Goal: Task Accomplishment & Management: Manage account settings

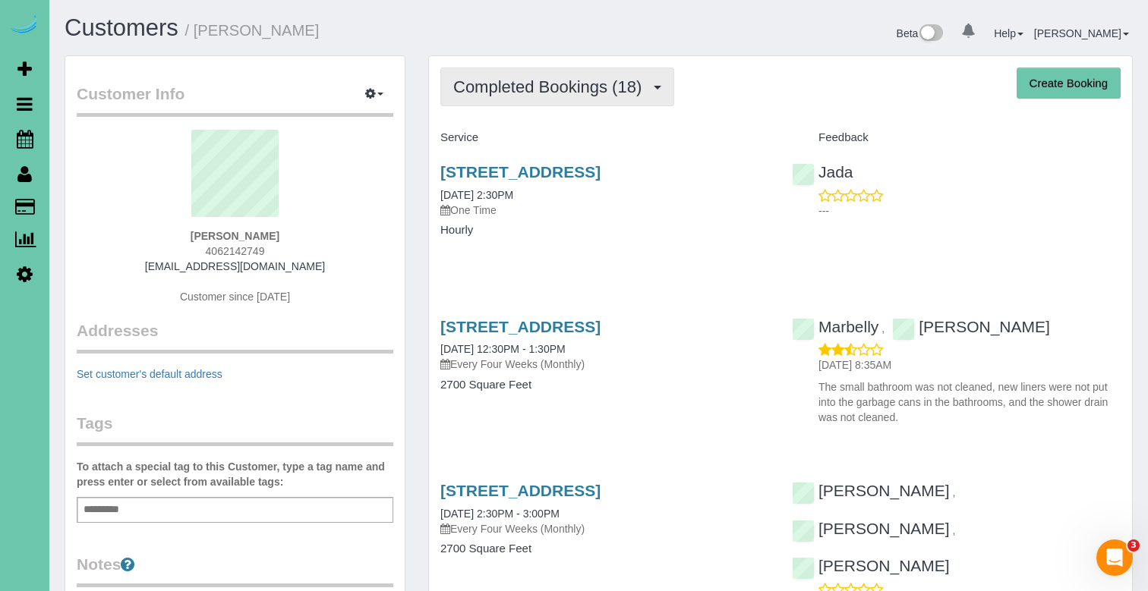
click at [493, 80] on span "Completed Bookings (18)" at bounding box center [551, 86] width 196 height 19
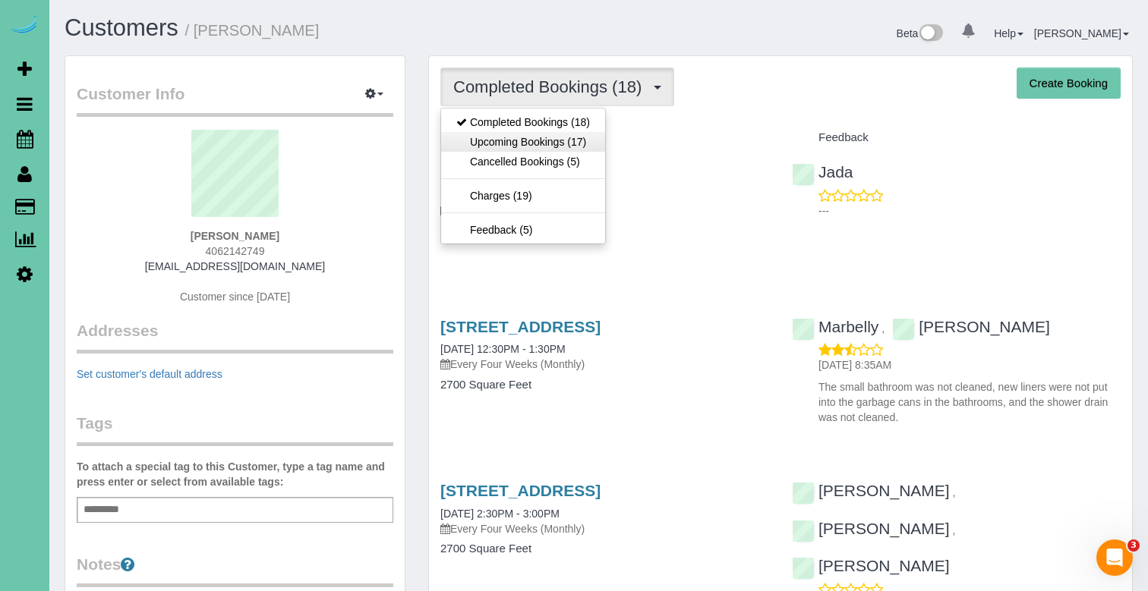
click at [550, 141] on link "Upcoming Bookings (17)" at bounding box center [523, 142] width 164 height 20
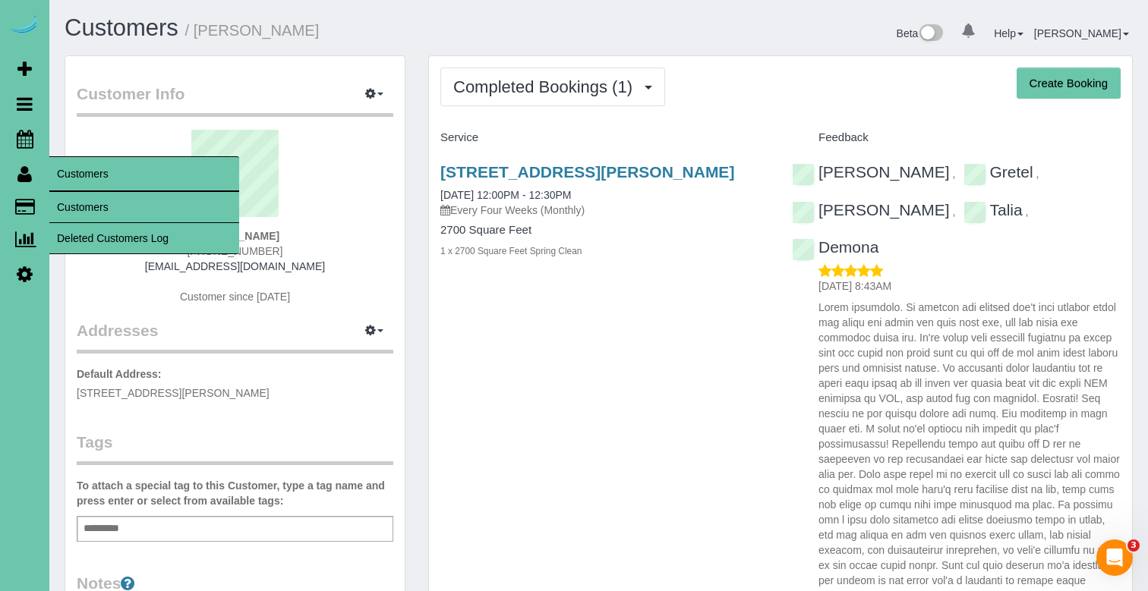
drag, startPoint x: 93, startPoint y: 216, endPoint x: 117, endPoint y: 184, distance: 39.5
click at [93, 216] on link "Customers" at bounding box center [144, 207] width 190 height 30
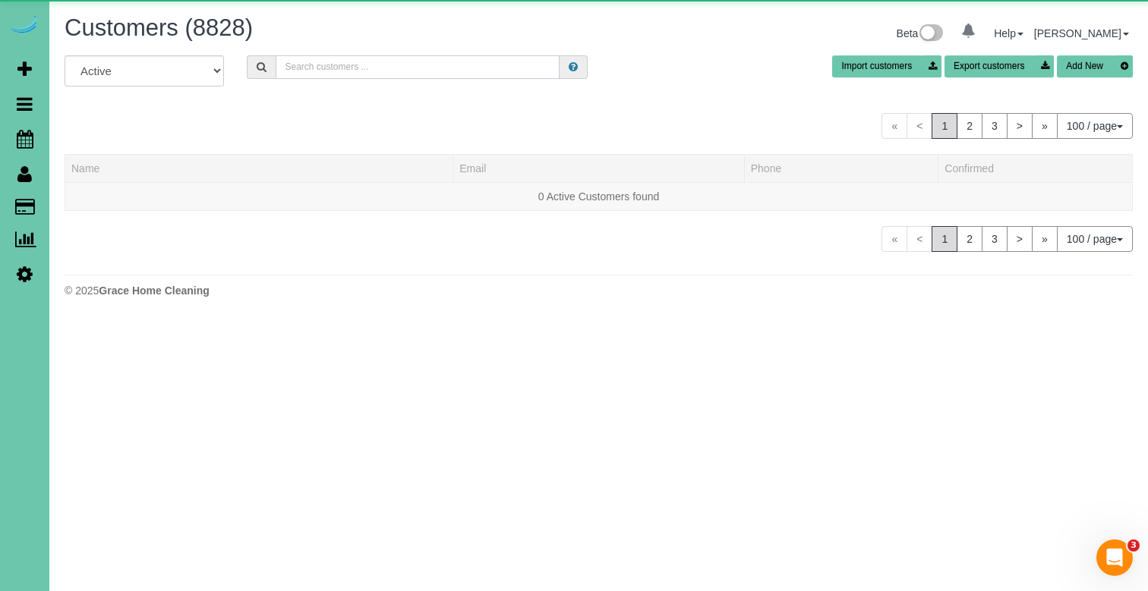
click at [307, 73] on input "text" at bounding box center [418, 67] width 284 height 24
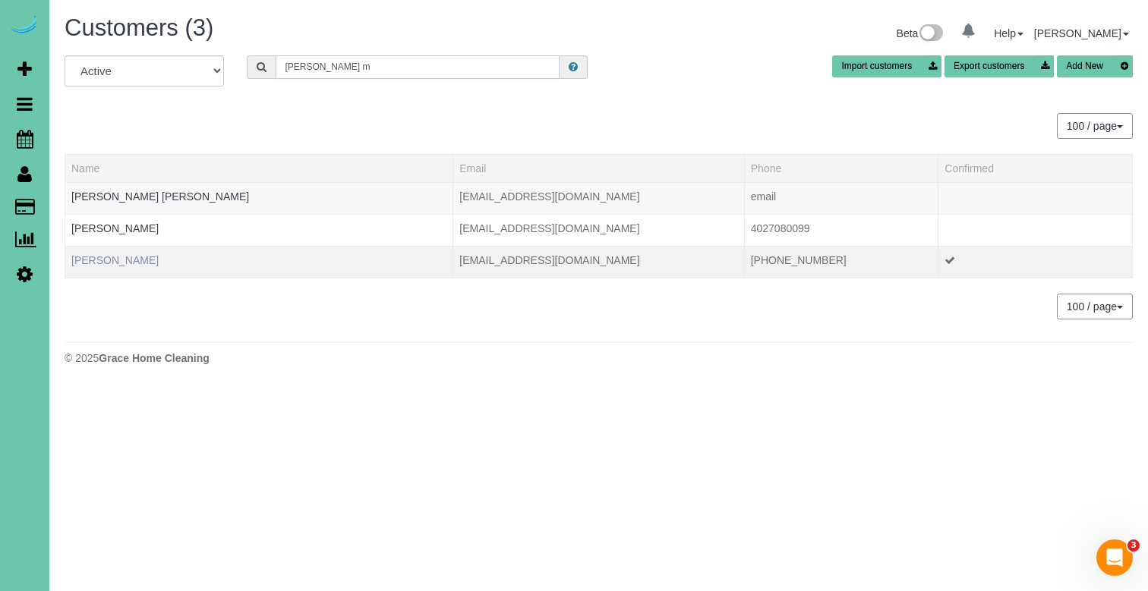
type input "dan m"
click at [123, 262] on link "Dan McLennan" at bounding box center [114, 260] width 87 height 12
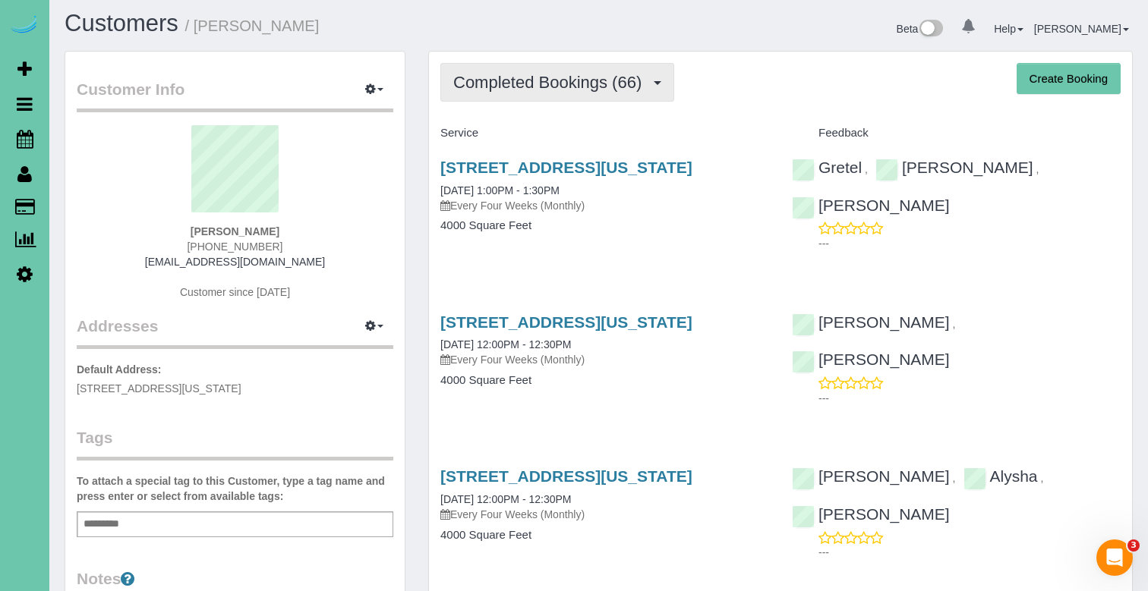
click at [577, 92] on span "Completed Bookings (66)" at bounding box center [551, 82] width 196 height 19
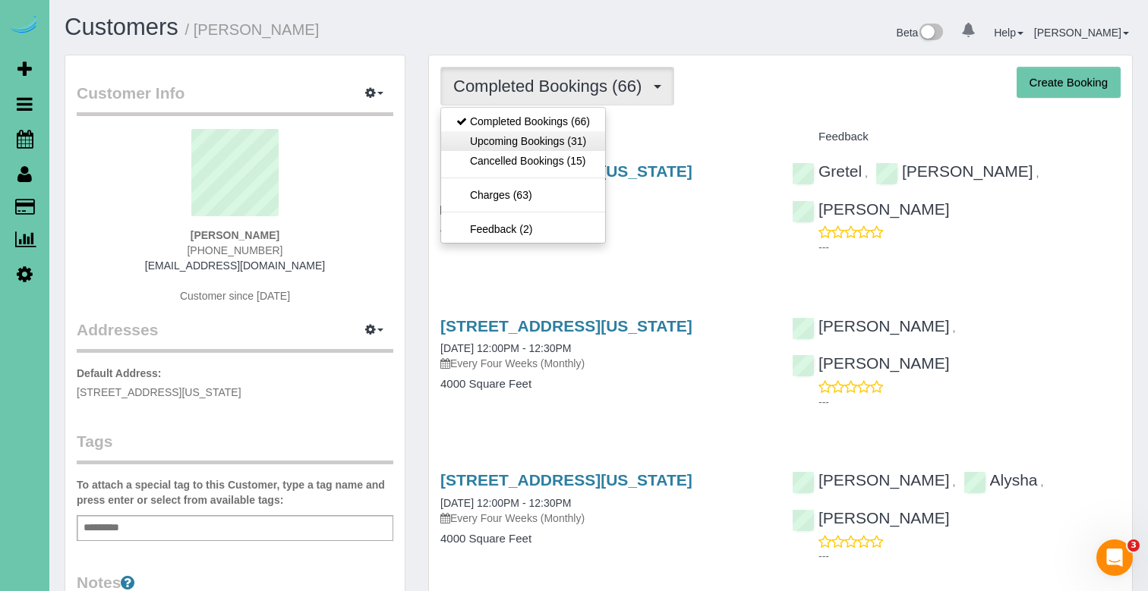
scroll to position [5, 1]
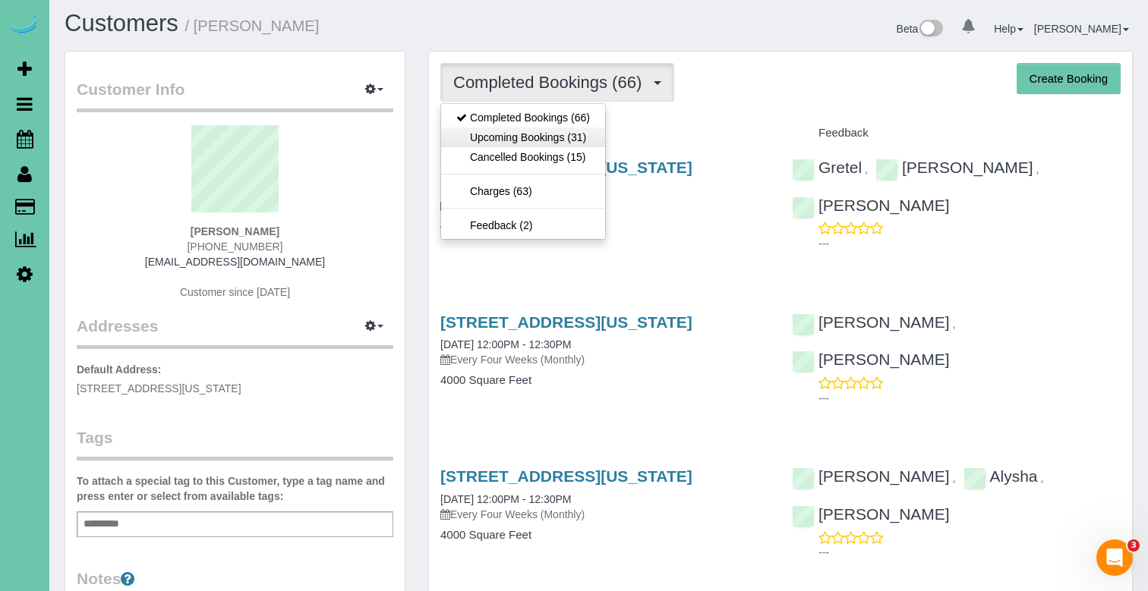
click at [586, 134] on link "Upcoming Bookings (31)" at bounding box center [523, 138] width 164 height 20
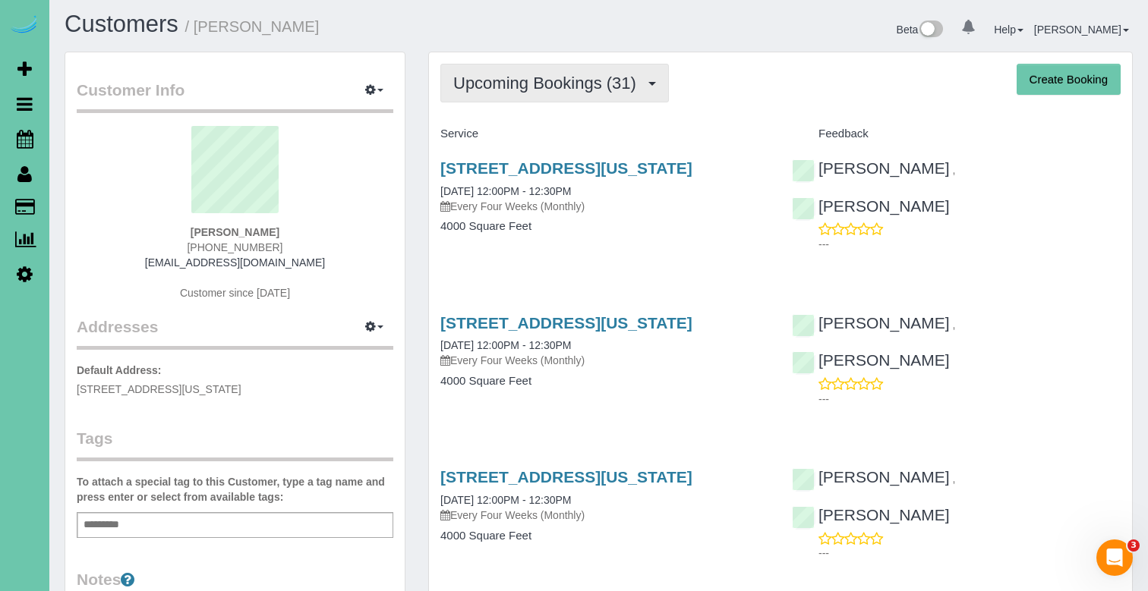
scroll to position [4, 0]
click at [569, 67] on button "Upcoming Bookings (31)" at bounding box center [554, 83] width 228 height 39
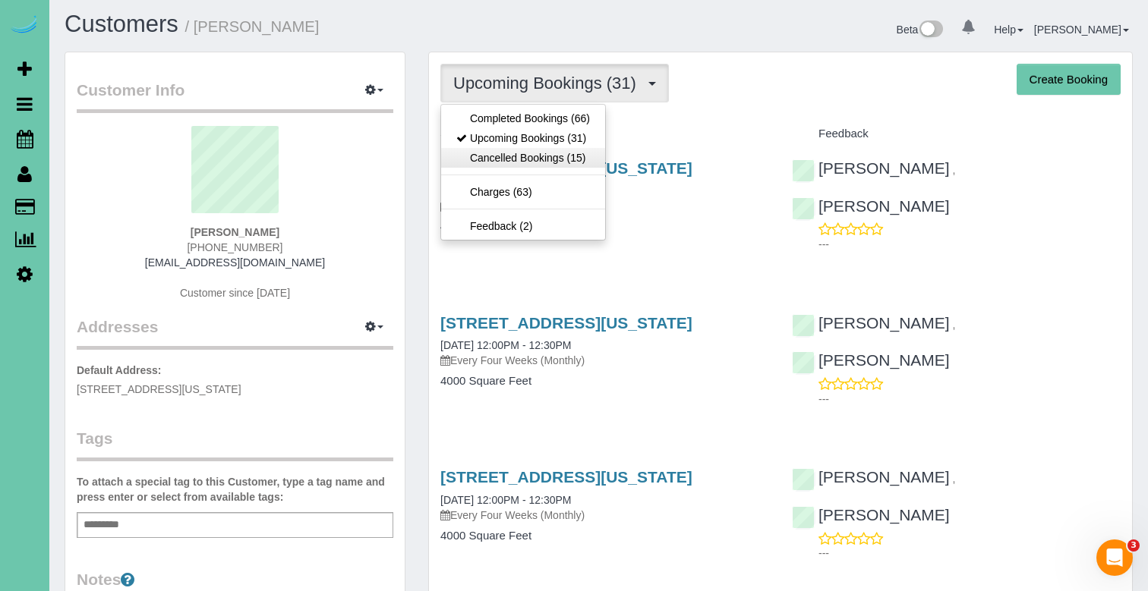
click at [572, 159] on link "Cancelled Bookings (15)" at bounding box center [523, 158] width 164 height 20
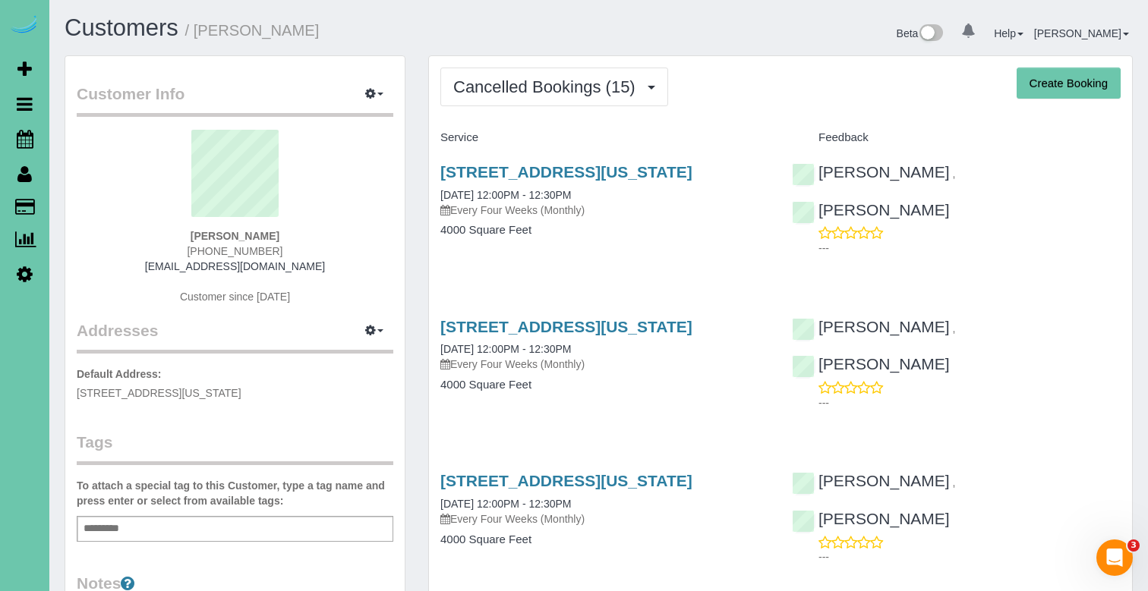
scroll to position [0, 0]
drag, startPoint x: 275, startPoint y: 269, endPoint x: 148, endPoint y: 265, distance: 126.8
click at [148, 265] on div "Dan McLennan 415-519-5583 danielsmclennan@gmail.com Customer since 2023" at bounding box center [235, 225] width 317 height 190
copy link "danielsmclennan@gmail.com"
click at [578, 93] on span "Cancelled Bookings (15)" at bounding box center [548, 86] width 190 height 19
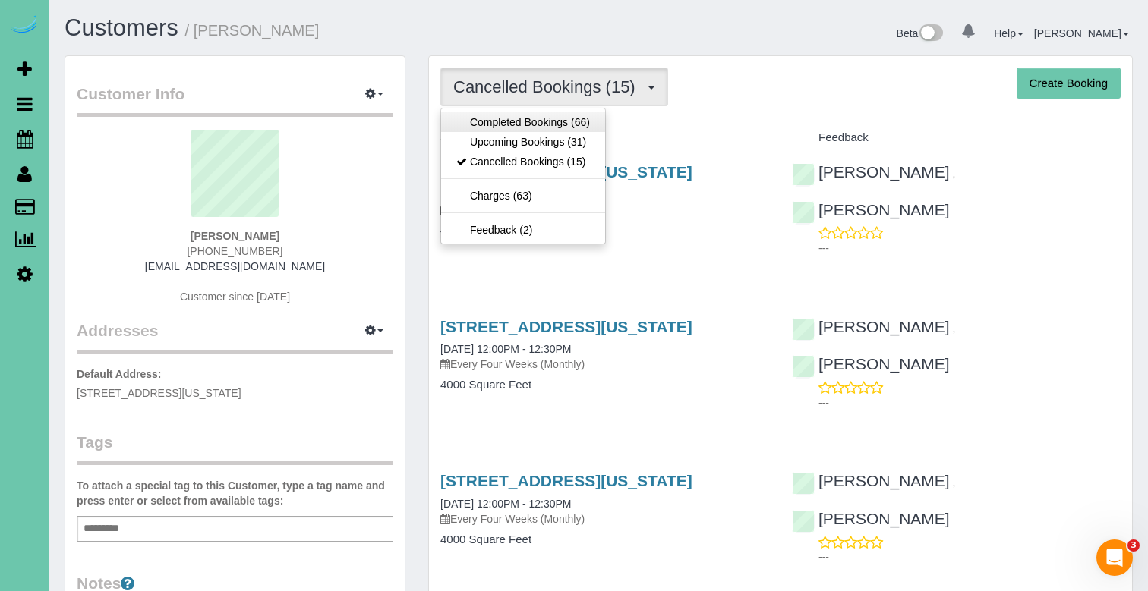
click at [569, 128] on link "Completed Bookings (66)" at bounding box center [523, 122] width 164 height 20
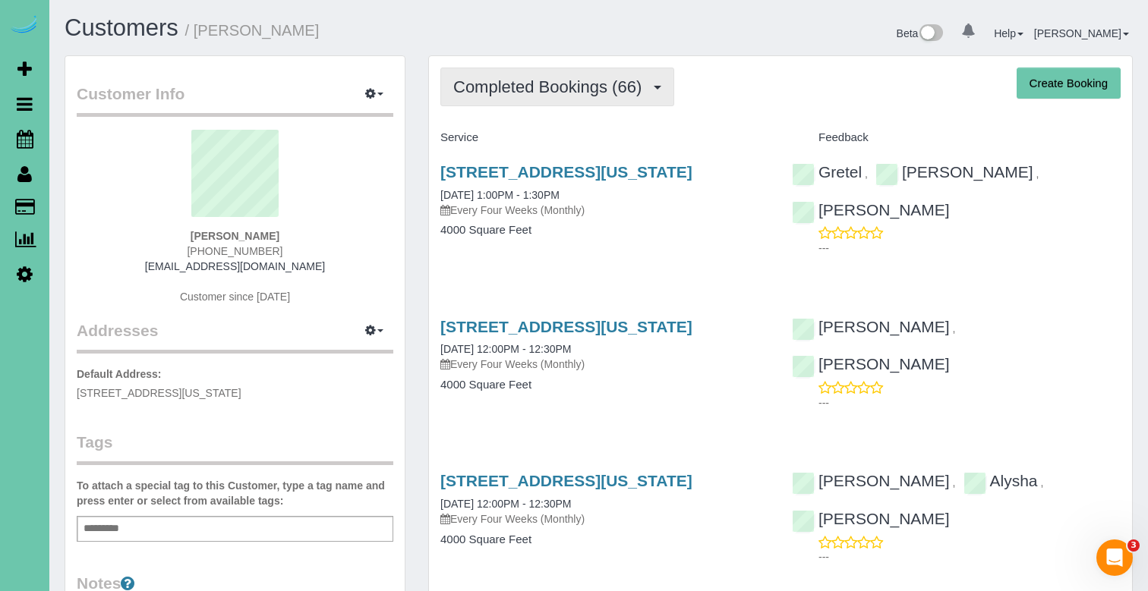
scroll to position [-1, 0]
drag, startPoint x: 451, startPoint y: 81, endPoint x: 461, endPoint y: 92, distance: 14.5
click at [452, 83] on button "Completed Bookings (66)" at bounding box center [557, 87] width 234 height 39
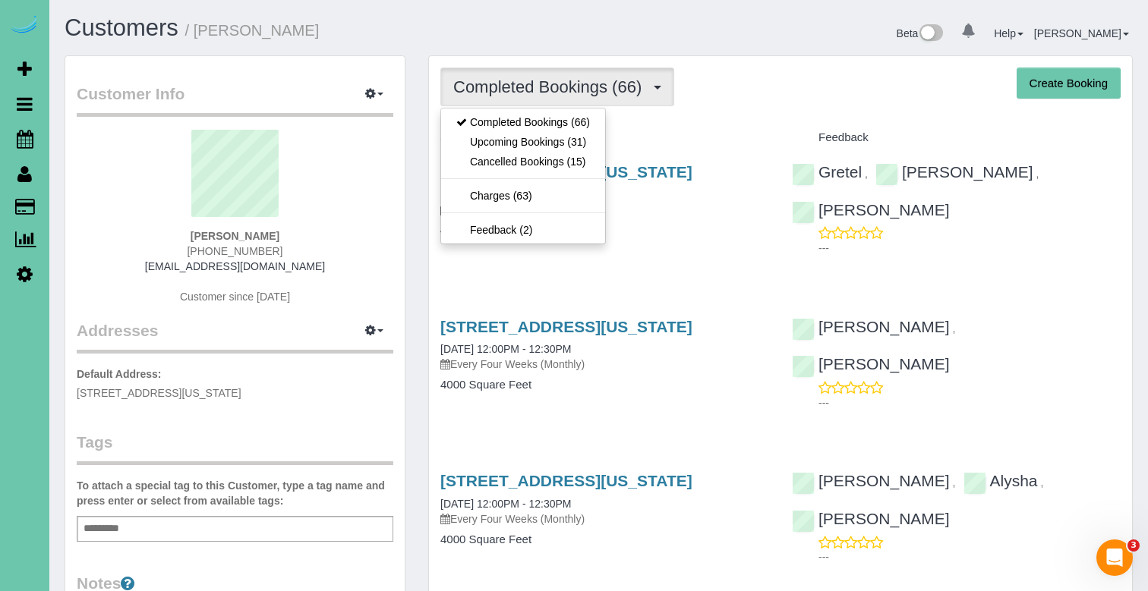
click at [500, 145] on link "Upcoming Bookings (31)" at bounding box center [523, 142] width 164 height 20
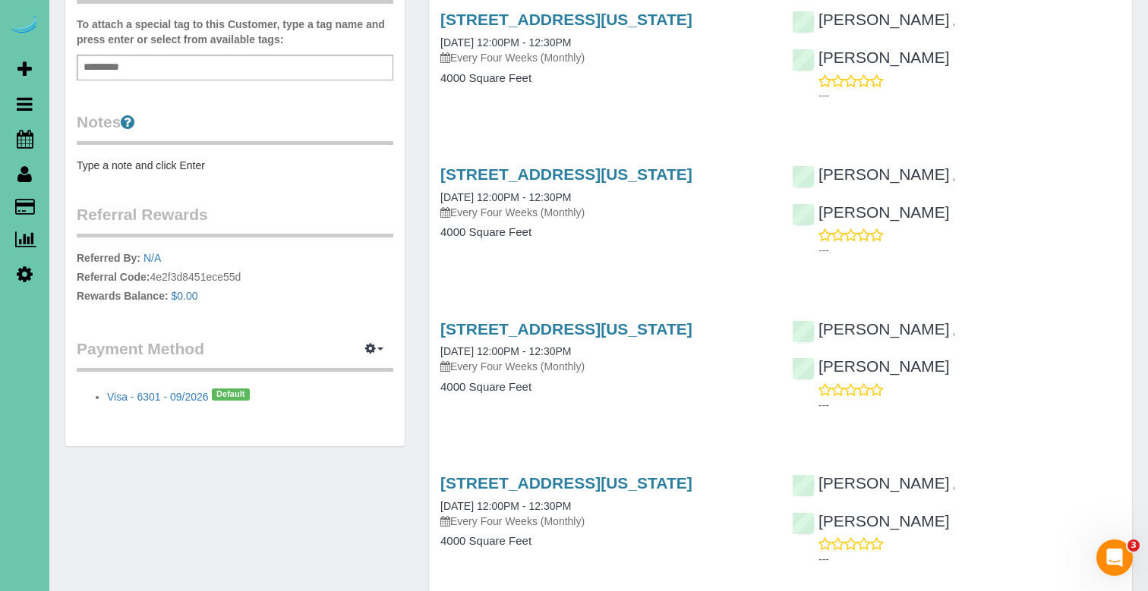
scroll to position [466, 0]
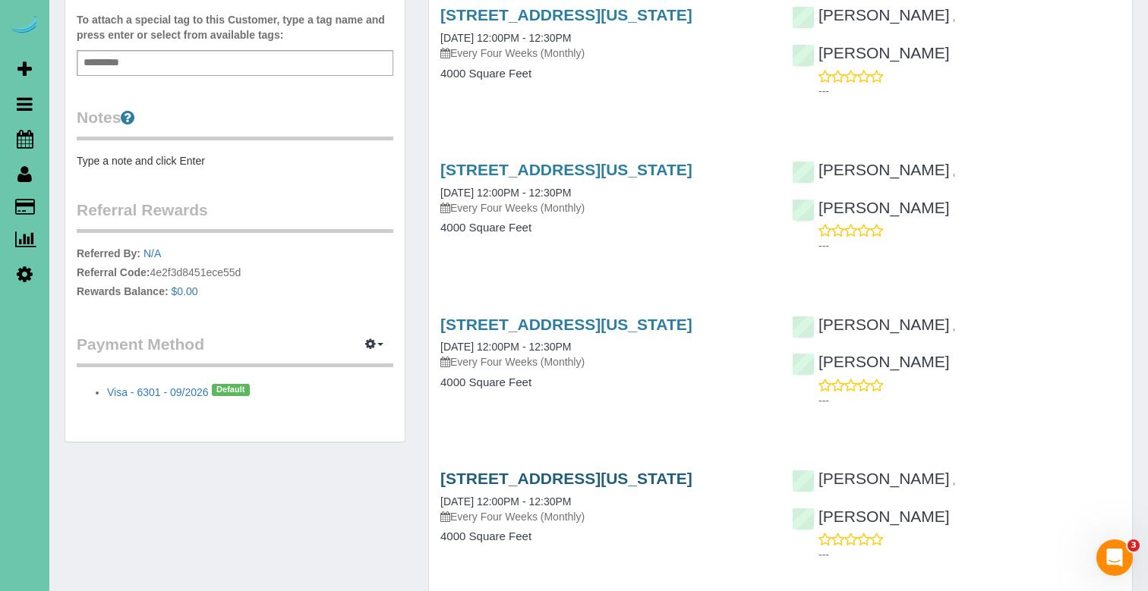
click at [521, 472] on link "16238 California St, Omaha, NE 68118" at bounding box center [566, 478] width 252 height 17
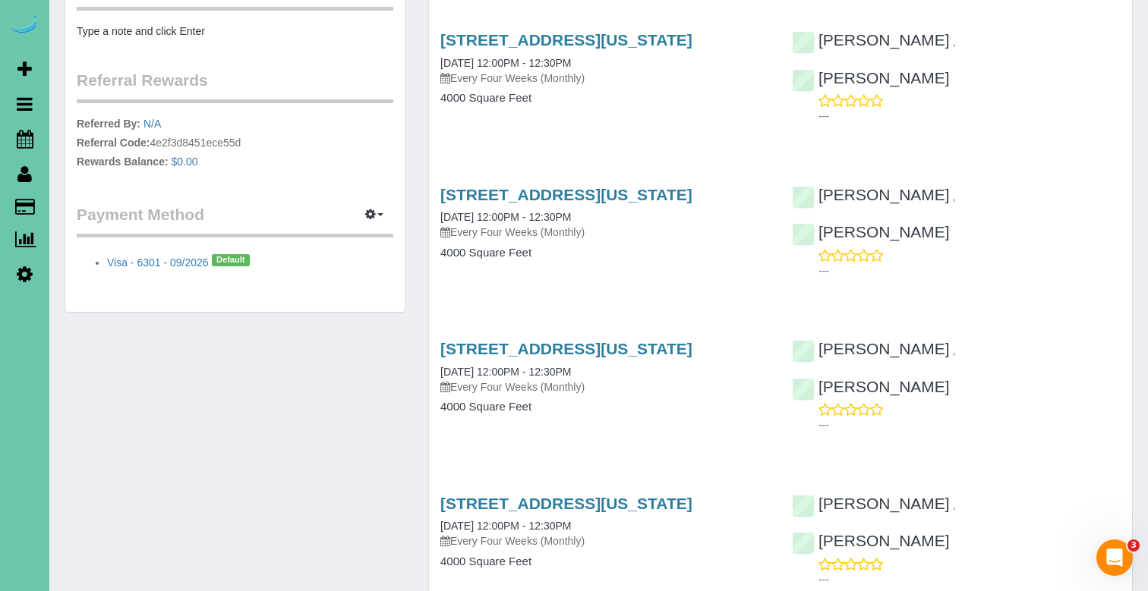
scroll to position [599, 0]
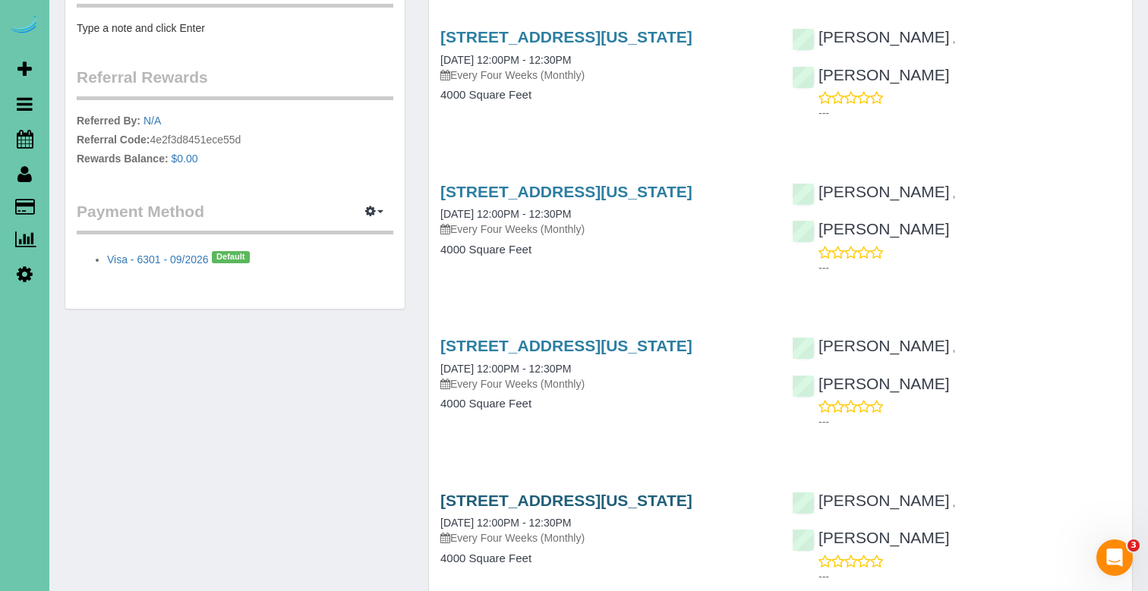
click at [684, 495] on link "16238 California St, Omaha, NE 68118" at bounding box center [566, 500] width 252 height 17
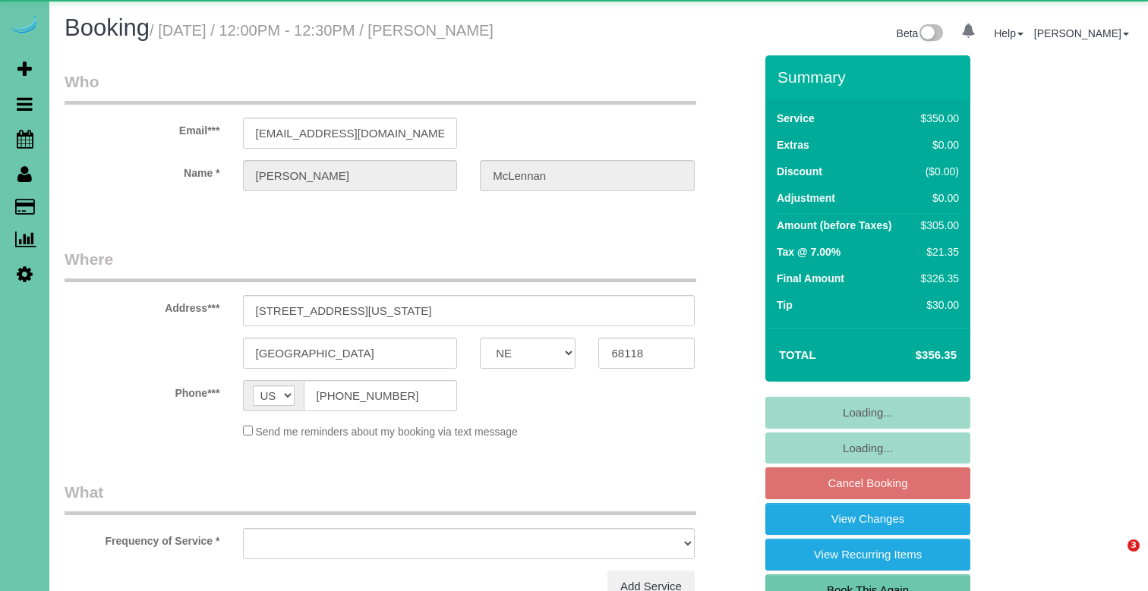
select select "NE"
select select "object:656"
select select "string:fspay-5d0bf7e9-a2ed-4e83-8753-98ca278d4ad9"
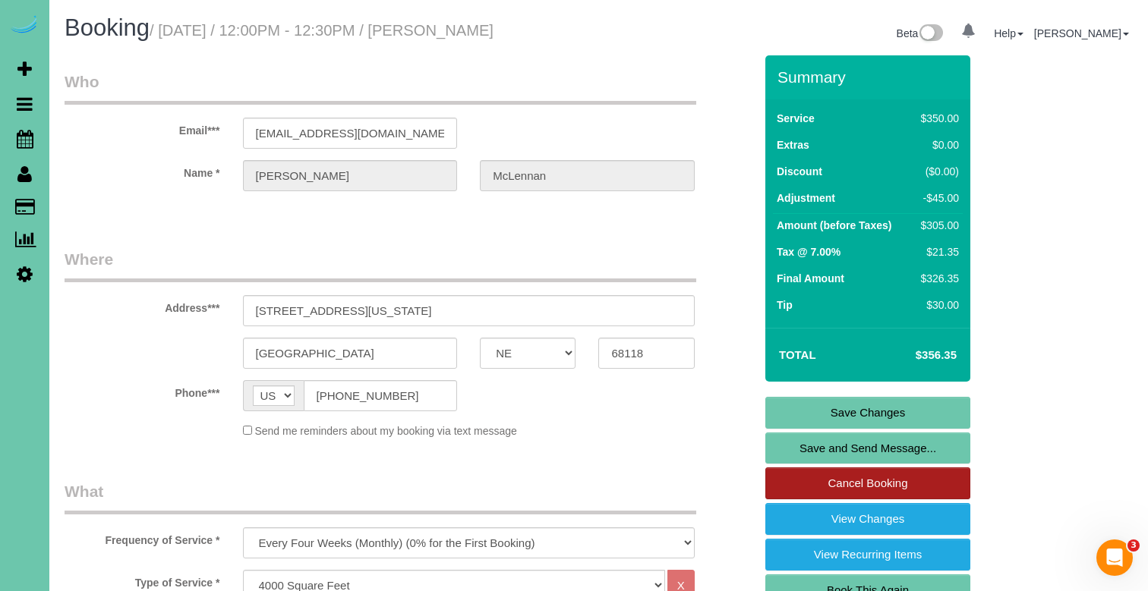
click at [931, 485] on link "Cancel Booking" at bounding box center [867, 484] width 205 height 32
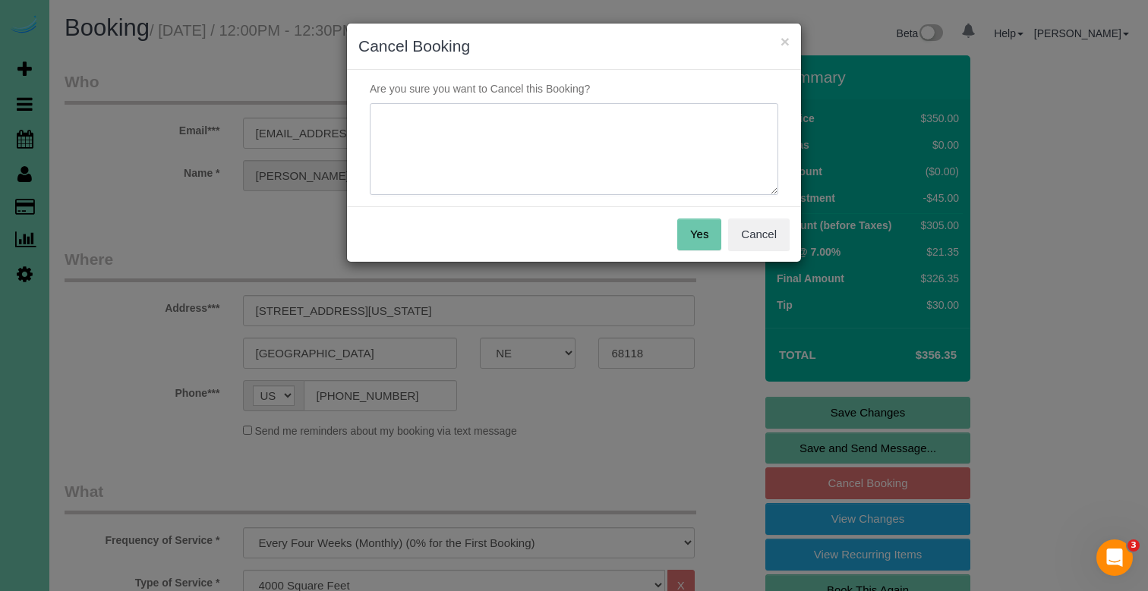
drag, startPoint x: 538, startPoint y: 174, endPoint x: 517, endPoint y: 179, distance: 21.9
click at [531, 175] on textarea at bounding box center [574, 149] width 408 height 93
drag, startPoint x: 587, startPoint y: 118, endPoint x: 320, endPoint y: 92, distance: 267.7
click at [320, 92] on div "× Cancel Booking Are you sure you want to Cancel this Booking? Yes Cancel" at bounding box center [574, 295] width 1148 height 591
type textarea "traveling - pausing until ready to return"
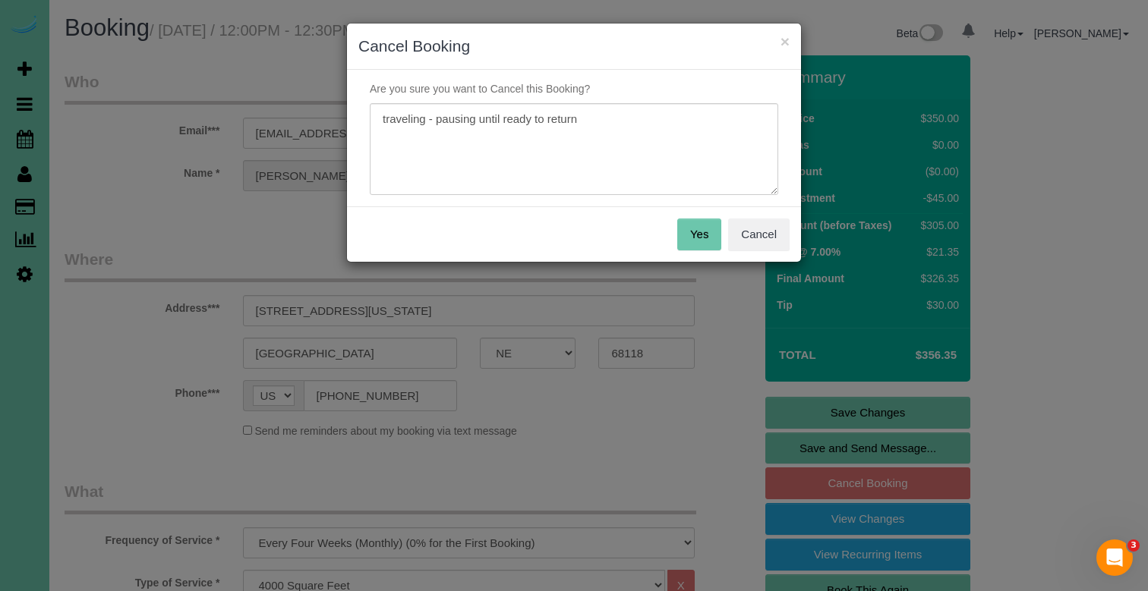
click at [685, 233] on button "Yes" at bounding box center [699, 235] width 44 height 32
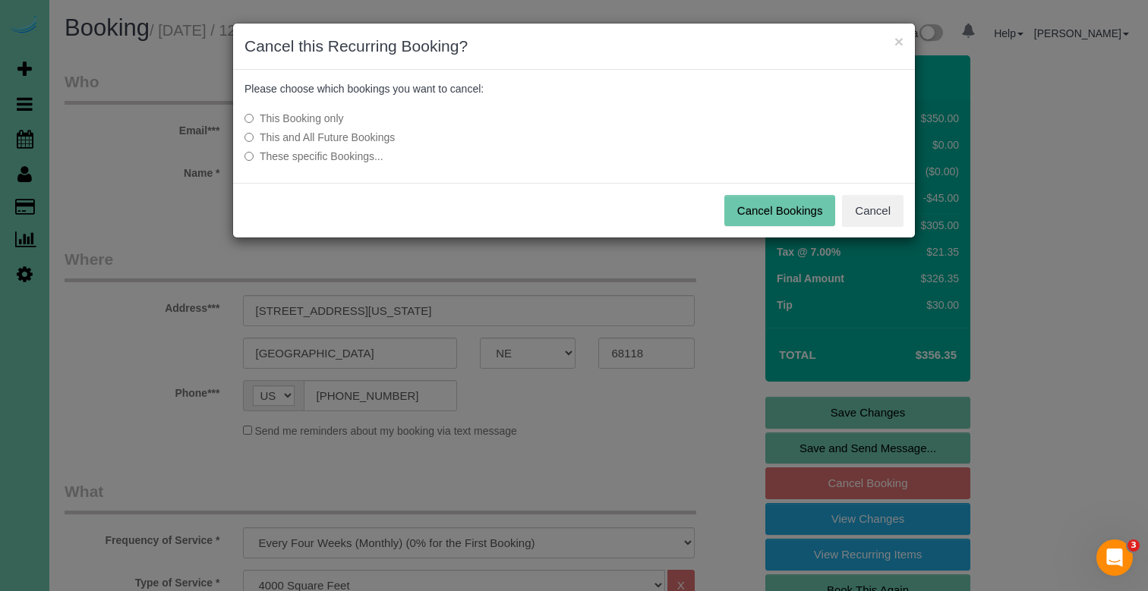
click at [377, 137] on label "This and All Future Bookings" at bounding box center [460, 137] width 432 height 15
drag, startPoint x: 784, startPoint y: 206, endPoint x: 770, endPoint y: 200, distance: 15.0
click at [783, 206] on button "Cancel Bookings" at bounding box center [780, 211] width 112 height 32
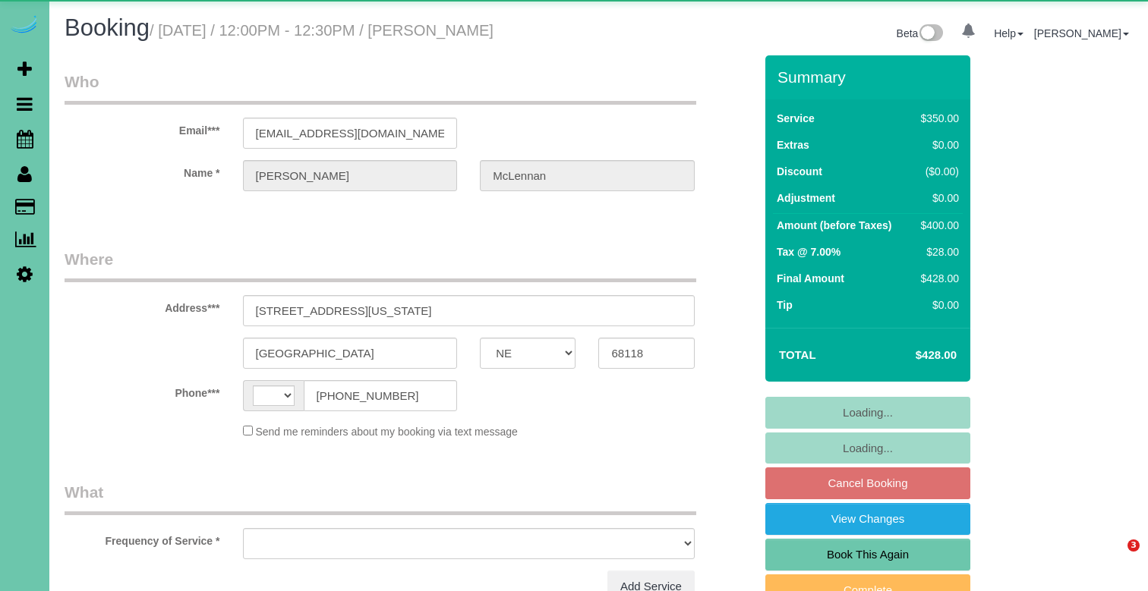
select select "NE"
select select "string:US"
select select "object:621"
select select "string:fspay-5d0bf7e9-a2ed-4e83-8753-98ca278d4ad9"
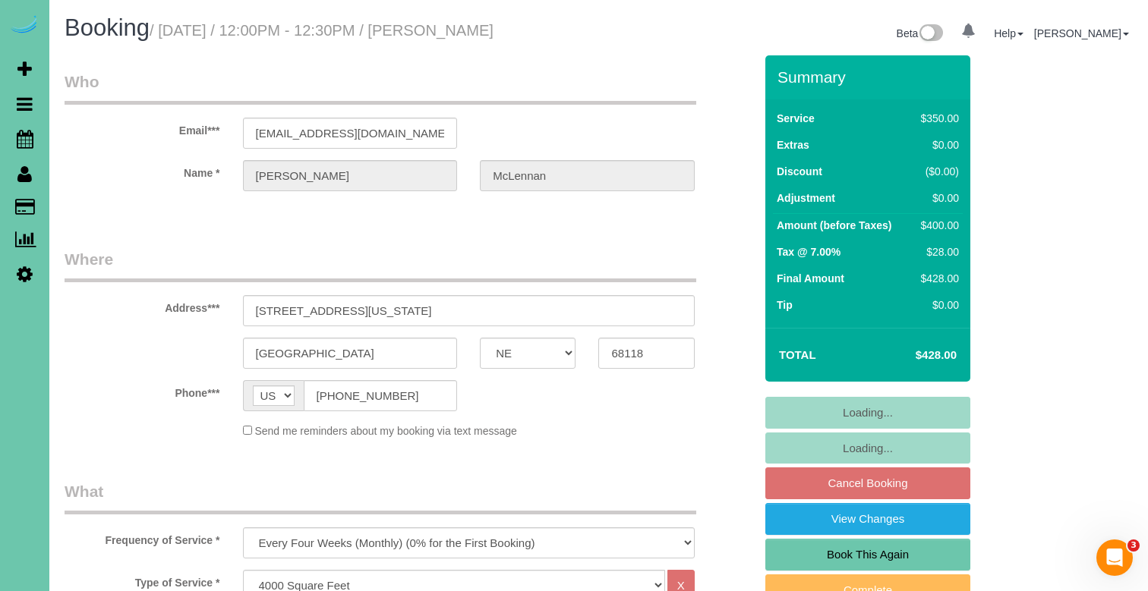
select select "object:654"
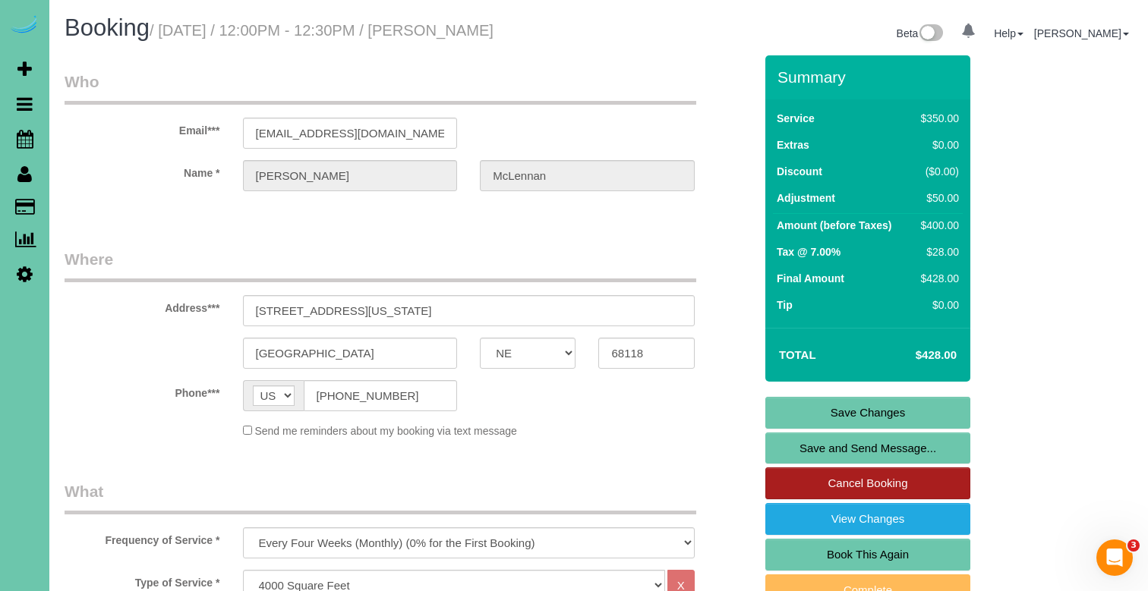
click at [939, 486] on link "Cancel Booking" at bounding box center [867, 484] width 205 height 32
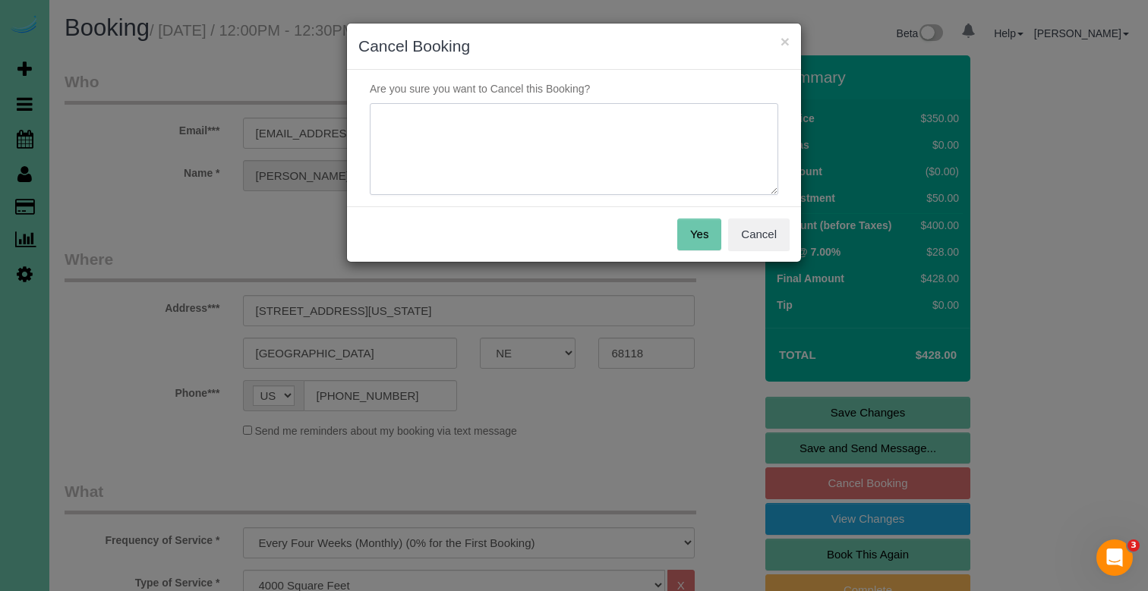
drag, startPoint x: 496, startPoint y: 118, endPoint x: 504, endPoint y: 123, distance: 8.9
click at [503, 122] on textarea at bounding box center [574, 149] width 408 height 93
paste textarea "traveling - pausing until ready to return"
type textarea "traveling - pausing until ready to return"
click at [704, 228] on button "Yes" at bounding box center [699, 235] width 44 height 32
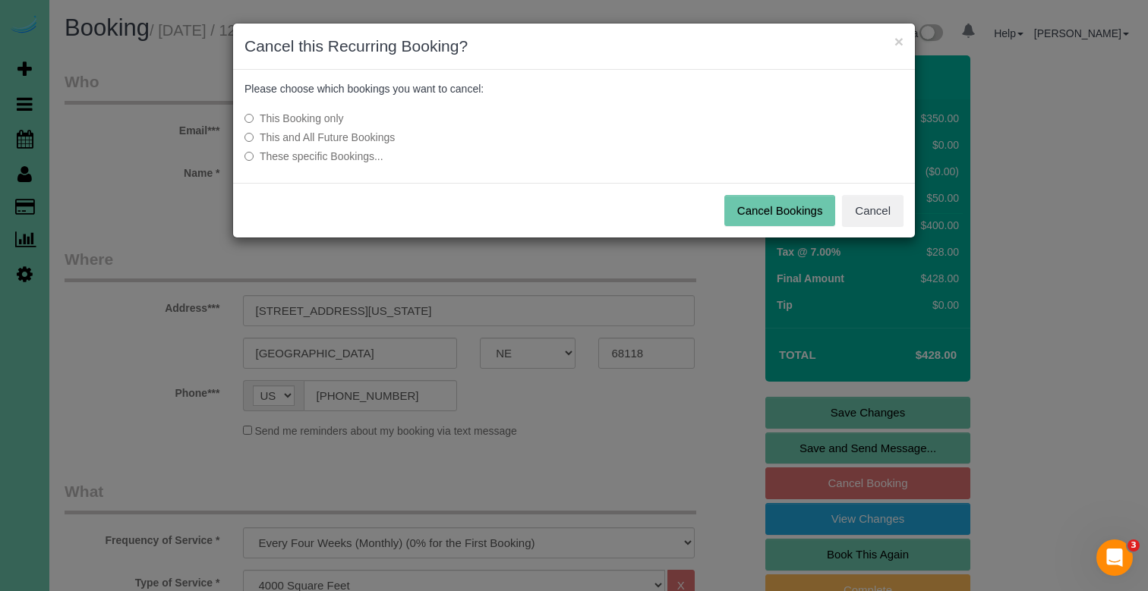
click at [358, 137] on label "This and All Future Bookings" at bounding box center [460, 137] width 432 height 15
click at [758, 207] on button "Cancel Bookings" at bounding box center [780, 211] width 112 height 32
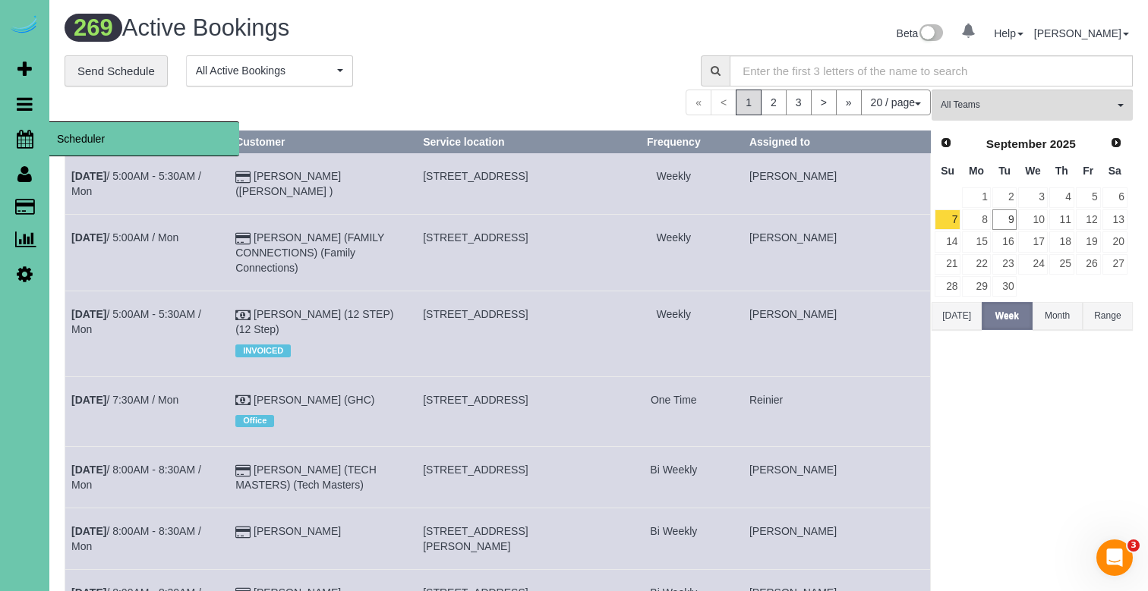
drag, startPoint x: 27, startPoint y: 130, endPoint x: 49, endPoint y: 130, distance: 22.0
click at [27, 130] on icon at bounding box center [25, 139] width 17 height 18
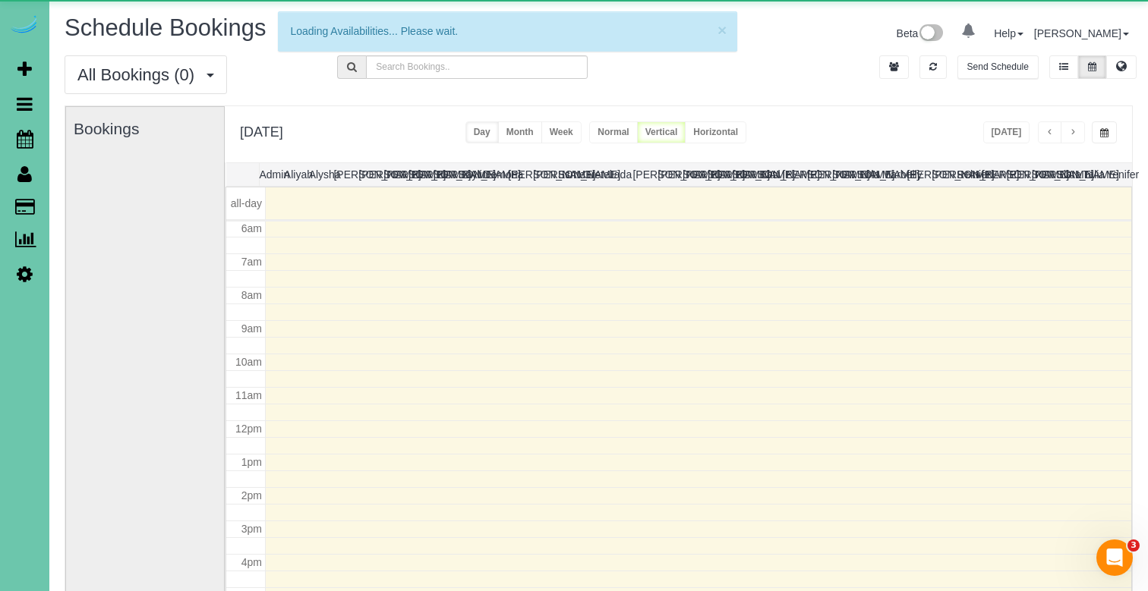
scroll to position [201, 0]
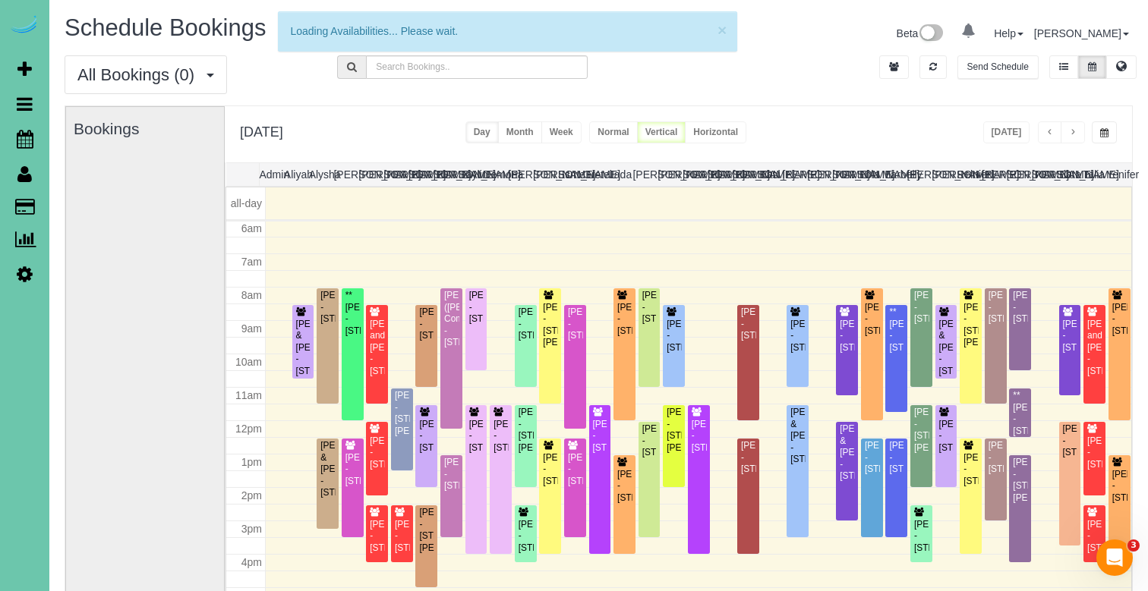
click at [903, 140] on div "Tuesday, Sep 9, 2025 Today Day Month Week Normal Vertical Horizontal" at bounding box center [678, 134] width 907 height 56
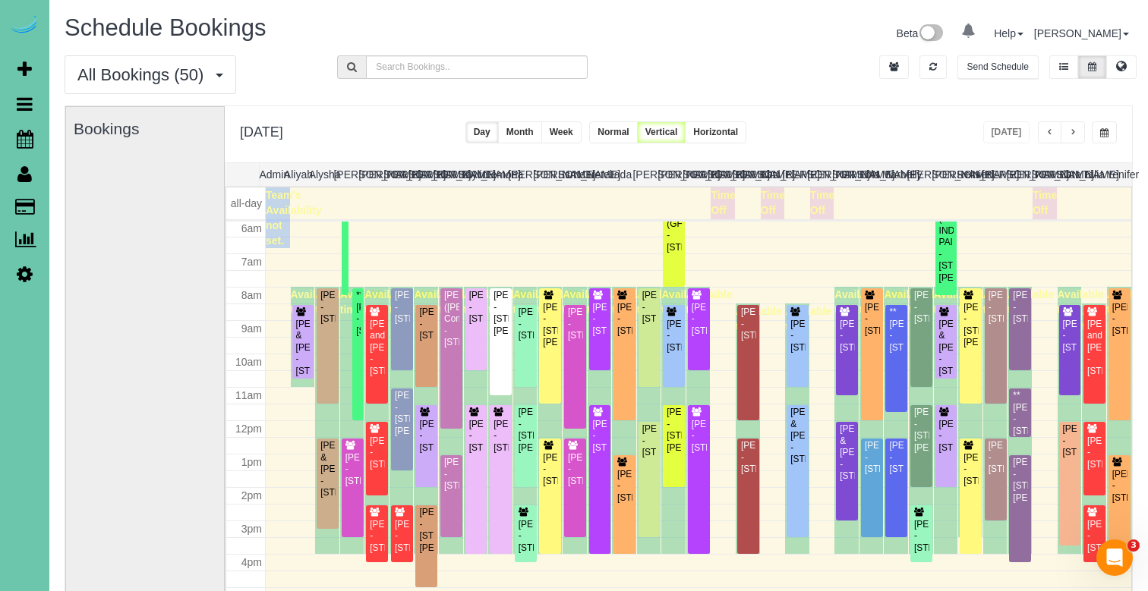
click at [1073, 131] on span "button" at bounding box center [1073, 132] width 8 height 9
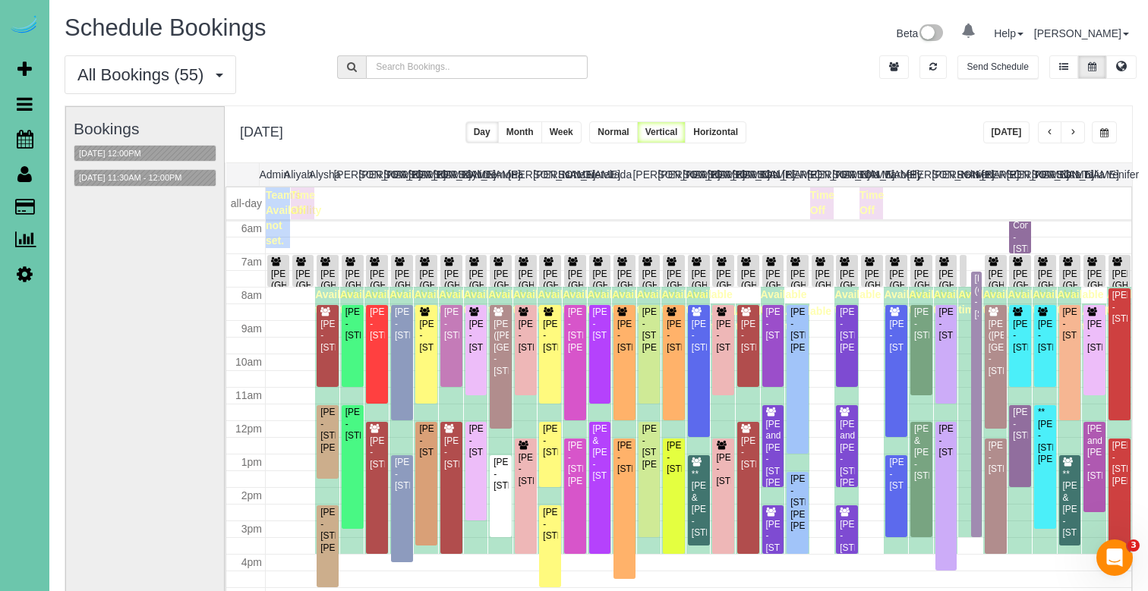
click at [1077, 134] on button "button" at bounding box center [1072, 132] width 24 height 22
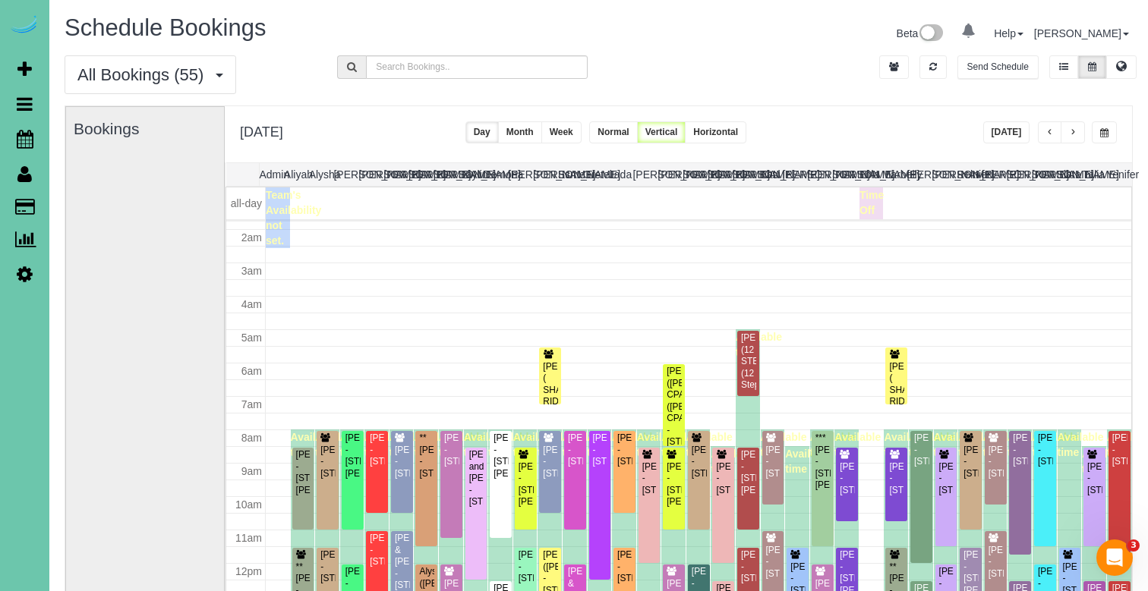
scroll to position [56, 0]
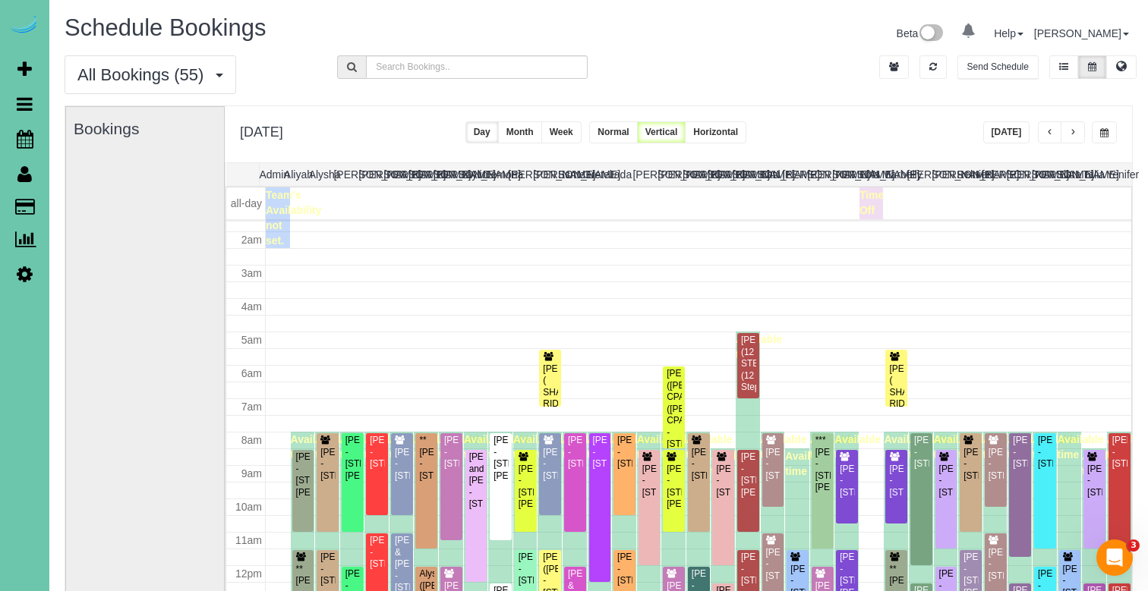
click at [1073, 132] on span "button" at bounding box center [1073, 132] width 8 height 9
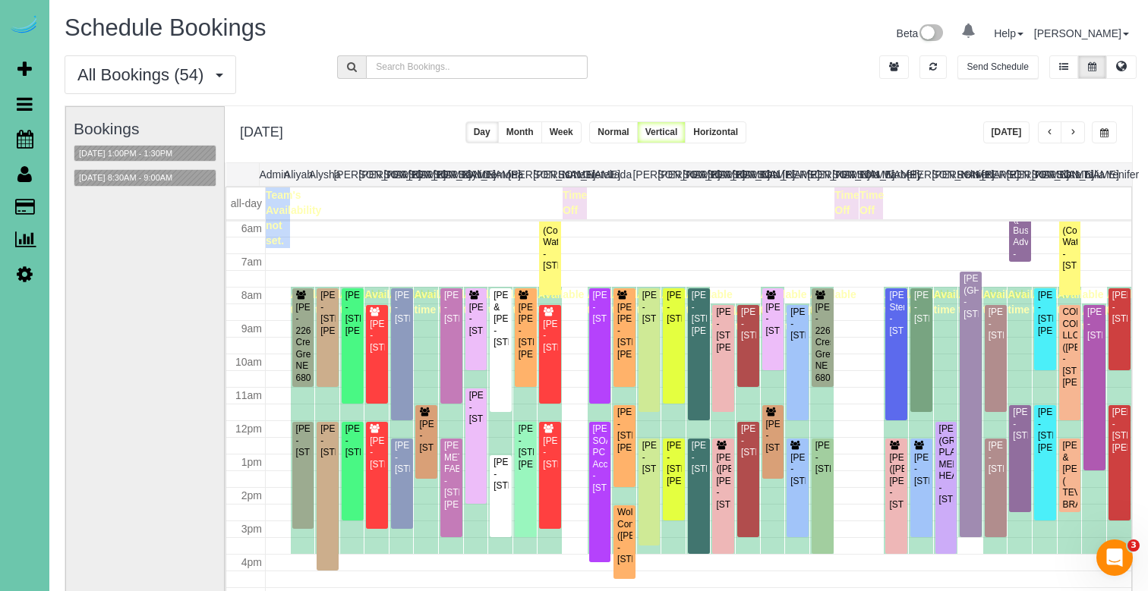
scroll to position [201, 0]
click at [126, 147] on button "09/12/2025 1:00PM - 1:30PM" at bounding box center [125, 154] width 102 height 16
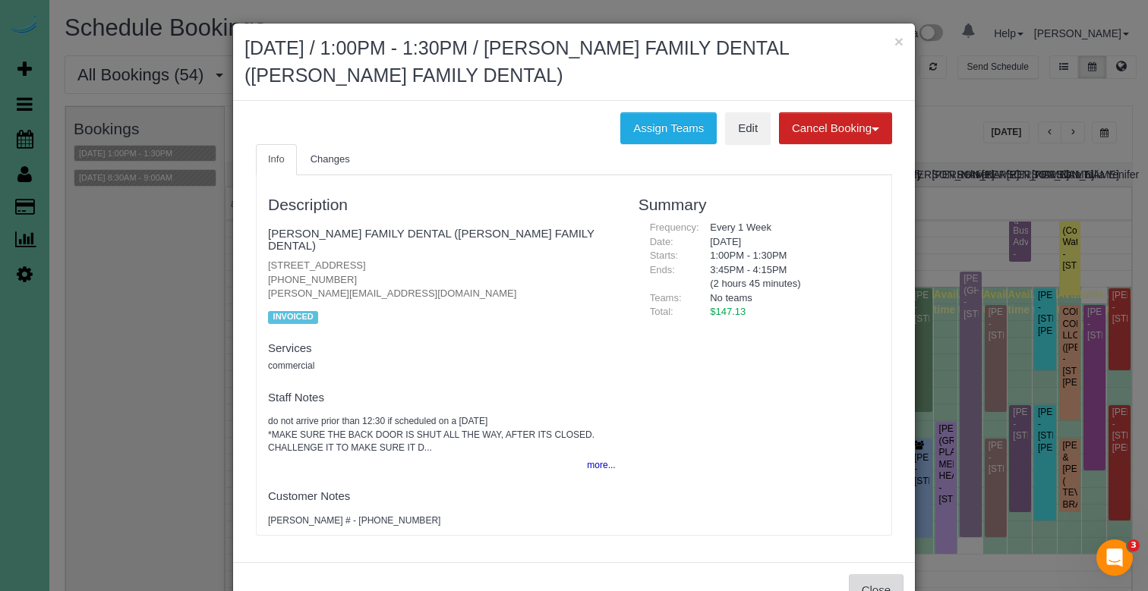
click at [880, 575] on button "Close" at bounding box center [876, 591] width 55 height 32
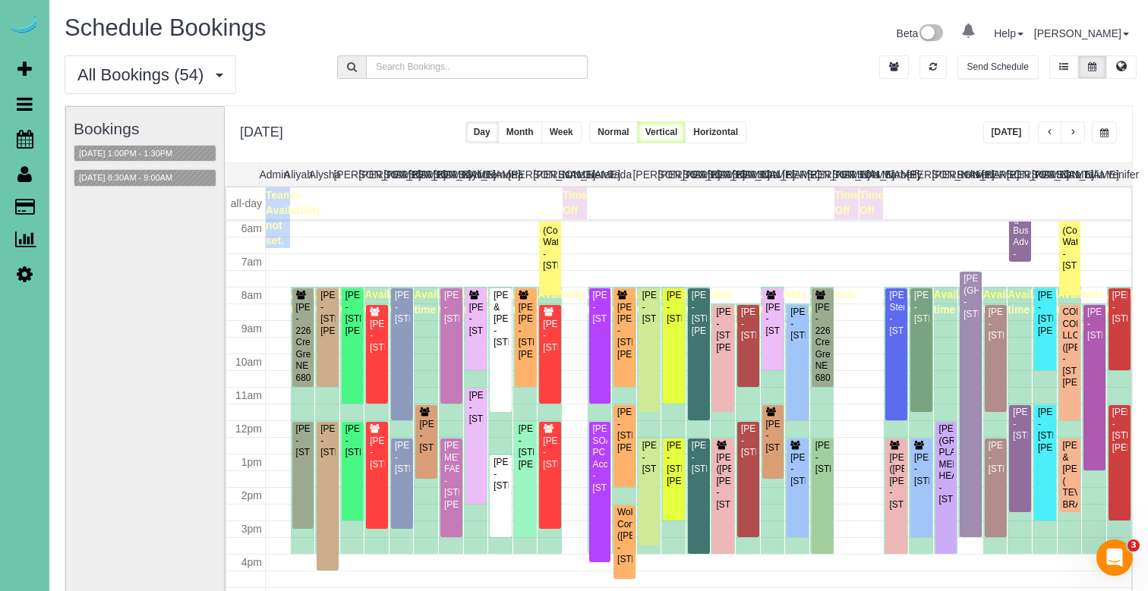
scroll to position [0, 0]
click at [129, 181] on button "09/12/2025 8:30AM - 9:00AM" at bounding box center [125, 178] width 102 height 16
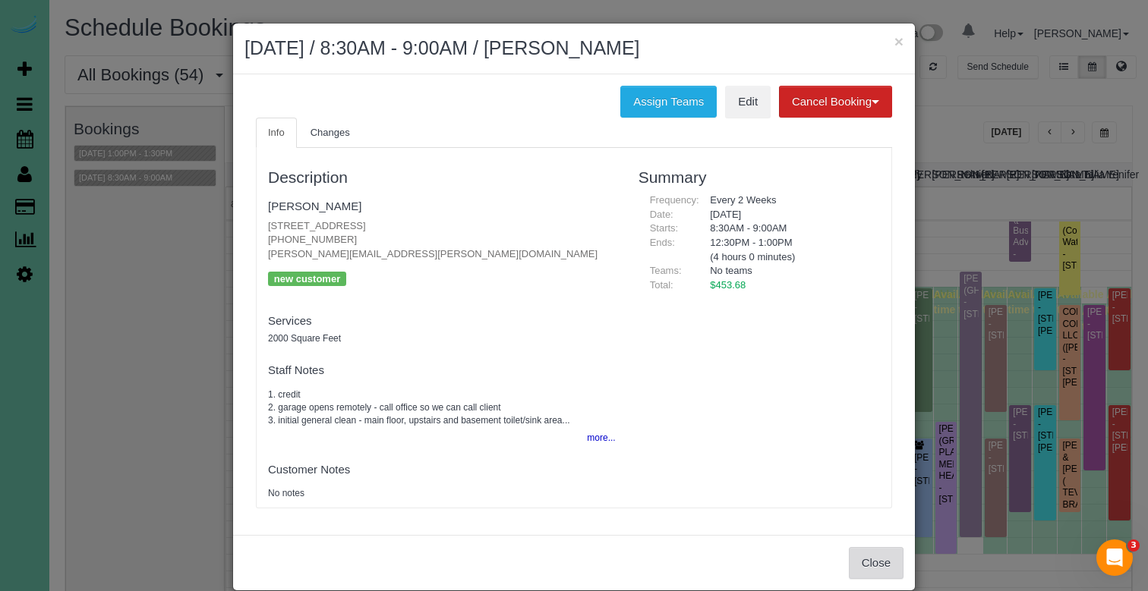
click at [867, 553] on button "Close" at bounding box center [876, 563] width 55 height 32
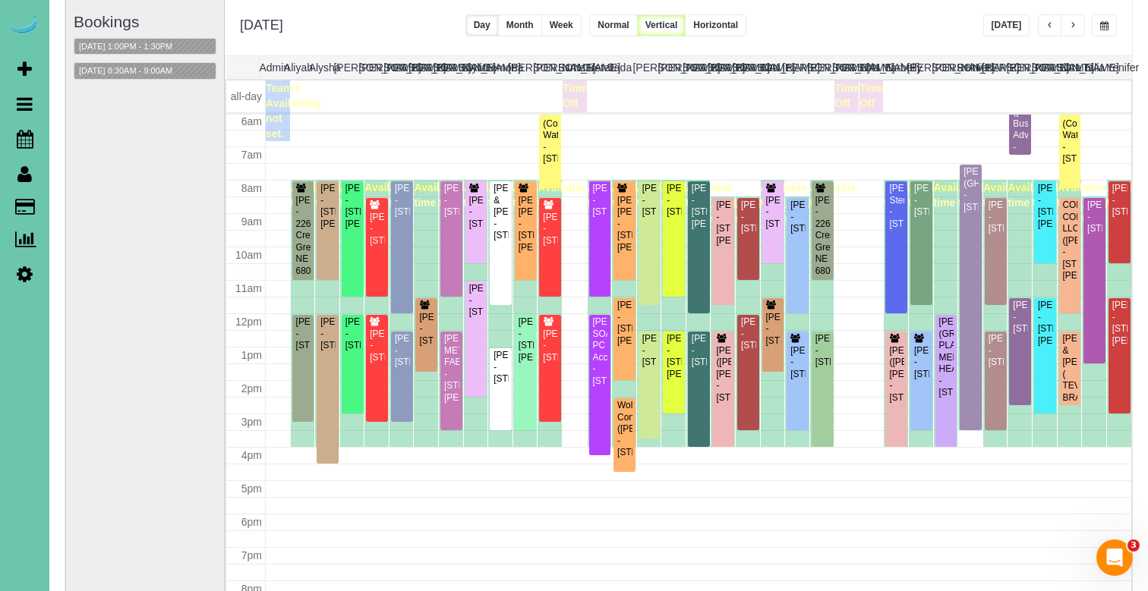
click at [1101, 25] on span "button" at bounding box center [1104, 25] width 8 height 9
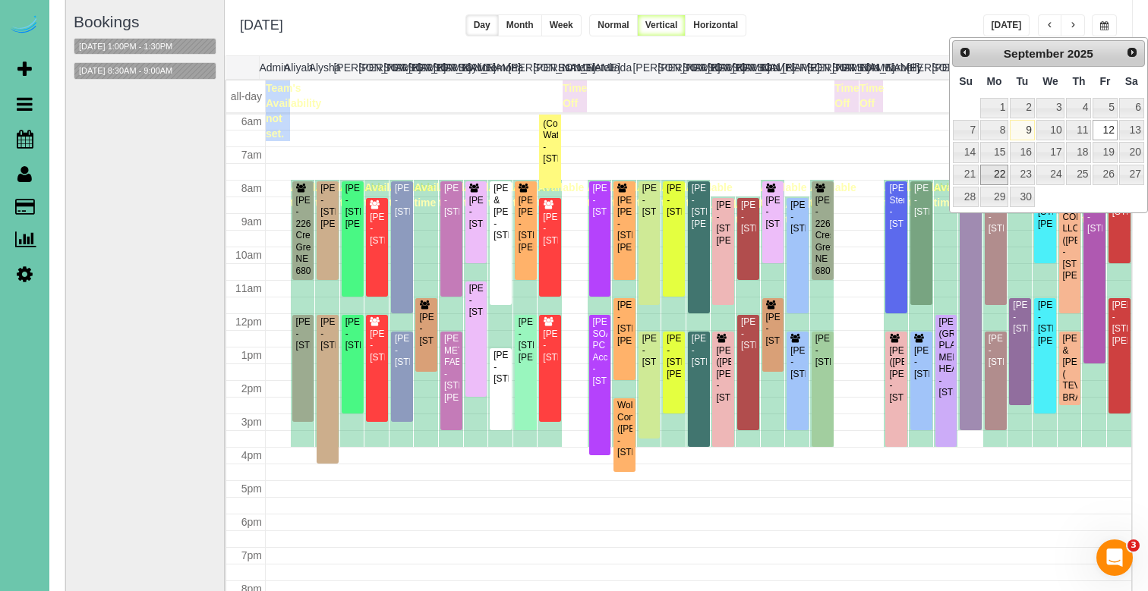
click at [995, 175] on link "22" at bounding box center [994, 175] width 28 height 20
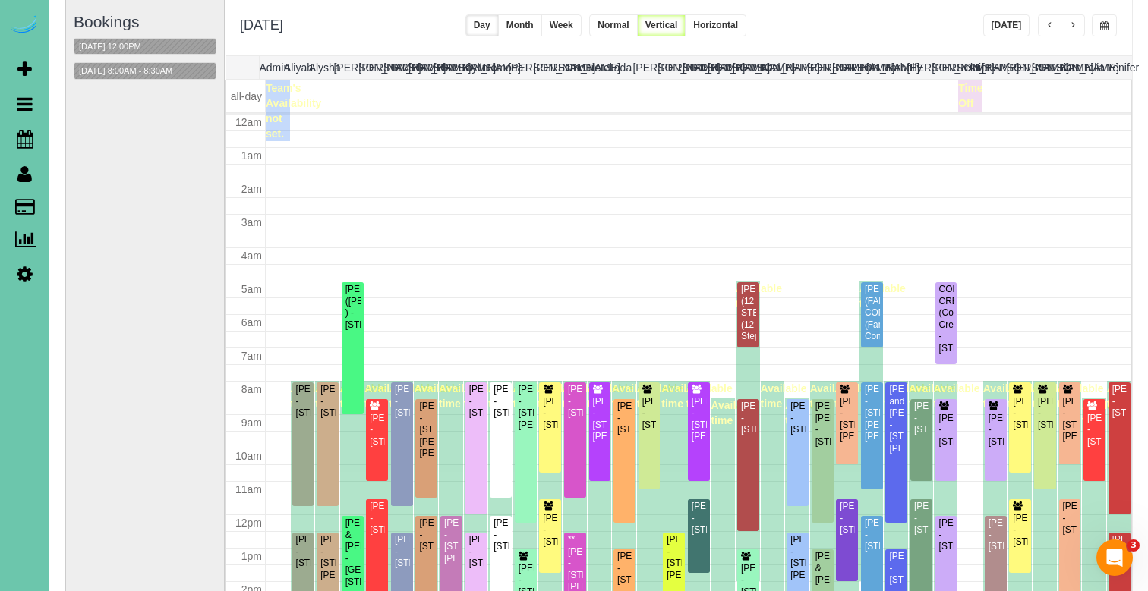
scroll to position [201, 0]
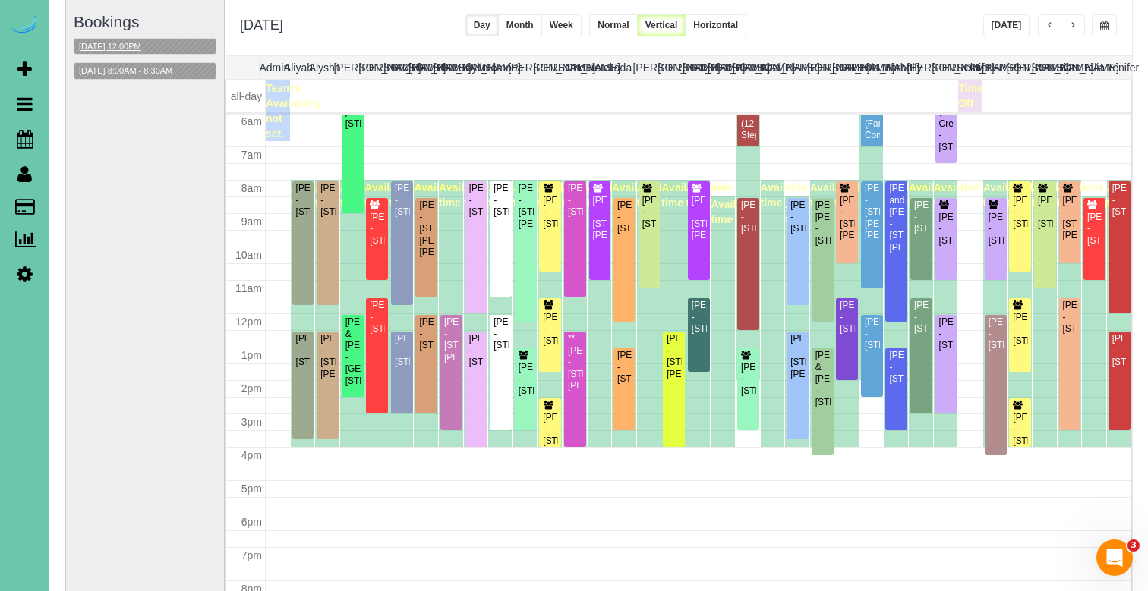
click at [132, 45] on button "09/22/2025 12:00PM" at bounding box center [109, 47] width 71 height 16
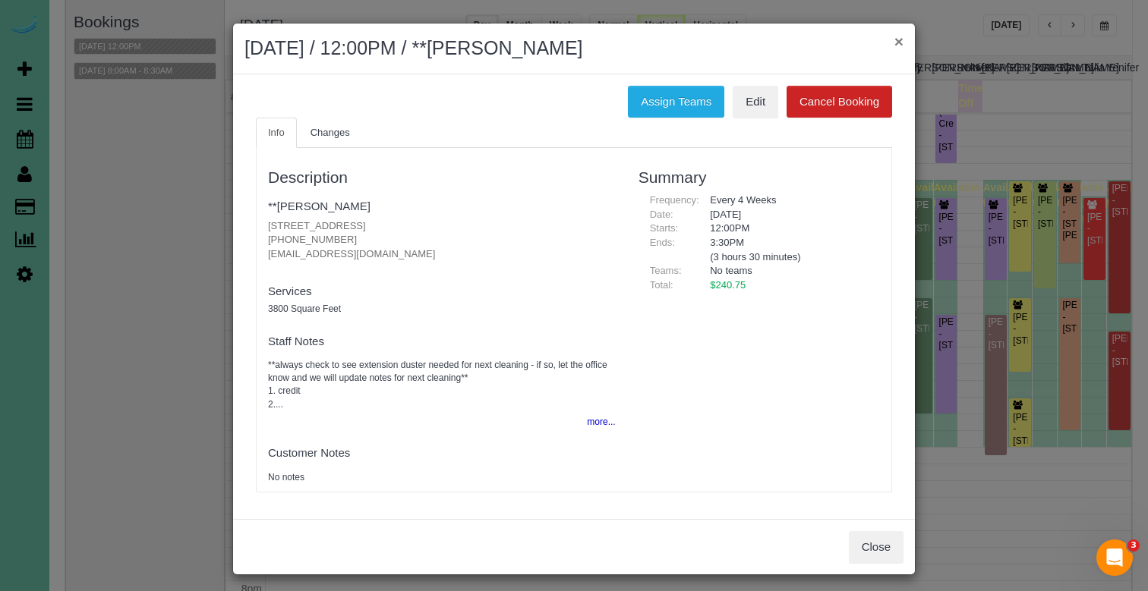
click at [901, 39] on button "×" at bounding box center [898, 41] width 9 height 16
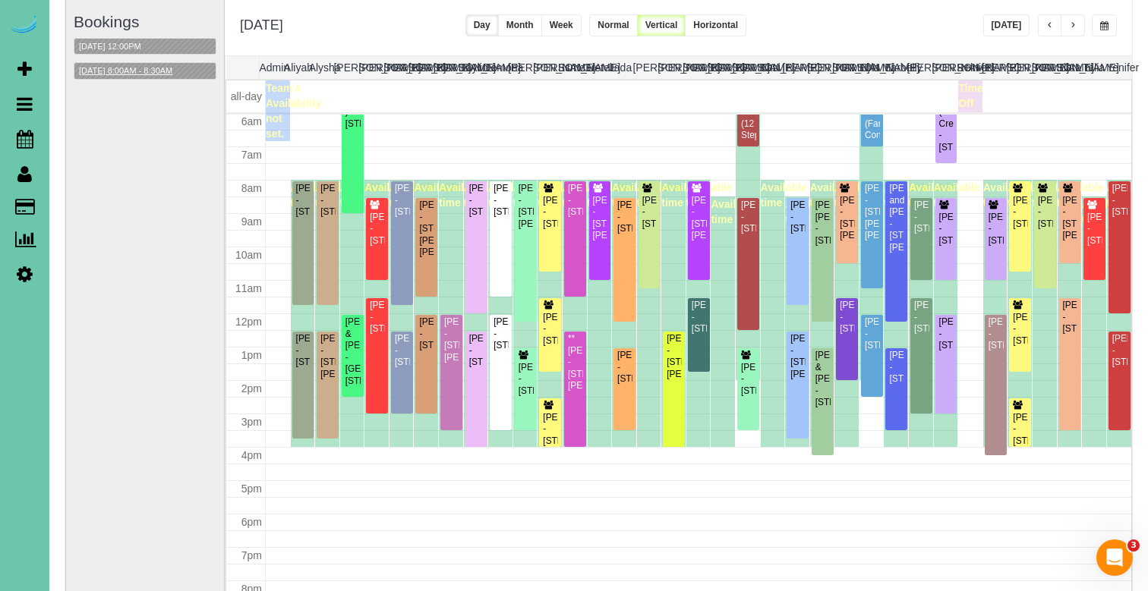
click at [121, 63] on button "09/22/2025 8:00AM - 8:30AM" at bounding box center [125, 71] width 102 height 16
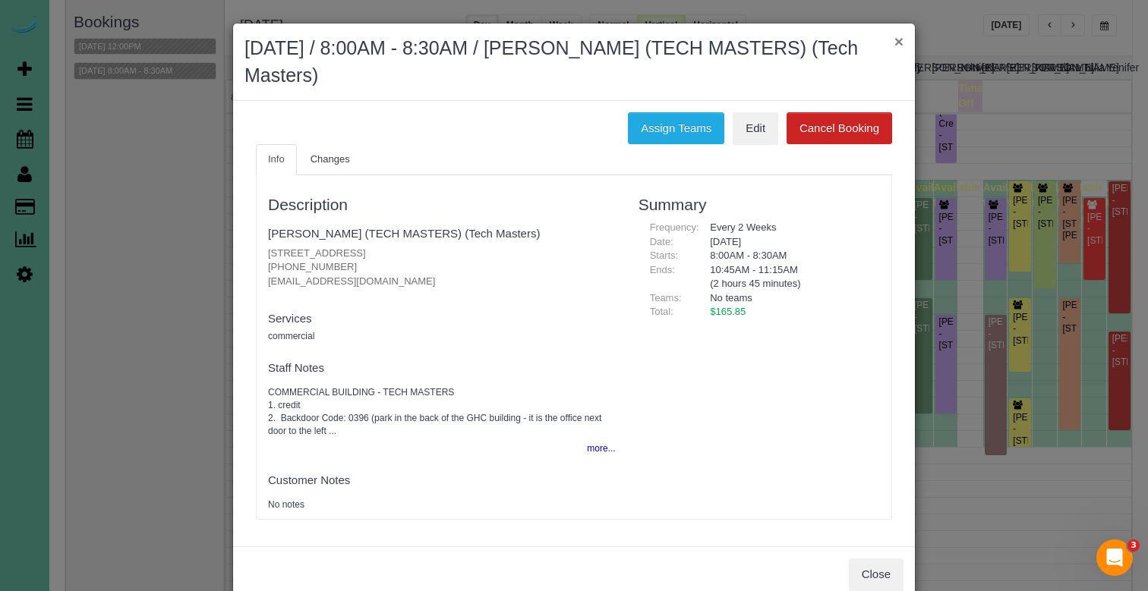
click at [896, 39] on button "×" at bounding box center [898, 41] width 9 height 16
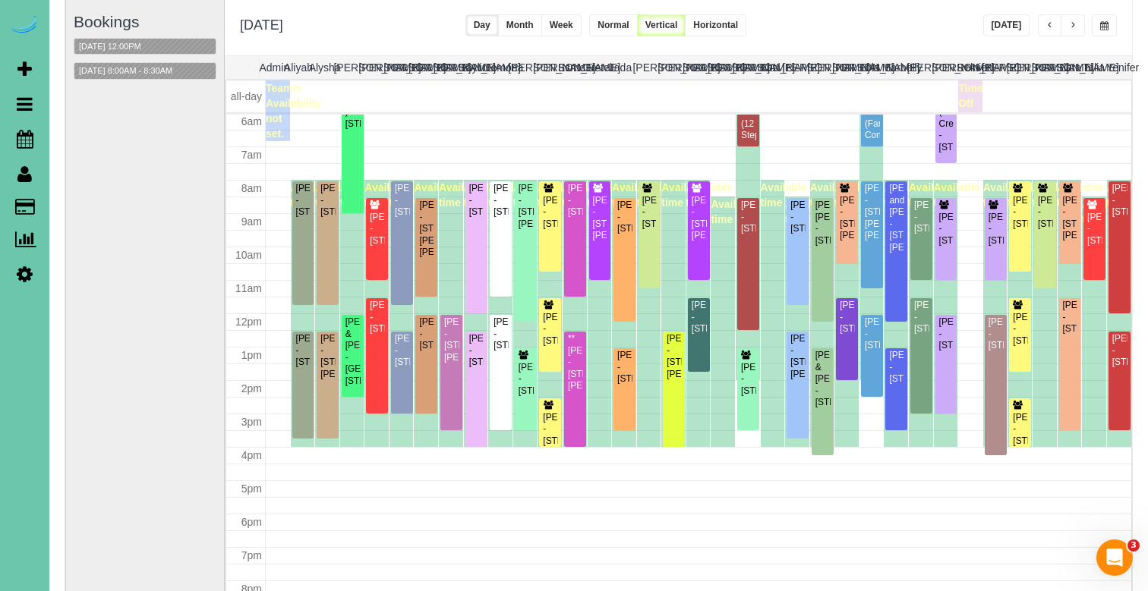
drag, startPoint x: 145, startPoint y: 248, endPoint x: 158, endPoint y: 245, distance: 13.3
click at [145, 248] on div "Bookings 09/22/2025 12:00PM 09/22/2025 8:00AM - 8:30AM" at bounding box center [145, 303] width 143 height 606
click at [1100, 24] on span "button" at bounding box center [1104, 25] width 8 height 9
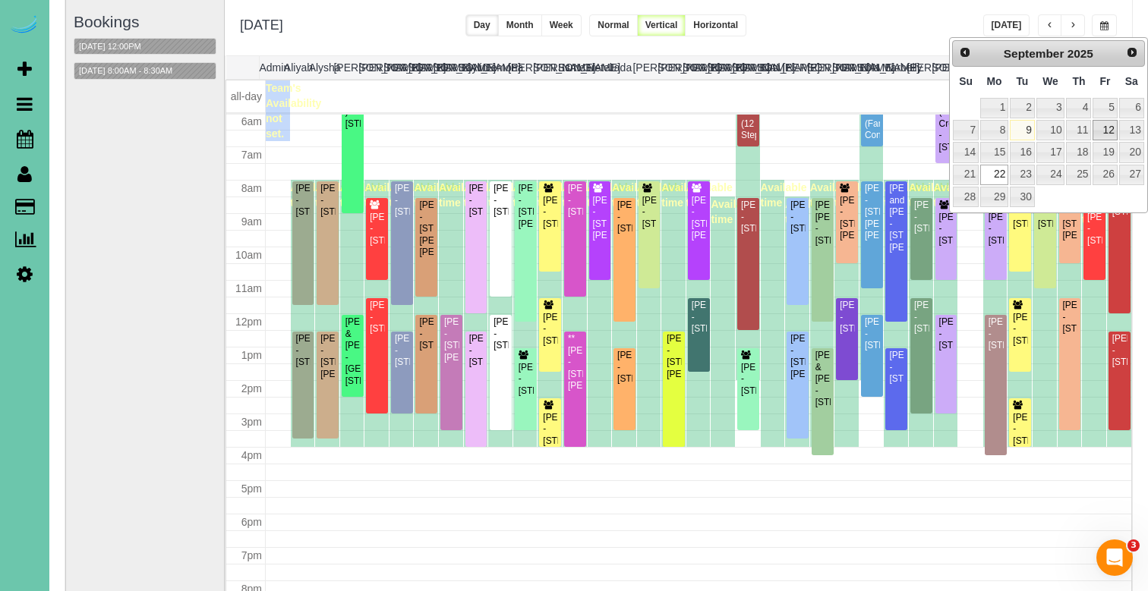
click at [1110, 128] on link "12" at bounding box center [1104, 130] width 24 height 20
type input "**********"
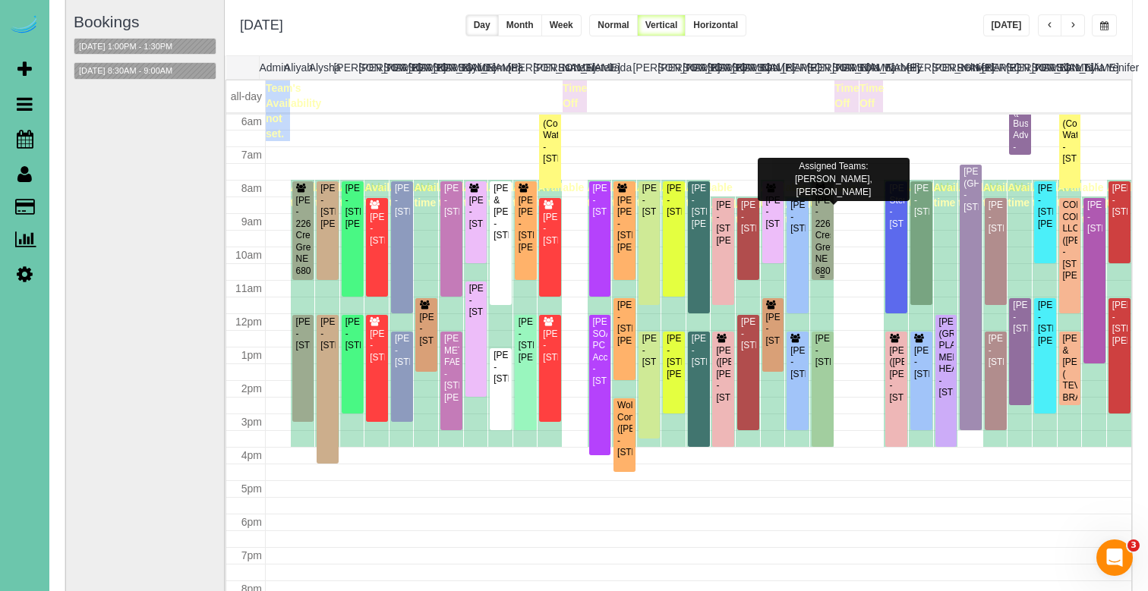
click at [826, 228] on div "Lori Haddock - 22612 Crestline, Gretna, NE 68028" at bounding box center [822, 236] width 16 height 82
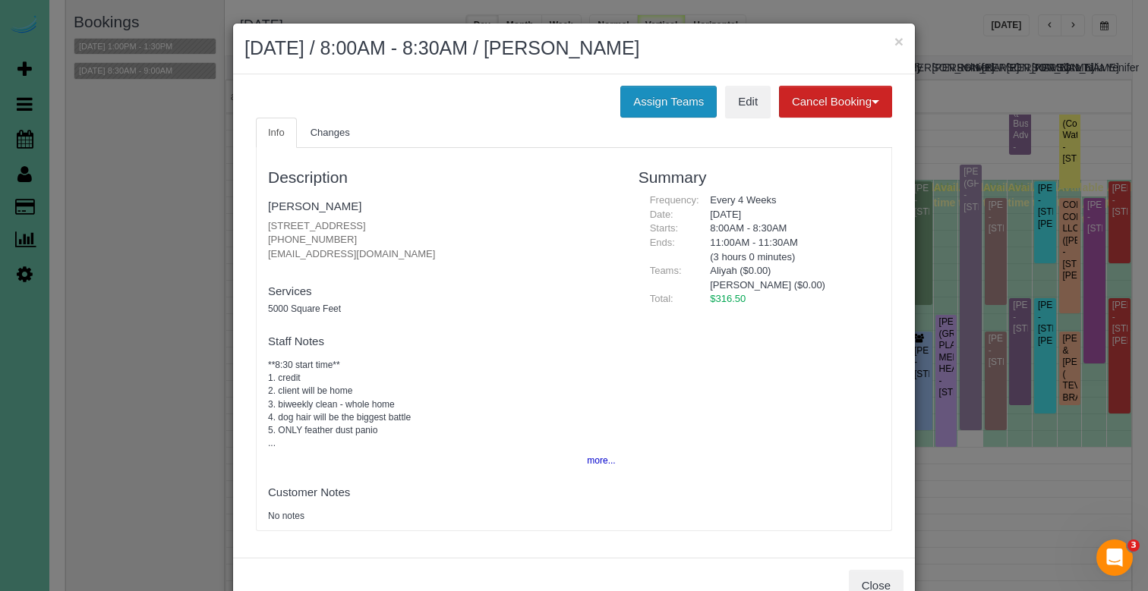
drag, startPoint x: 659, startPoint y: 90, endPoint x: 620, endPoint y: 92, distance: 38.7
click at [659, 90] on button "Assign Teams" at bounding box center [668, 102] width 96 height 32
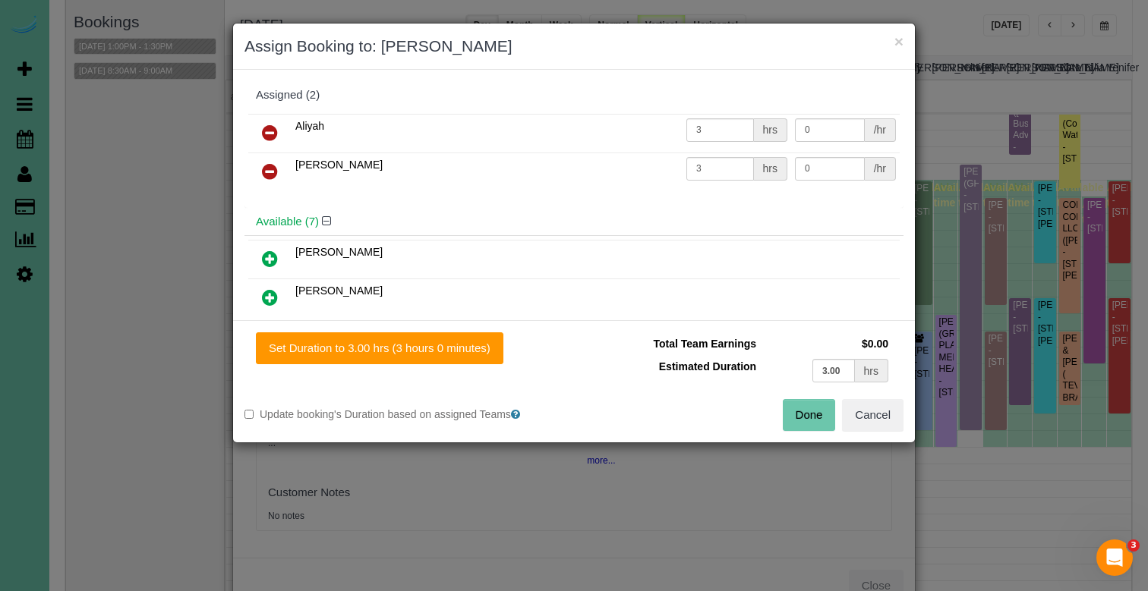
click at [269, 128] on icon at bounding box center [270, 133] width 16 height 18
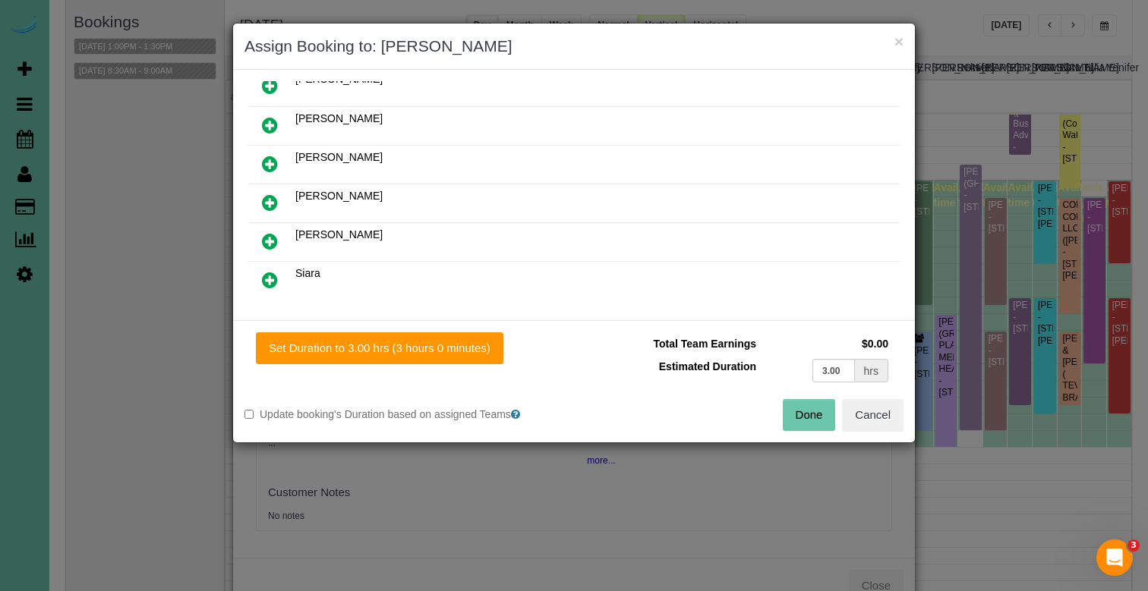
scroll to position [230, 0]
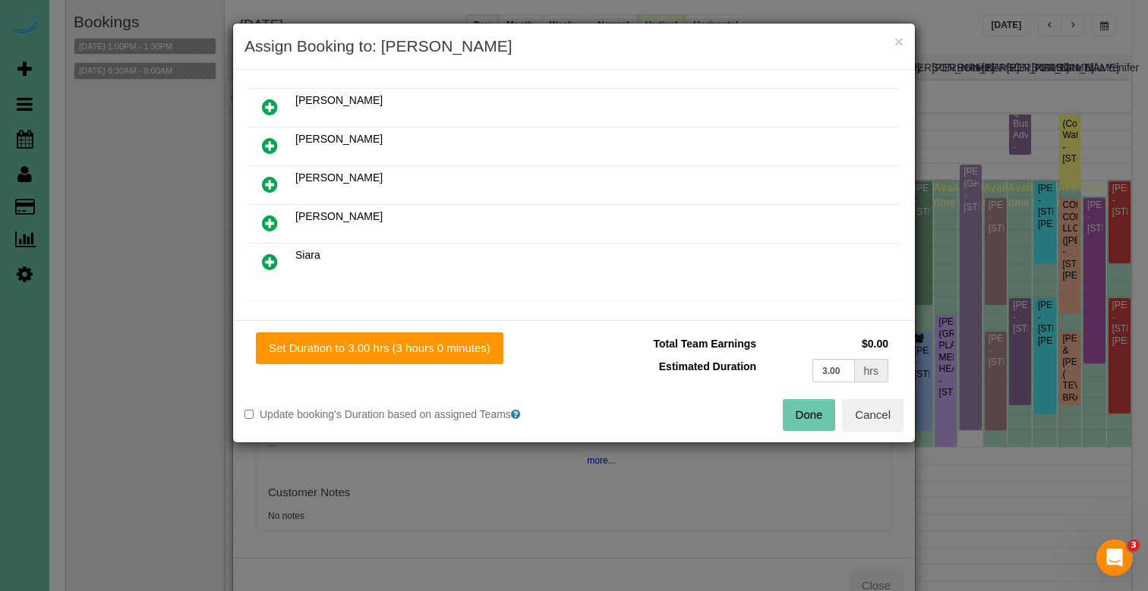
drag, startPoint x: 273, startPoint y: 148, endPoint x: 312, endPoint y: 234, distance: 94.1
click at [273, 148] on icon at bounding box center [270, 146] width 16 height 18
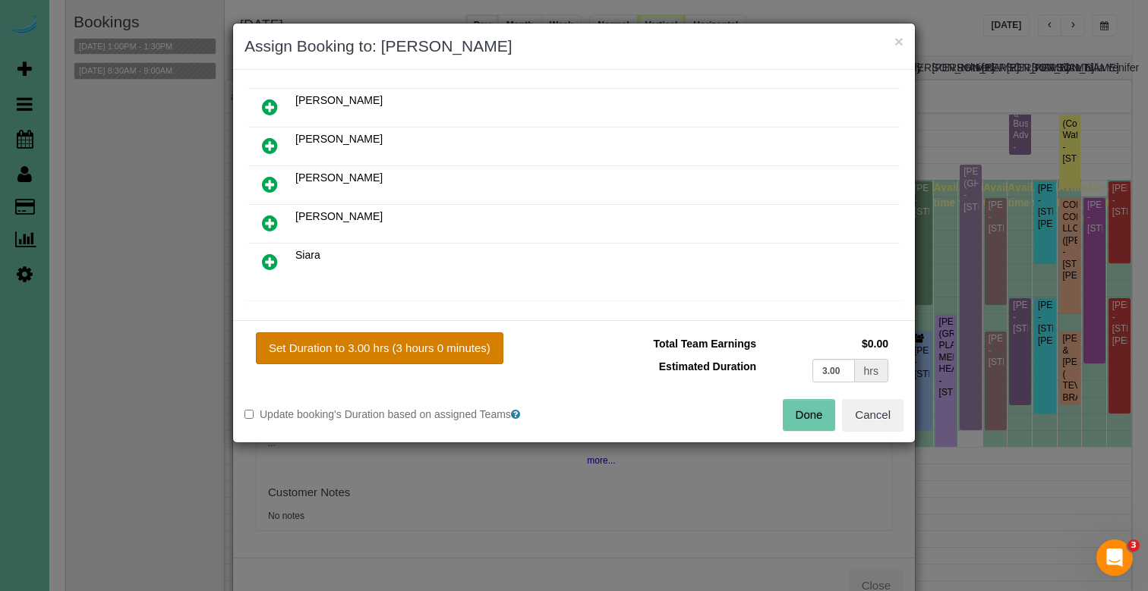
click at [455, 354] on button "Set Duration to 3.00 hrs (3 hours 0 minutes)" at bounding box center [379, 348] width 247 height 32
type input "3.00"
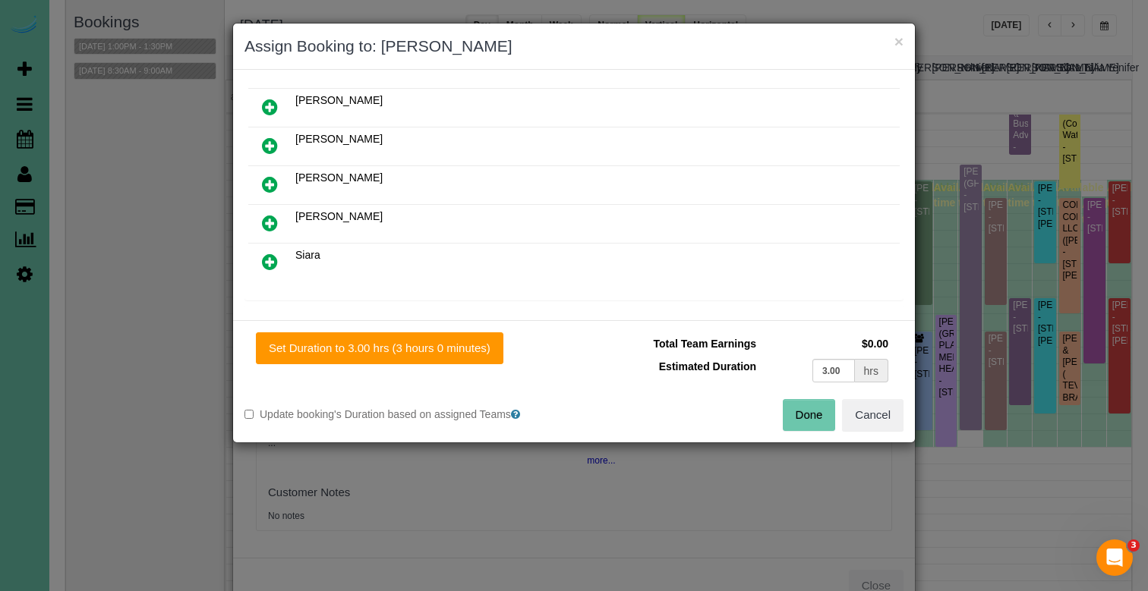
drag, startPoint x: 813, startPoint y: 419, endPoint x: 767, endPoint y: 396, distance: 50.9
click at [813, 419] on button "Done" at bounding box center [809, 415] width 53 height 32
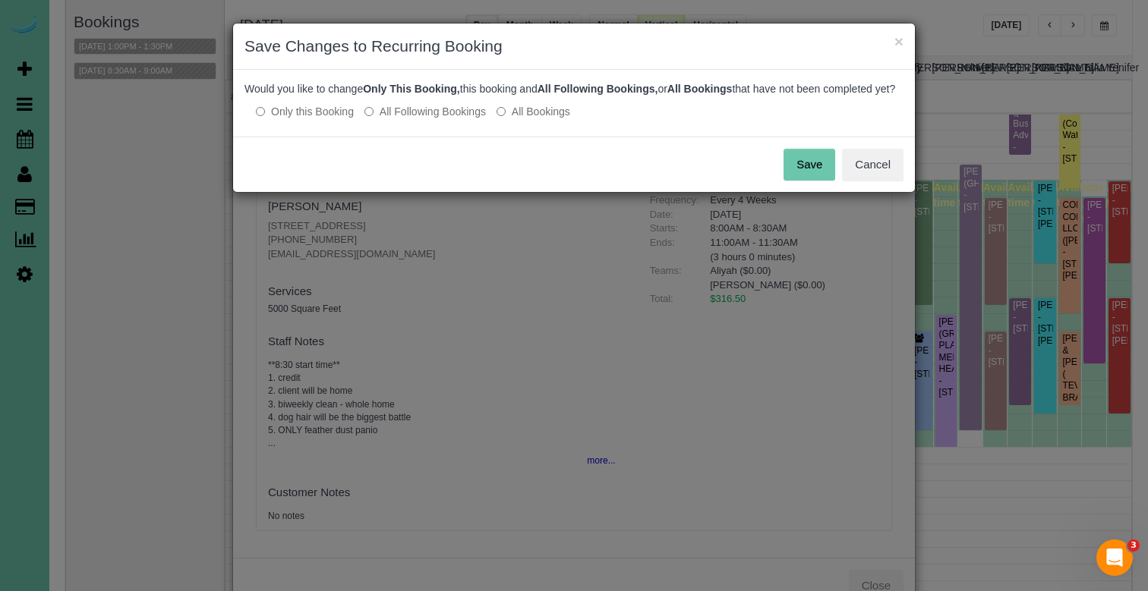
click at [814, 167] on button "Save" at bounding box center [809, 165] width 52 height 32
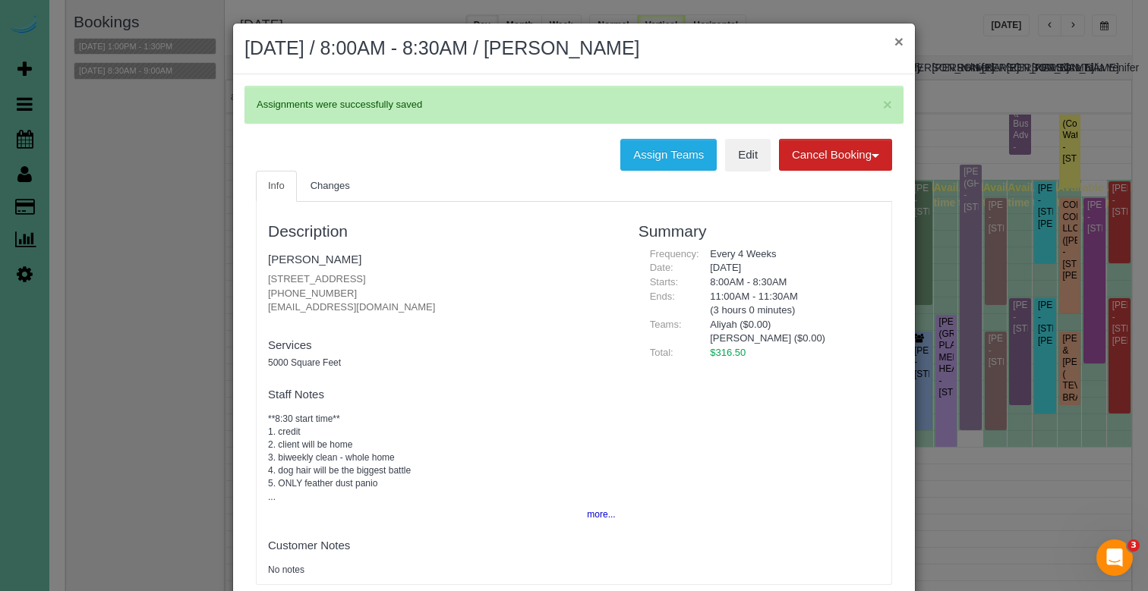
click at [898, 38] on button "×" at bounding box center [898, 41] width 9 height 16
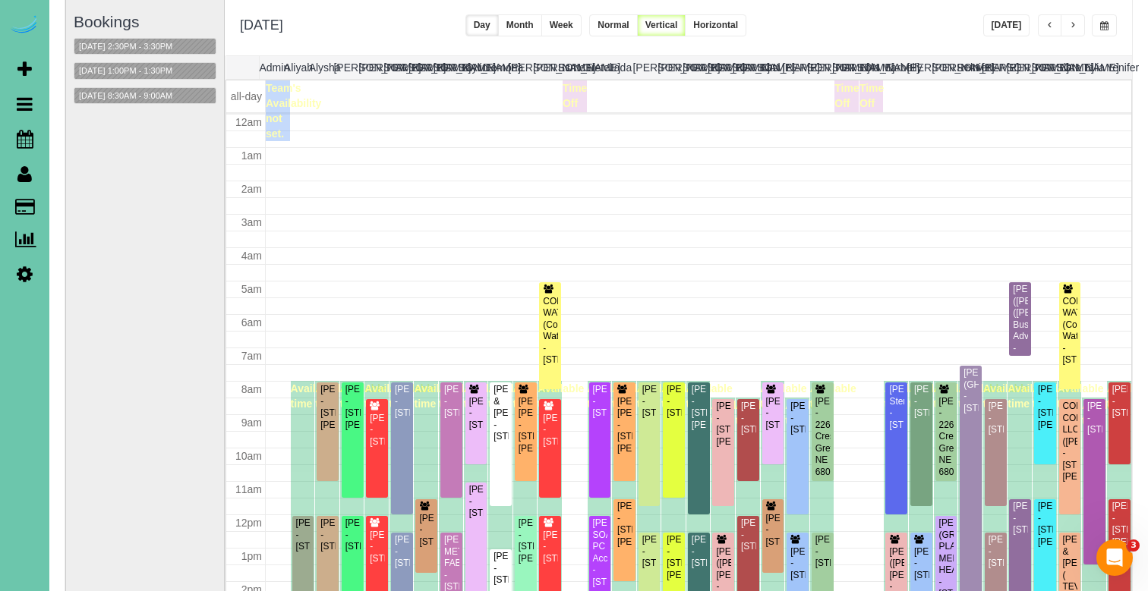
scroll to position [201, 0]
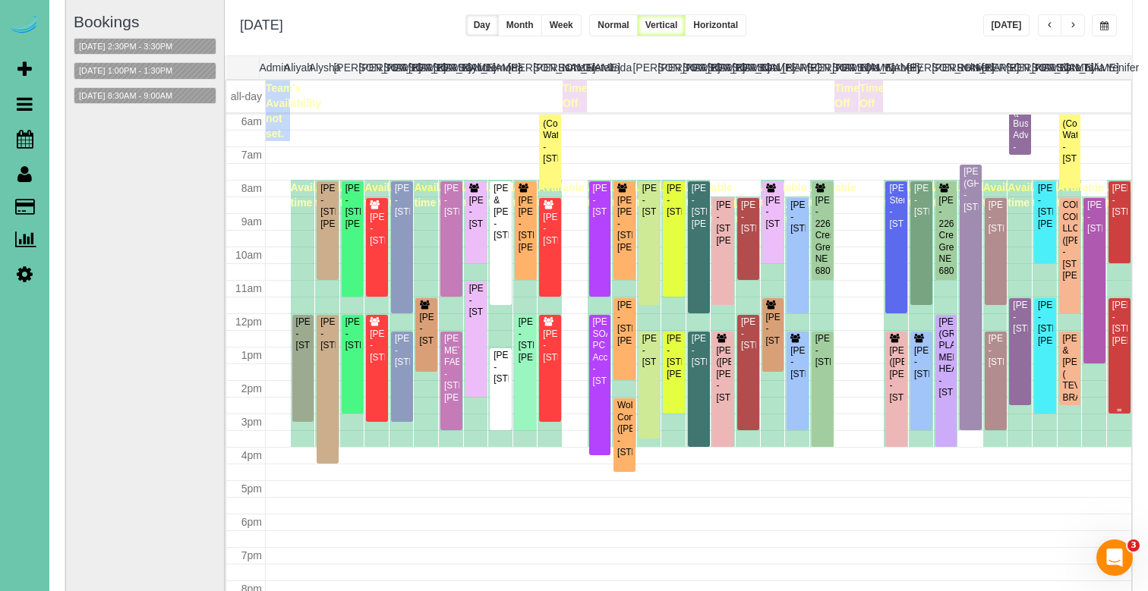
click at [1124, 336] on div "Dana Russell - 18711 Hansen Street, Omaha, NE 68130" at bounding box center [1119, 323] width 17 height 47
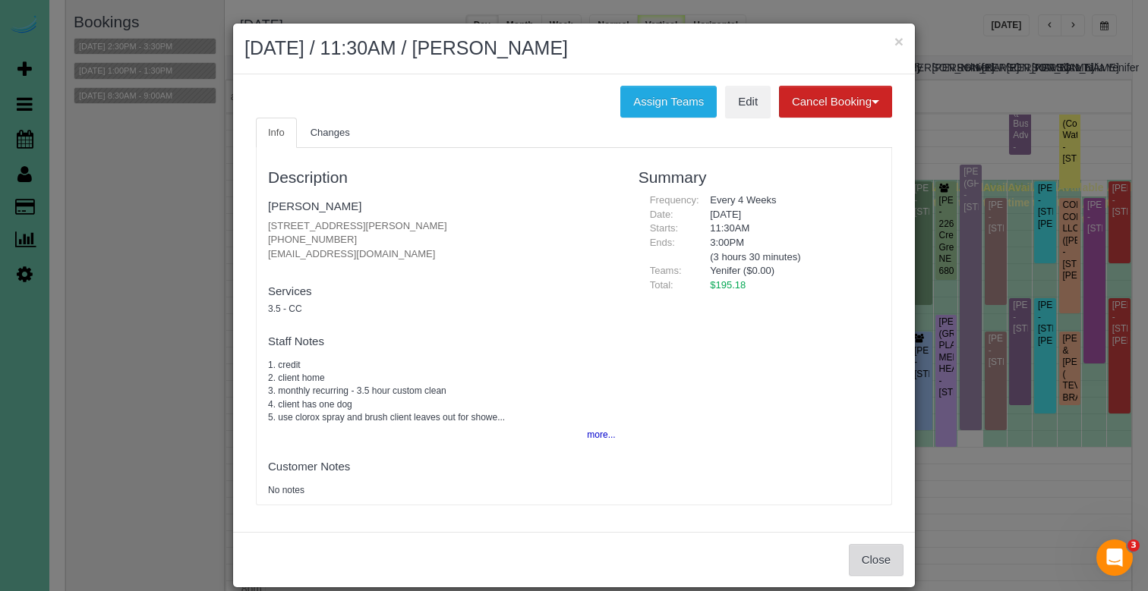
click at [880, 553] on button "Close" at bounding box center [876, 560] width 55 height 32
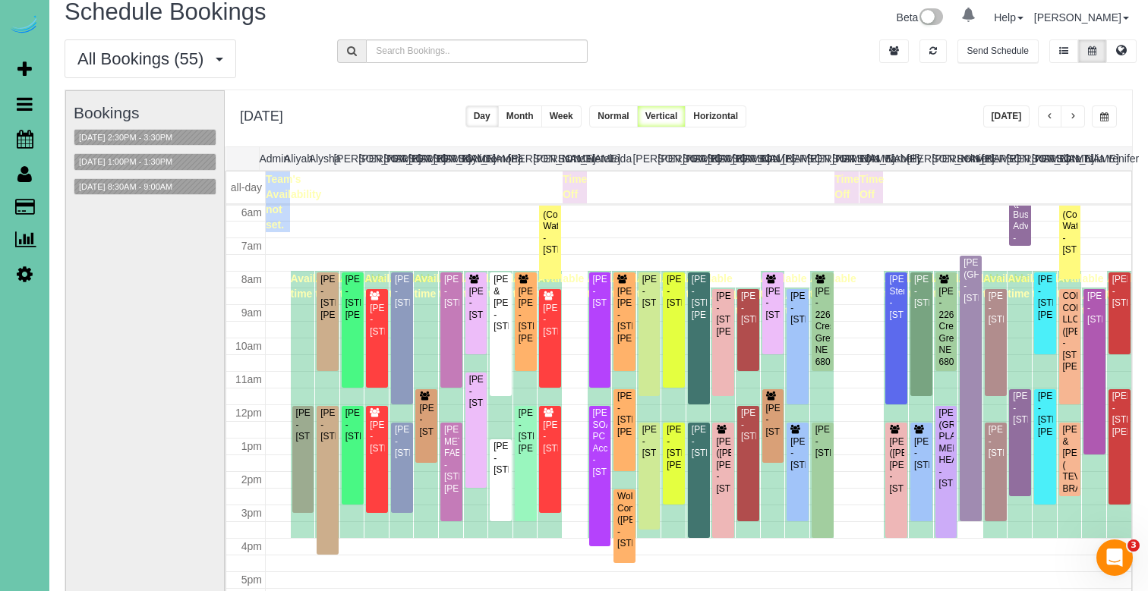
scroll to position [27, 0]
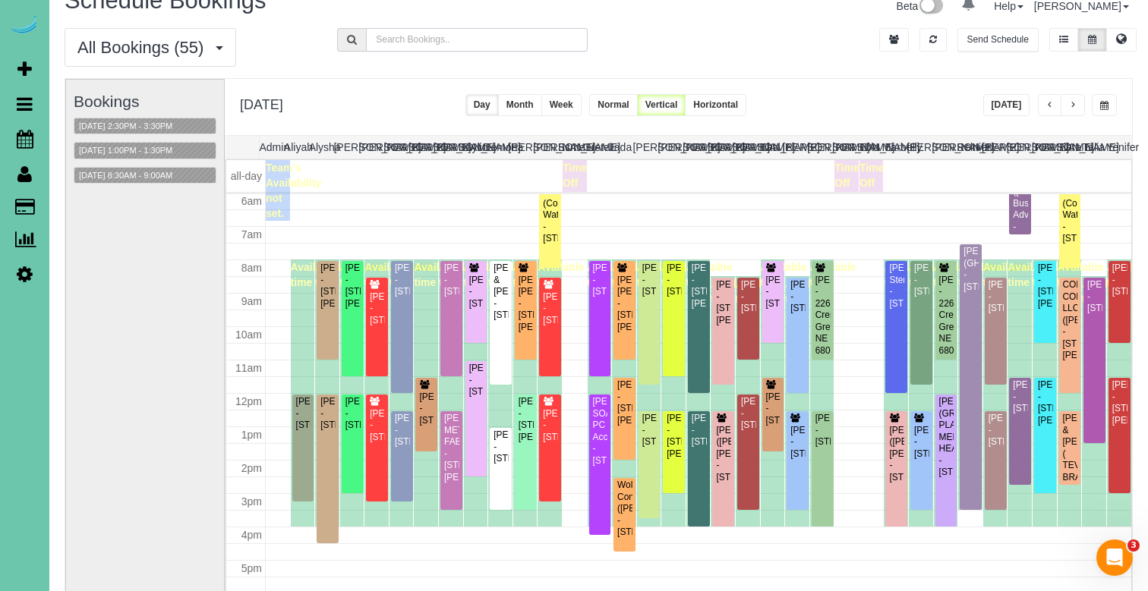
click at [396, 42] on input "text" at bounding box center [476, 40] width 221 height 24
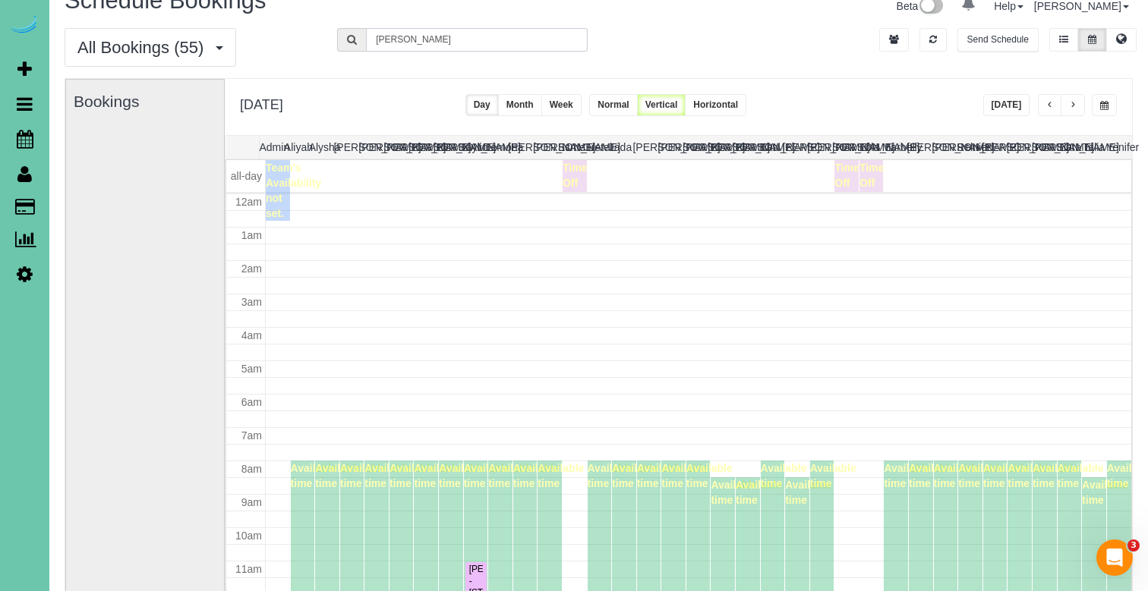
scroll to position [201, 0]
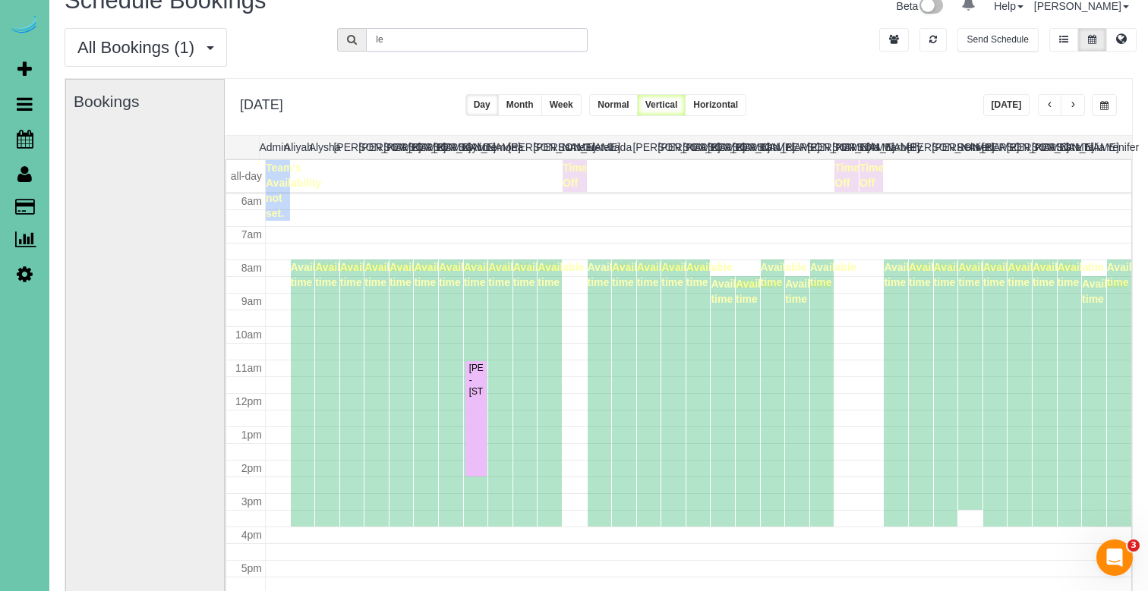
type input "l"
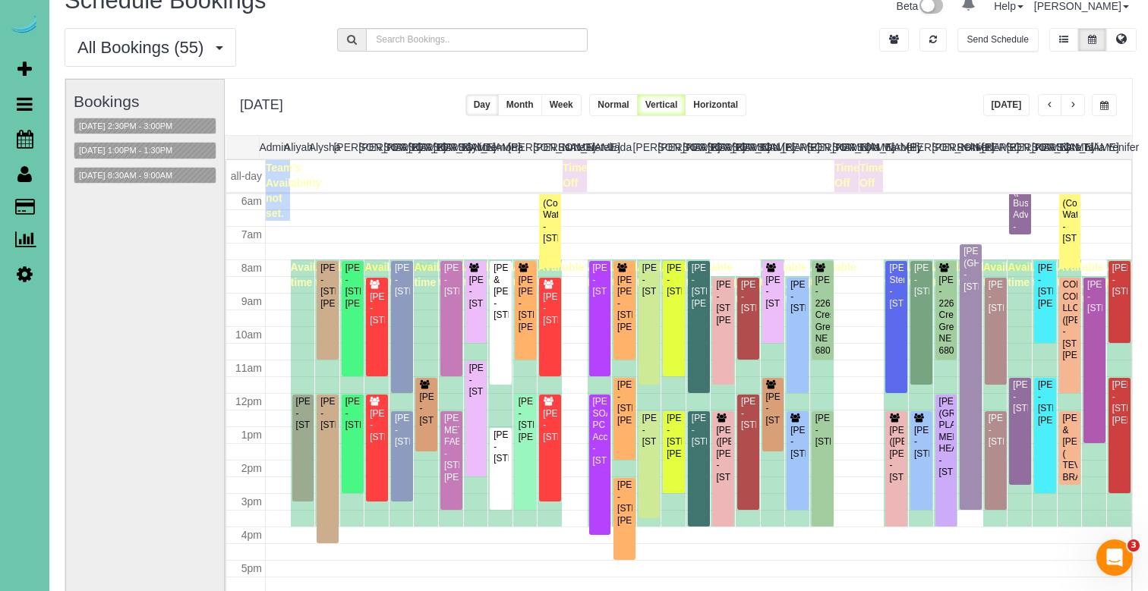
click at [1052, 102] on span "button" at bounding box center [1050, 105] width 8 height 9
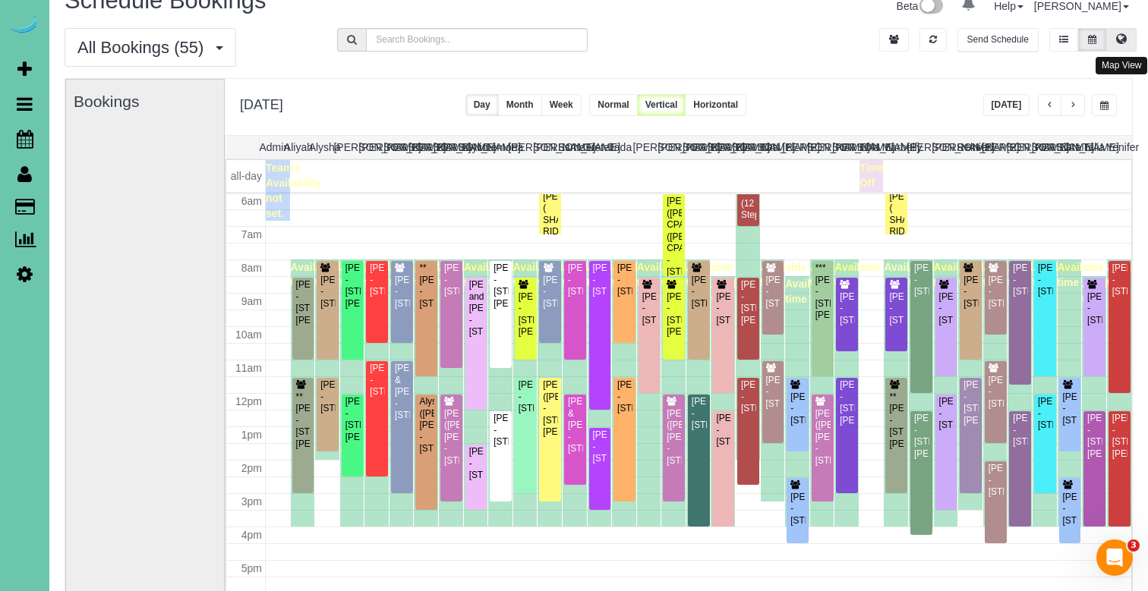
click at [1115, 35] on button at bounding box center [1121, 40] width 30 height 24
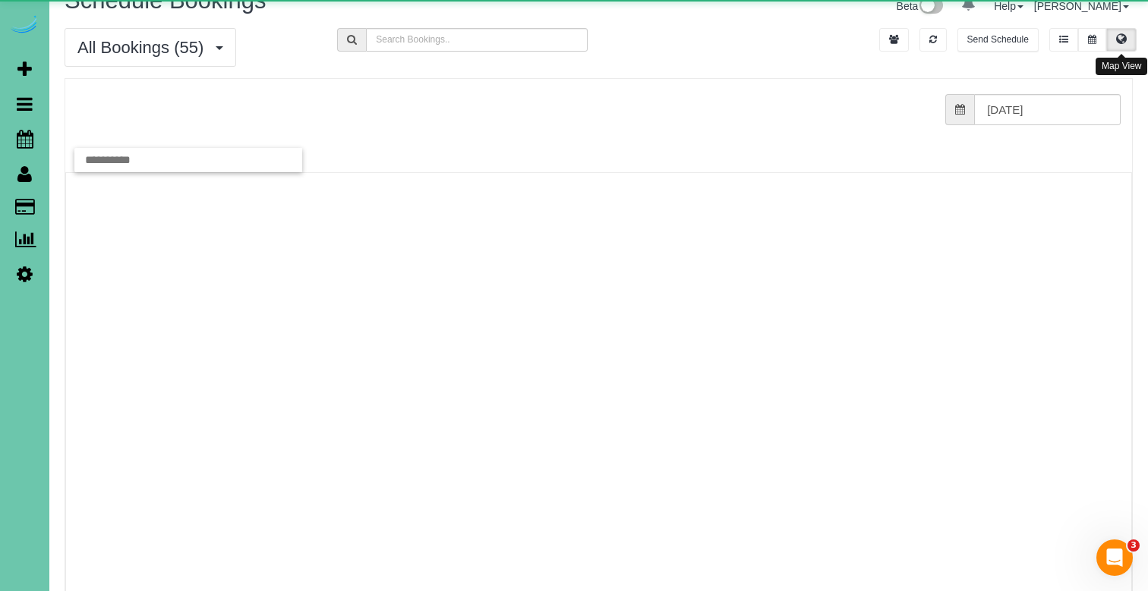
scroll to position [0, 0]
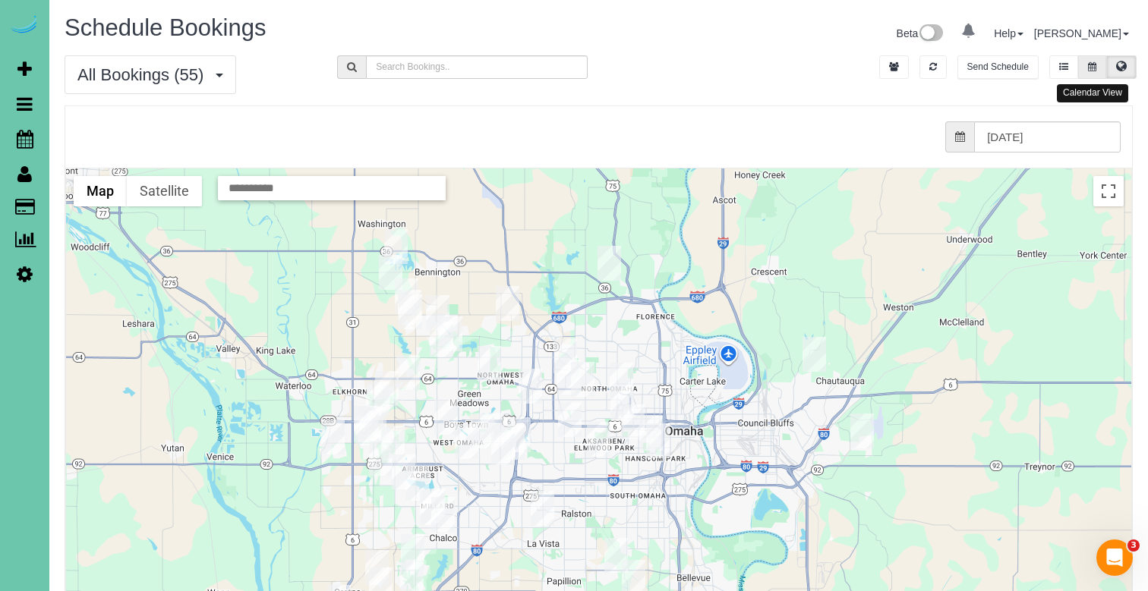
click at [1090, 68] on icon at bounding box center [1092, 66] width 8 height 9
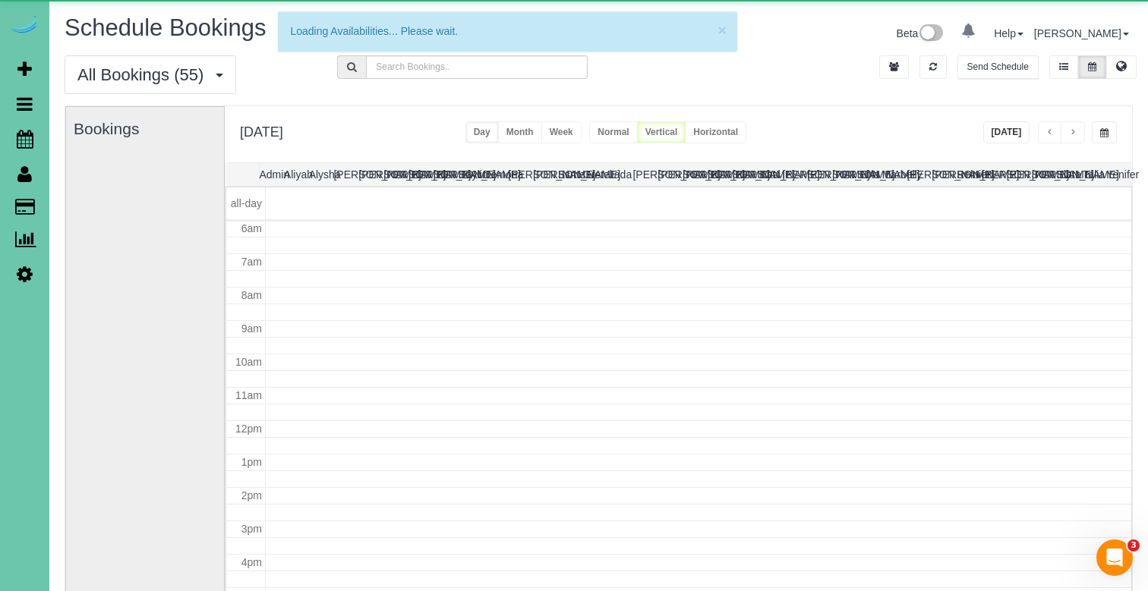
scroll to position [201, 0]
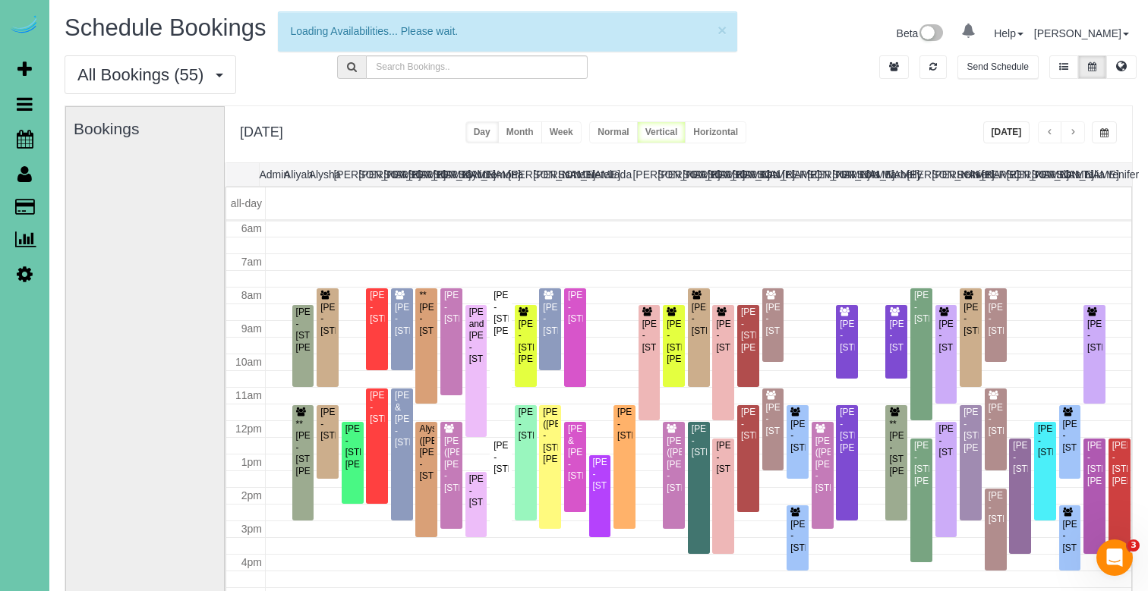
click at [1073, 131] on span "button" at bounding box center [1073, 132] width 8 height 9
click at [722, 30] on button "×" at bounding box center [721, 30] width 9 height 16
click at [1074, 128] on span "button" at bounding box center [1073, 132] width 8 height 9
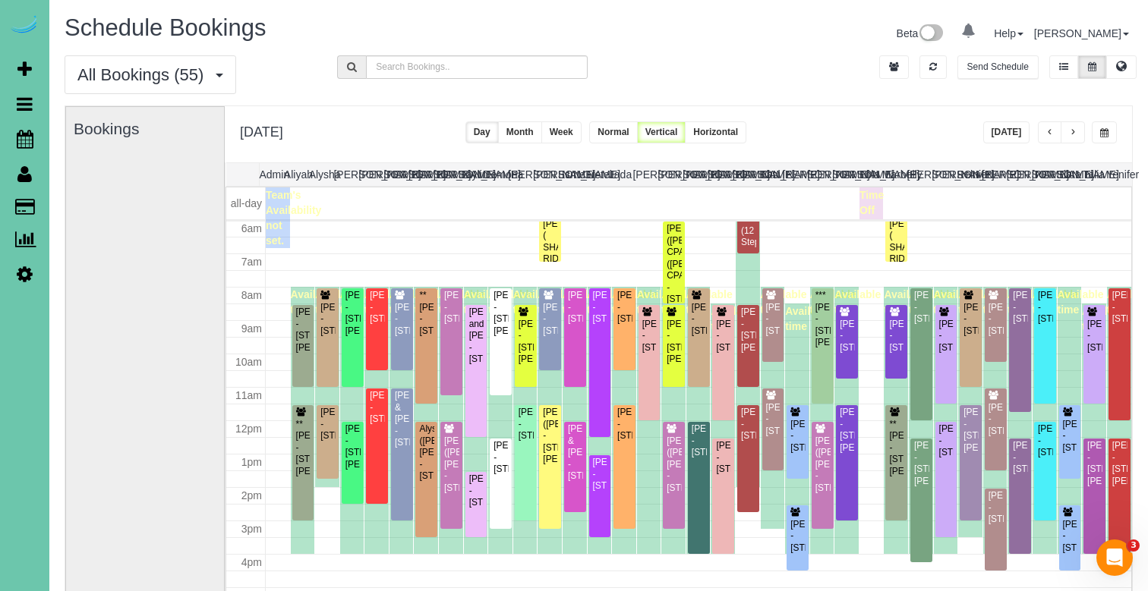
click at [1073, 135] on span "button" at bounding box center [1073, 132] width 8 height 9
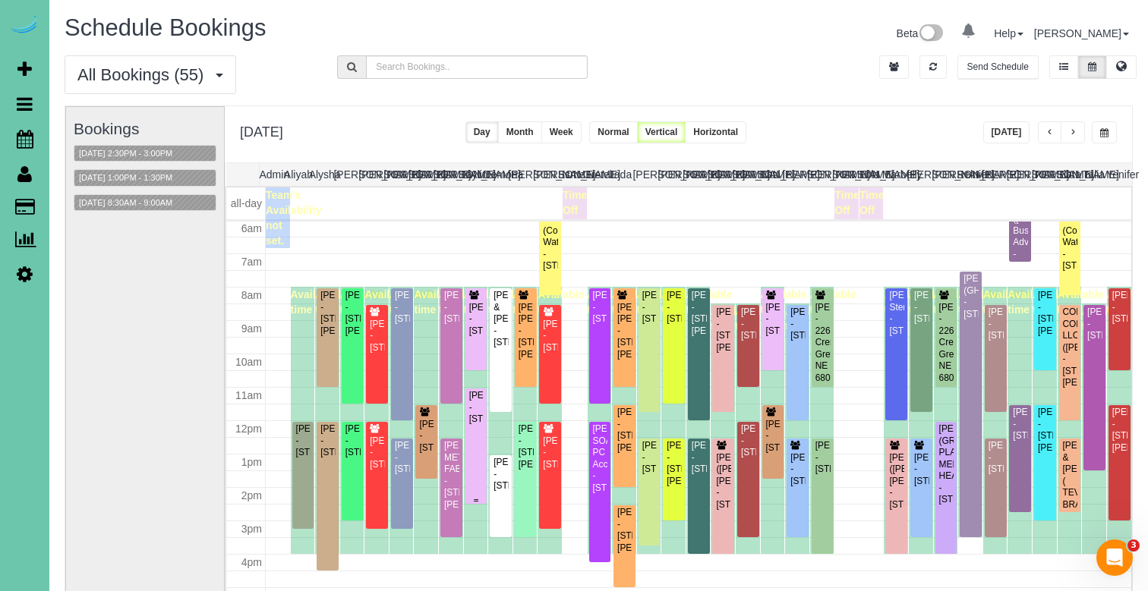
click at [471, 421] on div "Leandra Esler - 18528 Olive Circle, Omaha, NE 68136" at bounding box center [476, 407] width 16 height 35
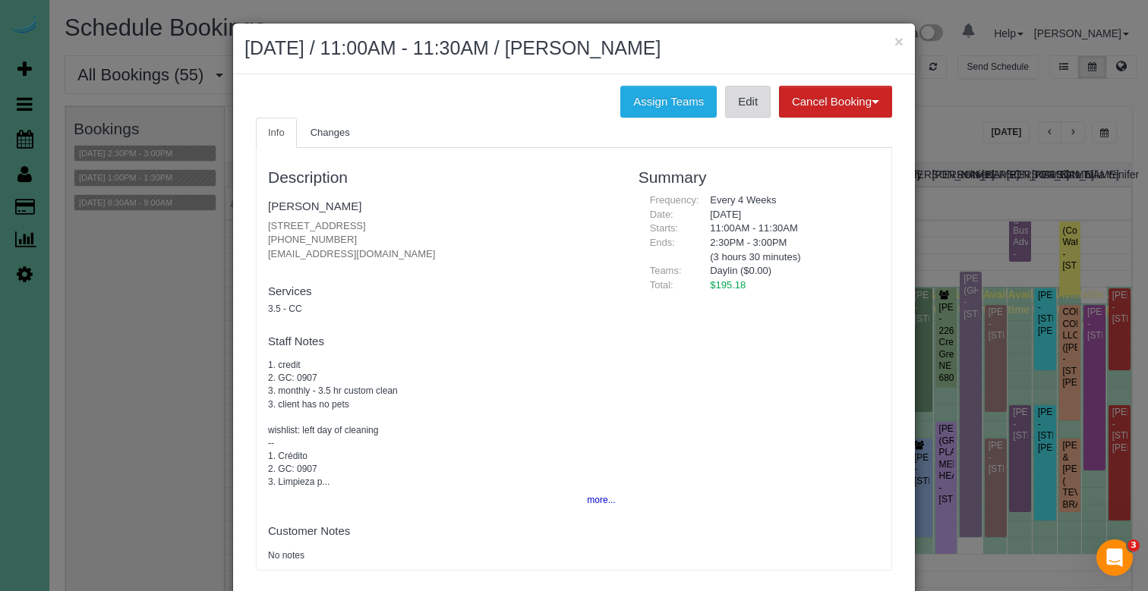
click at [742, 90] on link "Edit" at bounding box center [748, 102] width 46 height 32
click at [297, 201] on link "Leandra Esler" at bounding box center [314, 206] width 93 height 13
drag, startPoint x: 900, startPoint y: 42, endPoint x: 935, endPoint y: 55, distance: 38.2
click at [900, 43] on button "×" at bounding box center [898, 41] width 9 height 16
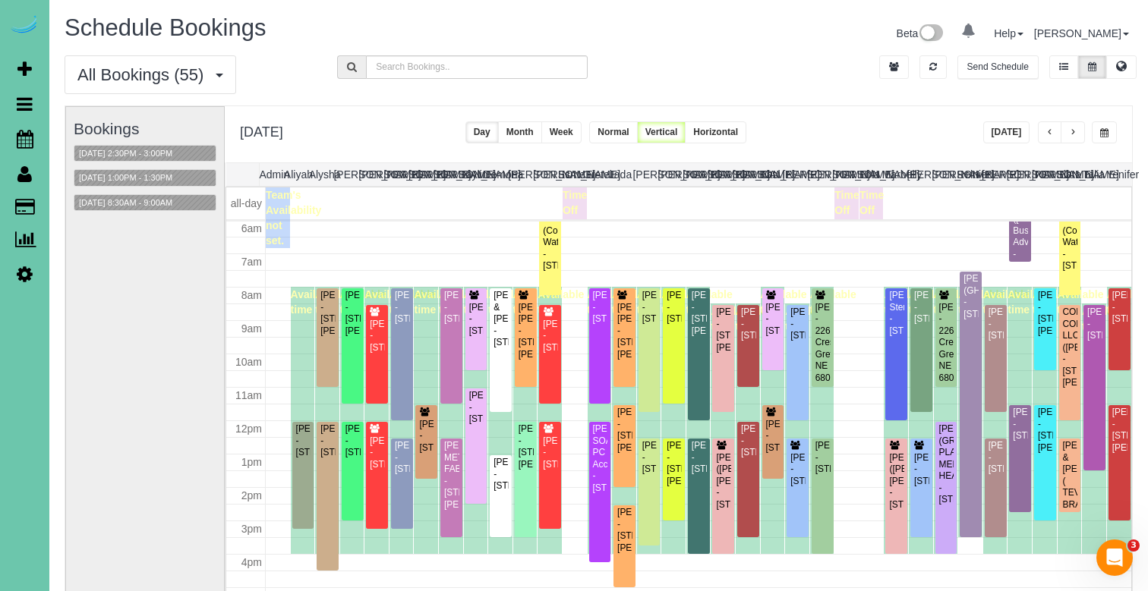
click at [1048, 137] on span "button" at bounding box center [1050, 132] width 8 height 9
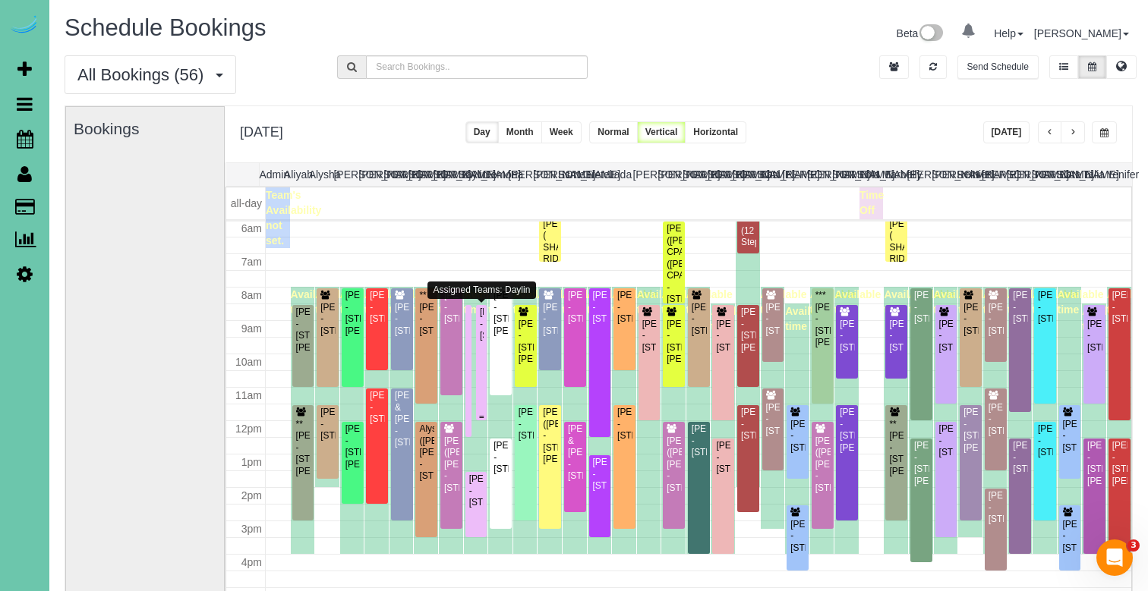
click at [484, 325] on div "Leandra Esler - 18528 Olive Circle, Omaha, NE 68136" at bounding box center [481, 324] width 5 height 35
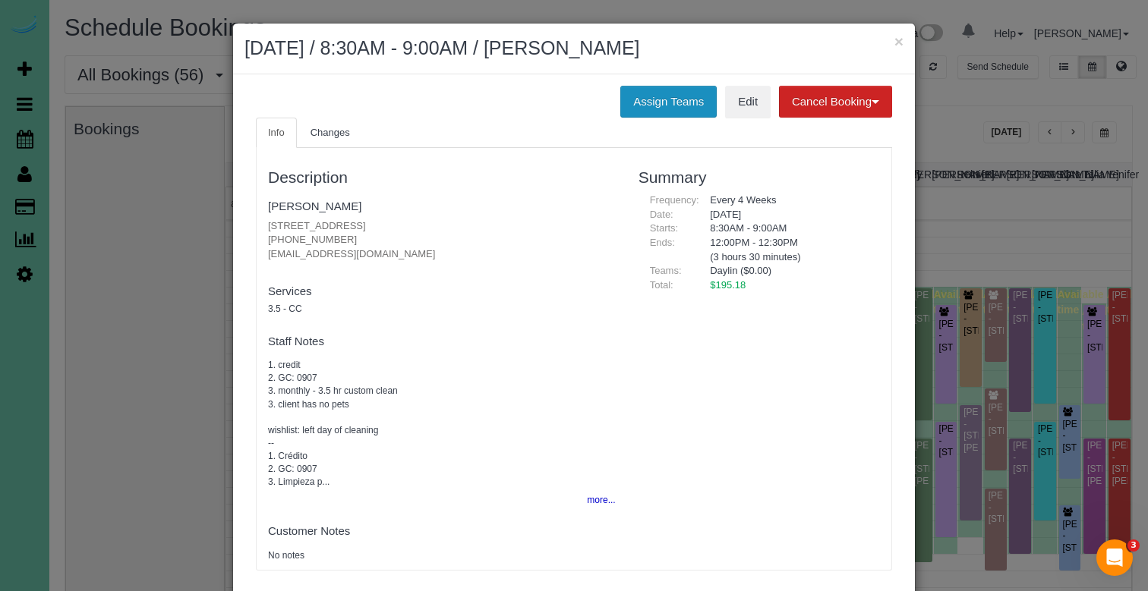
click at [663, 96] on button "Assign Teams" at bounding box center [668, 102] width 96 height 32
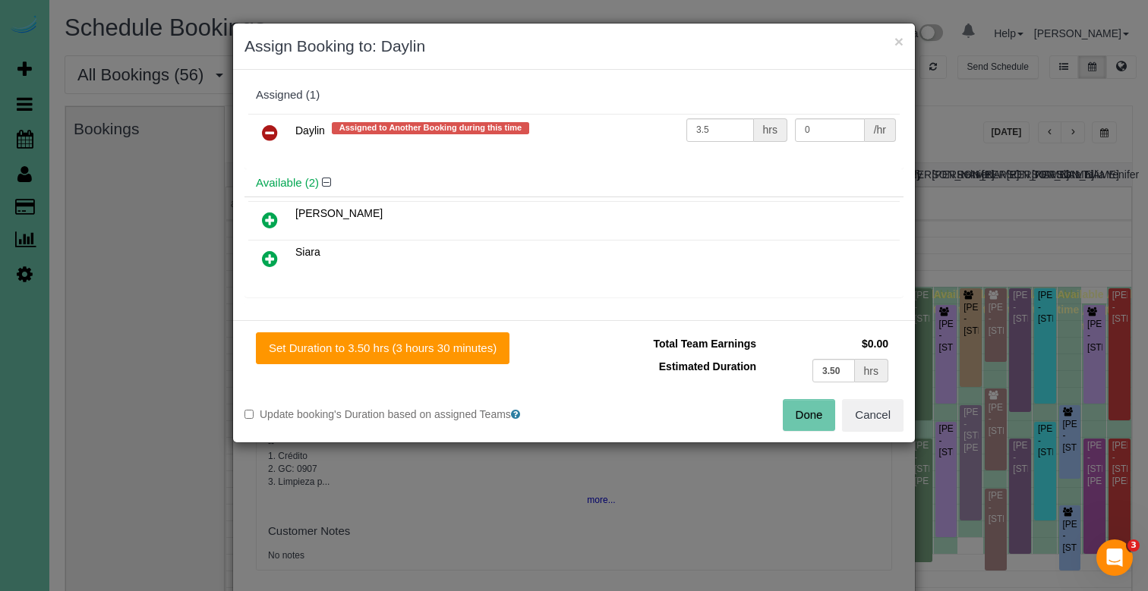
drag, startPoint x: 268, startPoint y: 131, endPoint x: 270, endPoint y: 145, distance: 14.6
click at [268, 131] on icon at bounding box center [270, 133] width 16 height 18
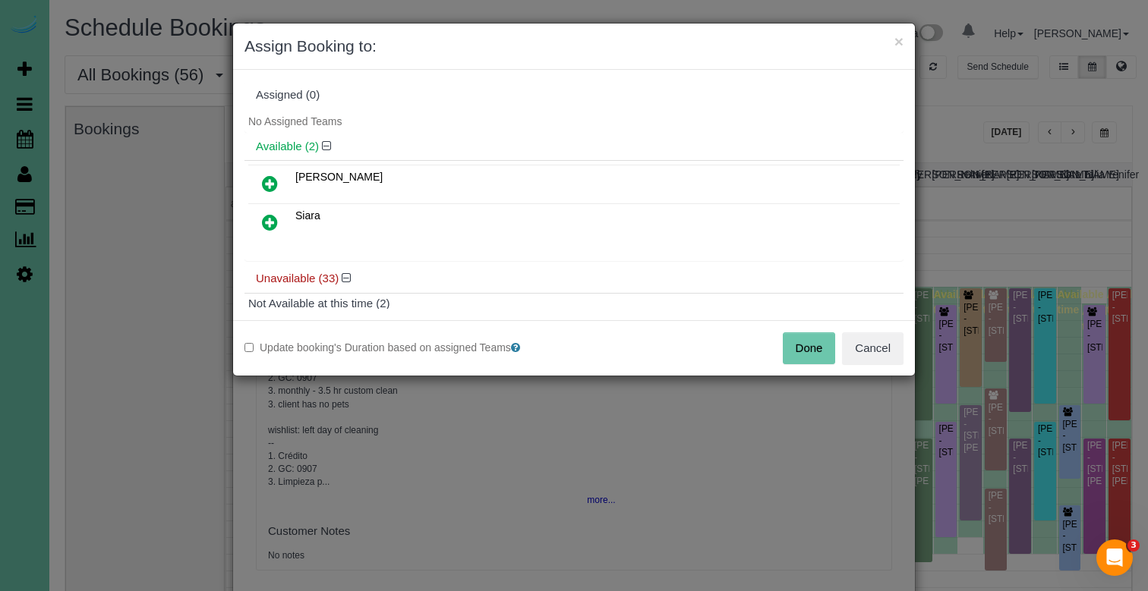
click at [270, 178] on icon at bounding box center [270, 184] width 16 height 18
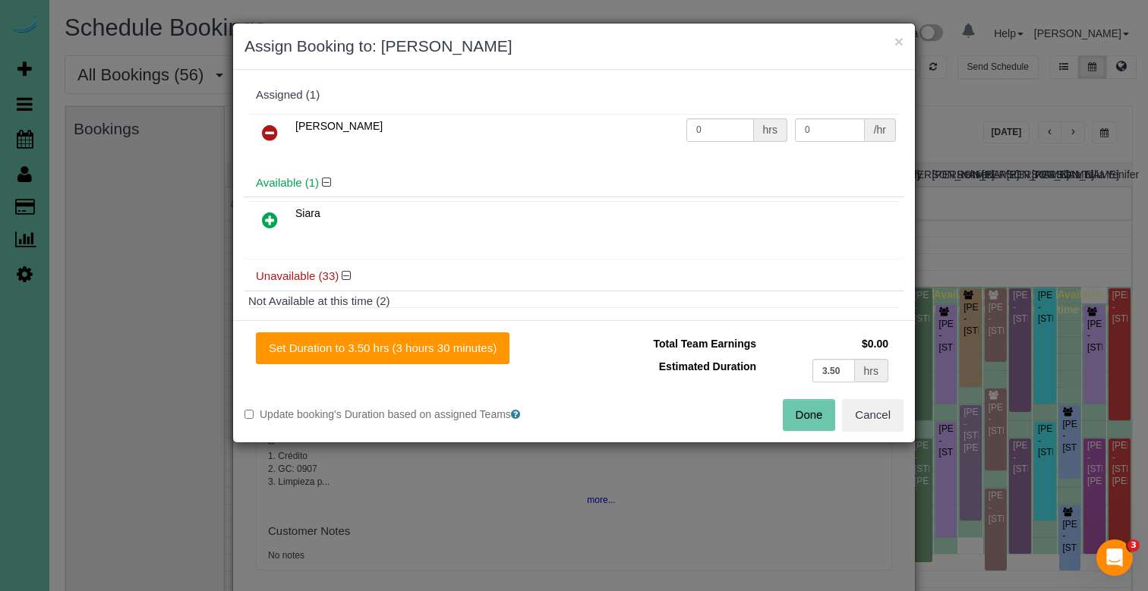
click at [269, 219] on icon at bounding box center [270, 220] width 16 height 18
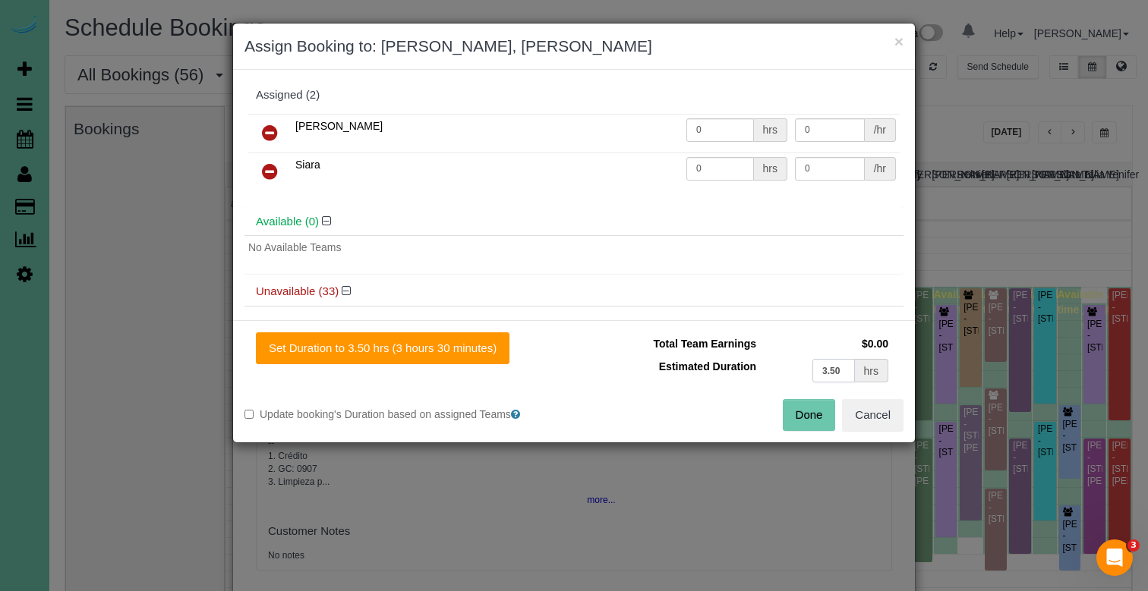
drag, startPoint x: 821, startPoint y: 367, endPoint x: 703, endPoint y: 345, distance: 119.6
click at [705, 346] on tbody "Total Team Earnings $0.00 Estimated Duration 3.50 hrs" at bounding box center [738, 359] width 307 height 54
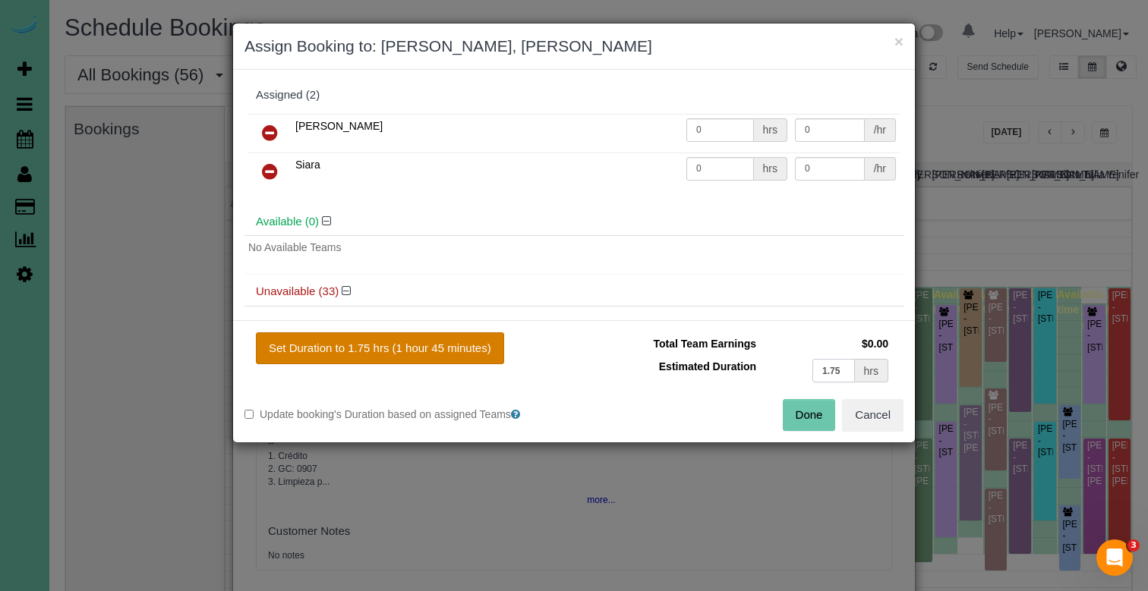
type input "1.75"
drag, startPoint x: 408, startPoint y: 355, endPoint x: 420, endPoint y: 359, distance: 12.0
click at [408, 355] on button "Set Duration to 1.75 hrs (1 hour 45 minutes)" at bounding box center [380, 348] width 248 height 32
type input "1.75"
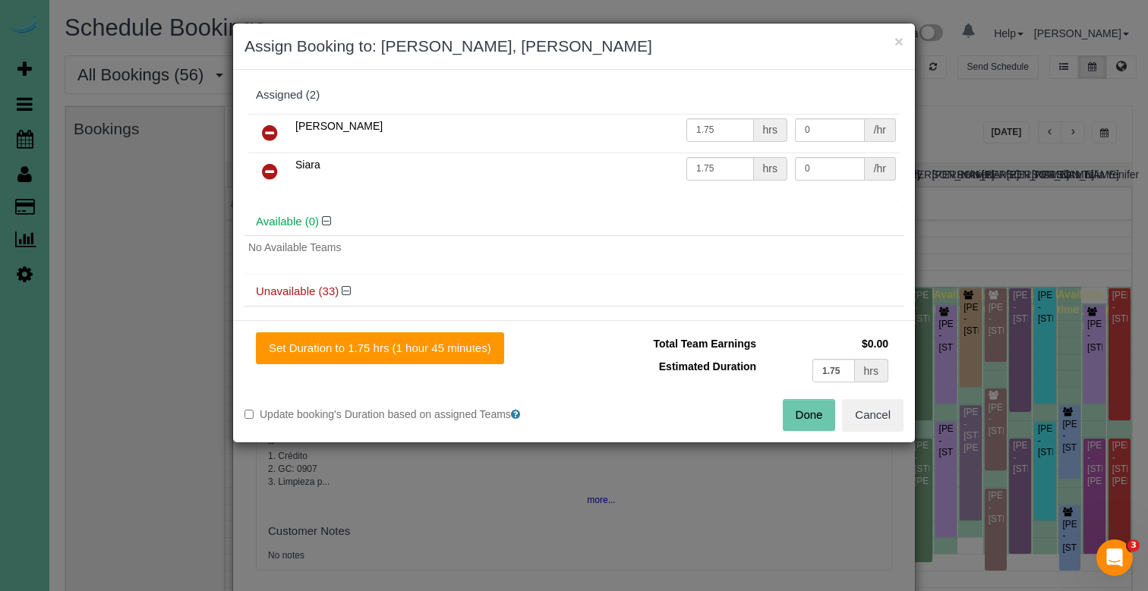
click at [818, 412] on button "Done" at bounding box center [809, 415] width 53 height 32
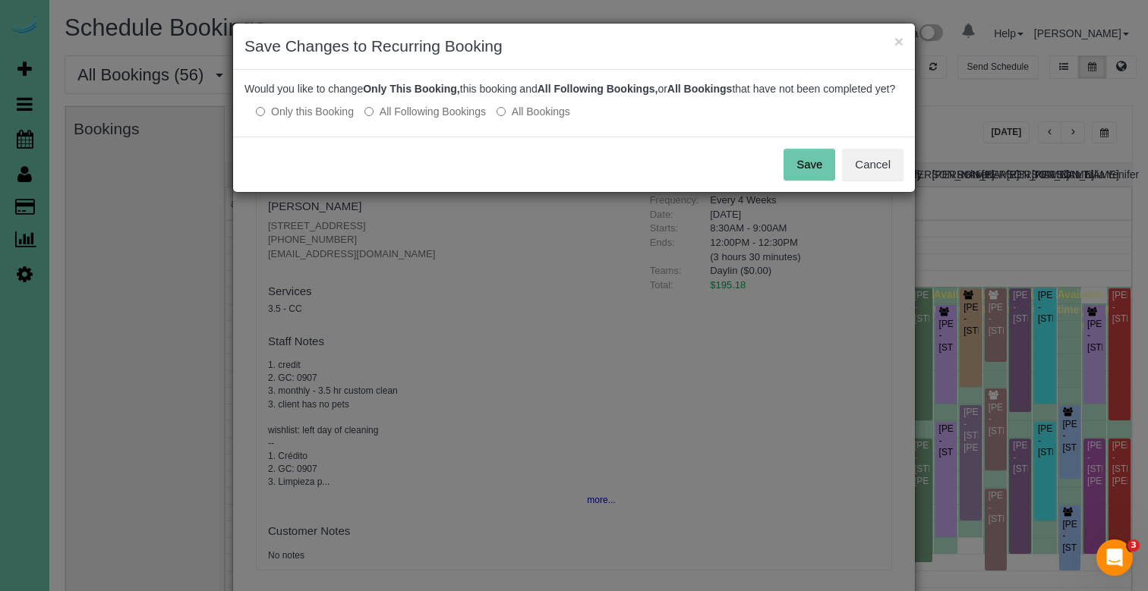
click at [799, 181] on button "Save" at bounding box center [809, 165] width 52 height 32
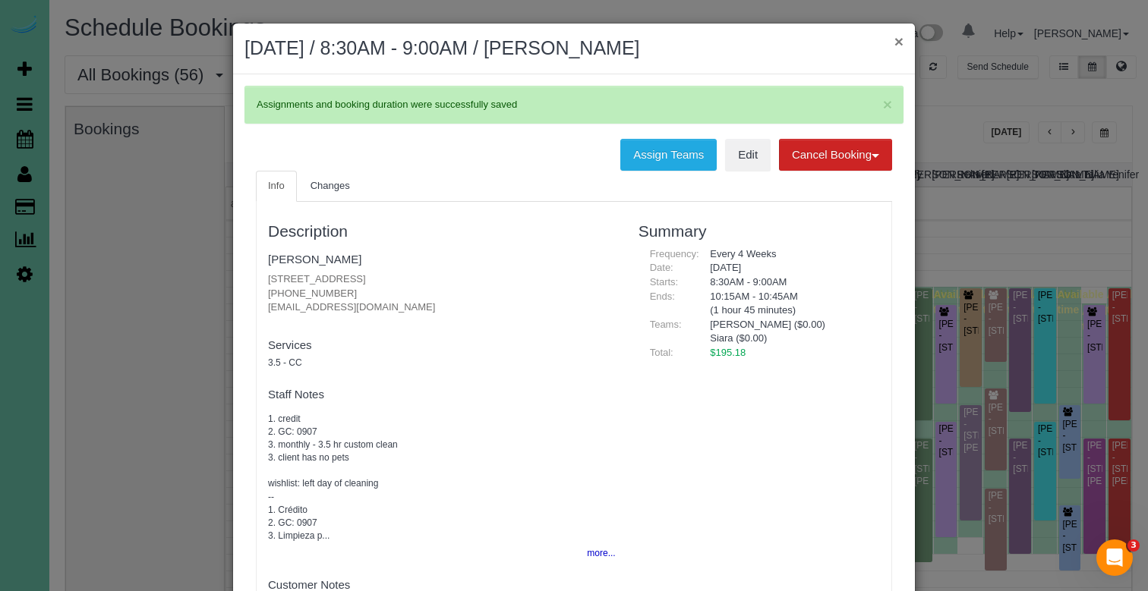
click at [896, 40] on button "×" at bounding box center [898, 41] width 9 height 16
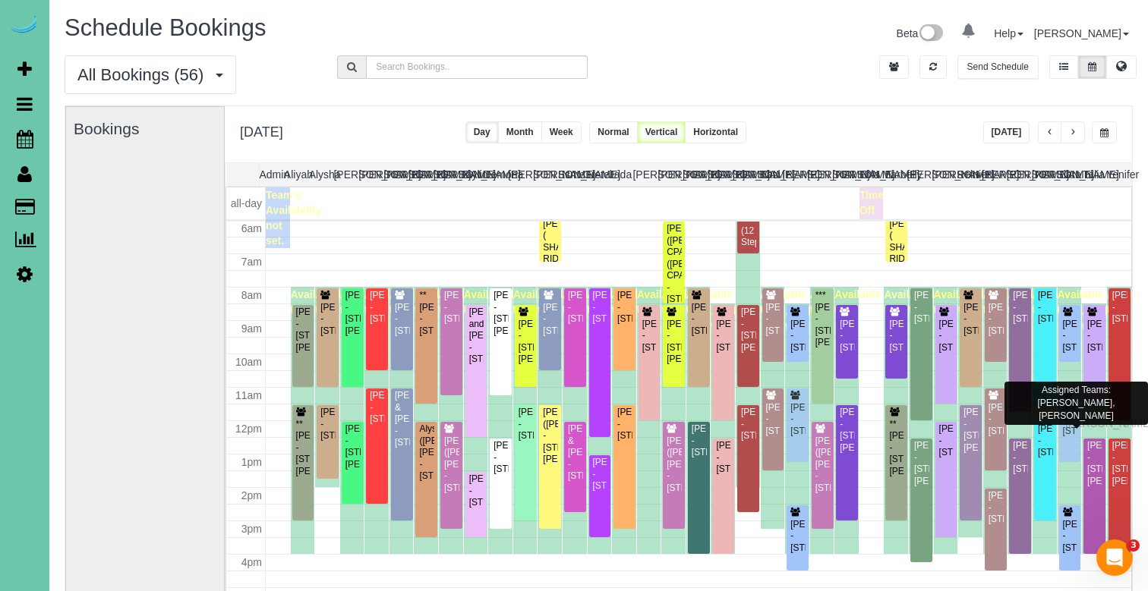
drag, startPoint x: 1069, startPoint y: 434, endPoint x: 1068, endPoint y: 421, distance: 12.9
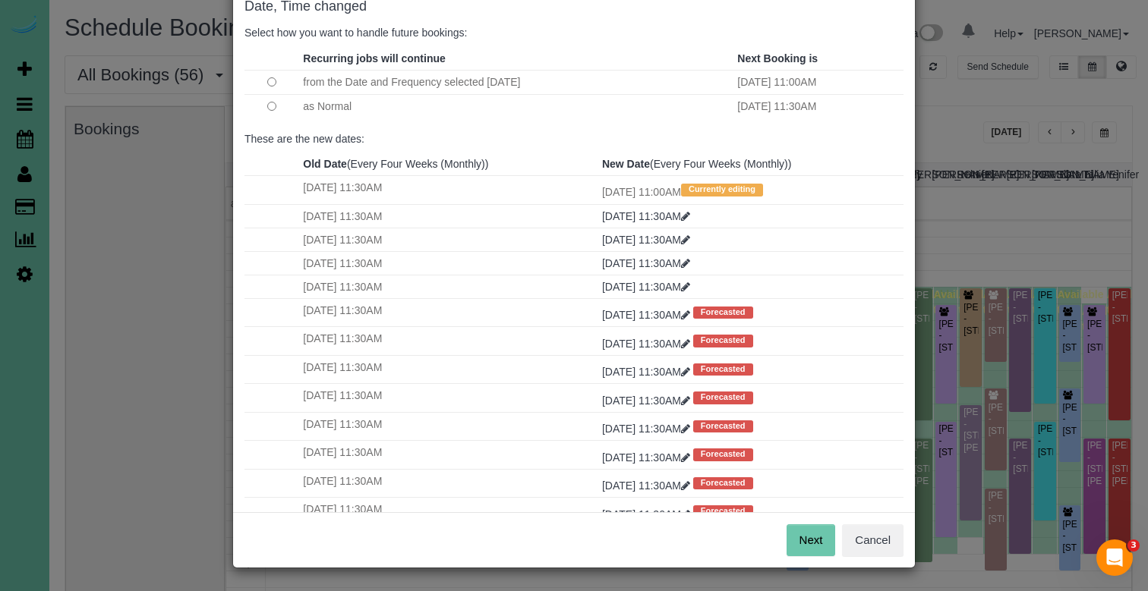
scroll to position [88, 0]
click at [794, 539] on button "Next" at bounding box center [810, 541] width 49 height 32
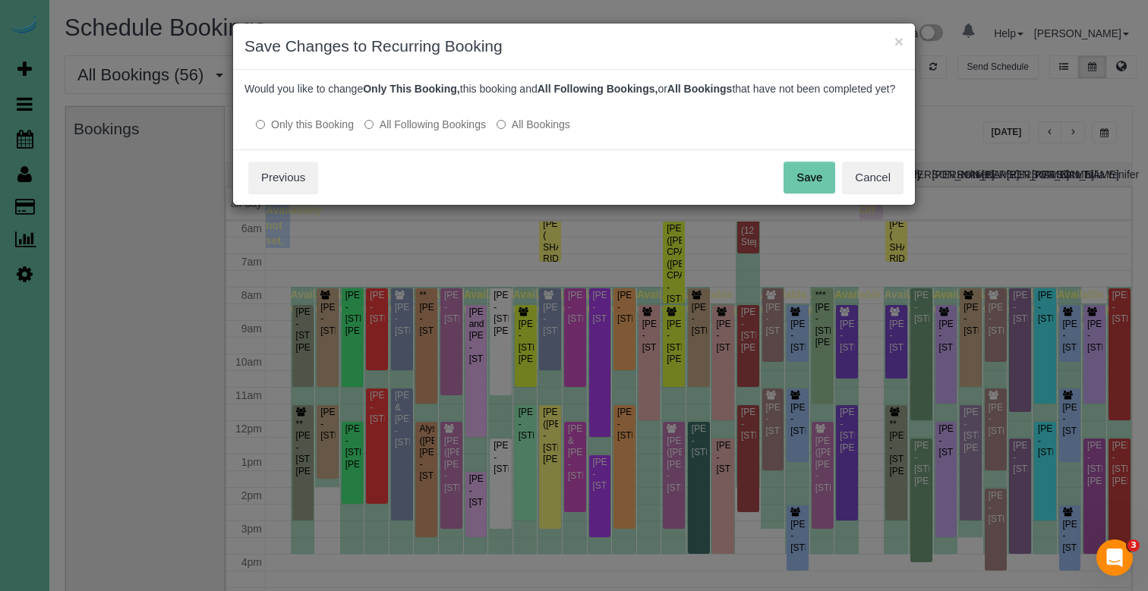
click at [817, 187] on button "Save" at bounding box center [809, 178] width 52 height 32
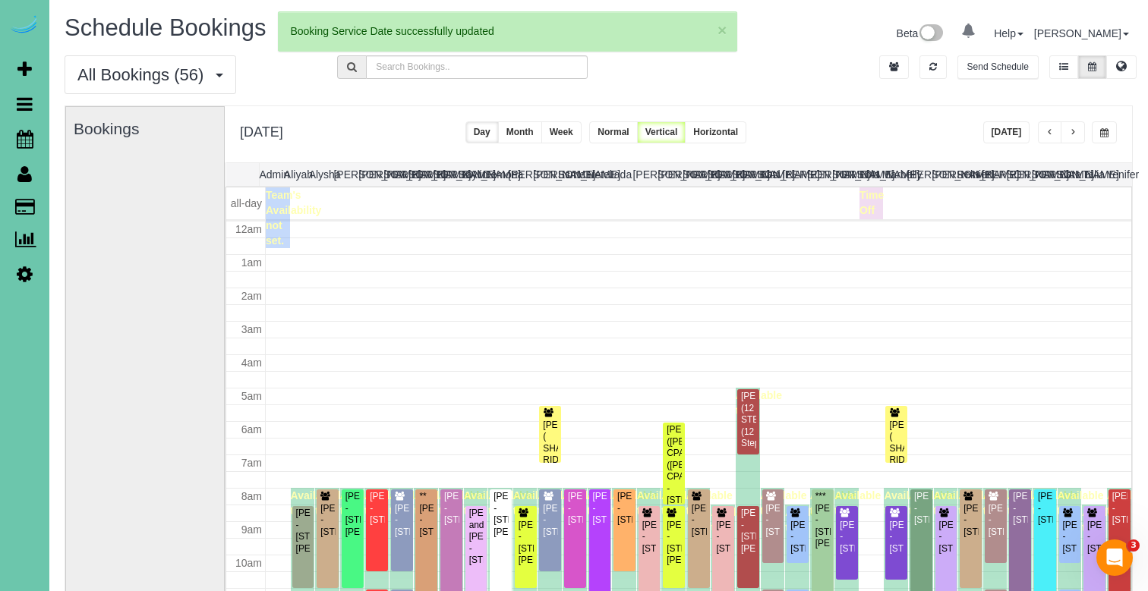
scroll to position [201, 0]
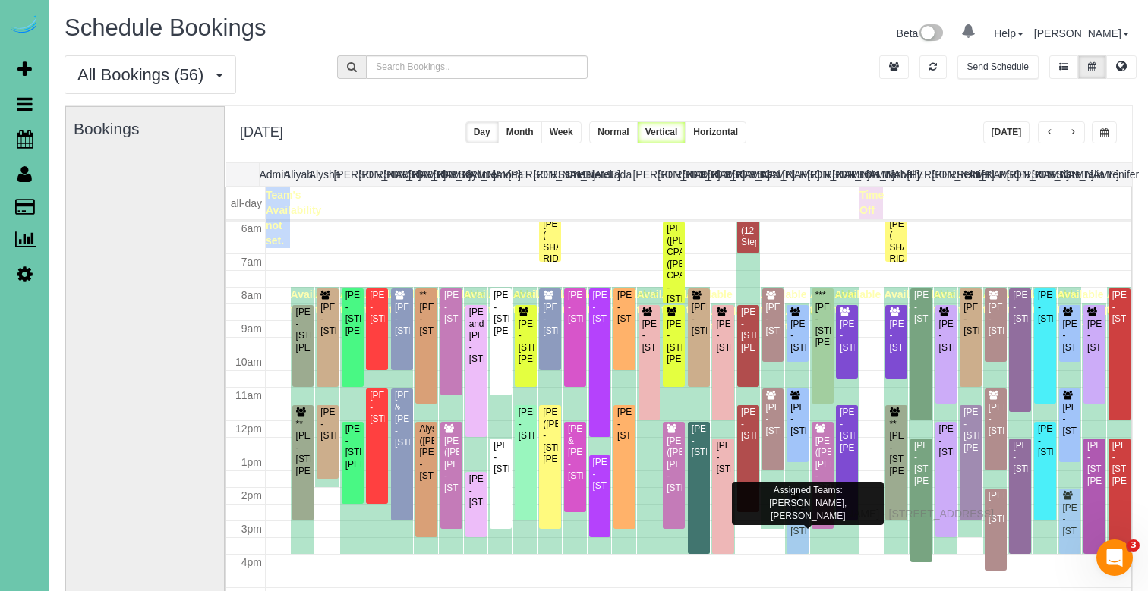
drag, startPoint x: 796, startPoint y: 527, endPoint x: 795, endPoint y: 512, distance: 15.2
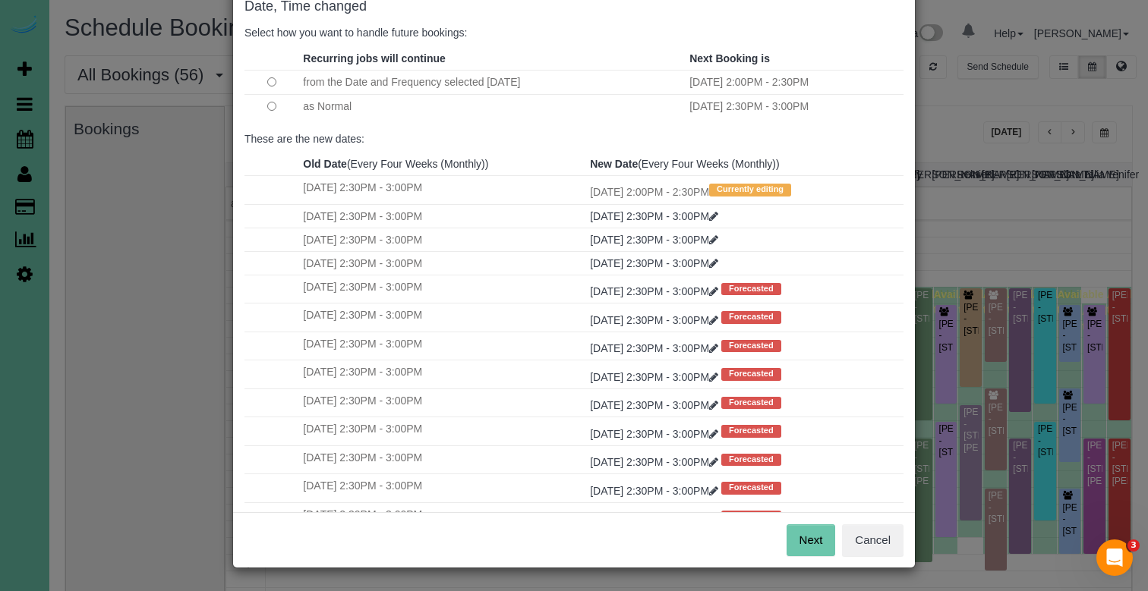
scroll to position [88, 0]
click at [811, 540] on button "Next" at bounding box center [810, 541] width 49 height 32
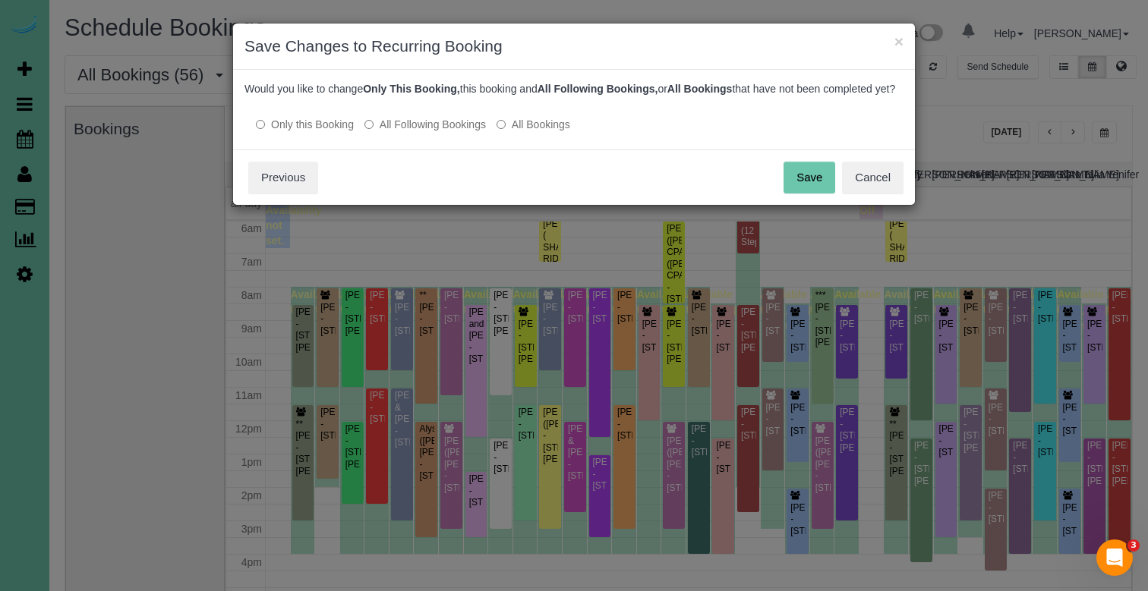
click at [802, 188] on button "Save" at bounding box center [809, 178] width 52 height 32
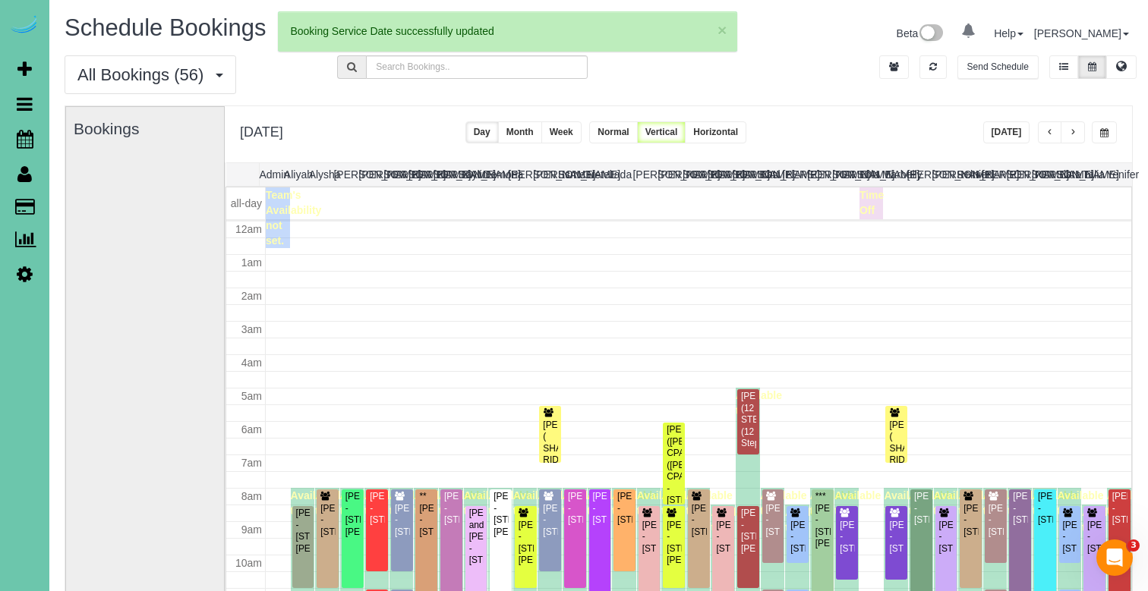
scroll to position [201, 0]
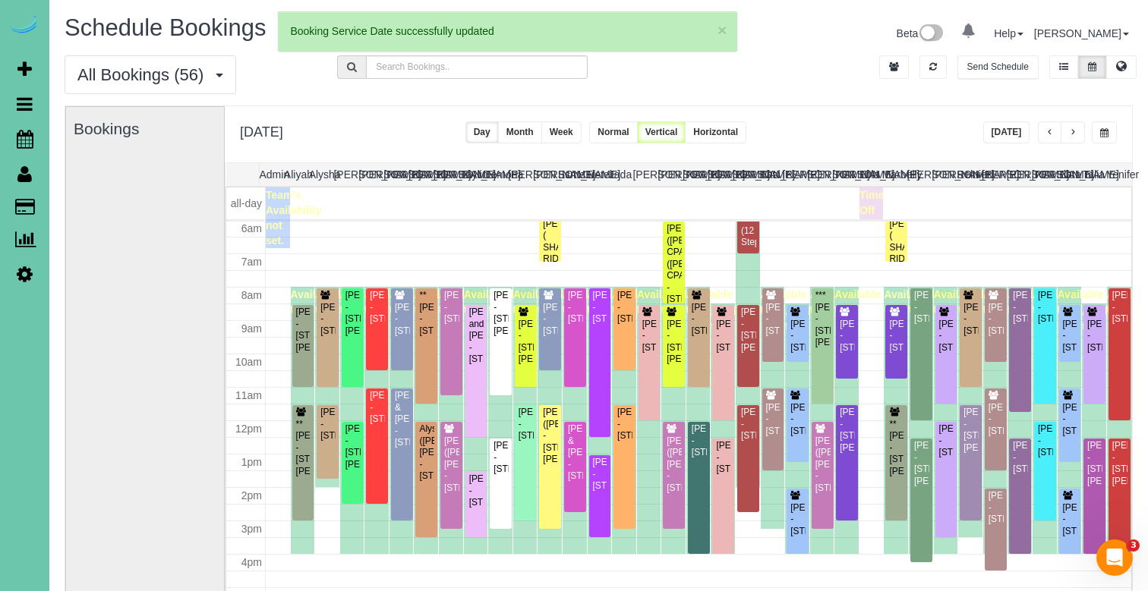
click at [1049, 125] on button "button" at bounding box center [1050, 132] width 24 height 22
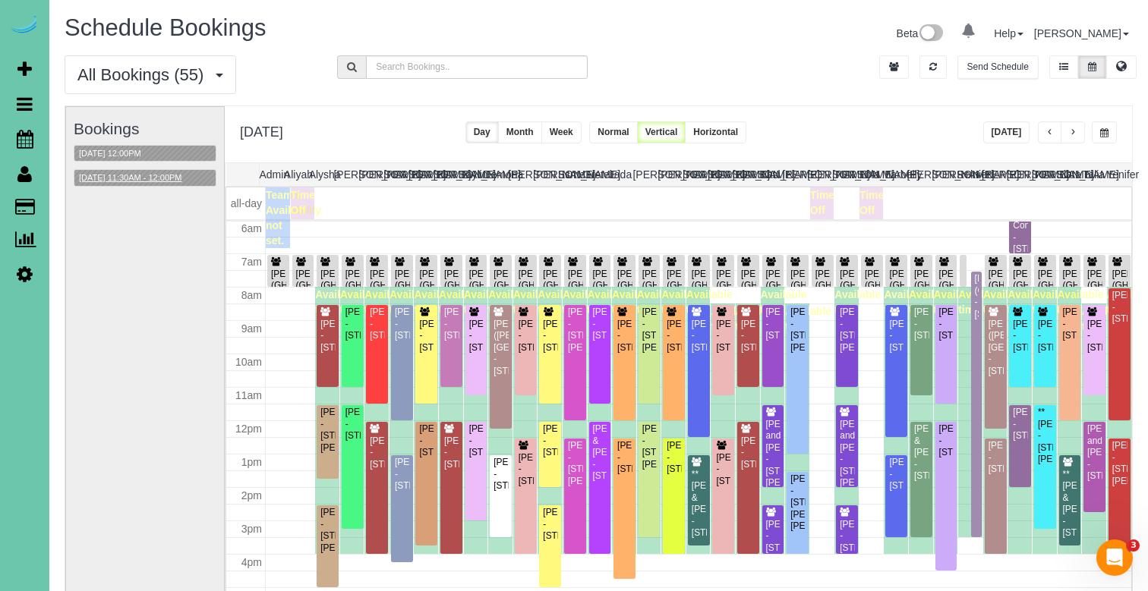
click at [148, 175] on button "09/10/2025 11:30AM - 12:00PM" at bounding box center [130, 178] width 112 height 16
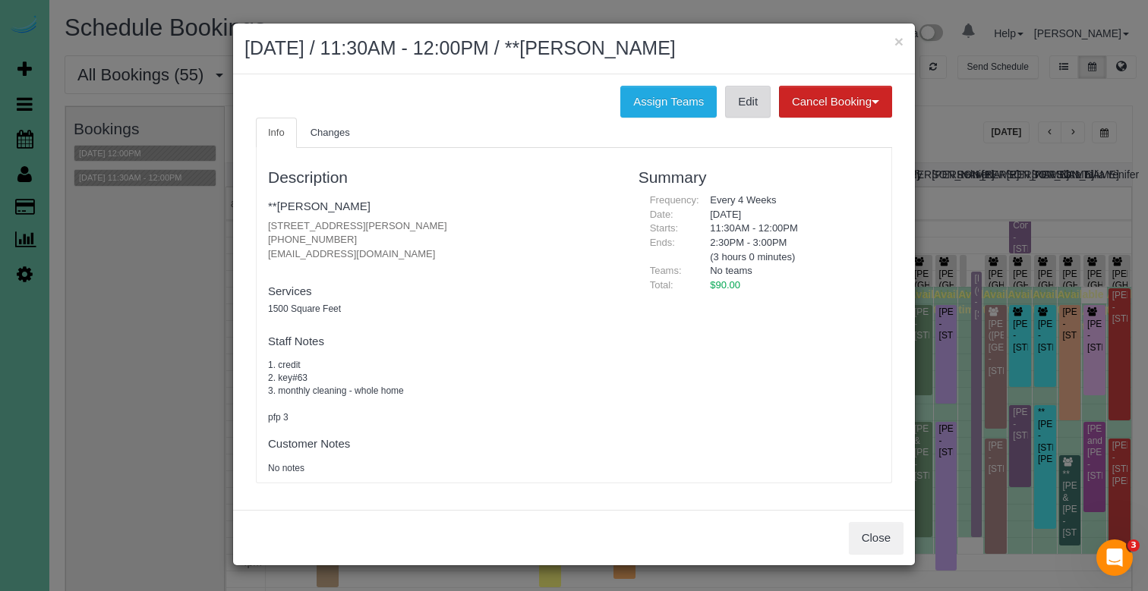
click at [733, 109] on link "Edit" at bounding box center [748, 102] width 46 height 32
drag, startPoint x: 869, startPoint y: 58, endPoint x: 889, endPoint y: 55, distance: 19.9
click at [872, 58] on h2 "September 10, 2025 / 11:30AM - 12:00PM / **Alex Plambeck" at bounding box center [573, 48] width 659 height 27
click at [896, 45] on button "×" at bounding box center [898, 41] width 9 height 16
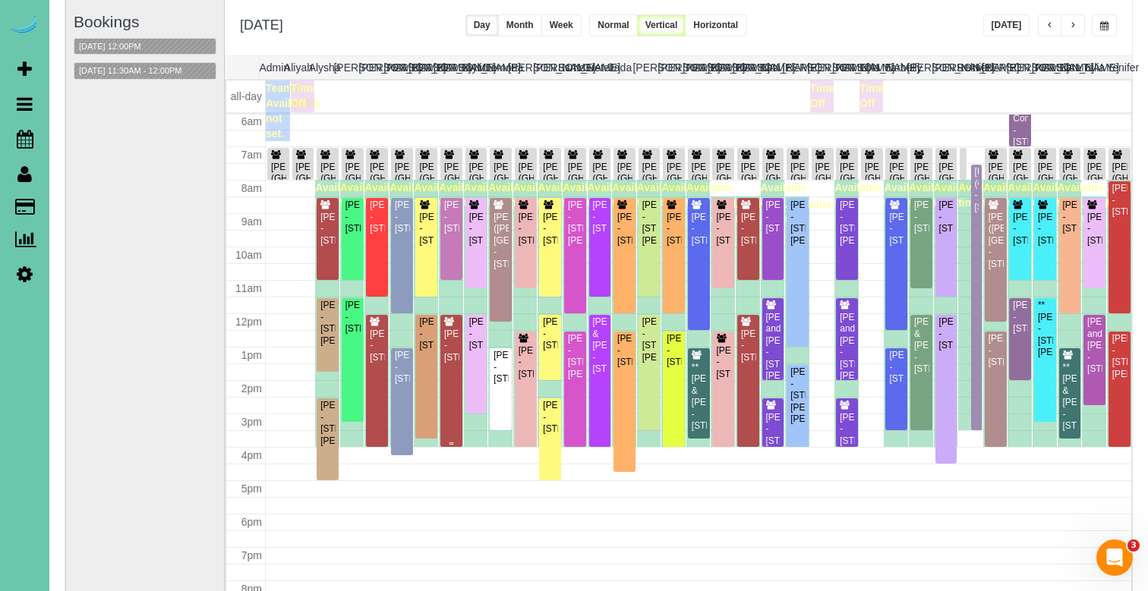
click at [458, 333] on div "Murray Kutler - 5501 N 208th St, Elkhorn, NE 68022" at bounding box center [451, 346] width 16 height 35
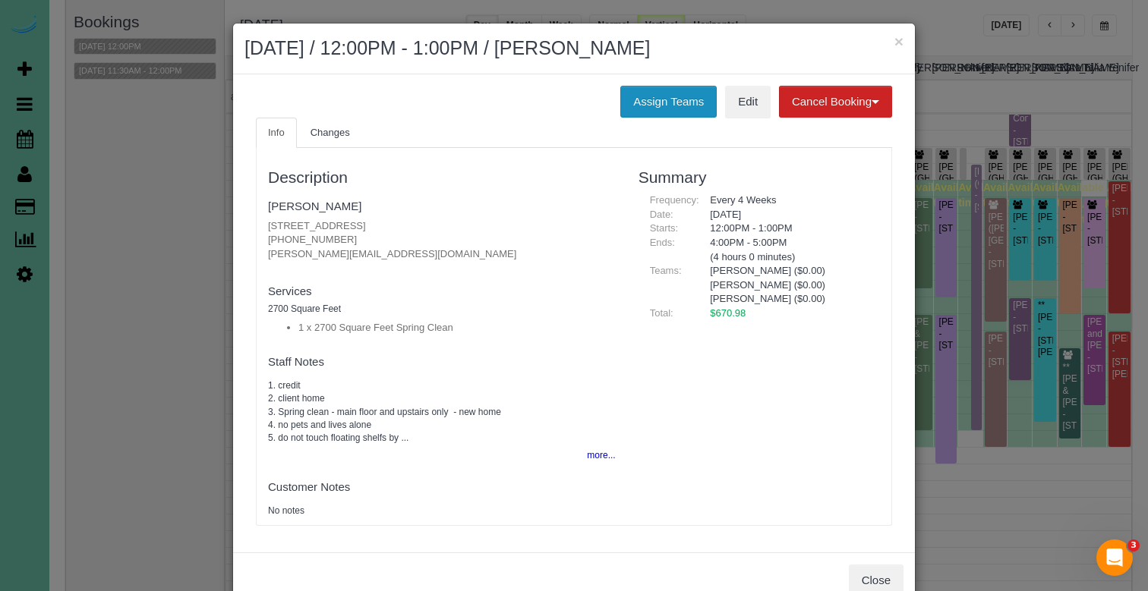
click at [666, 102] on button "Assign Teams" at bounding box center [668, 102] width 96 height 32
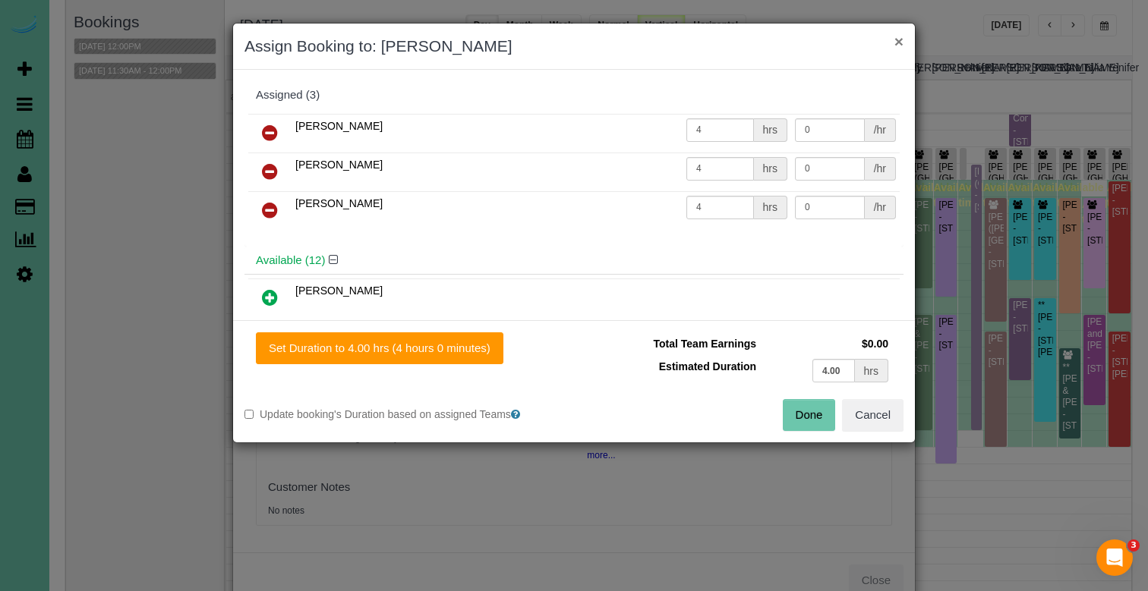
click at [899, 43] on button "×" at bounding box center [898, 41] width 9 height 16
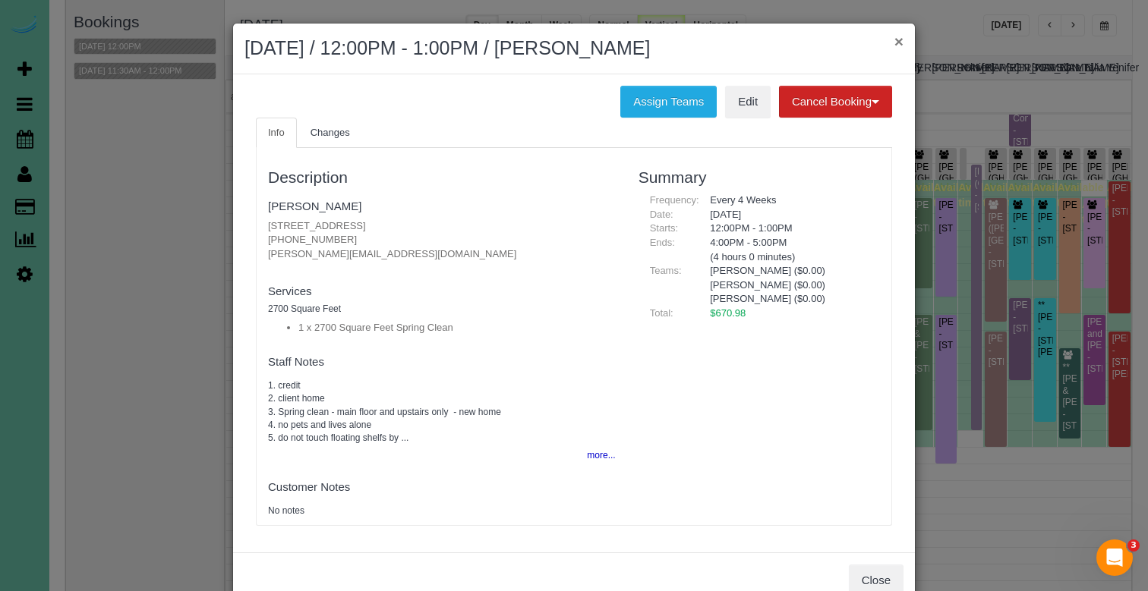
click at [899, 43] on button "×" at bounding box center [898, 41] width 9 height 16
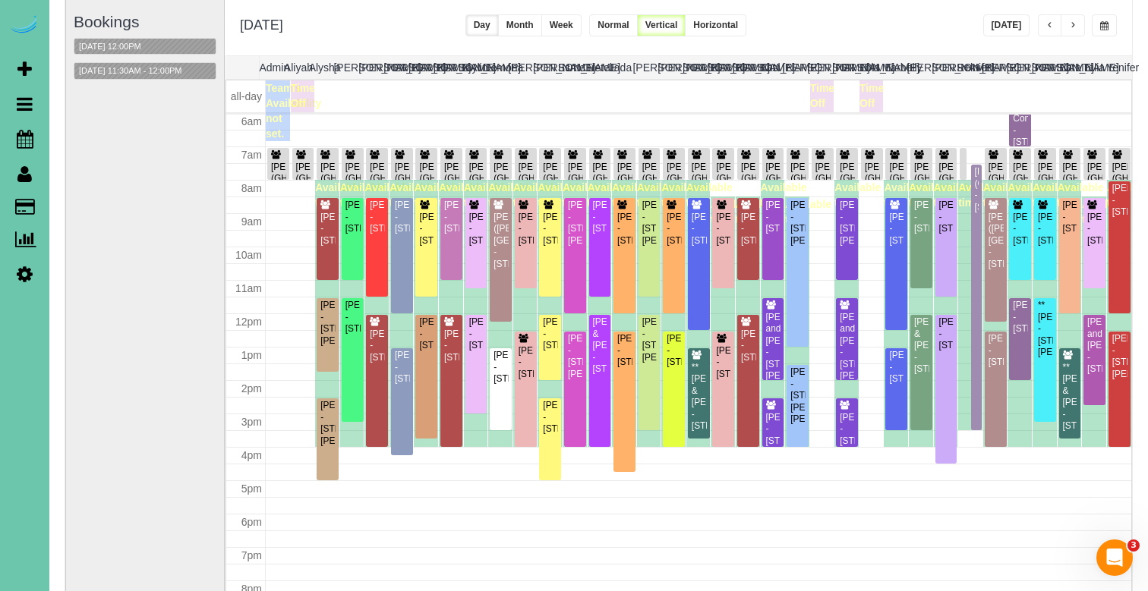
click at [1072, 27] on span "button" at bounding box center [1073, 25] width 8 height 9
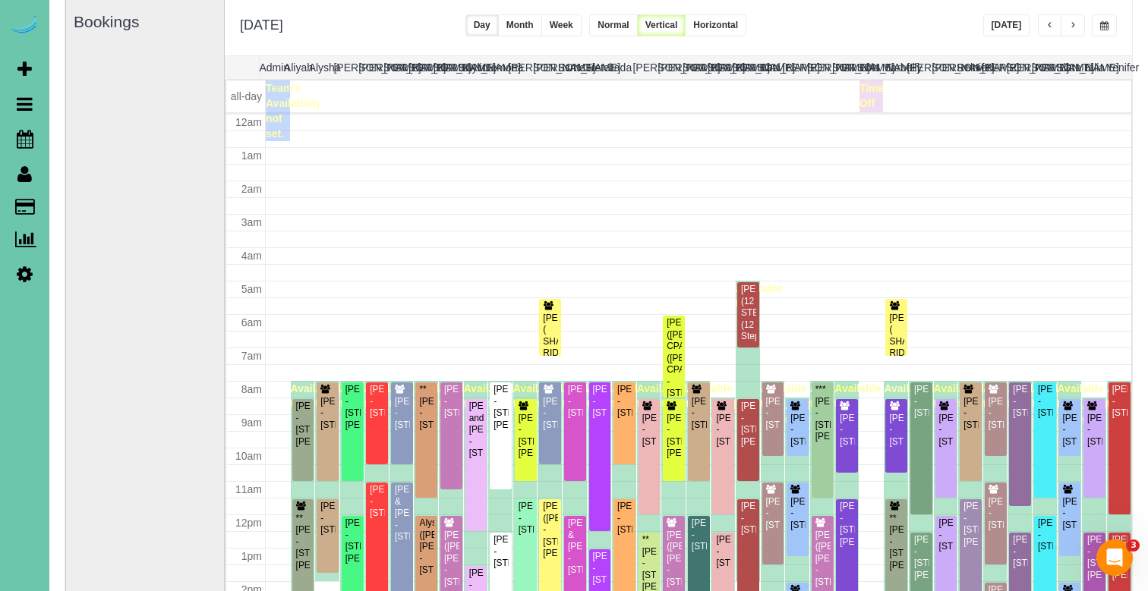
scroll to position [201, 0]
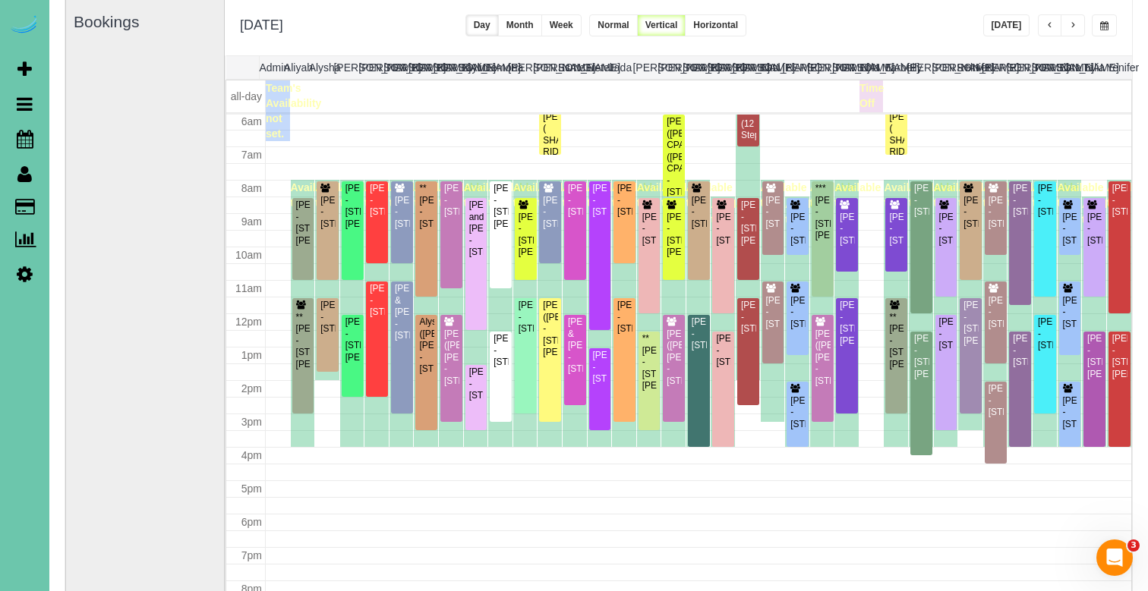
click at [1070, 27] on span "button" at bounding box center [1073, 25] width 8 height 9
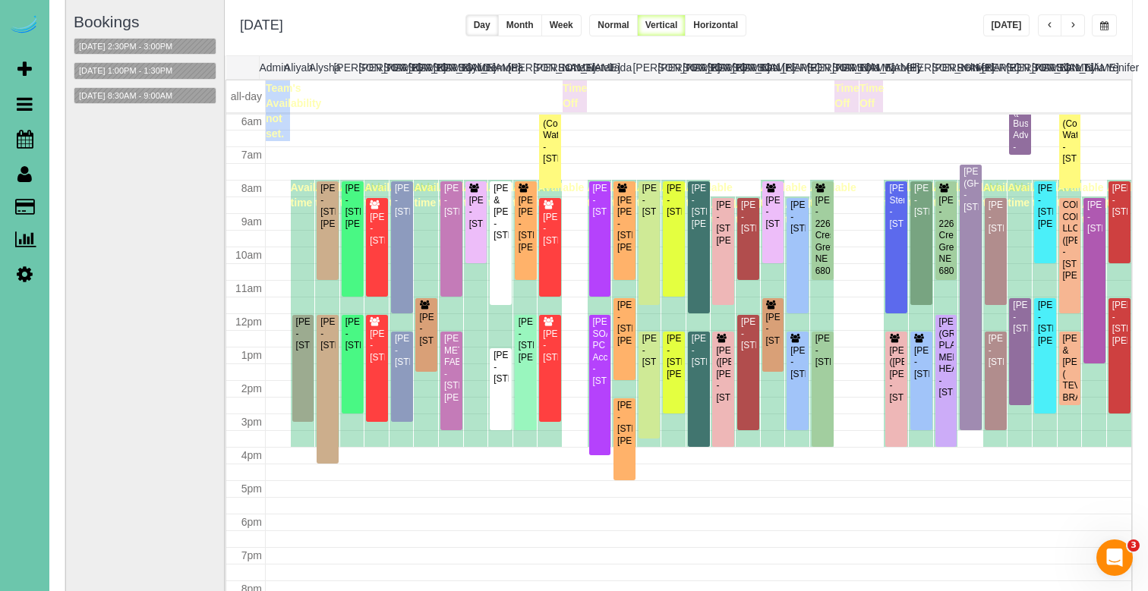
drag, startPoint x: 1110, startPoint y: 26, endPoint x: 1106, endPoint y: 36, distance: 10.6
click at [1110, 26] on button "button" at bounding box center [1104, 25] width 25 height 22
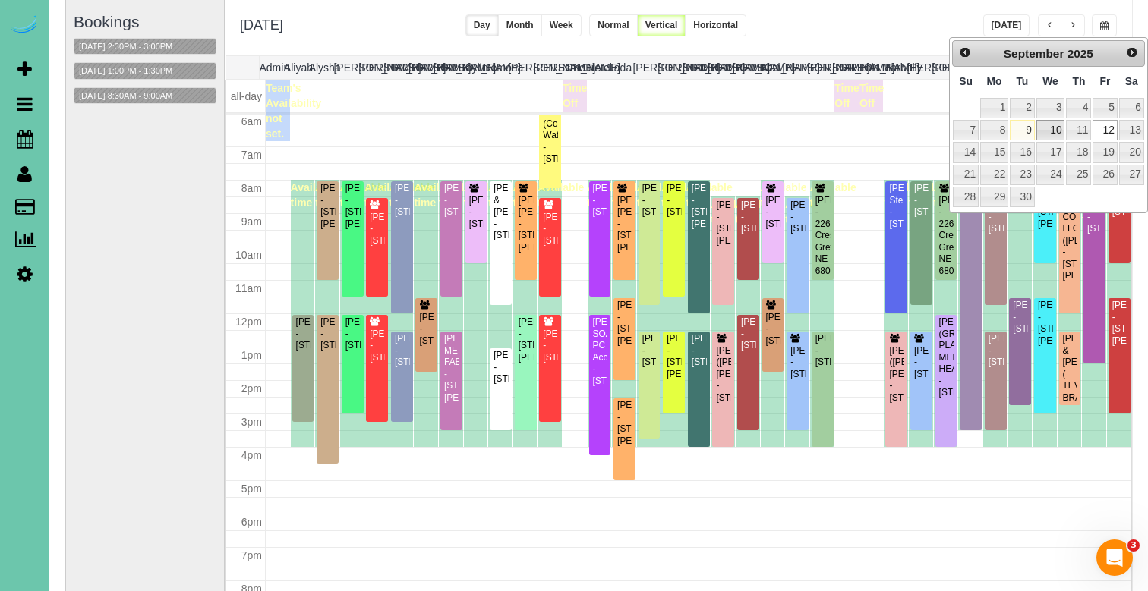
click at [1049, 128] on link "10" at bounding box center [1050, 130] width 29 height 20
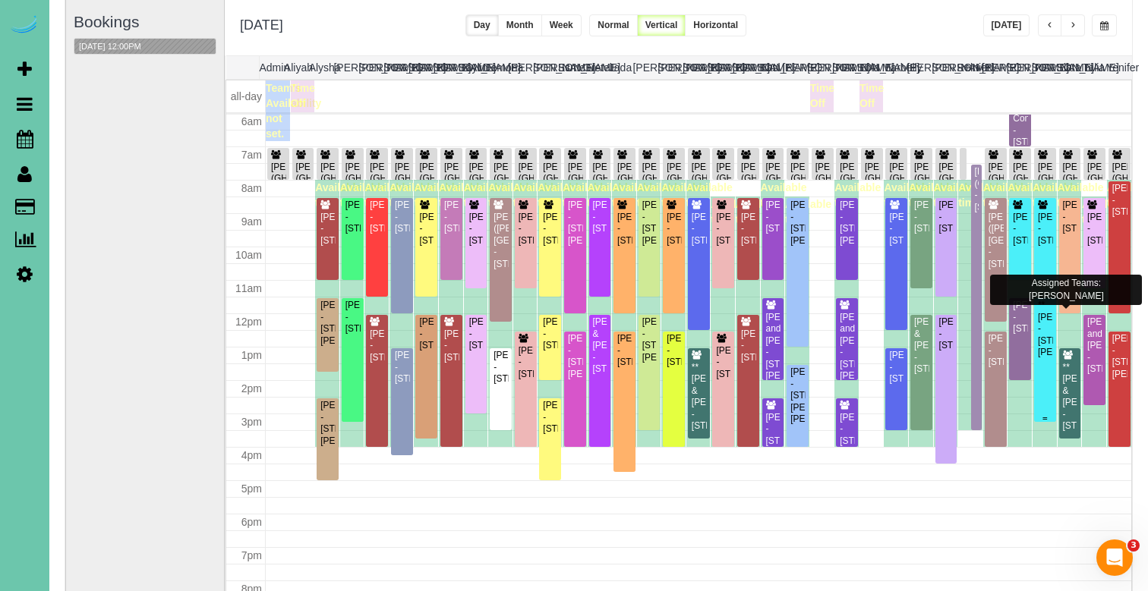
click at [1042, 314] on div "**Carrie Olson - 16754 Pierce Circle, Omaha, NE 68130" at bounding box center [1045, 329] width 16 height 58
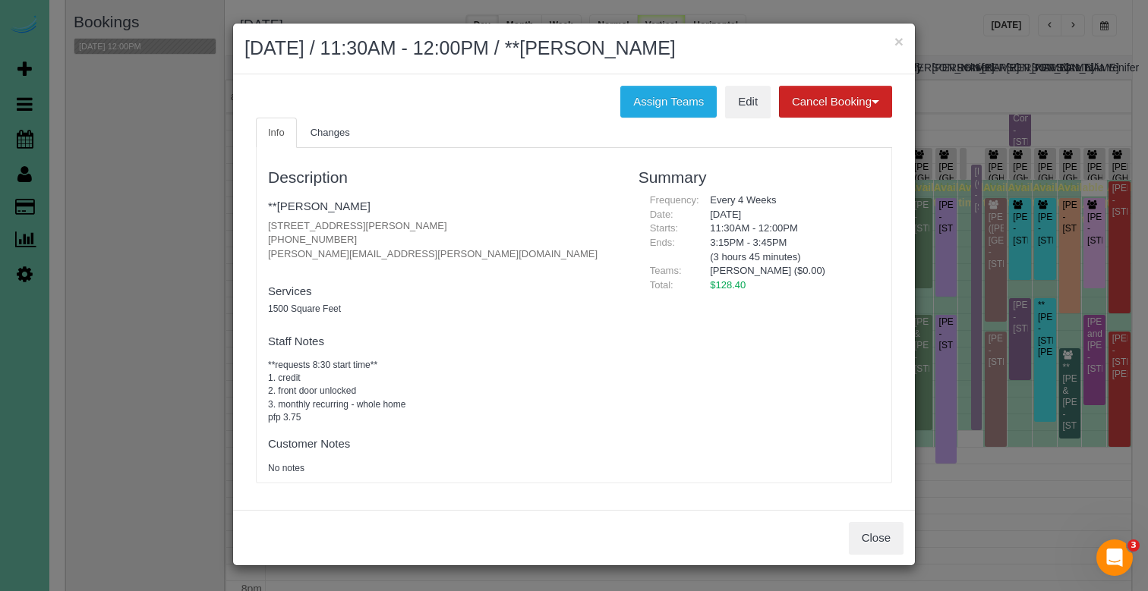
drag, startPoint x: 354, startPoint y: 241, endPoint x: 262, endPoint y: 231, distance: 93.1
click at [262, 231] on div "Description **Carrie Olson 16754 Pierce Circle, Omaha, NE 68130 (712) 490-6336 …" at bounding box center [442, 316] width 370 height 320
click at [752, 95] on link "Edit" at bounding box center [748, 102] width 46 height 32
click at [902, 39] on button "×" at bounding box center [898, 41] width 9 height 16
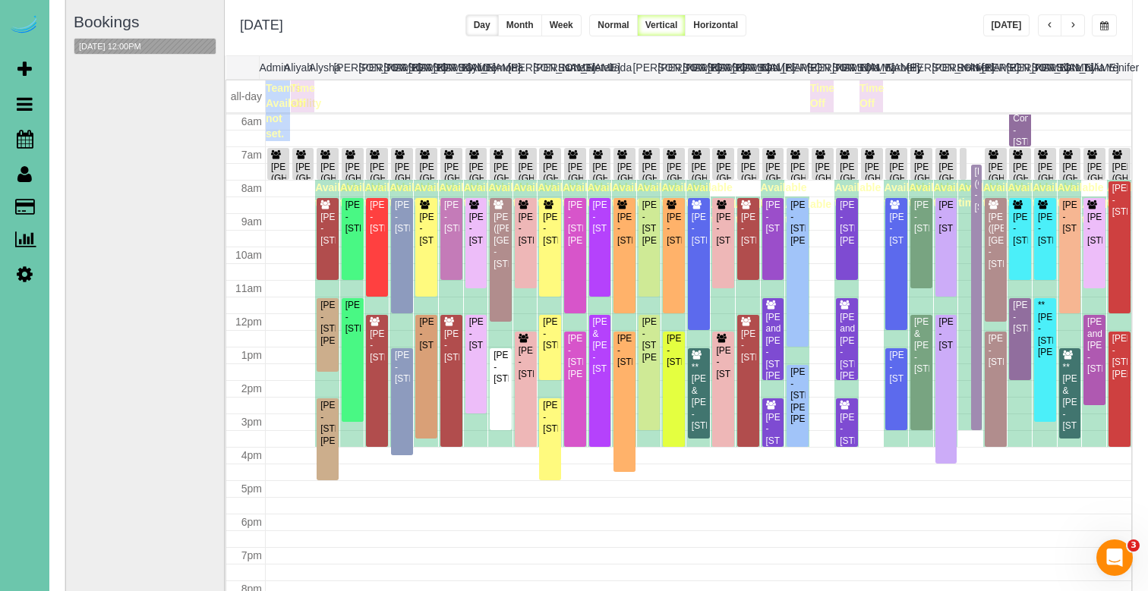
click at [1073, 24] on span "button" at bounding box center [1073, 25] width 8 height 9
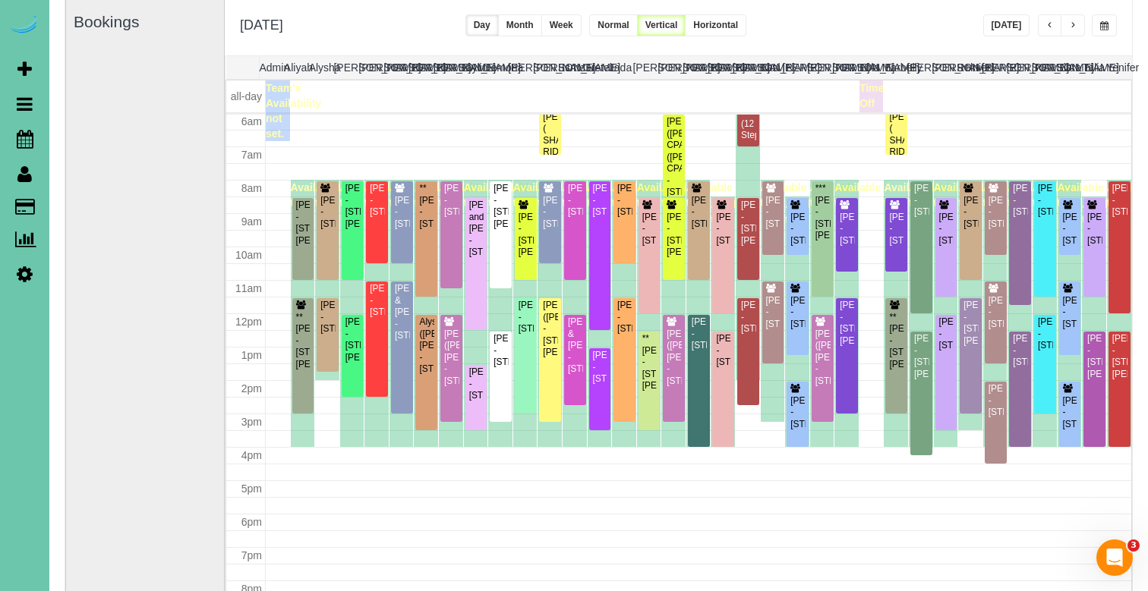
click at [1071, 24] on span "button" at bounding box center [1073, 25] width 8 height 9
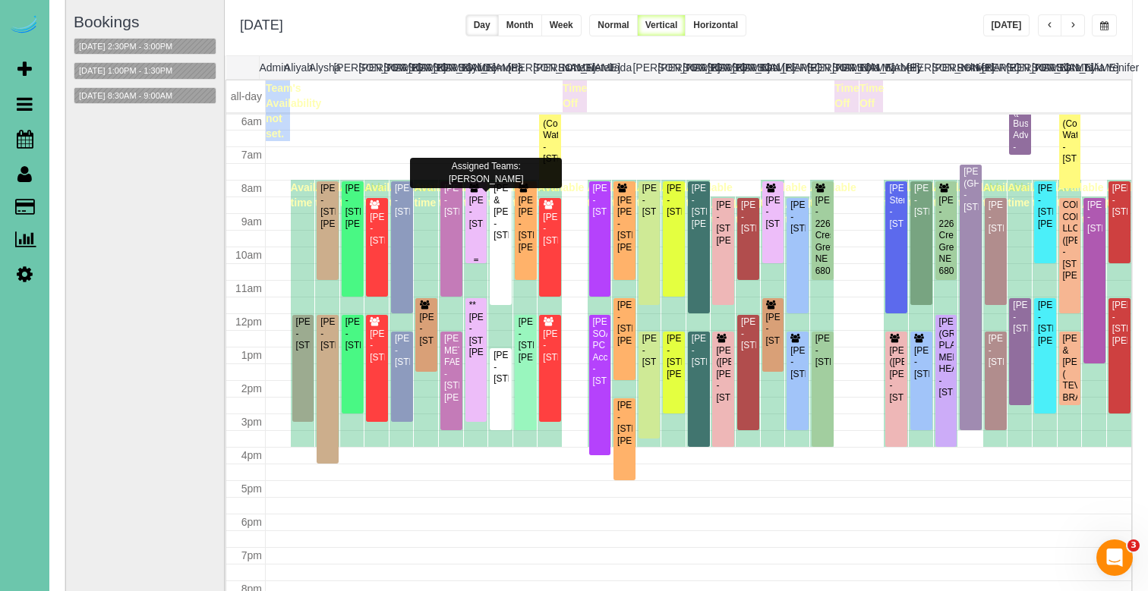
click at [474, 208] on div "Nicole Wiese - 9303 S 177th St, Omaha, NE 68136" at bounding box center [476, 212] width 16 height 35
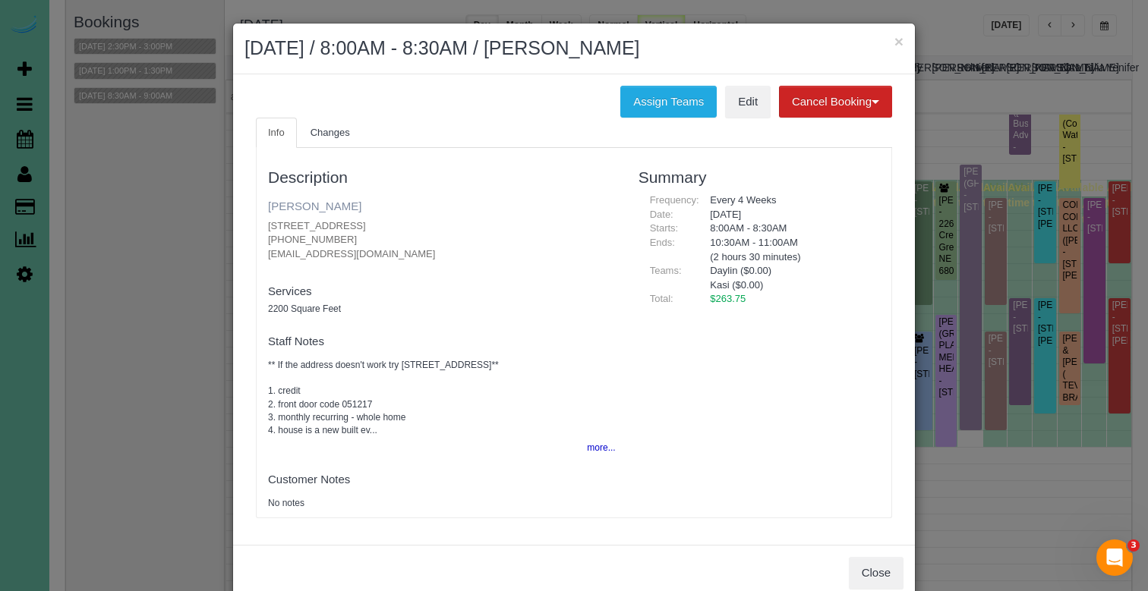
click at [283, 203] on link "Nicole Wiese" at bounding box center [314, 206] width 93 height 13
click at [899, 40] on button "×" at bounding box center [898, 41] width 9 height 16
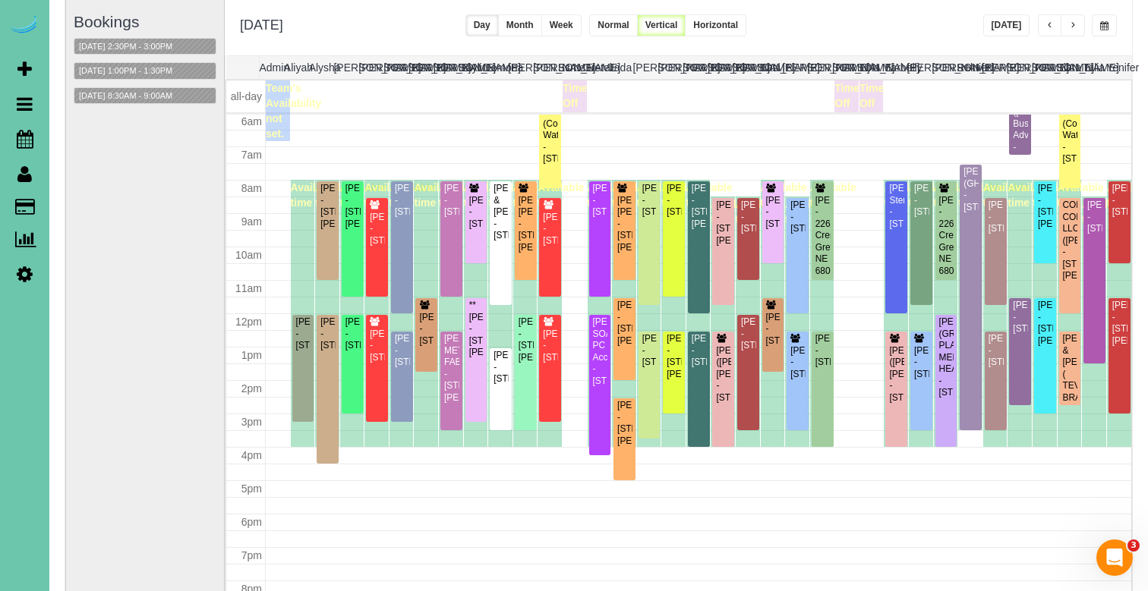
click at [1098, 24] on button "button" at bounding box center [1104, 25] width 25 height 22
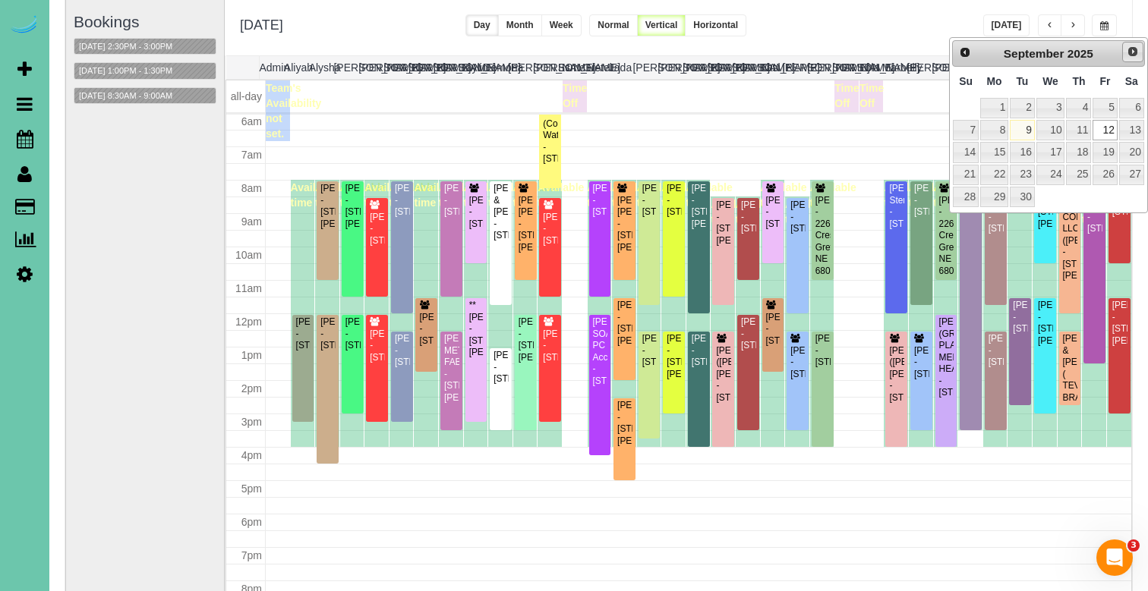
click at [1126, 48] on span "Next" at bounding box center [1132, 52] width 12 height 12
click at [1104, 135] on link "10" at bounding box center [1104, 130] width 24 height 20
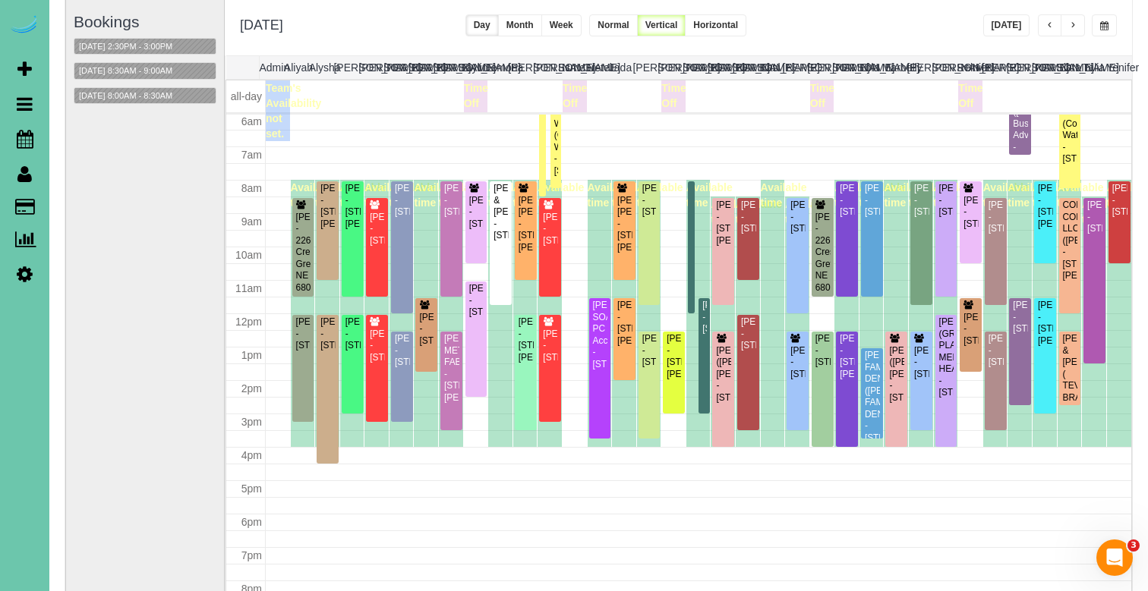
click at [1052, 23] on span "button" at bounding box center [1050, 25] width 8 height 9
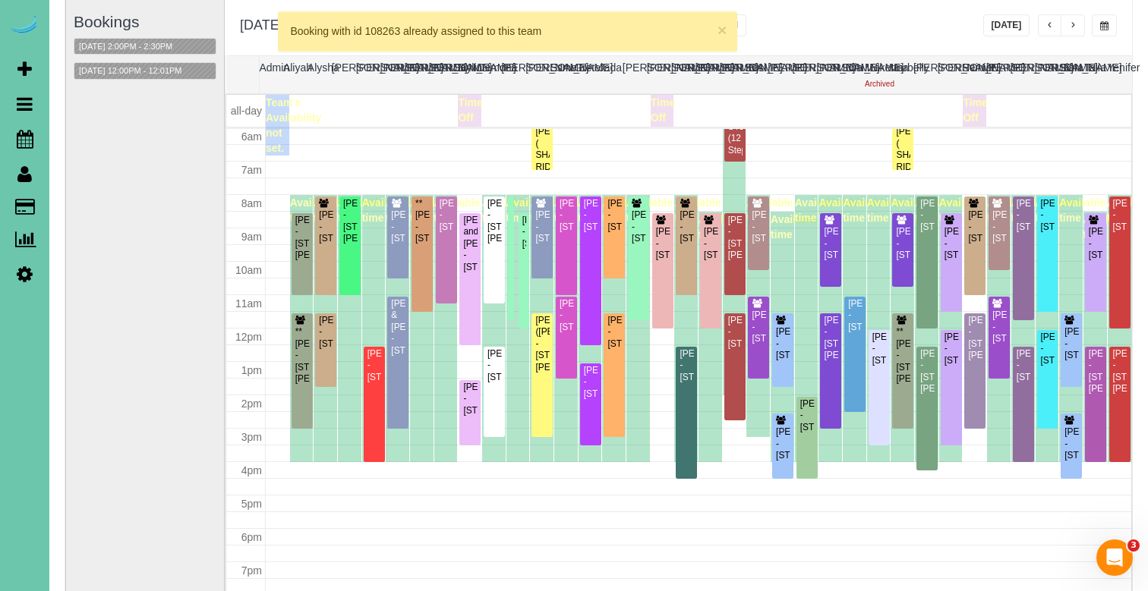
click at [514, 203] on span "Available time" at bounding box center [529, 210] width 46 height 27
click at [512, 203] on div at bounding box center [511, 259] width 6 height 124
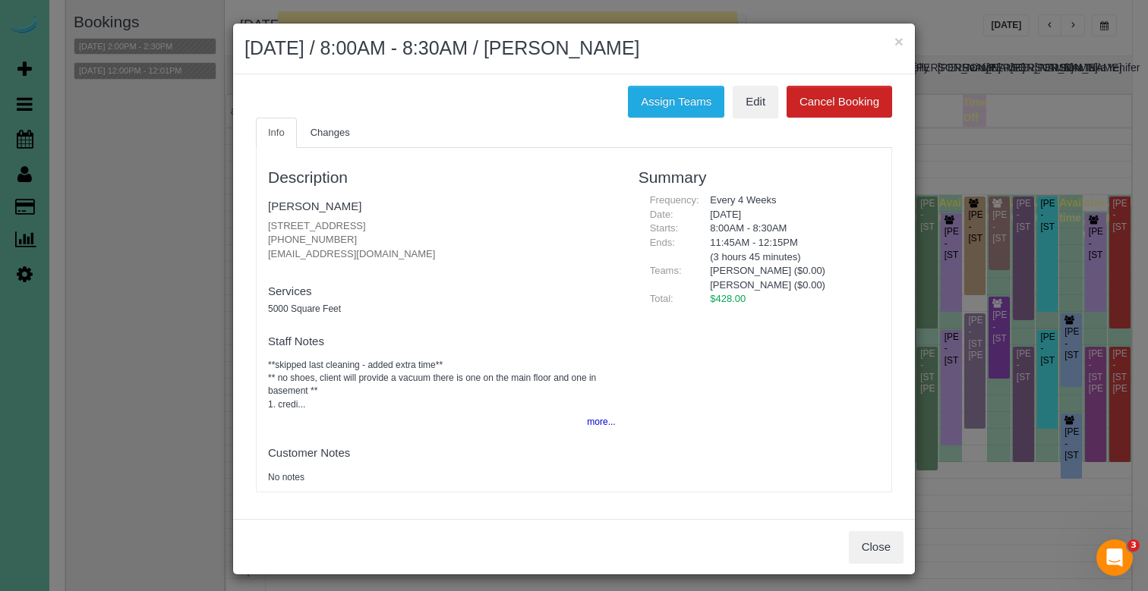
drag, startPoint x: 869, startPoint y: 536, endPoint x: 800, endPoint y: 436, distance: 121.7
click at [869, 536] on button "Close" at bounding box center [876, 547] width 55 height 32
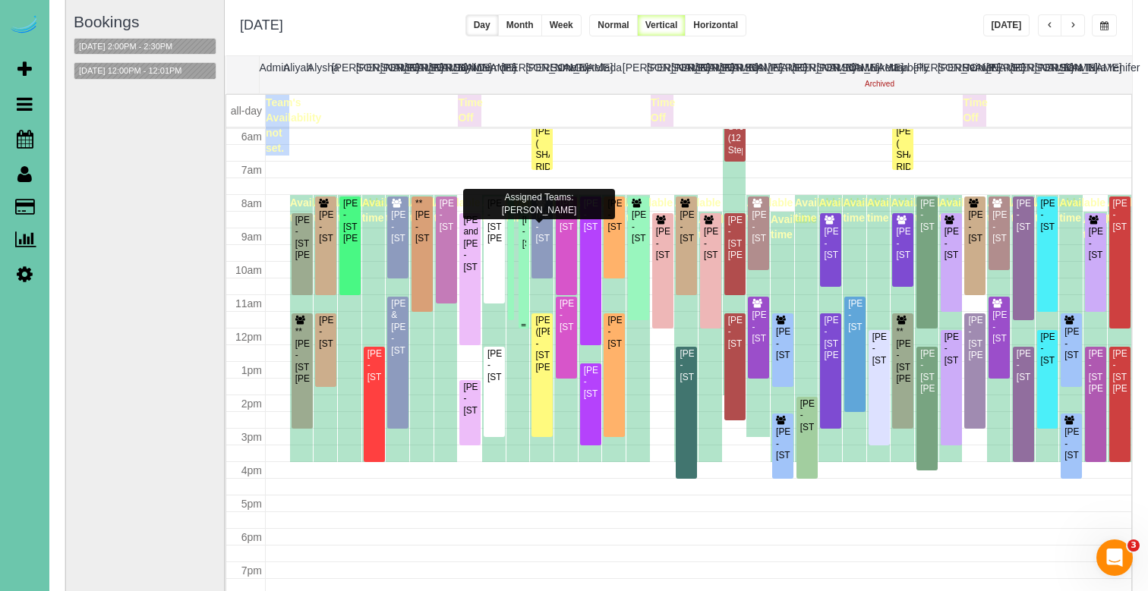
click at [525, 249] on div "Brenton Thompson - 1921 S 214 Ave, Elkhorn, NE 68022" at bounding box center [523, 232] width 5 height 35
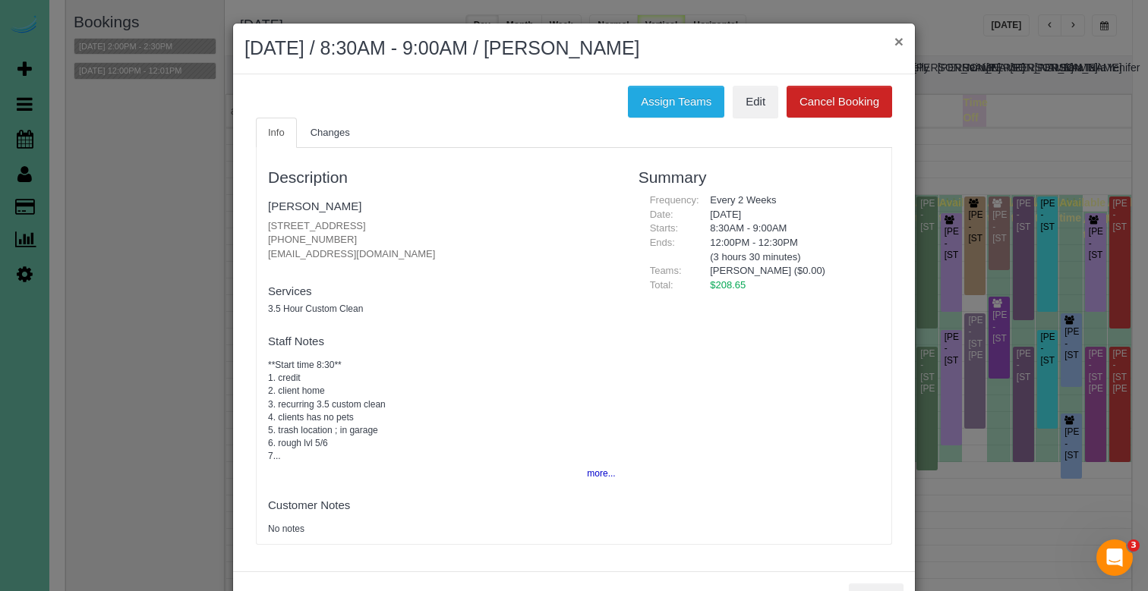
click at [894, 39] on button "×" at bounding box center [898, 41] width 9 height 16
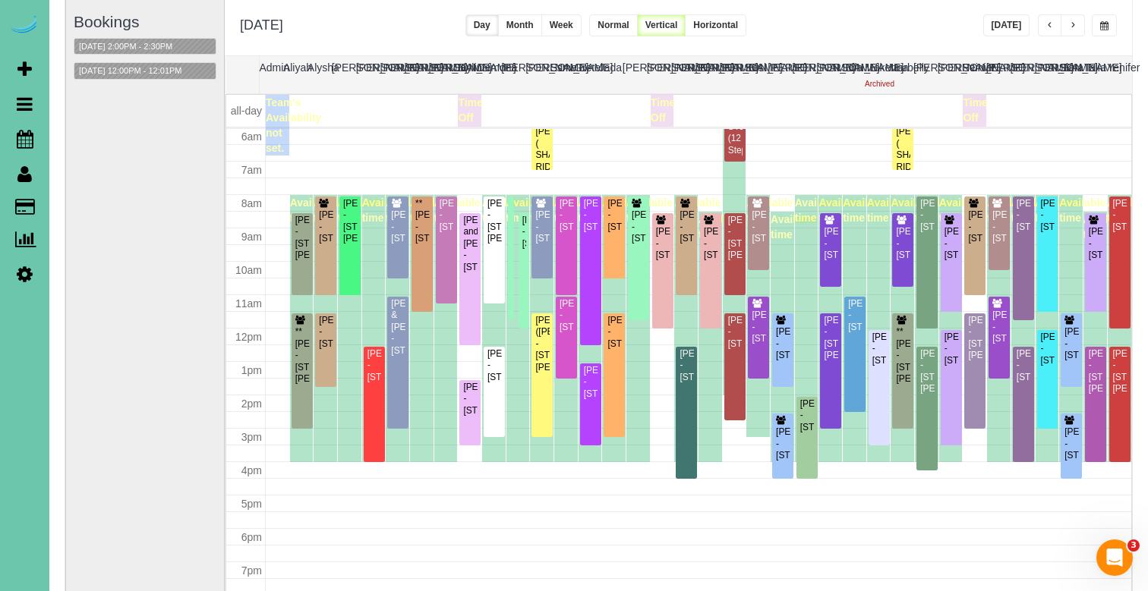
click at [1096, 20] on button "button" at bounding box center [1104, 25] width 25 height 22
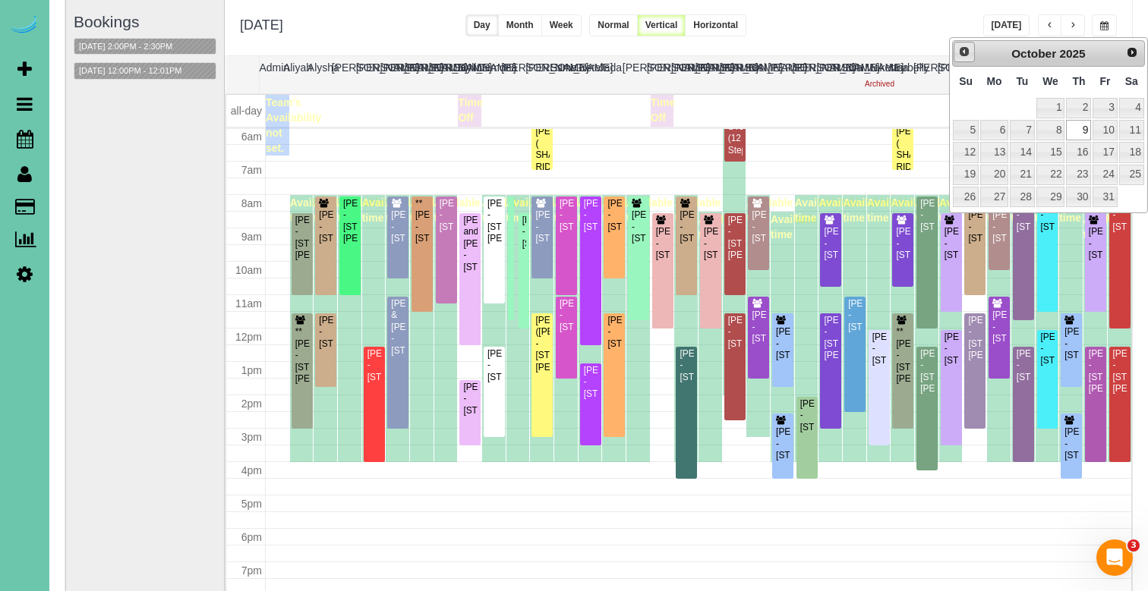
click at [961, 55] on span "Prev" at bounding box center [964, 52] width 12 height 12
click at [1077, 128] on link "11" at bounding box center [1078, 130] width 25 height 20
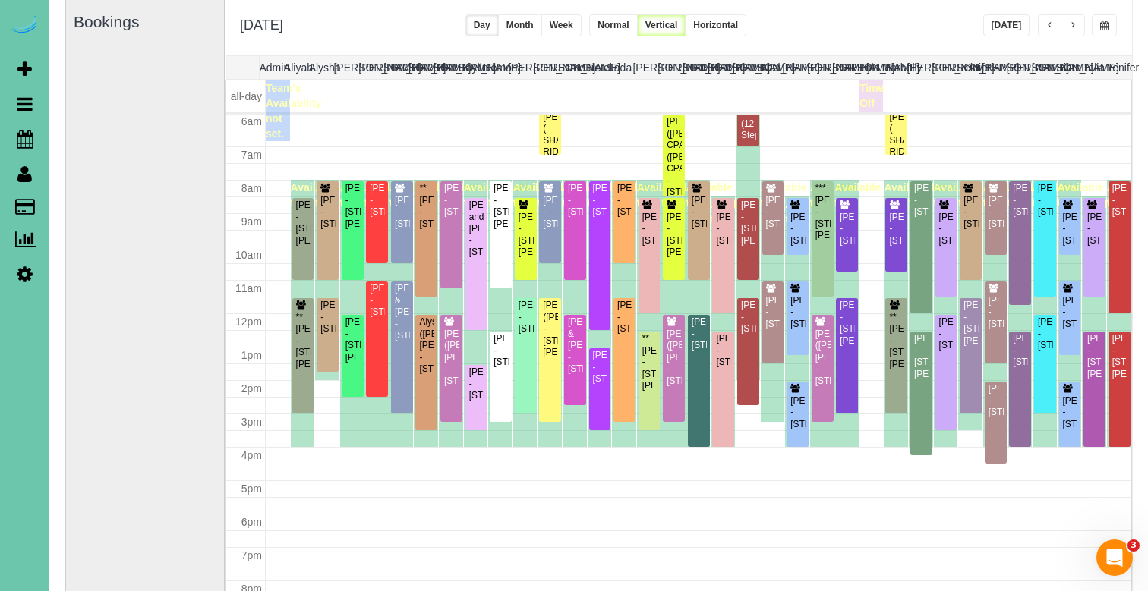
click at [1103, 20] on button "button" at bounding box center [1104, 25] width 25 height 22
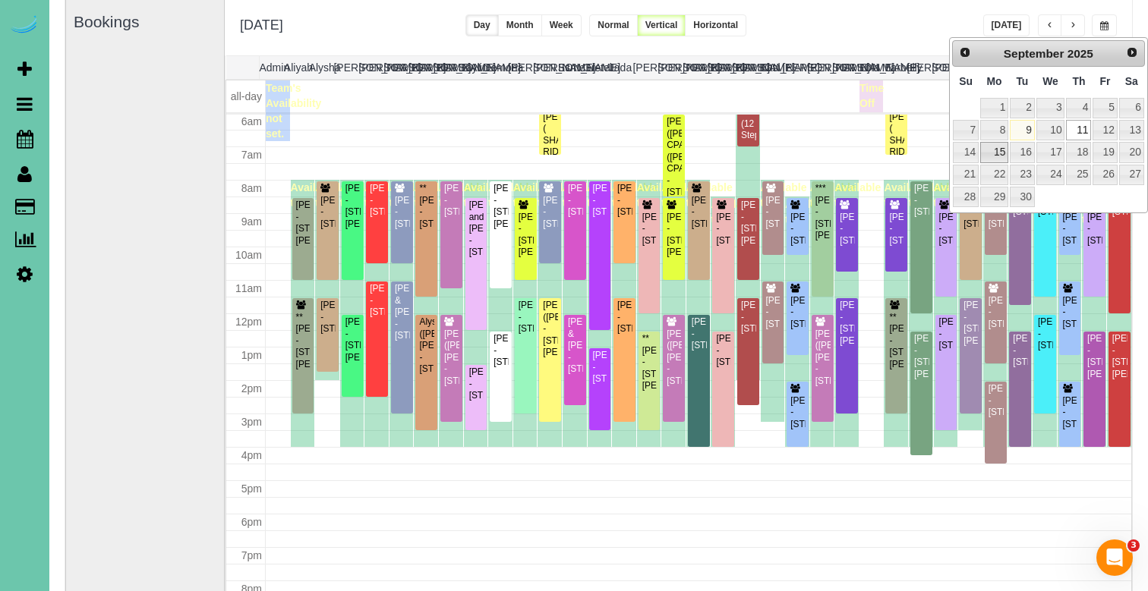
drag, startPoint x: 994, startPoint y: 150, endPoint x: 949, endPoint y: 164, distance: 47.1
click at [994, 150] on link "15" at bounding box center [994, 152] width 28 height 20
type input "**********"
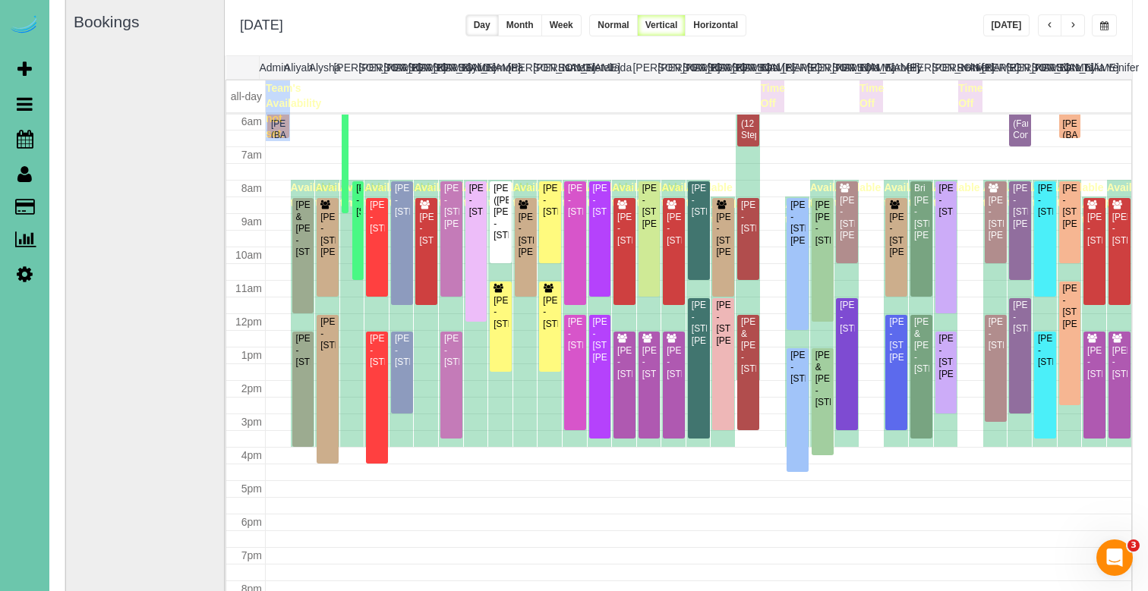
click at [581, 26] on button "Week" at bounding box center [561, 25] width 40 height 22
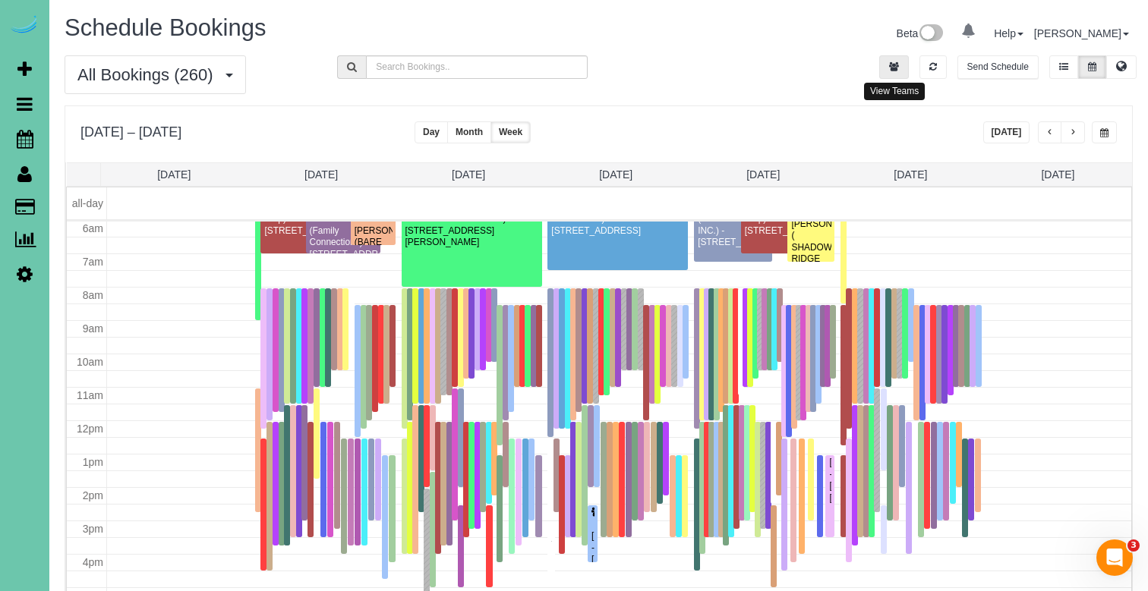
click at [892, 62] on icon "button" at bounding box center [894, 66] width 10 height 9
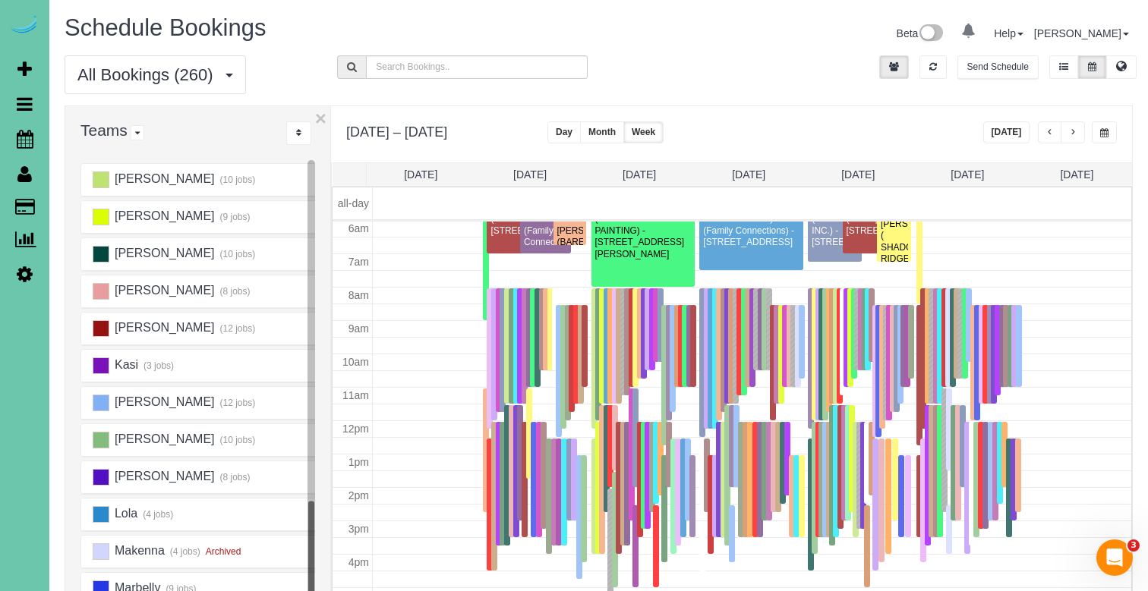
scroll to position [559, 0]
click at [106, 480] on ins at bounding box center [101, 476] width 17 height 17
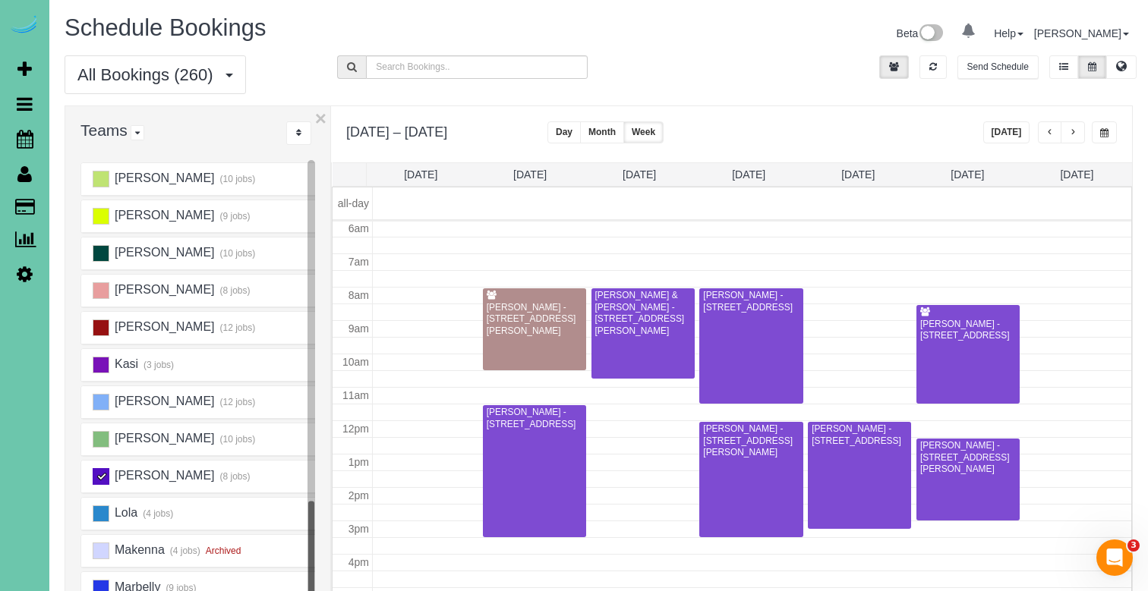
scroll to position [201, 0]
click at [1044, 129] on button "button" at bounding box center [1050, 132] width 24 height 22
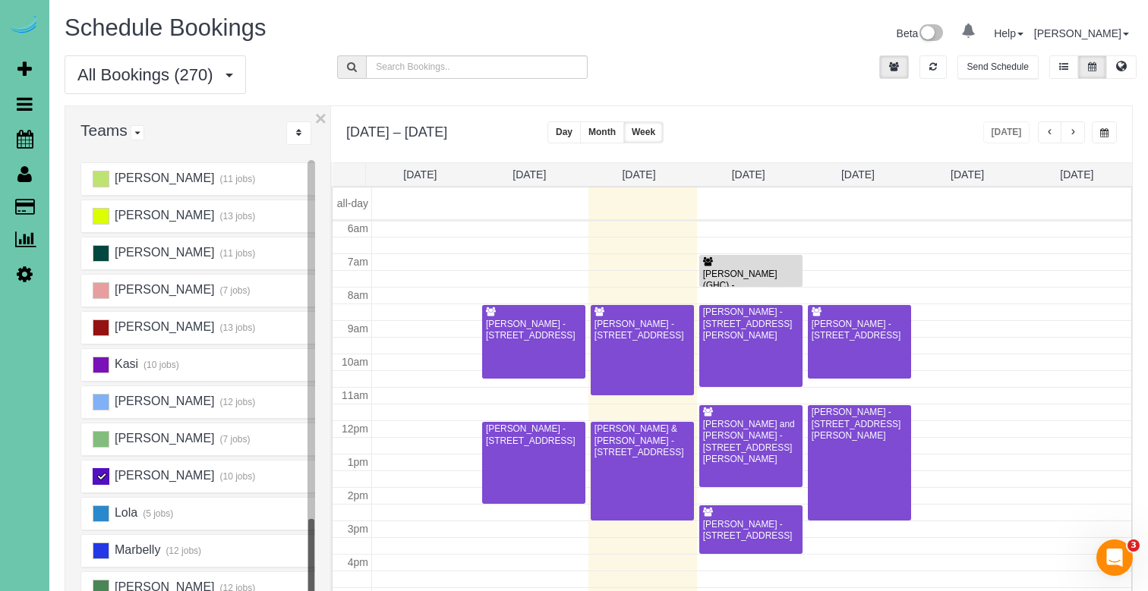
click at [1066, 135] on button "button" at bounding box center [1072, 132] width 24 height 22
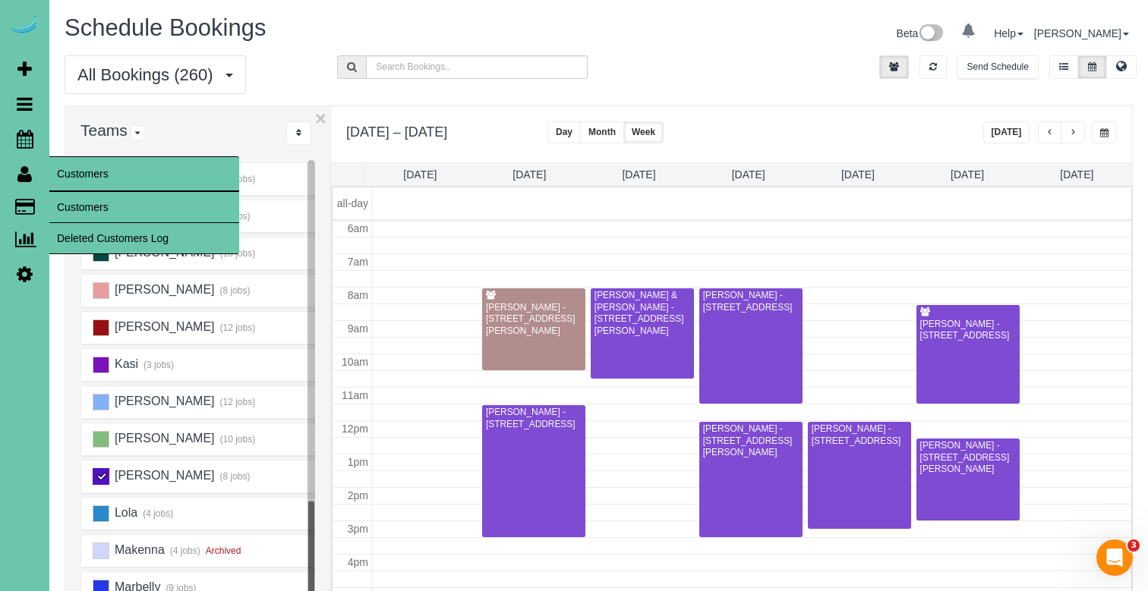
click at [80, 207] on link "Customers" at bounding box center [144, 207] width 190 height 30
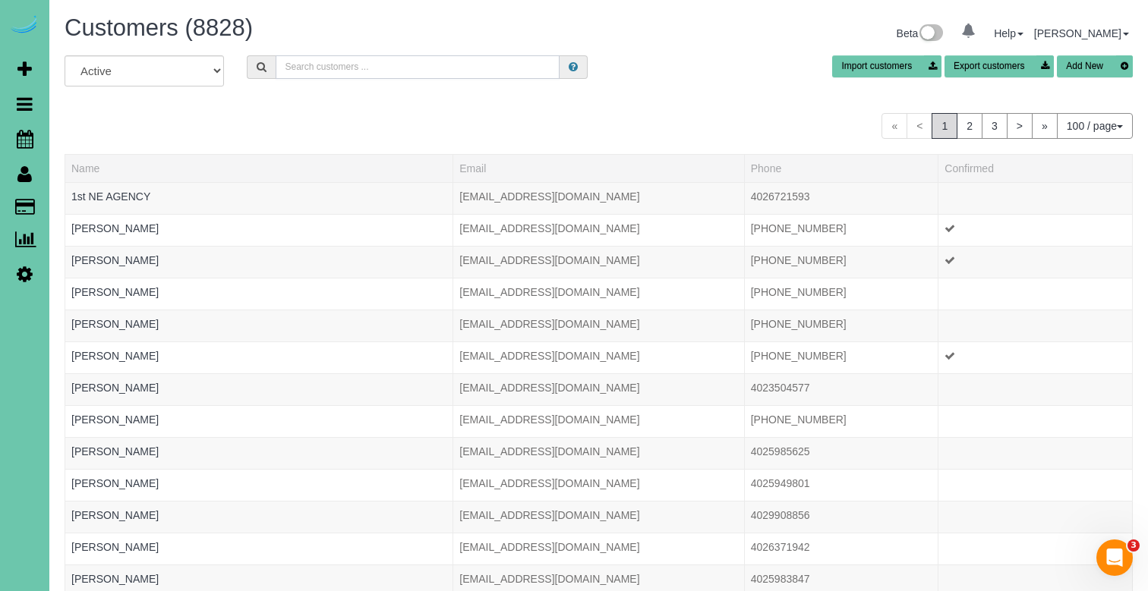
click at [336, 67] on input "text" at bounding box center [418, 67] width 284 height 24
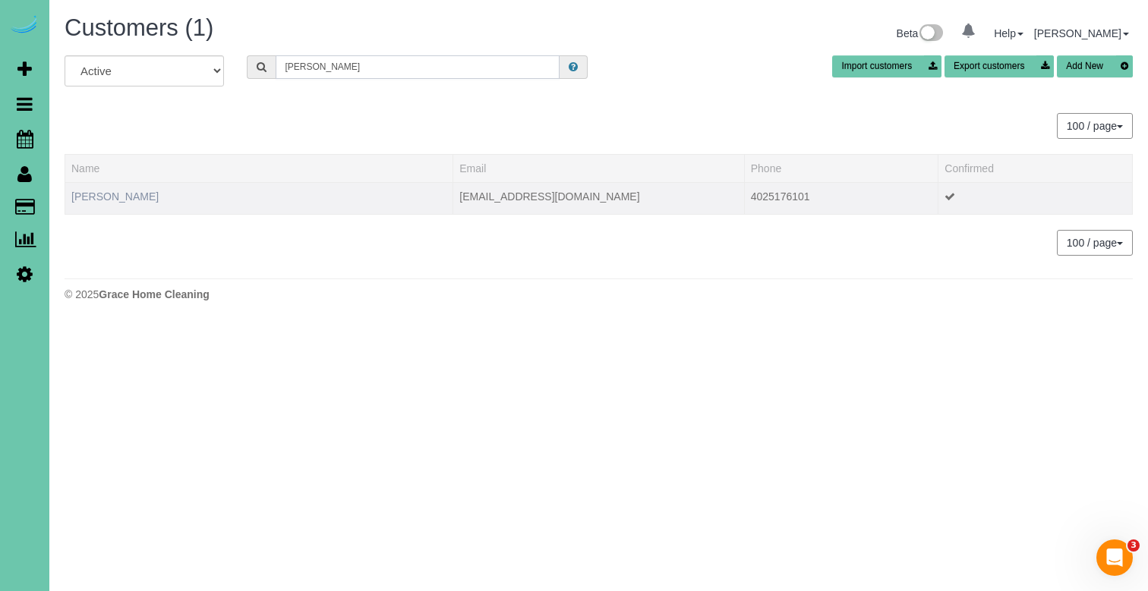
type input "dana r"
click at [98, 194] on link "Dana Russell" at bounding box center [114, 197] width 87 height 12
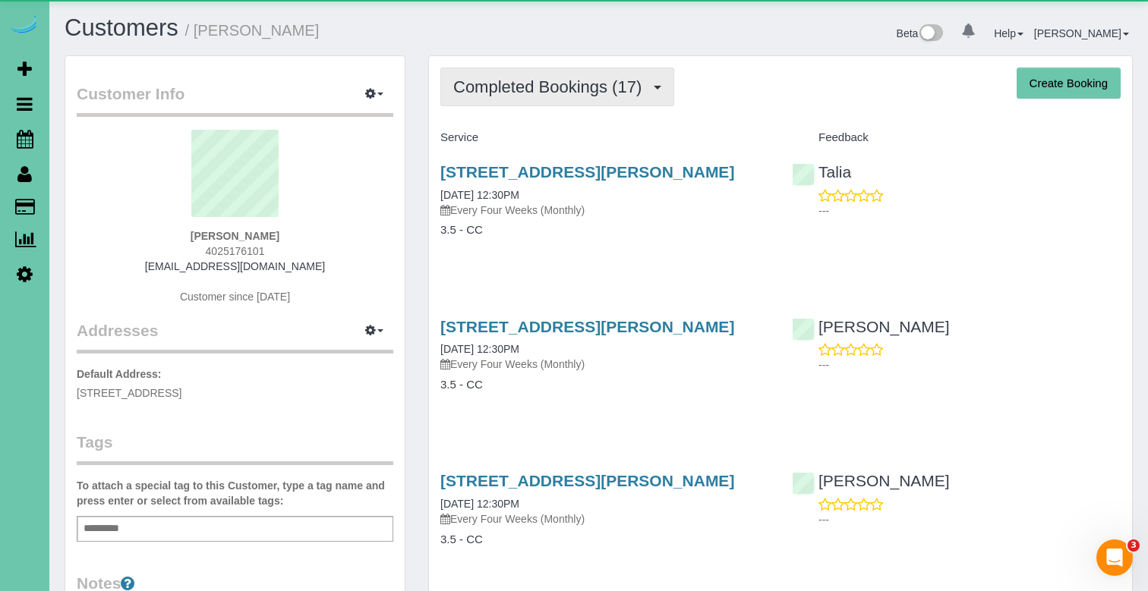
drag, startPoint x: 517, startPoint y: 89, endPoint x: 529, endPoint y: 105, distance: 20.0
click at [518, 90] on span "Completed Bookings (17)" at bounding box center [551, 86] width 196 height 19
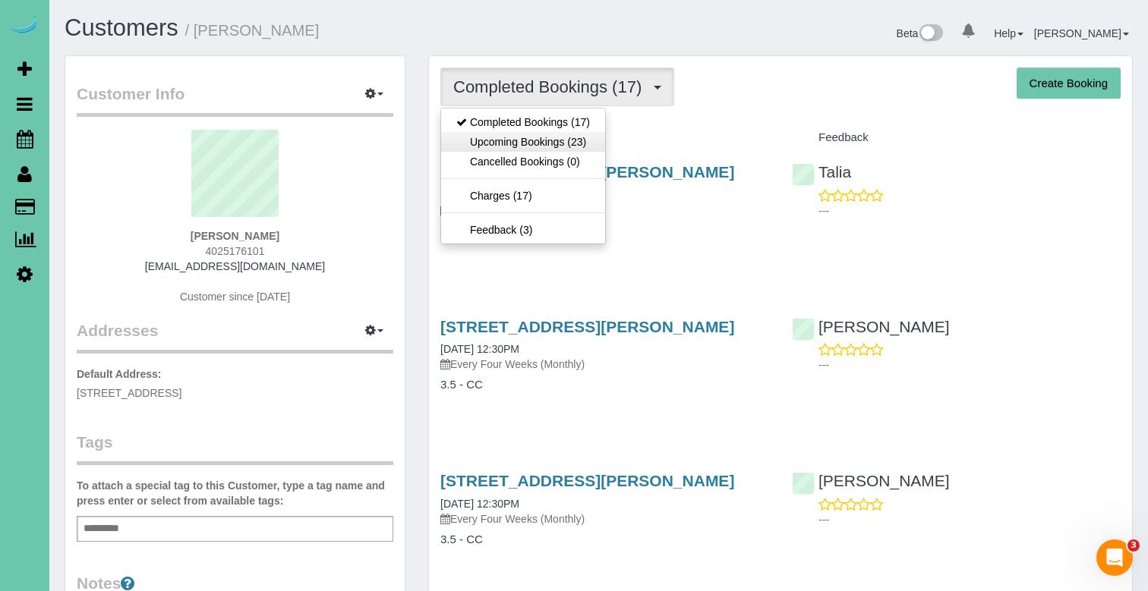
click at [556, 143] on link "Upcoming Bookings (23)" at bounding box center [523, 142] width 164 height 20
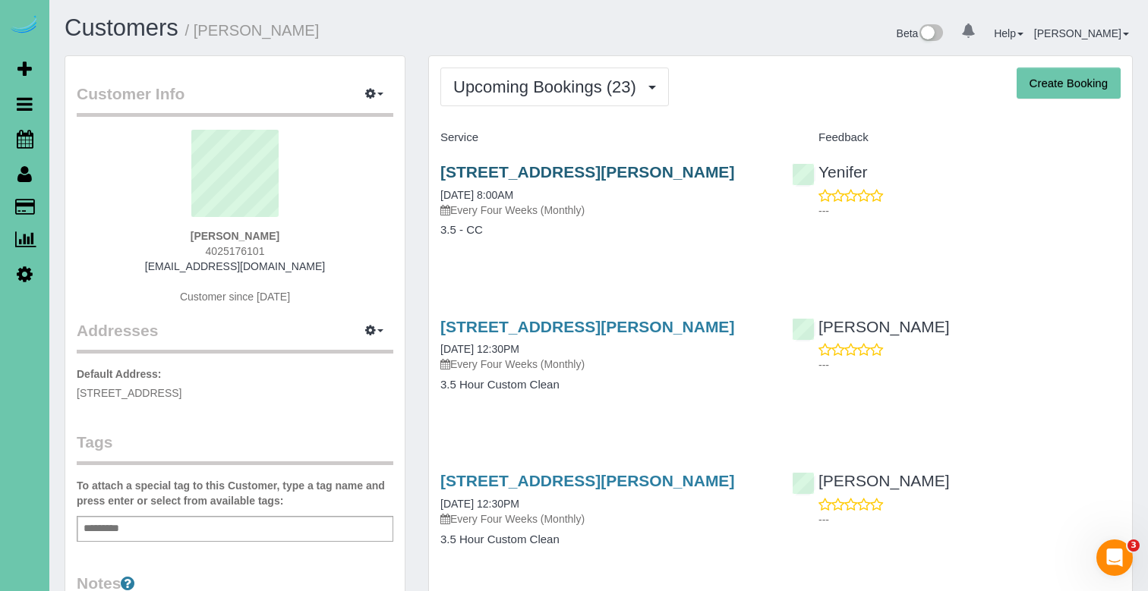
click at [466, 166] on link "18711 Hansen Street, Omaha, NE 68130" at bounding box center [587, 171] width 294 height 17
click at [581, 323] on link "18711 Hansen Street, Omaha, NE 68130" at bounding box center [587, 326] width 294 height 17
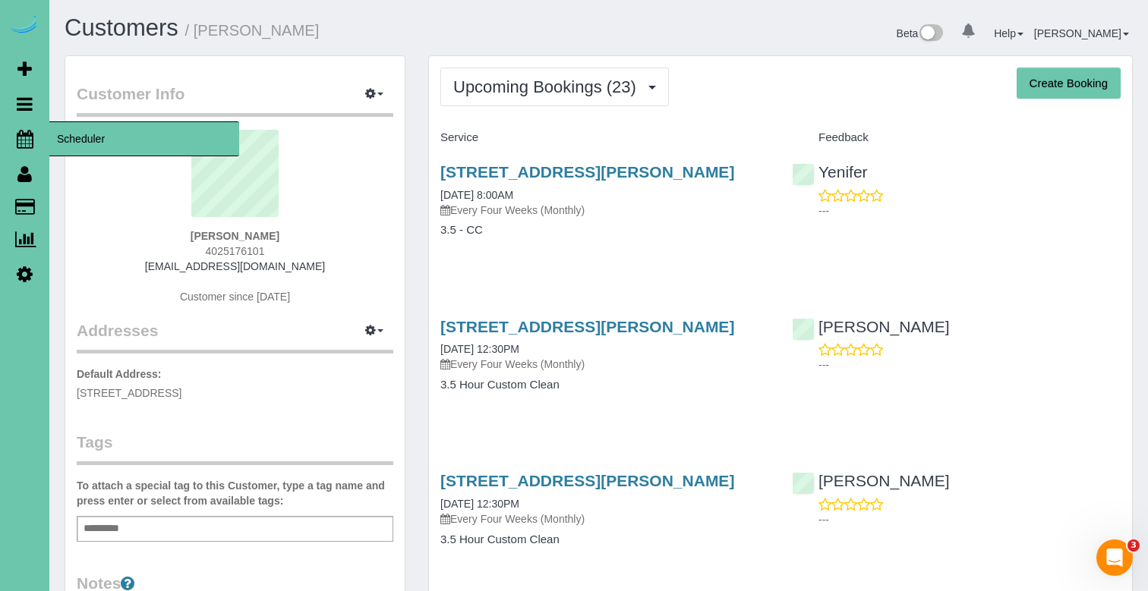
click at [24, 142] on icon at bounding box center [25, 139] width 17 height 18
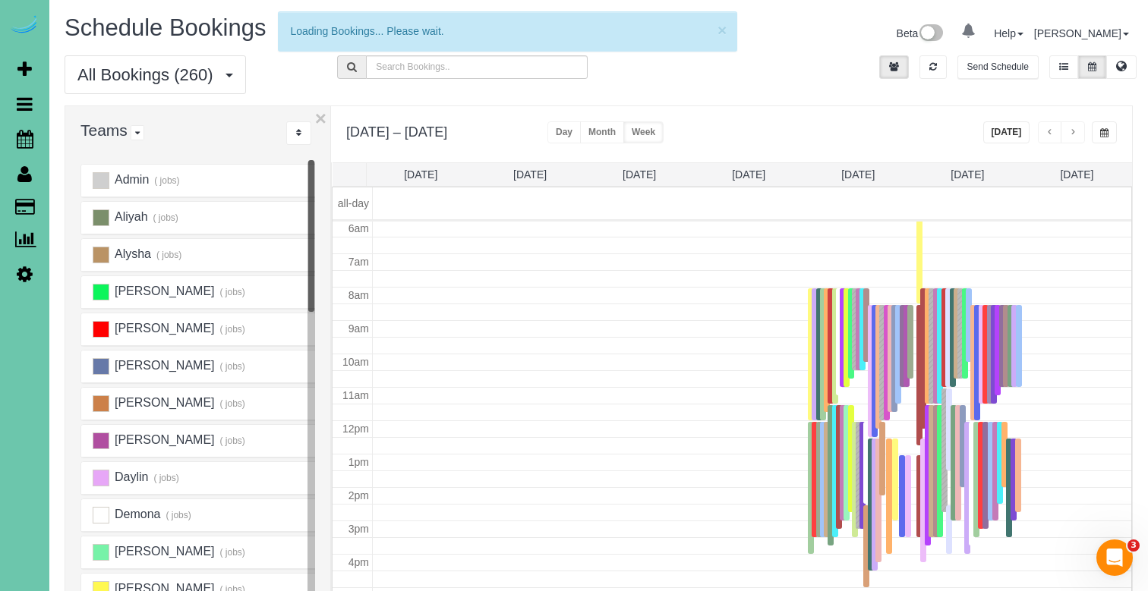
click at [1100, 136] on span "button" at bounding box center [1104, 132] width 8 height 9
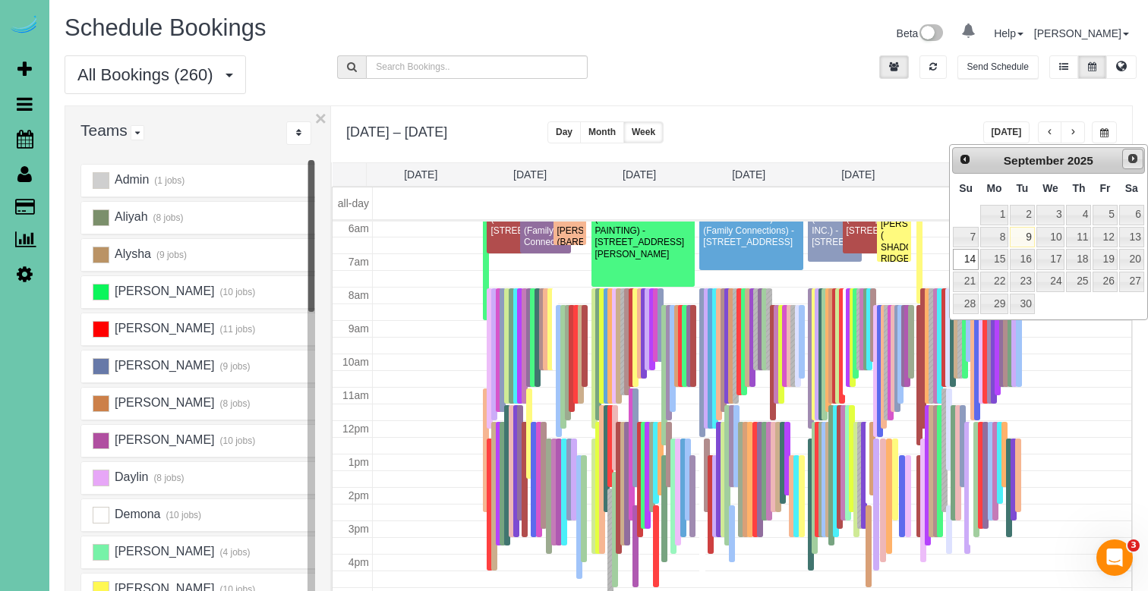
scroll to position [201, 0]
click at [1127, 163] on span "Next" at bounding box center [1132, 159] width 12 height 12
click at [1126, 162] on span "Next" at bounding box center [1132, 159] width 12 height 12
click at [1111, 285] on link "26" at bounding box center [1104, 282] width 24 height 20
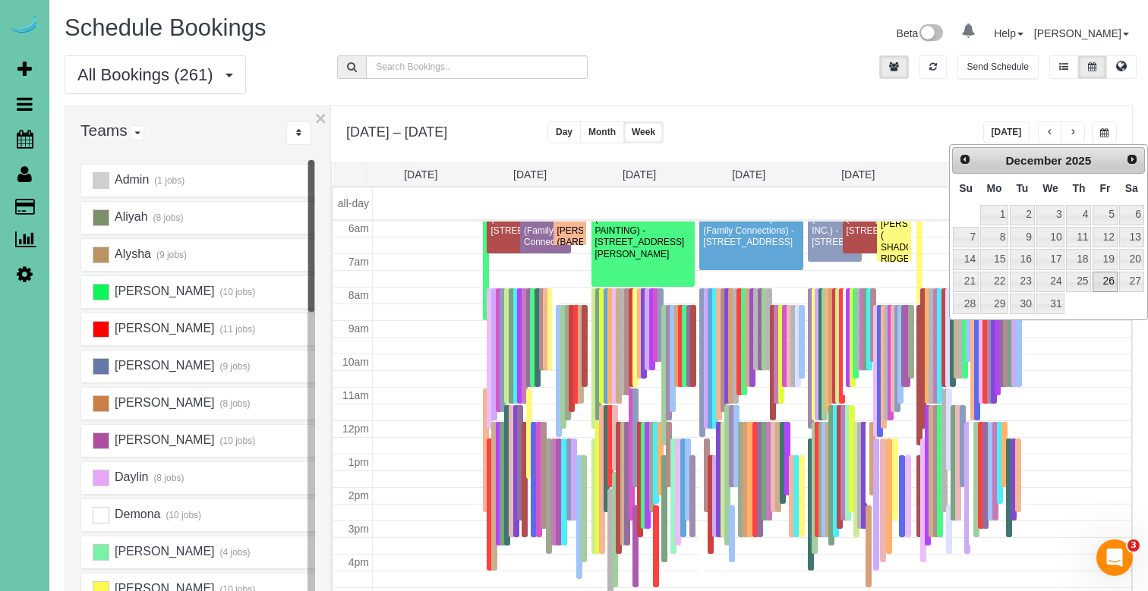
type input "**********"
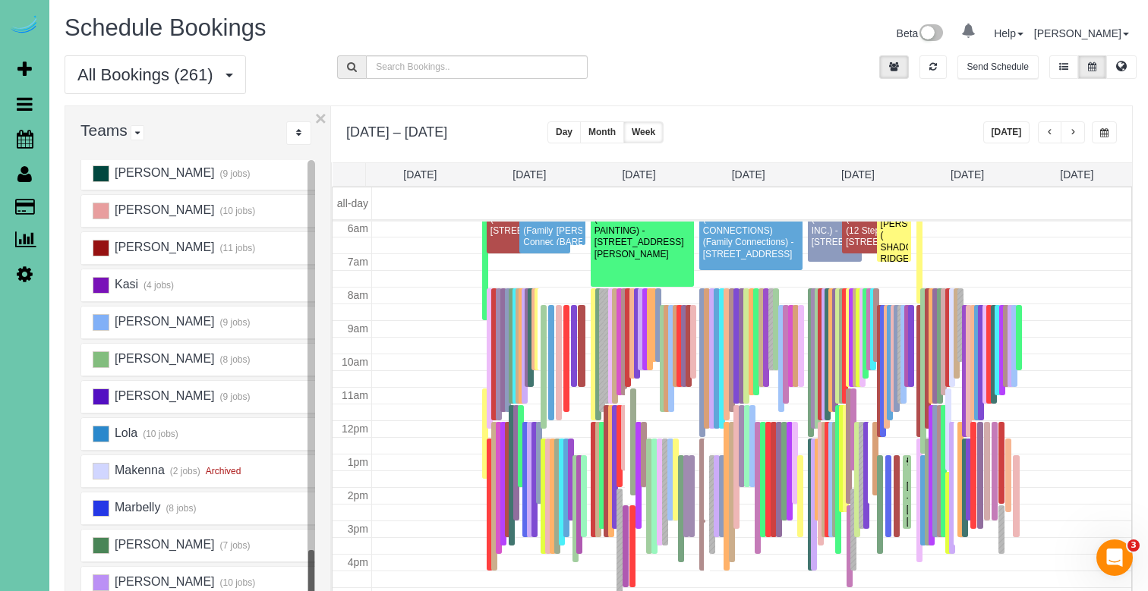
scroll to position [678, 0]
click at [109, 244] on ins at bounding box center [101, 246] width 17 height 17
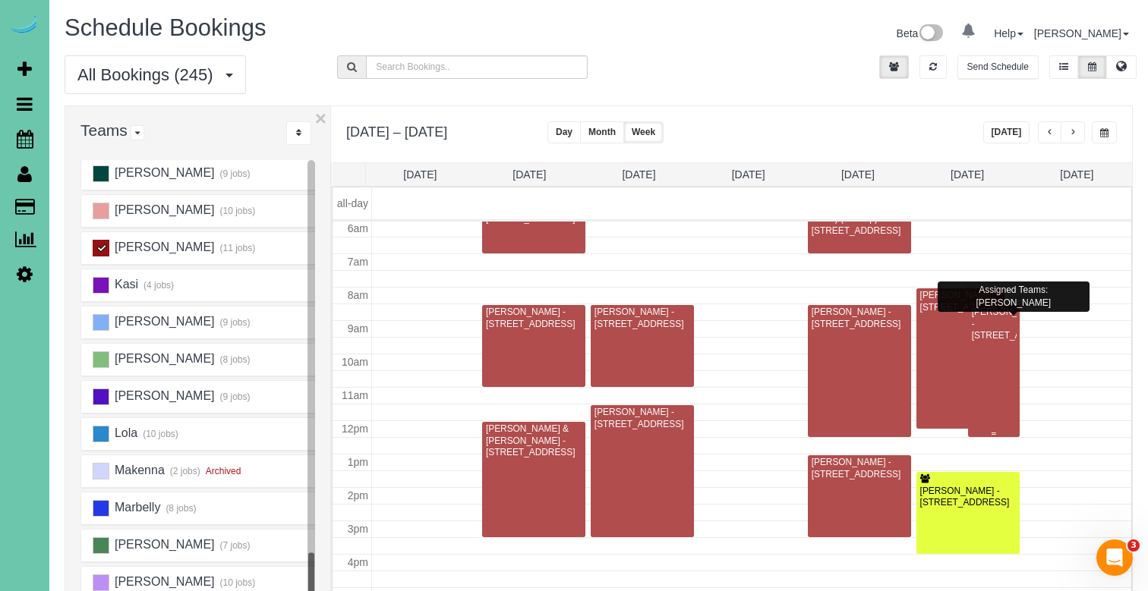
scroll to position [200, 0]
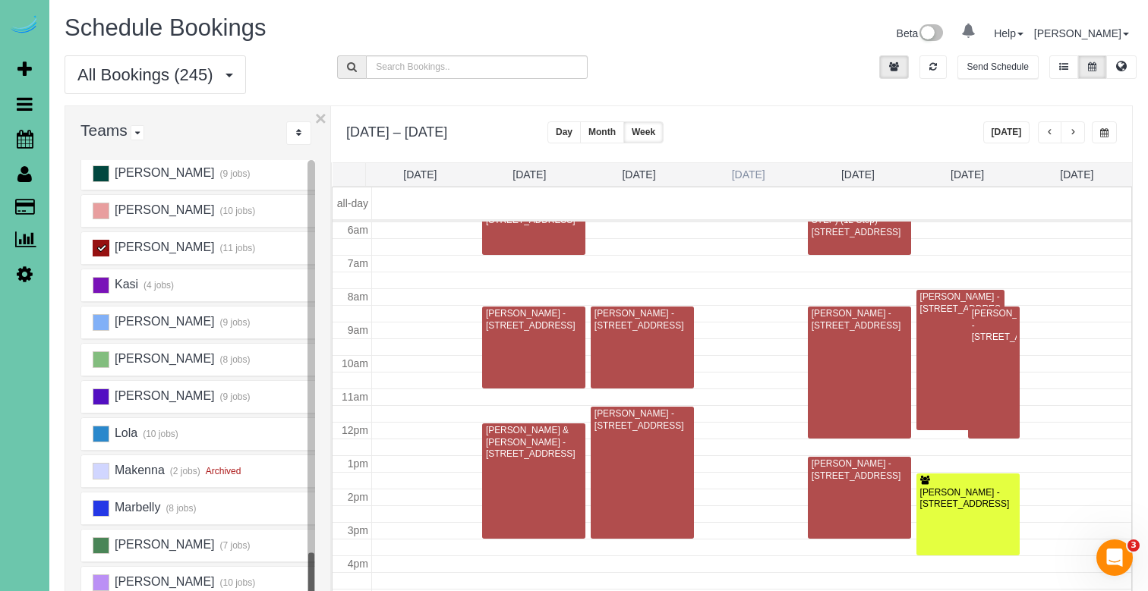
click at [742, 172] on link "Wed 12/24" at bounding box center [748, 175] width 33 height 12
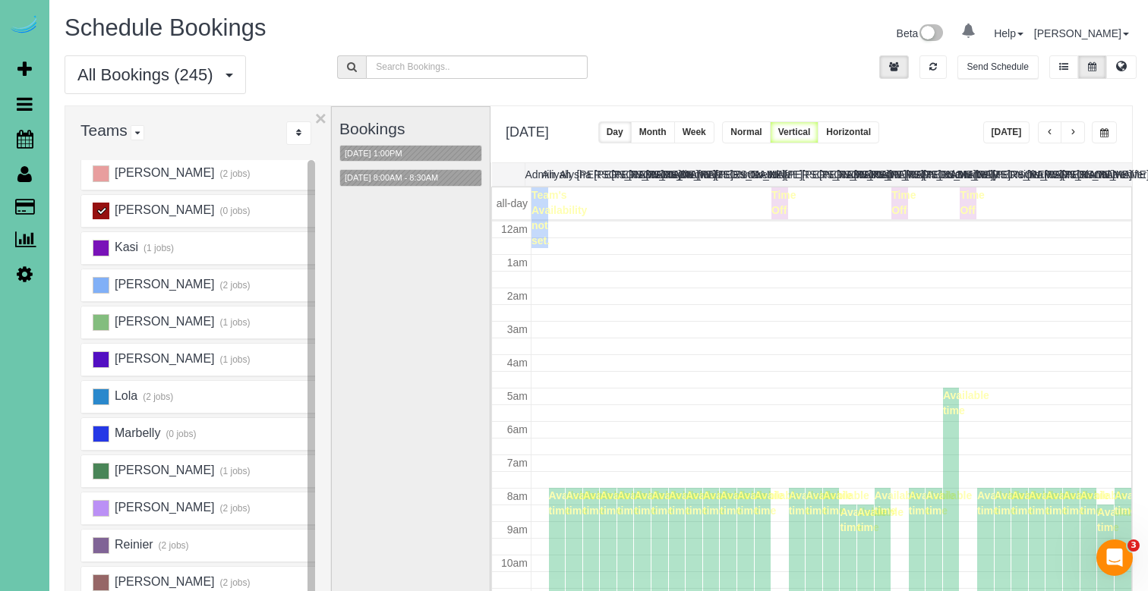
scroll to position [201, 0]
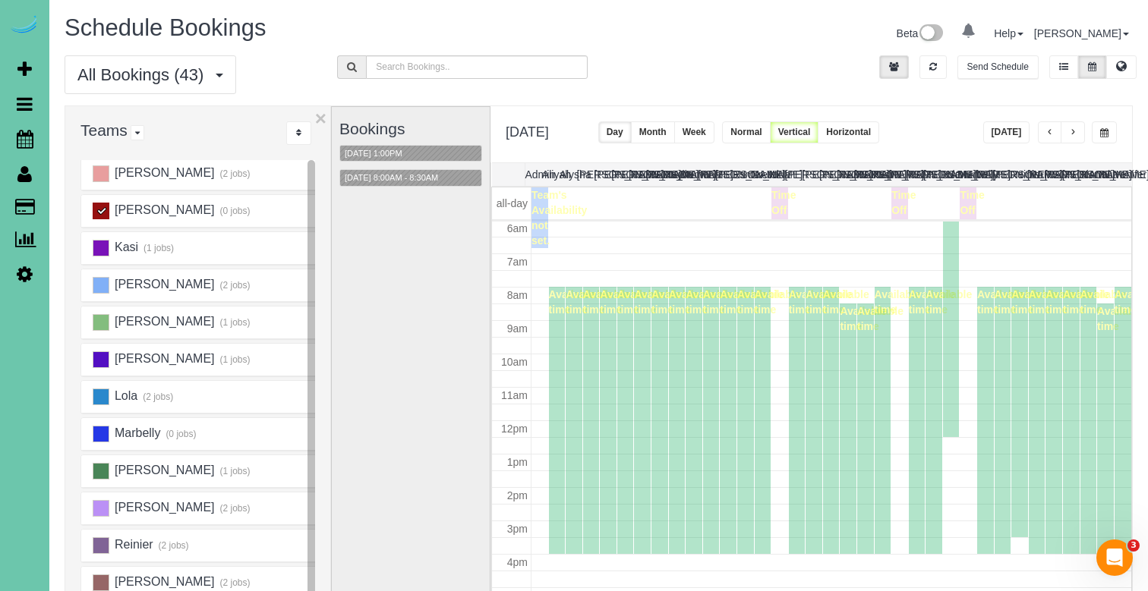
click at [674, 143] on button "Week" at bounding box center [694, 132] width 40 height 22
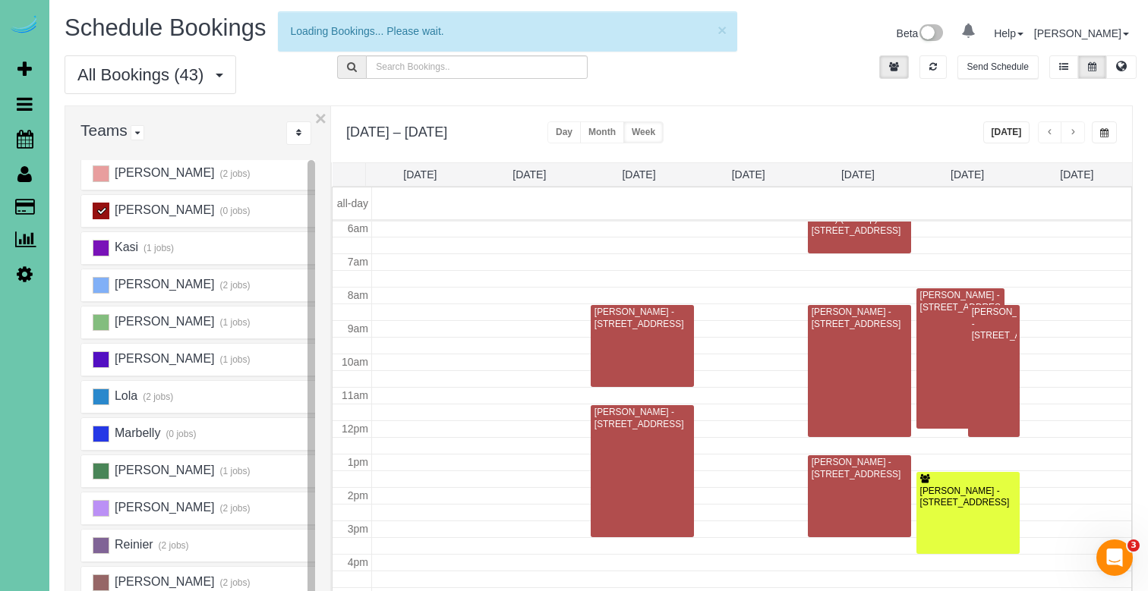
click at [100, 208] on ins at bounding box center [101, 211] width 17 height 17
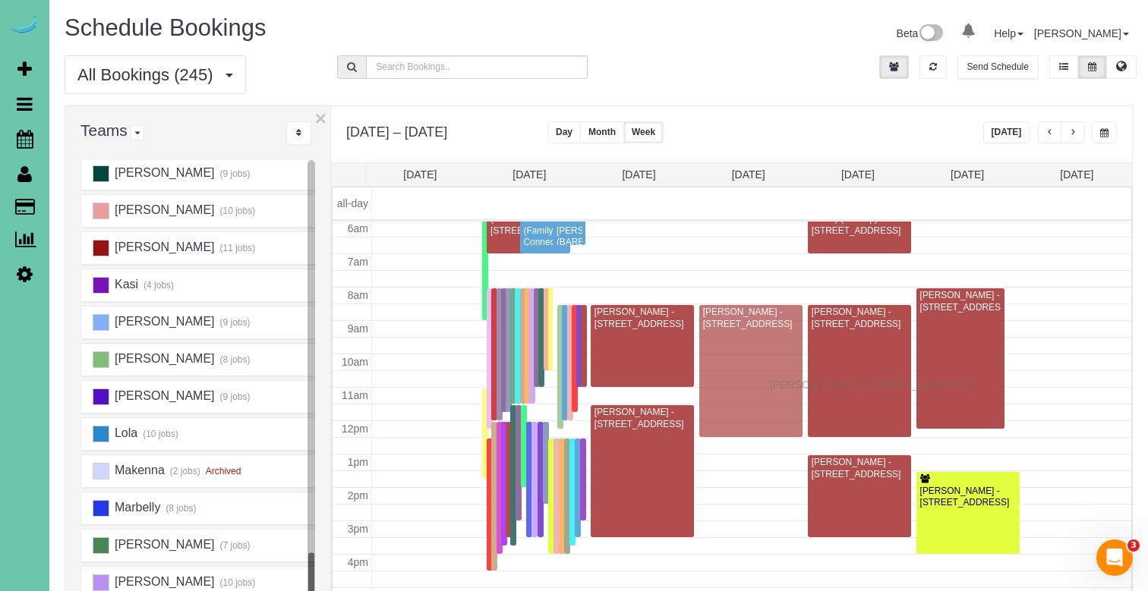
drag, startPoint x: 999, startPoint y: 380, endPoint x: 773, endPoint y: 383, distance: 226.2
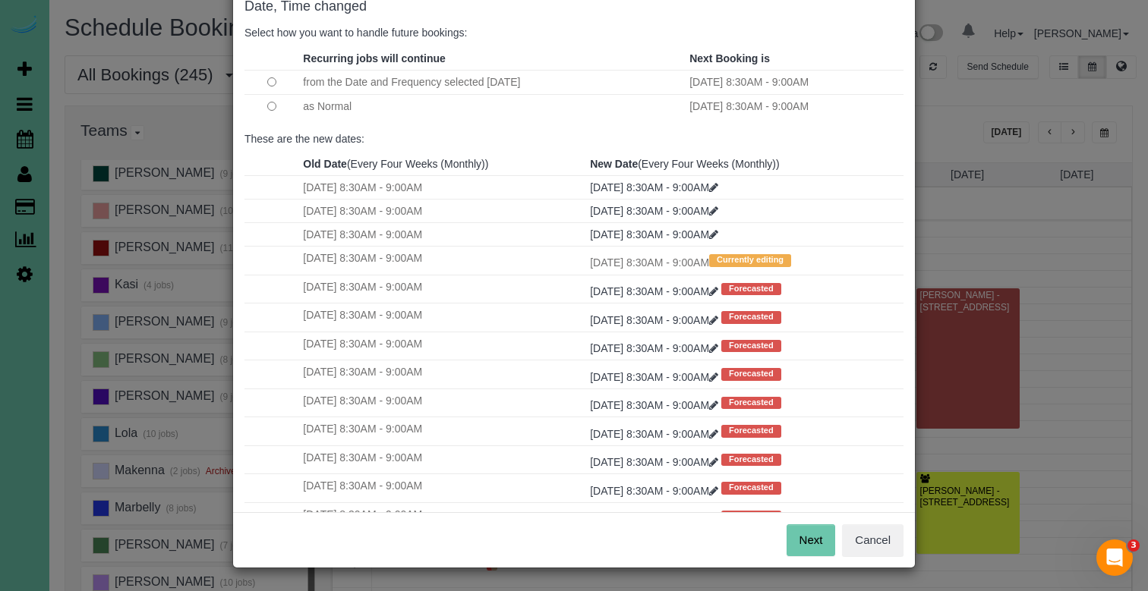
scroll to position [88, 0]
click at [797, 541] on button "Next" at bounding box center [810, 541] width 49 height 32
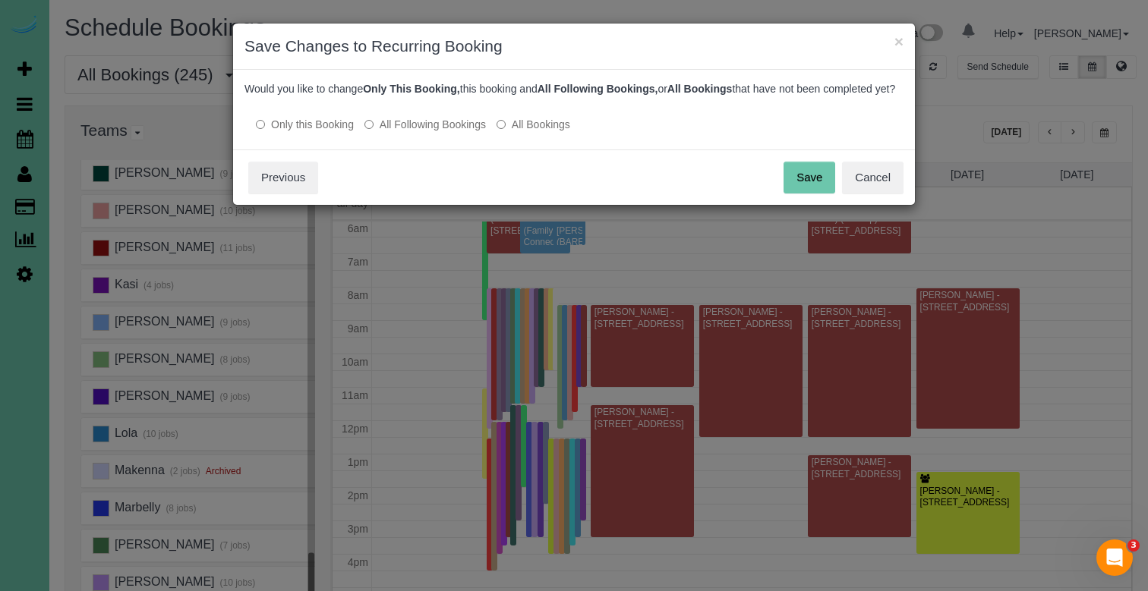
click at [797, 193] on button "Save" at bounding box center [809, 178] width 52 height 32
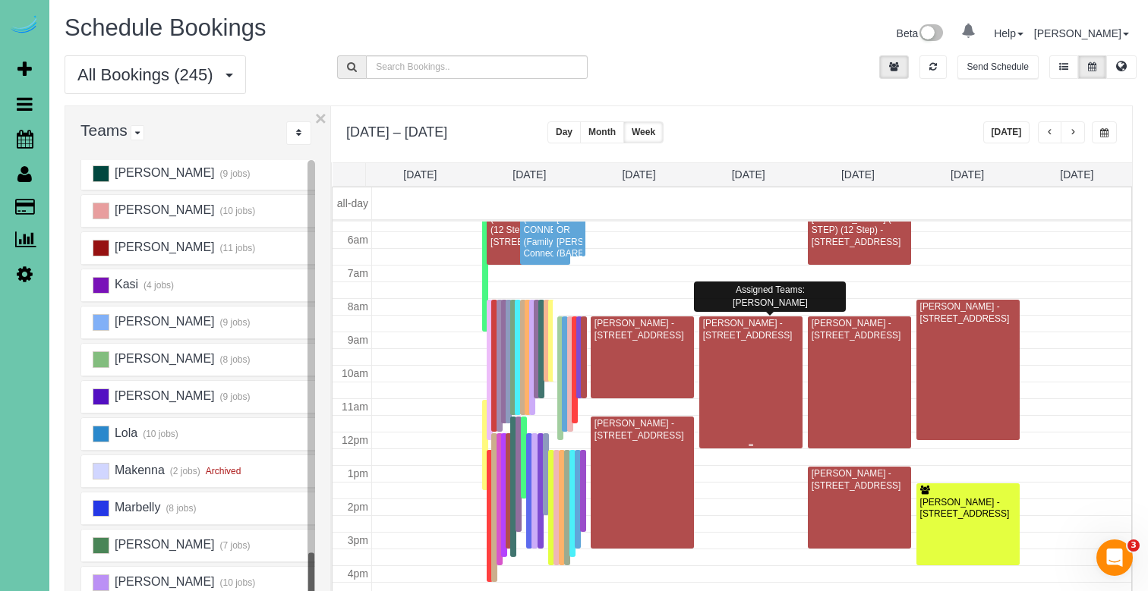
click at [744, 342] on div "Greg Schuett - 21714 G Street, Elkhorn, NE 68022" at bounding box center [750, 330] width 97 height 24
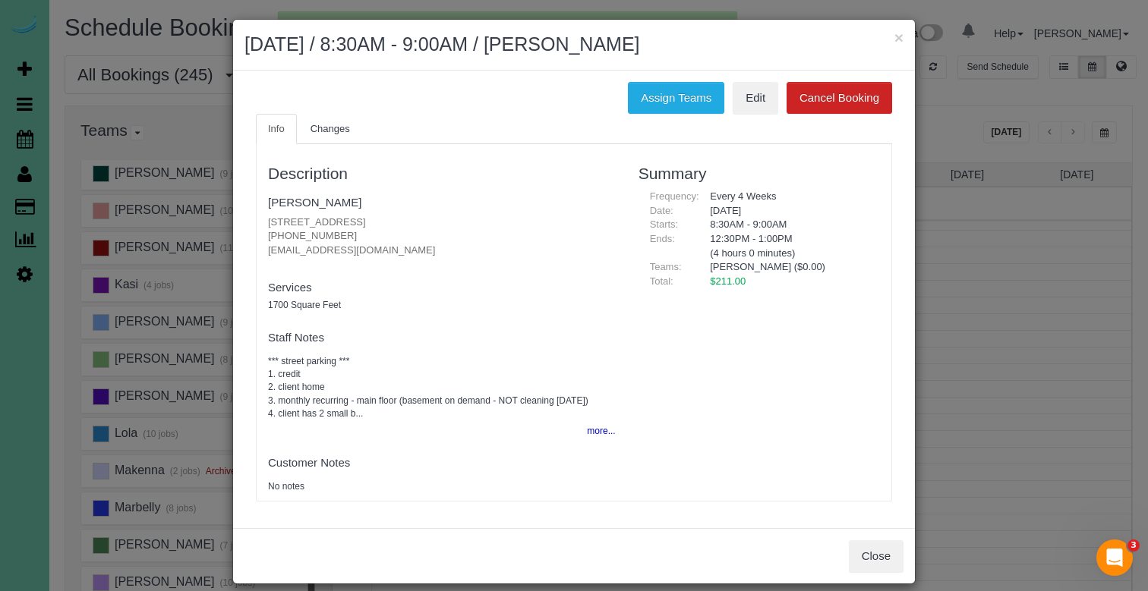
scroll to position [191, 0]
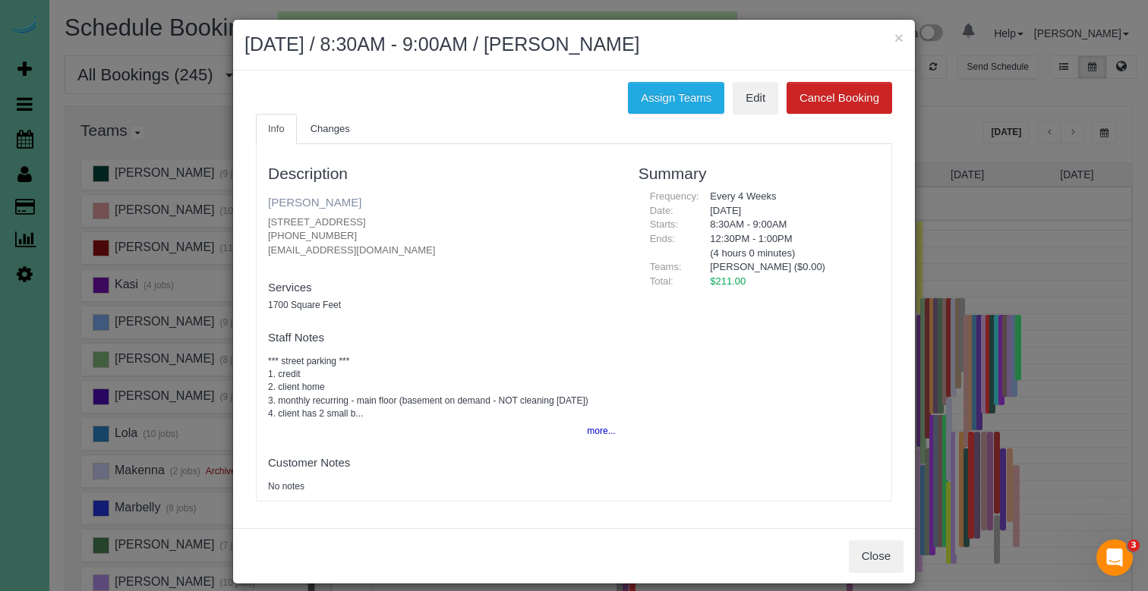
click at [285, 200] on link "Greg Schuett" at bounding box center [314, 202] width 93 height 13
click at [313, 200] on link "Greg Schuett" at bounding box center [314, 202] width 93 height 13
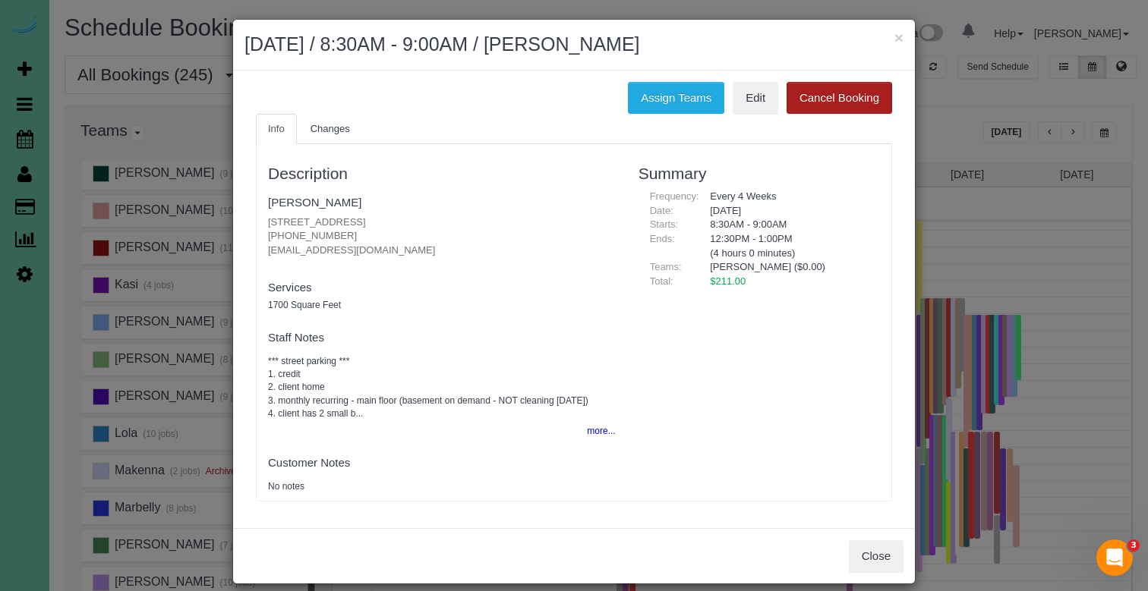
drag, startPoint x: 894, startPoint y: 39, endPoint x: 868, endPoint y: 39, distance: 25.8
click at [894, 39] on button "×" at bounding box center [898, 38] width 9 height 16
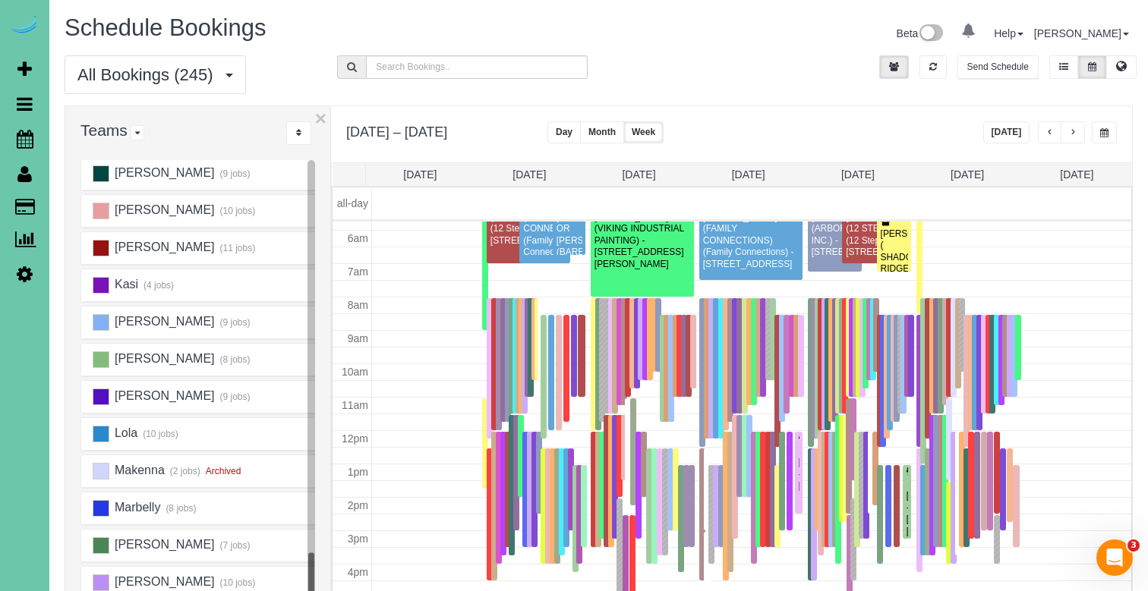
click at [1014, 126] on button "[DATE]" at bounding box center [1006, 132] width 47 height 22
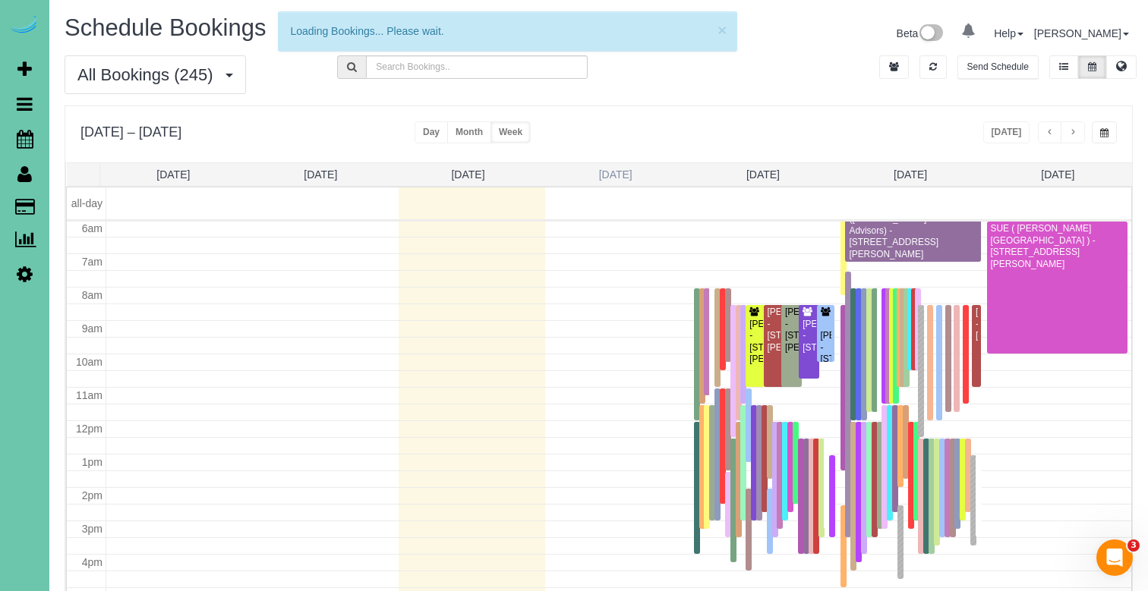
scroll to position [201, 0]
click at [628, 171] on link "Wed 9/10" at bounding box center [615, 175] width 33 height 12
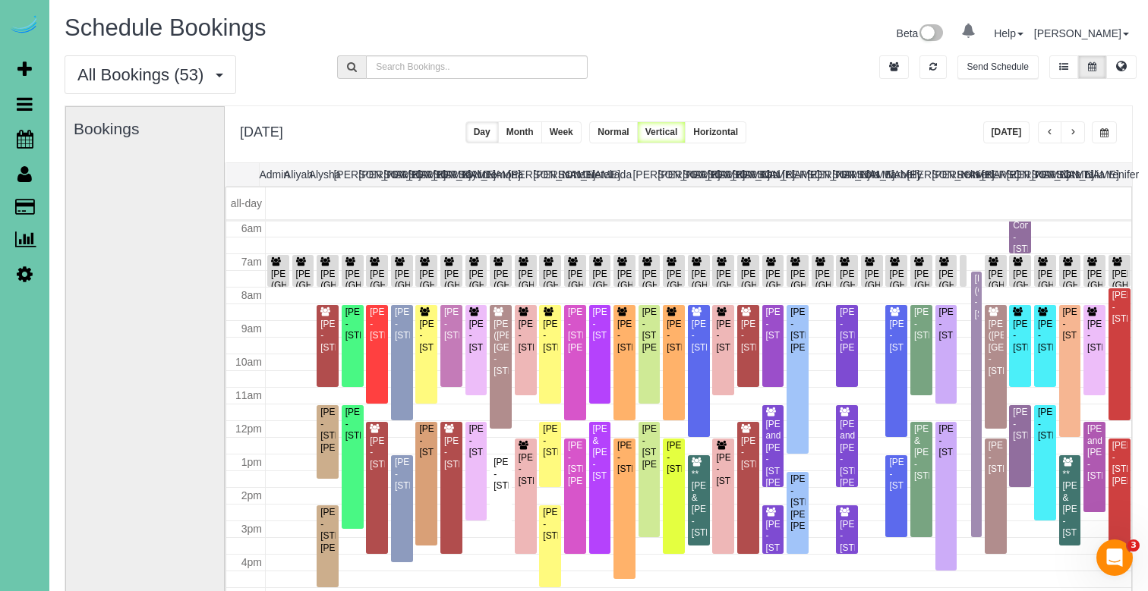
drag, startPoint x: 906, startPoint y: 121, endPoint x: 1012, endPoint y: 130, distance: 106.7
click at [906, 121] on div "**********" at bounding box center [678, 134] width 907 height 56
click at [1000, 134] on button "[DATE]" at bounding box center [1006, 132] width 47 height 22
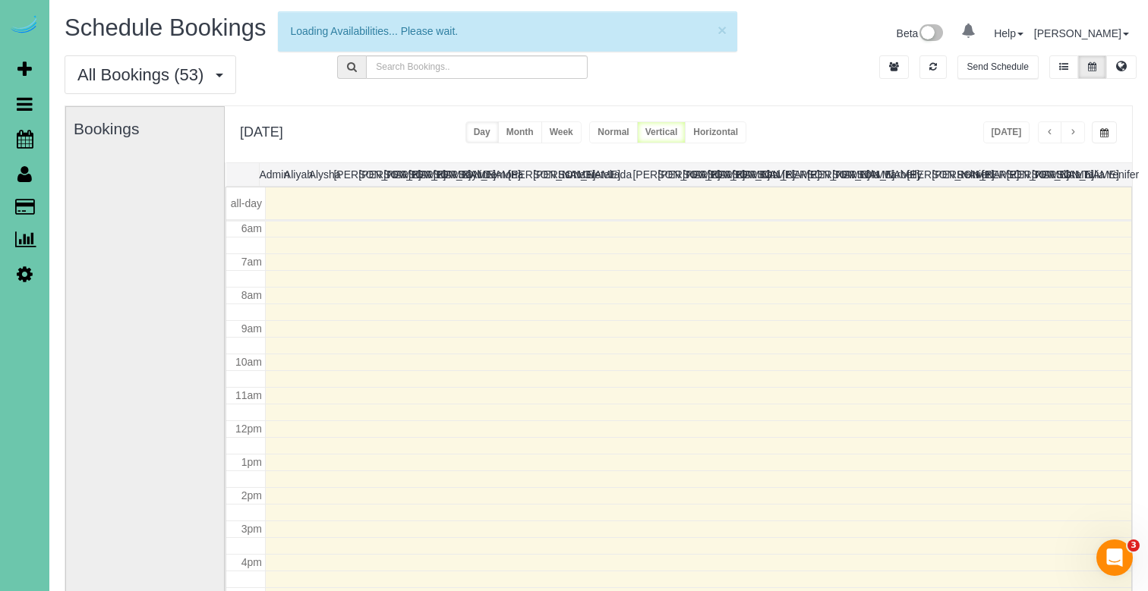
click at [1072, 131] on span "button" at bounding box center [1073, 132] width 8 height 9
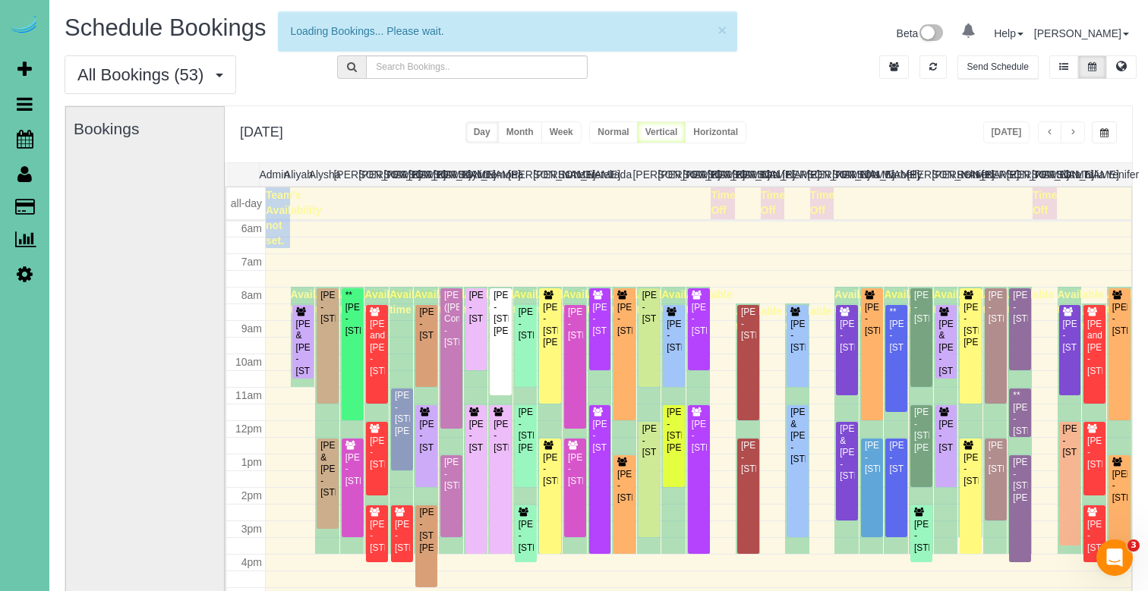
click at [1070, 131] on span "button" at bounding box center [1073, 132] width 8 height 9
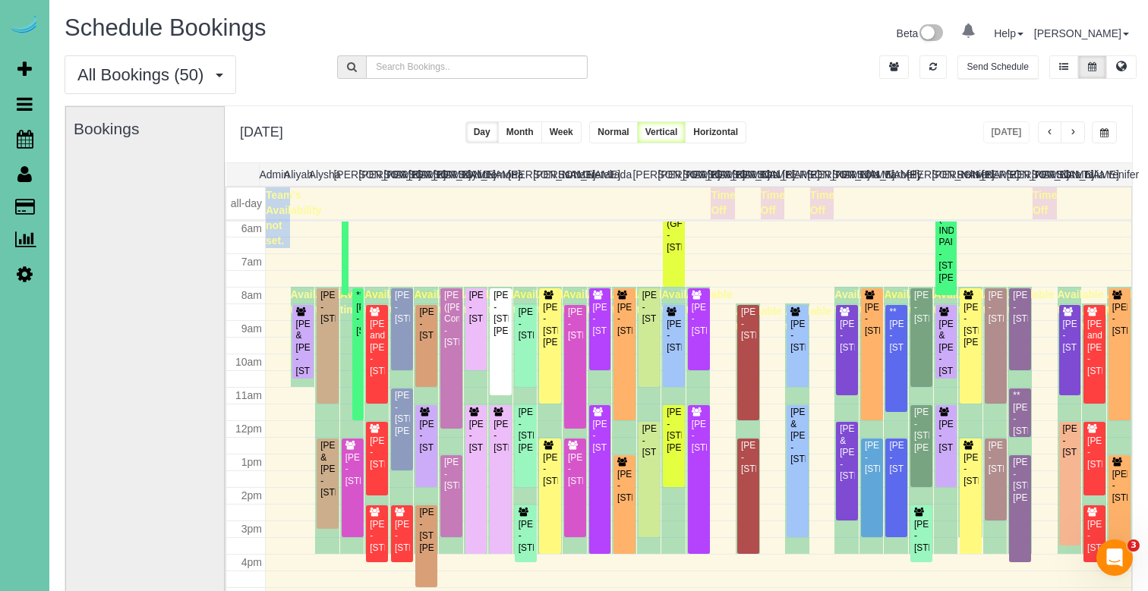
click at [1060, 134] on button "button" at bounding box center [1072, 132] width 24 height 22
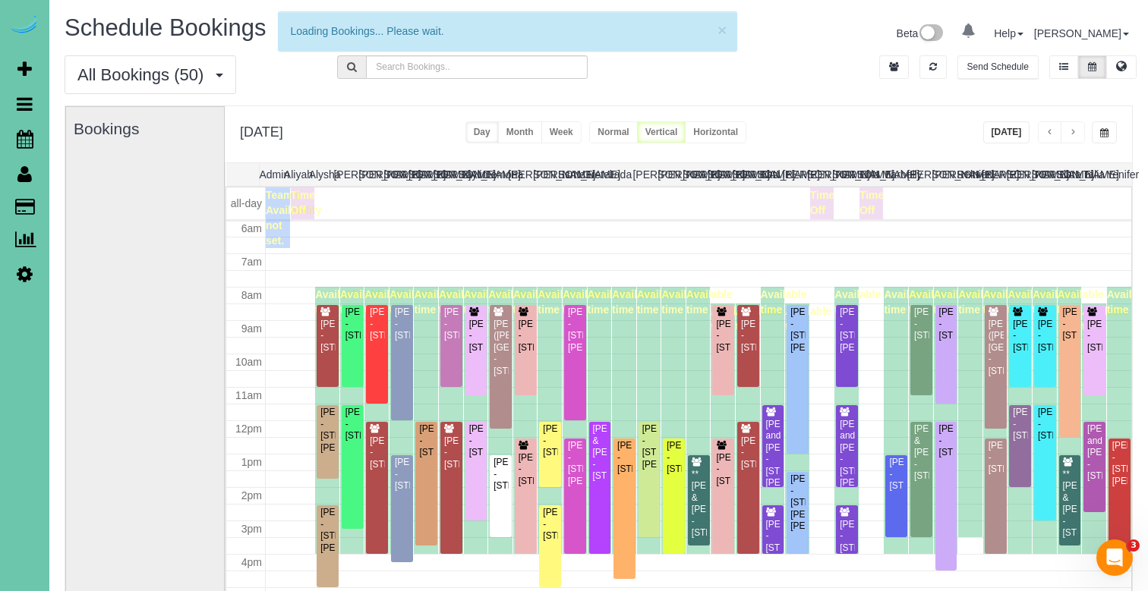
click at [1066, 133] on button "button" at bounding box center [1072, 132] width 24 height 22
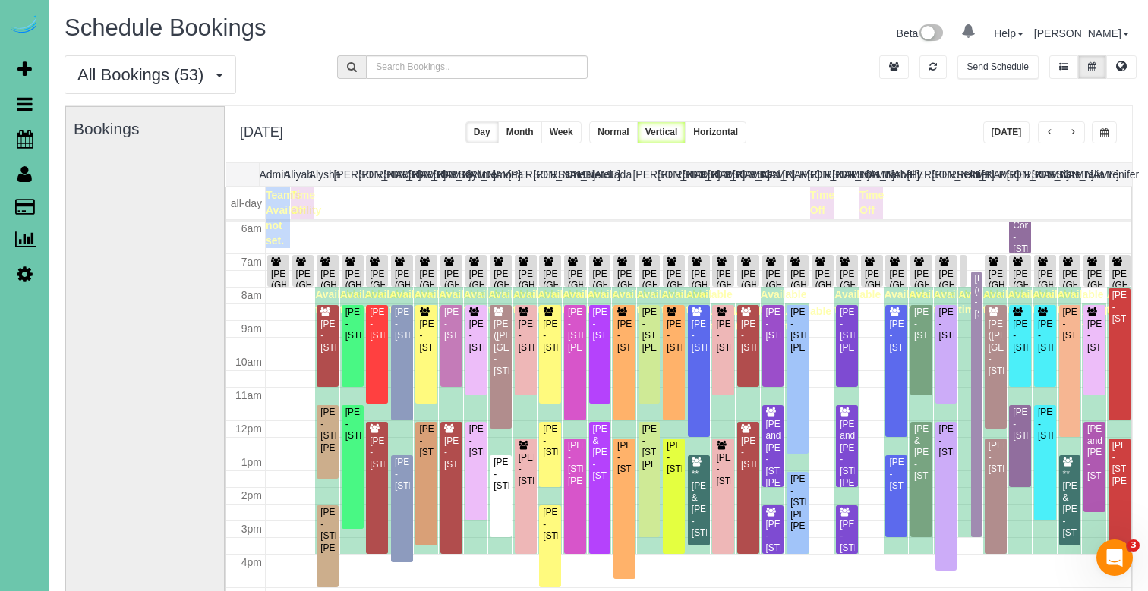
click at [1071, 130] on span "button" at bounding box center [1073, 132] width 8 height 9
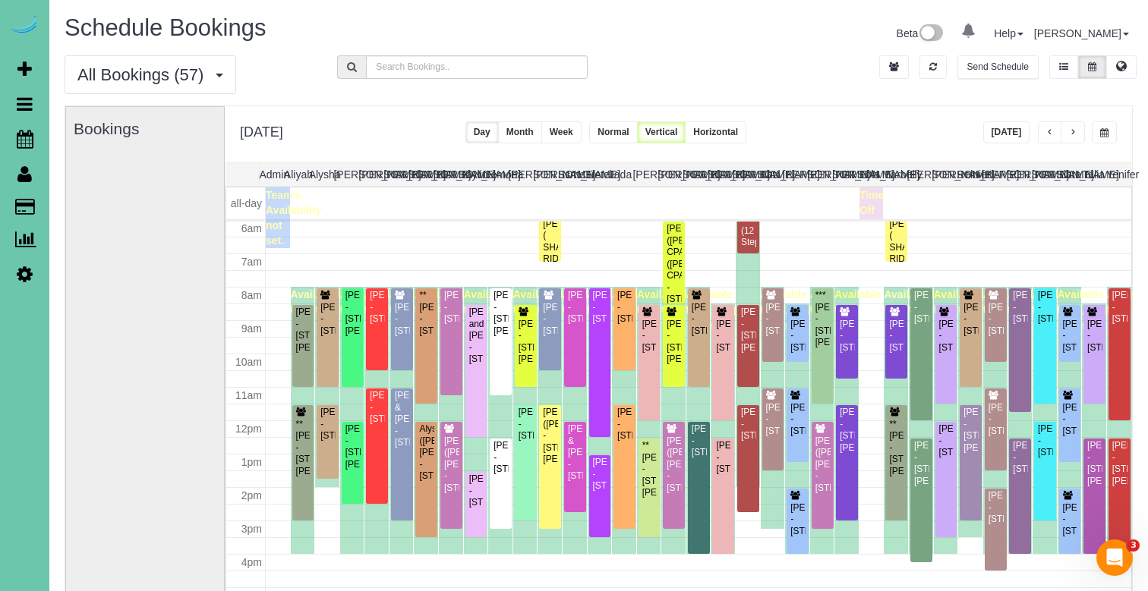
click at [1011, 127] on button "[DATE]" at bounding box center [1006, 132] width 47 height 22
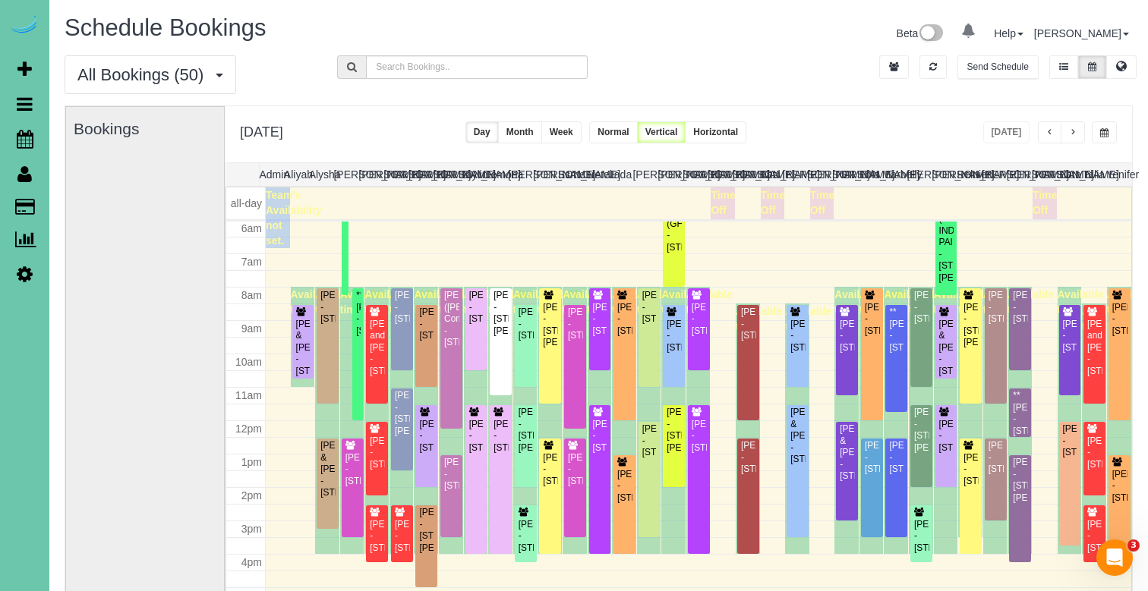
click at [873, 65] on div "Send Schedule" at bounding box center [1007, 70] width 273 height 30
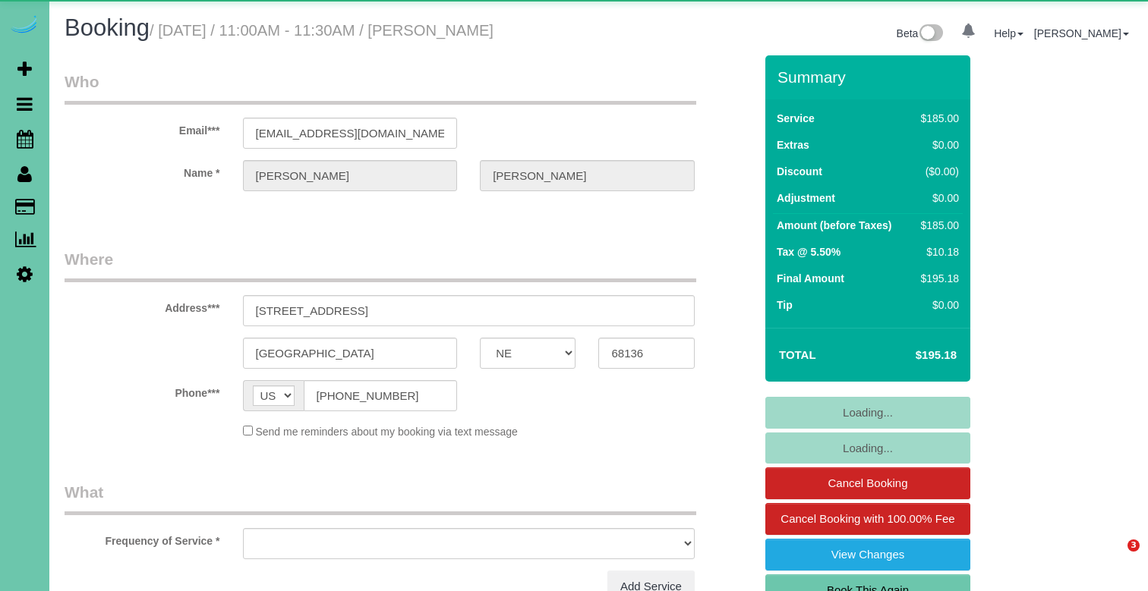
select select "NE"
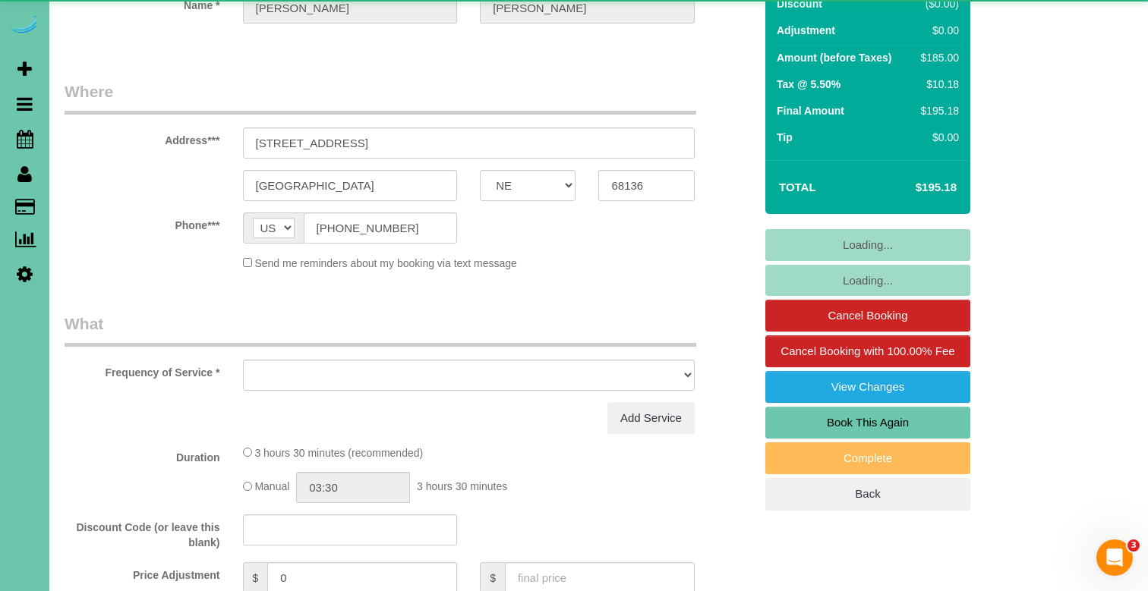
select select "object:894"
select select "string:fspay-154accfb-9f7d-4a8e-b592-5670867d083b"
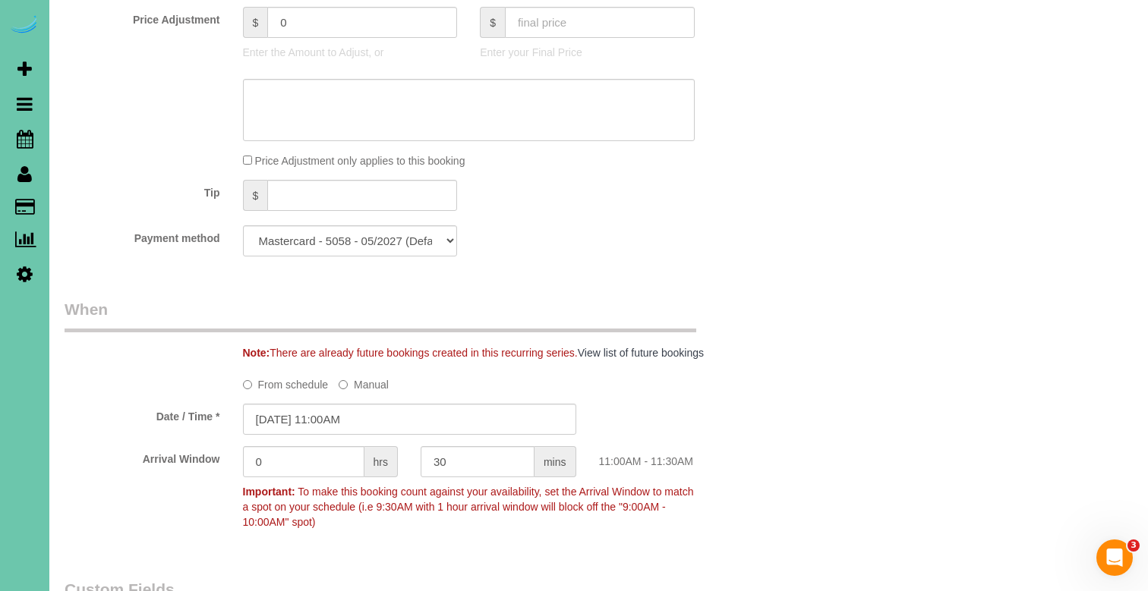
scroll to position [802, 0]
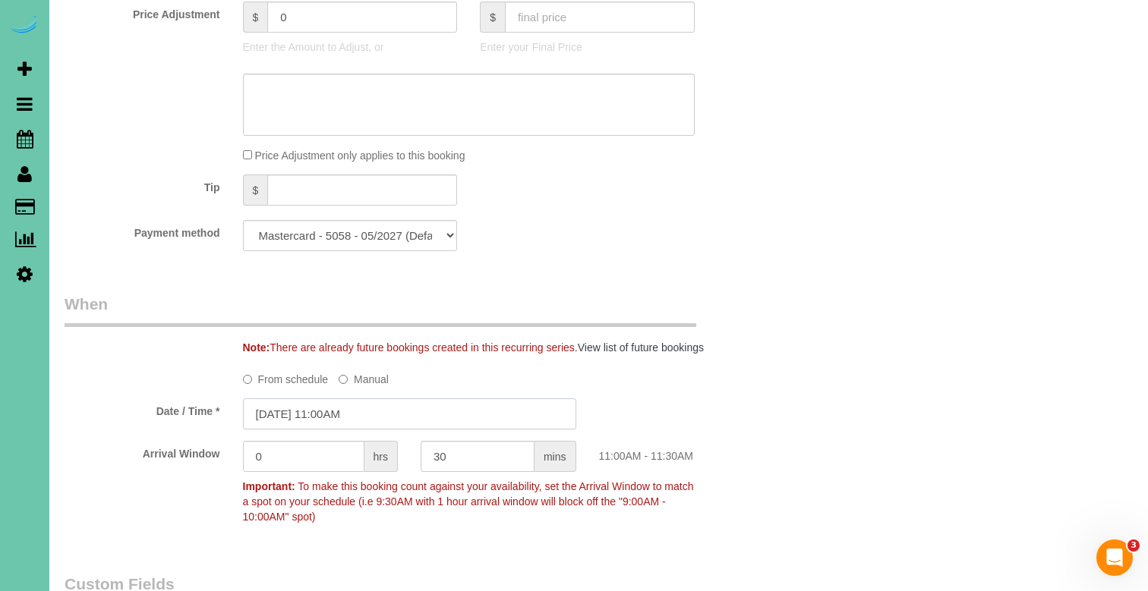
click at [298, 411] on input "[DATE] 11:00AM" at bounding box center [409, 414] width 333 height 31
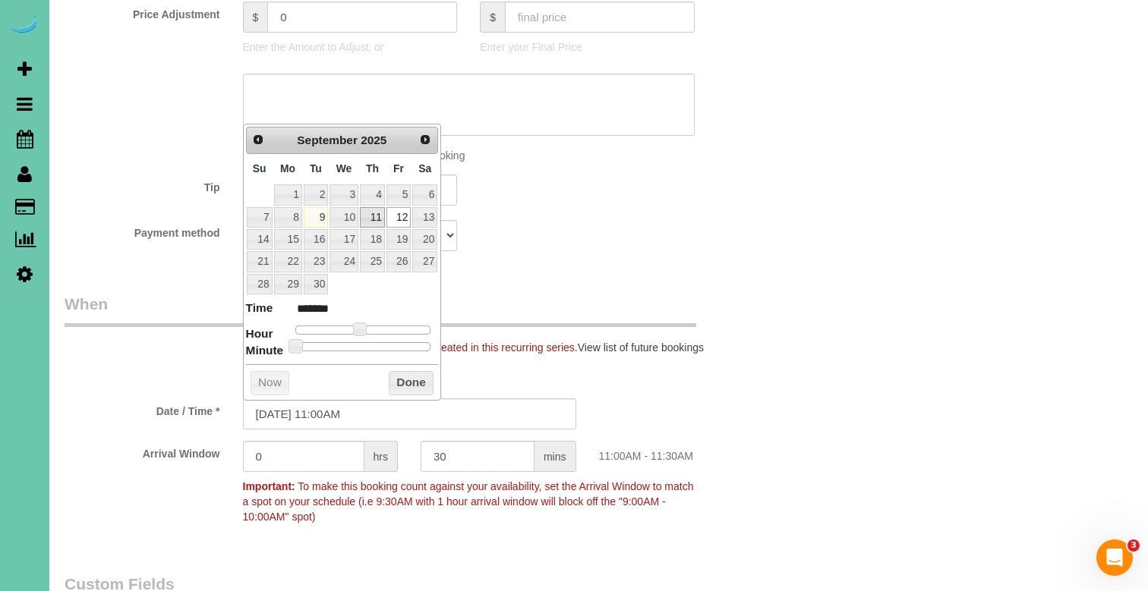
click at [379, 211] on link "11" at bounding box center [372, 217] width 25 height 20
type input "[DATE] 10:00AM"
type input "*******"
type input "[DATE] 9:00AM"
type input "******"
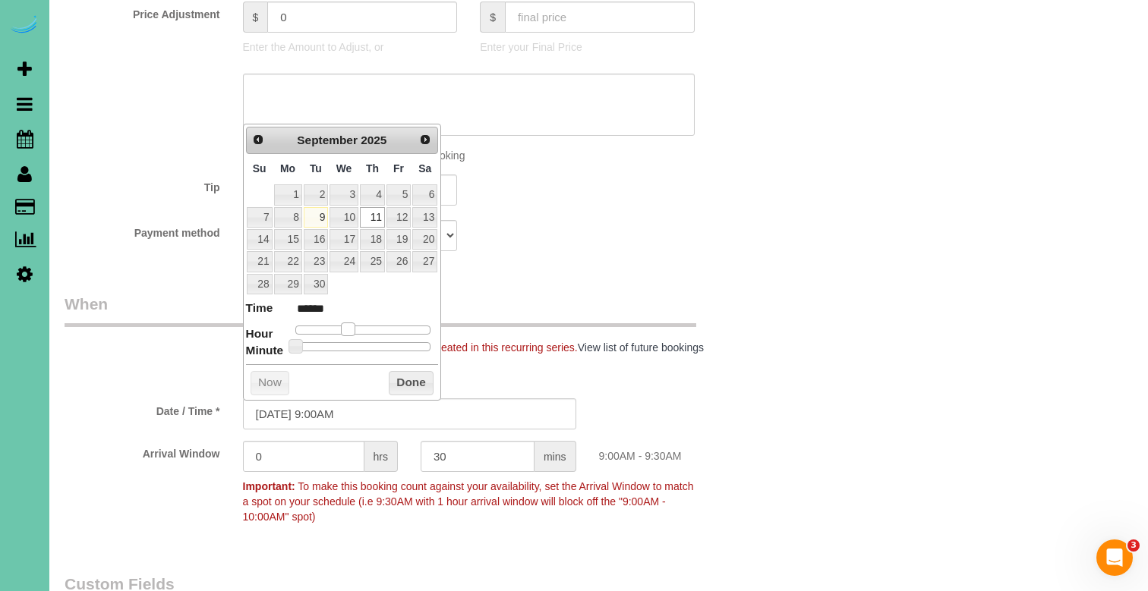
type input "[DATE] 8:00AM"
type input "******"
drag, startPoint x: 357, startPoint y: 325, endPoint x: 346, endPoint y: 337, distance: 16.1
click at [340, 324] on span at bounding box center [343, 330] width 14 height 14
drag, startPoint x: 333, startPoint y: 407, endPoint x: 437, endPoint y: 414, distance: 104.3
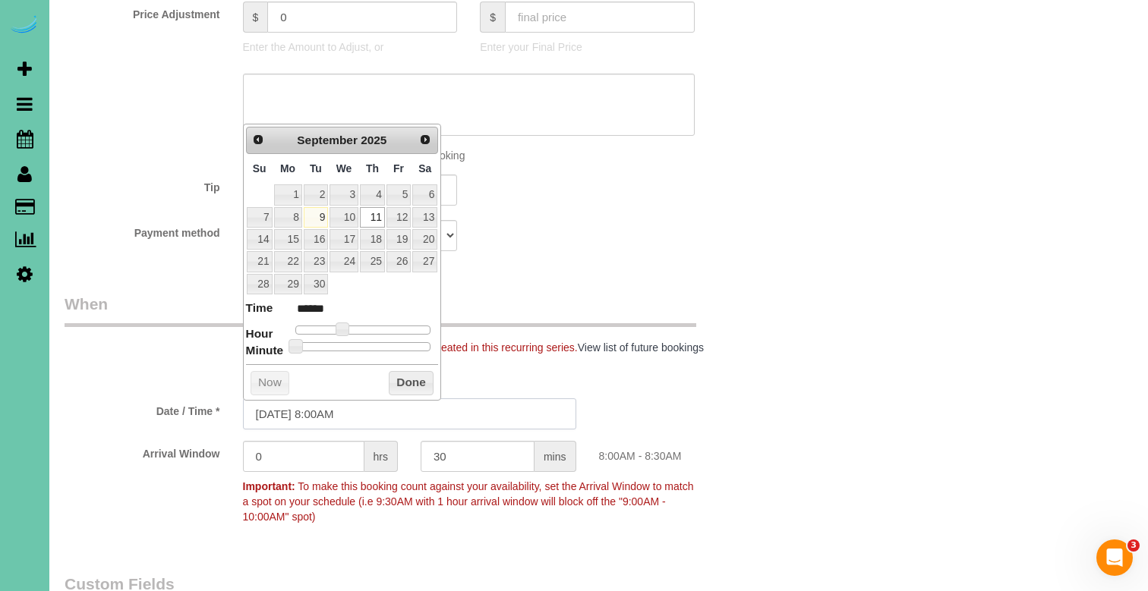
click at [333, 407] on input "[DATE] 8:00AM" at bounding box center [409, 414] width 333 height 31
type input "[DATE] 8:30AM"
click at [791, 341] on div "Who Email*** [EMAIL_ADDRESS][DOMAIN_NAME] Name * [PERSON_NAME] Where Address***…" at bounding box center [599, 351] width 1068 height 2196
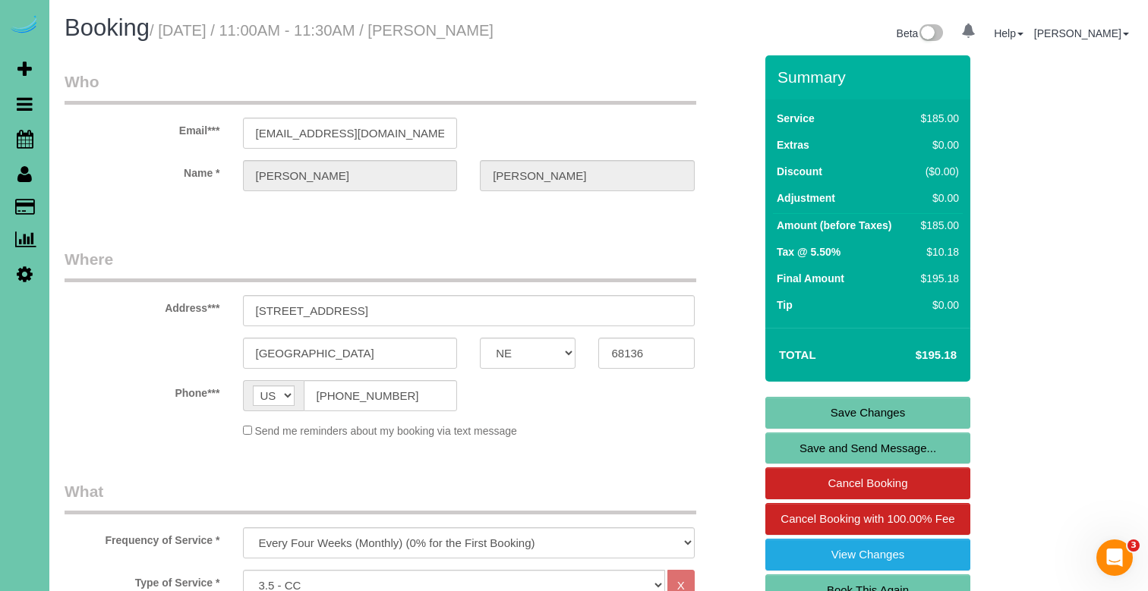
scroll to position [0, 0]
drag, startPoint x: 799, startPoint y: 412, endPoint x: 776, endPoint y: 411, distance: 23.5
click at [799, 412] on link "Save Changes" at bounding box center [867, 413] width 205 height 32
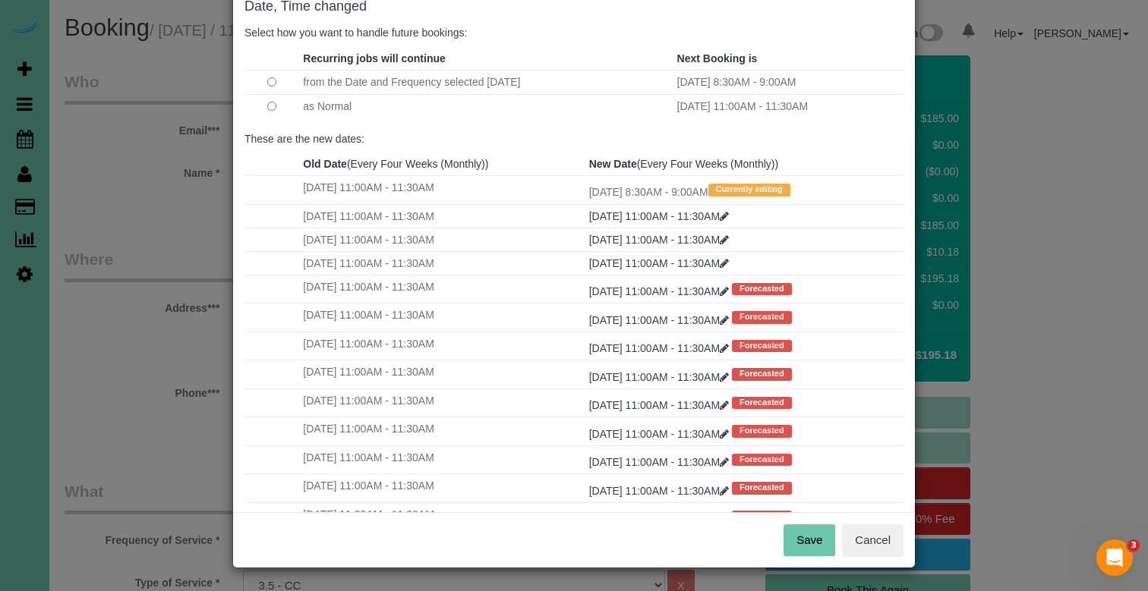
scroll to position [88, 0]
drag, startPoint x: 814, startPoint y: 537, endPoint x: 757, endPoint y: 474, distance: 84.9
click at [814, 537] on button "Save" at bounding box center [809, 541] width 52 height 32
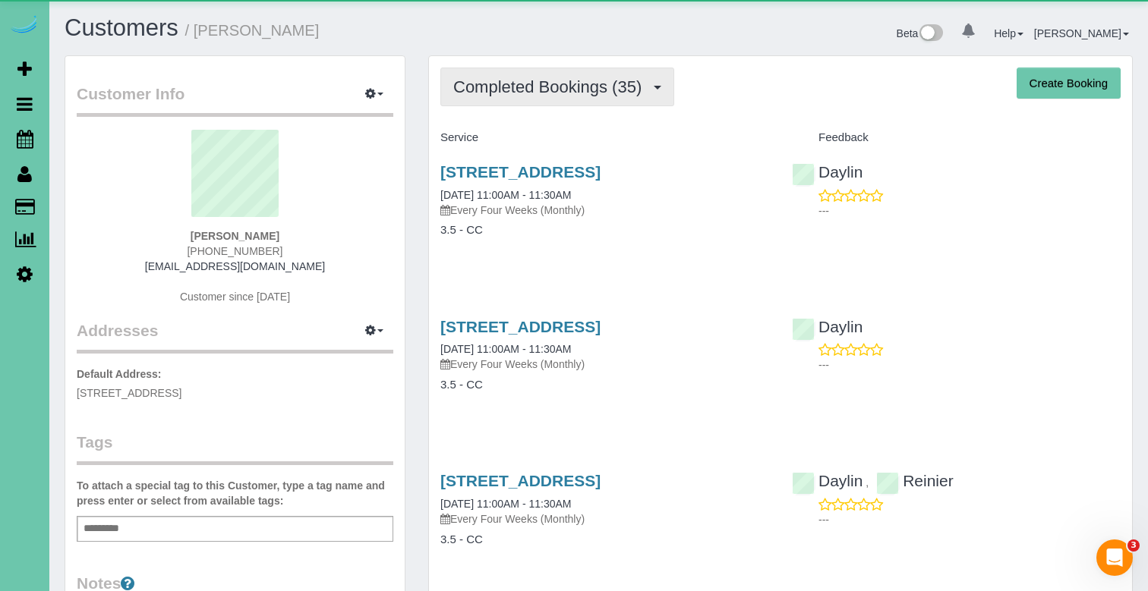
click at [563, 78] on span "Completed Bookings (35)" at bounding box center [551, 86] width 196 height 19
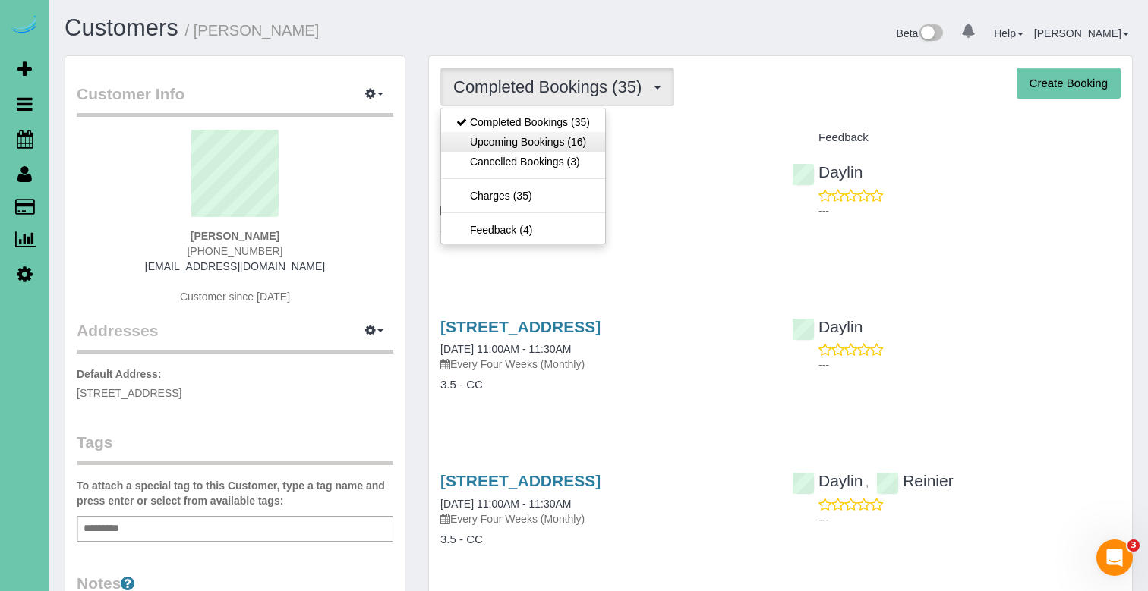
click at [566, 141] on link "Upcoming Bookings (16)" at bounding box center [523, 142] width 164 height 20
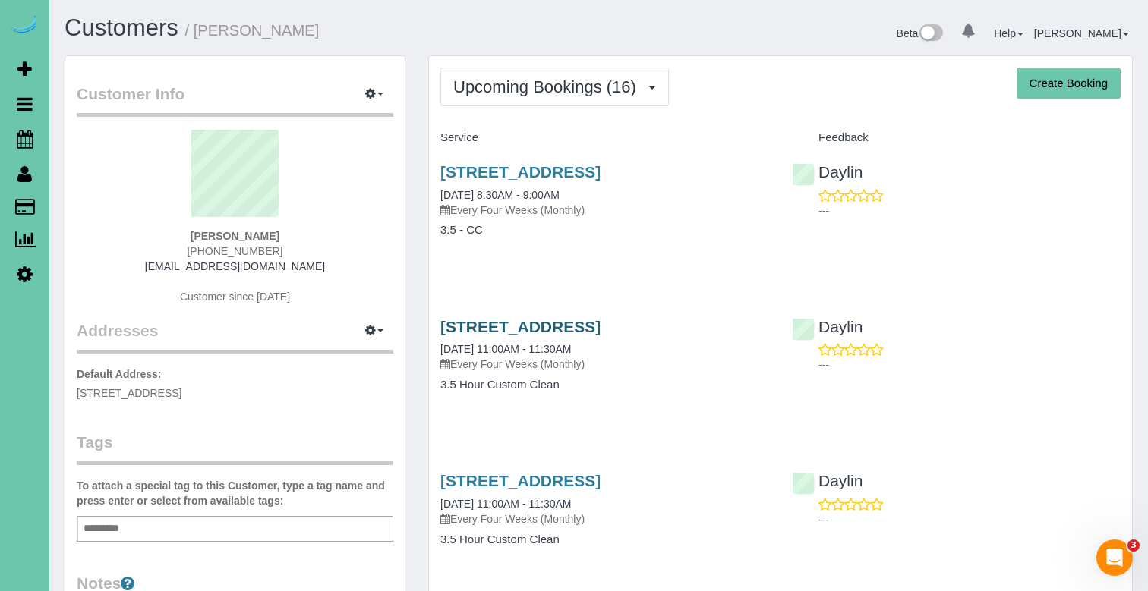
click at [581, 334] on link "[STREET_ADDRESS]" at bounding box center [520, 326] width 160 height 17
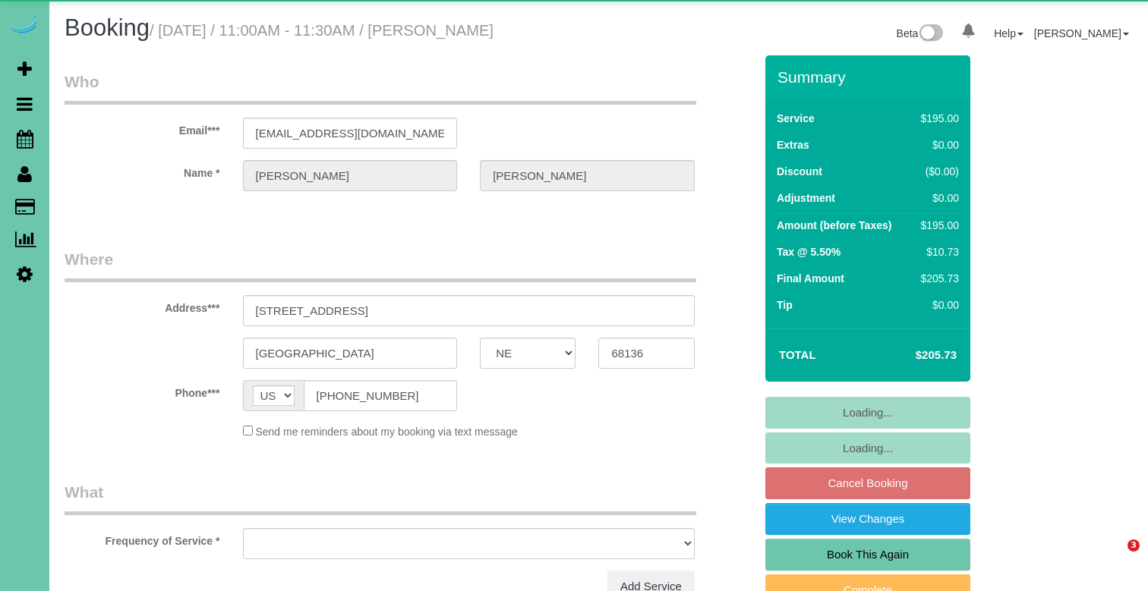
select select "NE"
select select "object:890"
select select "string:fspay-154accfb-9f7d-4a8e-b592-5670867d083b"
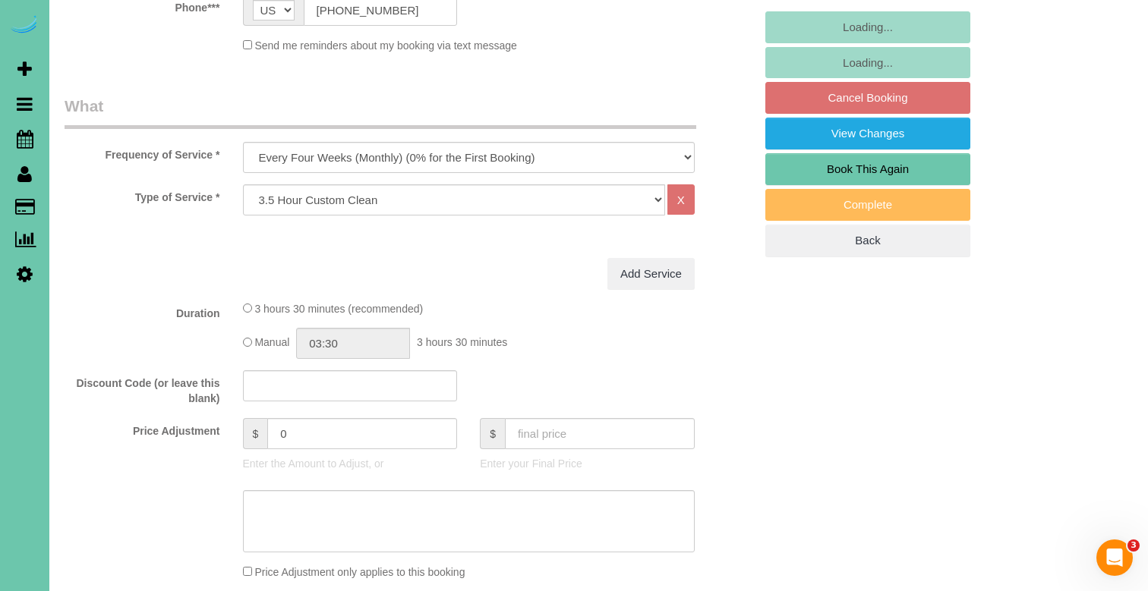
scroll to position [387, 0]
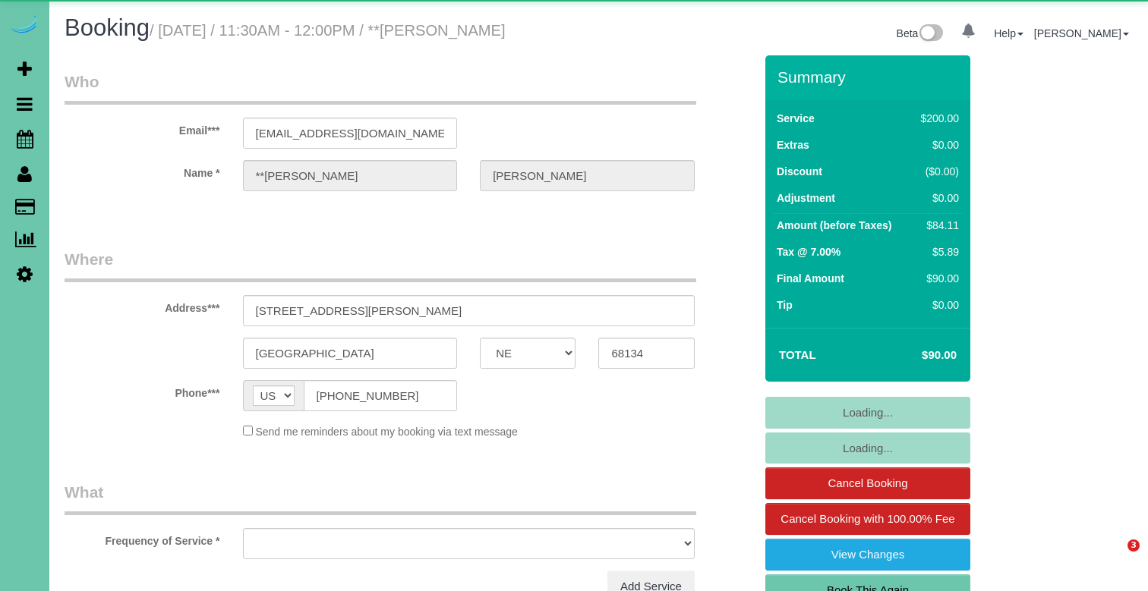
select select "NE"
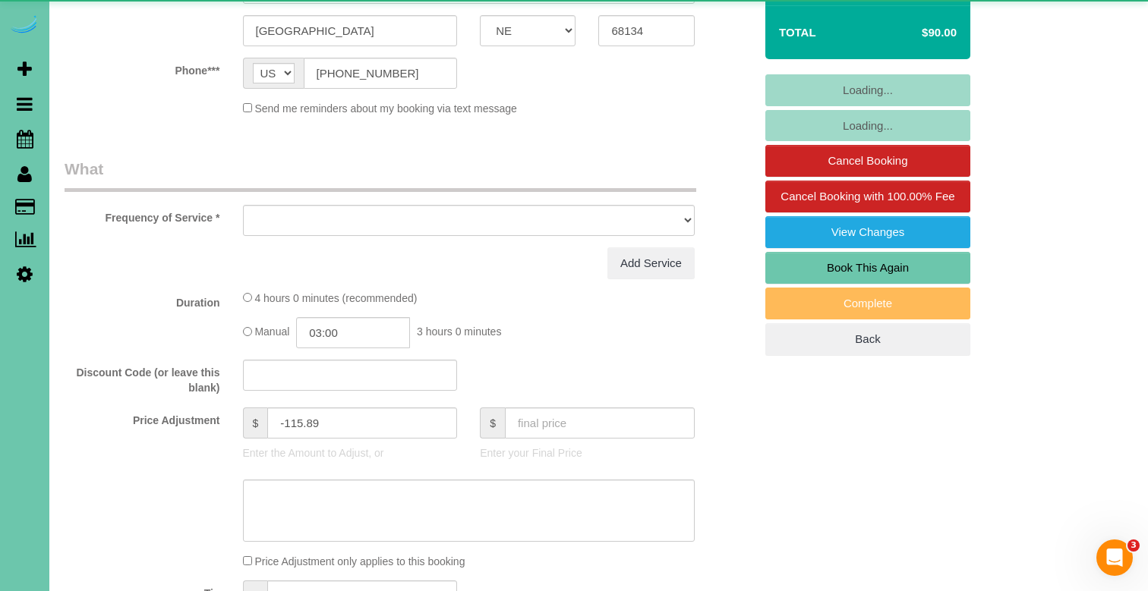
select select "object:702"
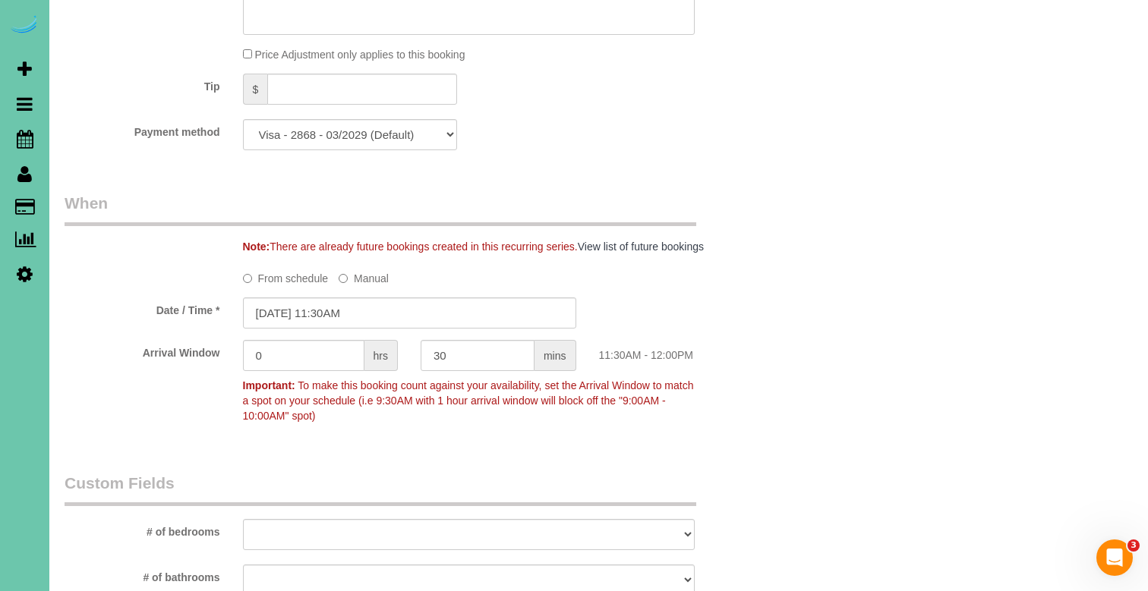
scroll to position [969, 0]
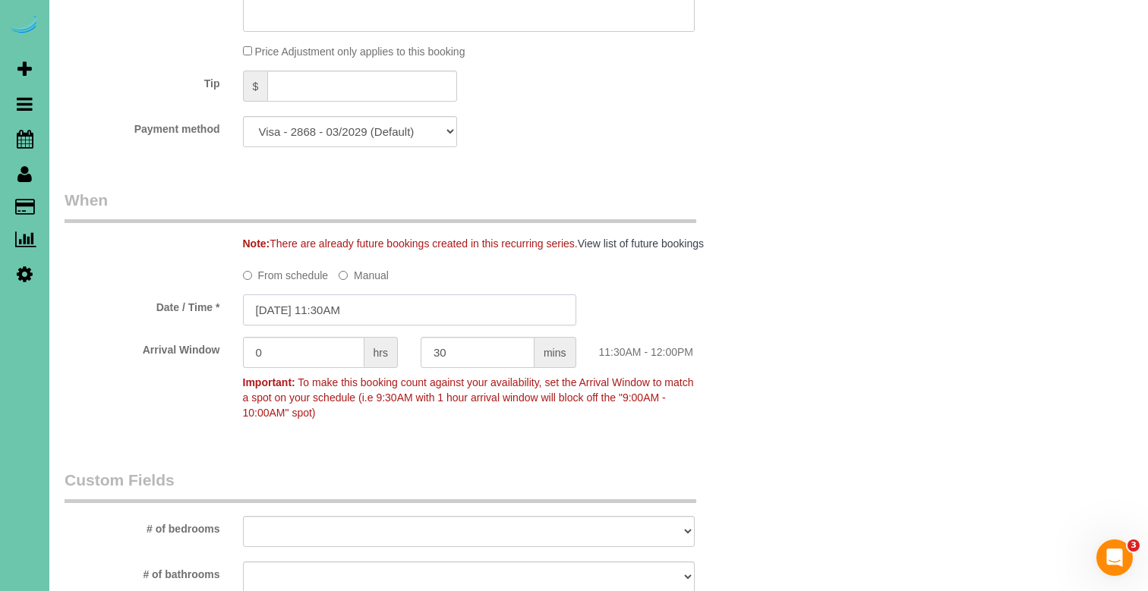
click at [289, 313] on input "[DATE] 11:30AM" at bounding box center [409, 310] width 333 height 31
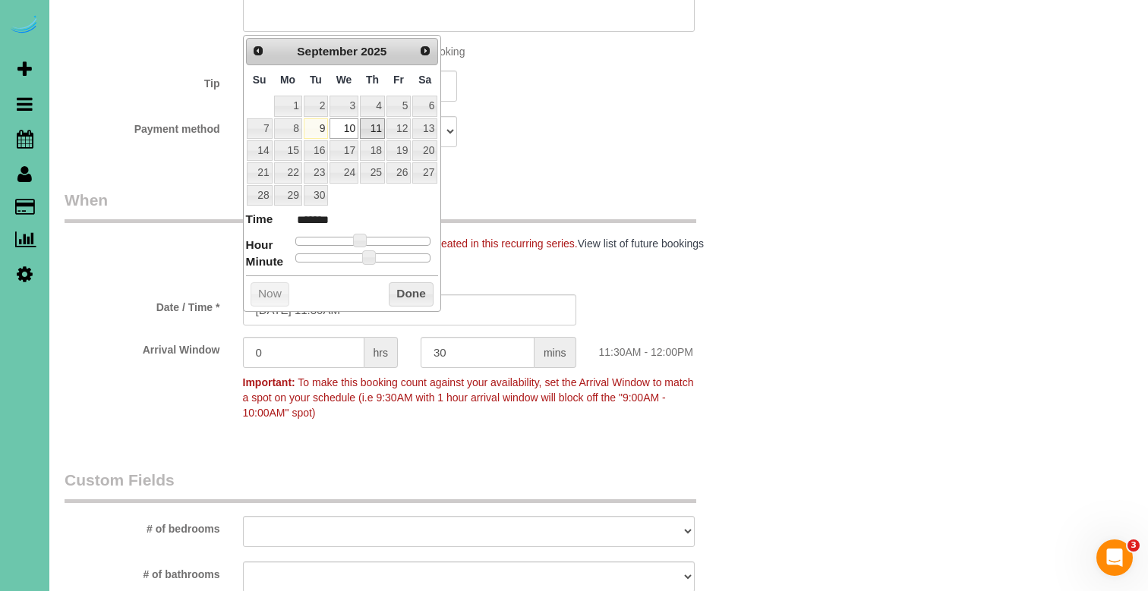
click at [373, 120] on link "11" at bounding box center [372, 128] width 25 height 20
type input "[DATE] 12:30PM"
type input "*******"
click at [364, 239] on span at bounding box center [366, 241] width 14 height 14
drag, startPoint x: 402, startPoint y: 286, endPoint x: 354, endPoint y: 294, distance: 48.4
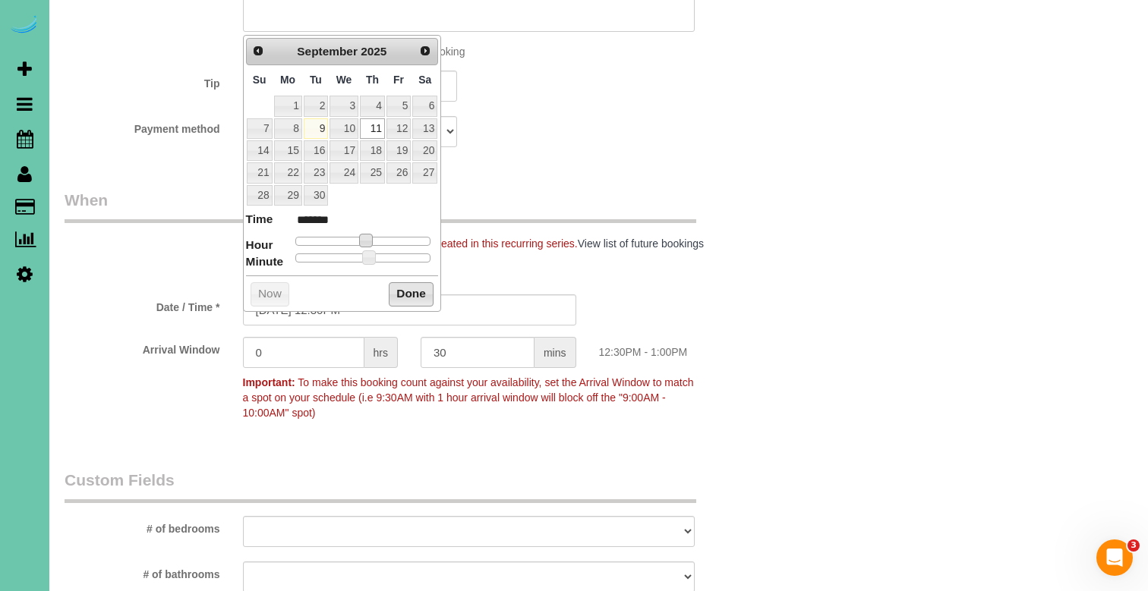
click at [401, 286] on button "Done" at bounding box center [411, 294] width 45 height 24
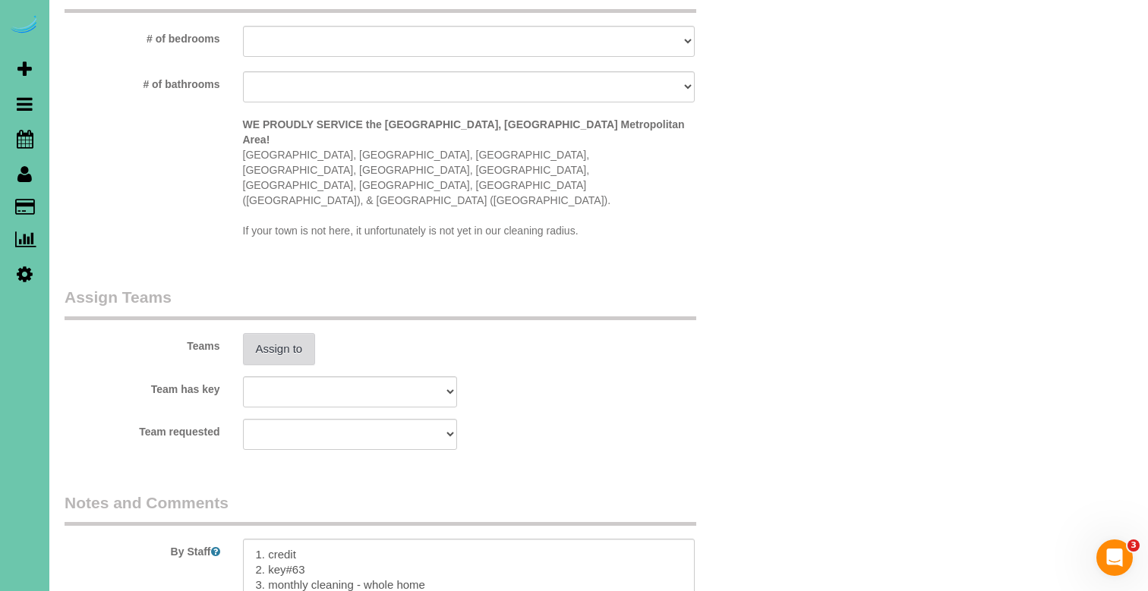
click at [274, 333] on button "Assign to" at bounding box center [279, 349] width 73 height 32
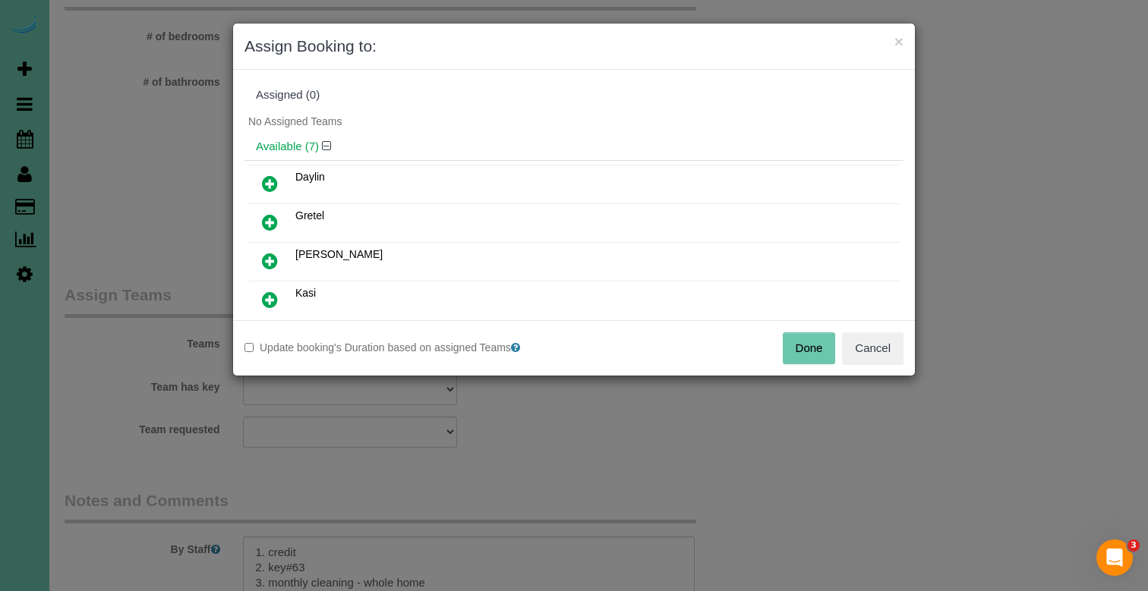
scroll to position [3, 0]
click at [274, 246] on link at bounding box center [270, 259] width 36 height 30
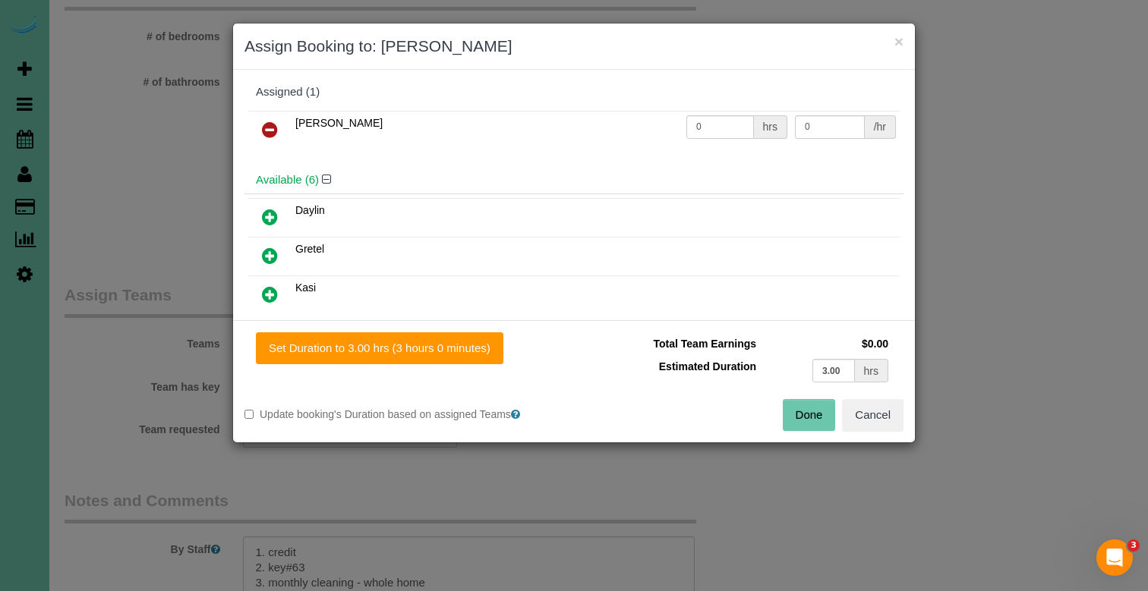
click at [365, 321] on div "Set Duration to 3.00 hrs (3 hours 0 minutes) Total Team Earnings $0.00 Estimate…" at bounding box center [574, 381] width 682 height 122
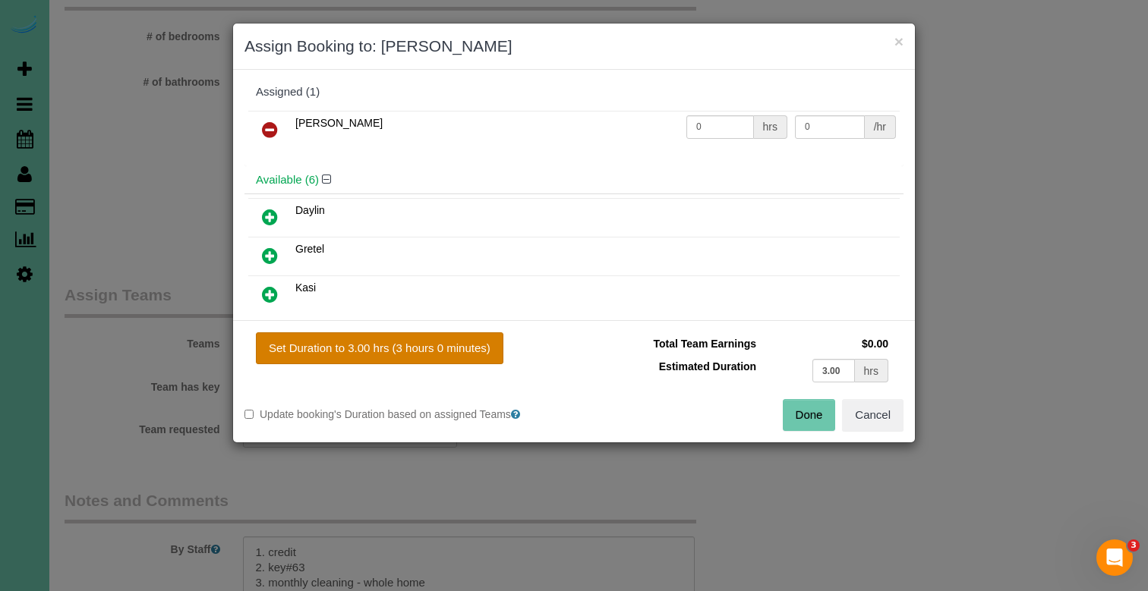
click at [421, 348] on button "Set Duration to 3.00 hrs (3 hours 0 minutes)" at bounding box center [379, 348] width 247 height 32
type input "3.00"
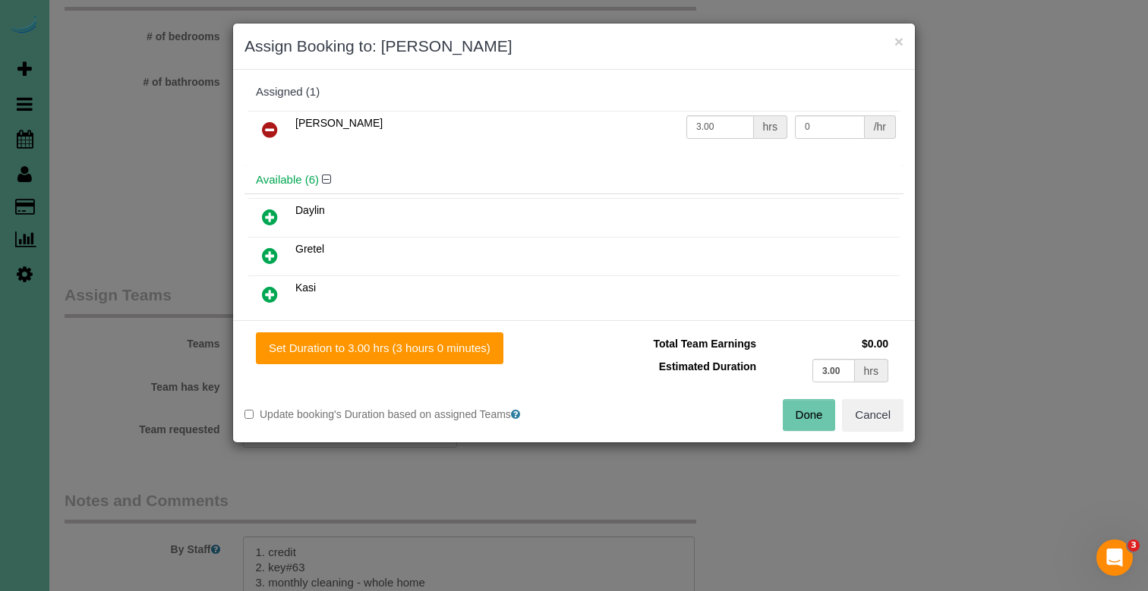
drag, startPoint x: 807, startPoint y: 419, endPoint x: 803, endPoint y: 397, distance: 22.3
click at [807, 419] on button "Done" at bounding box center [809, 415] width 53 height 32
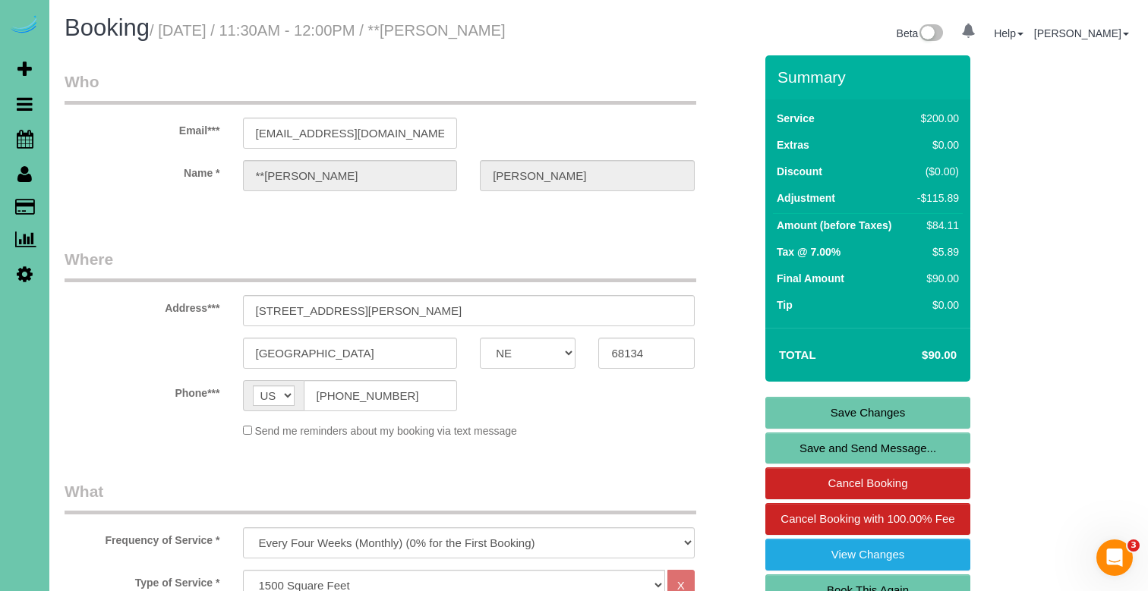
scroll to position [0, 0]
click at [821, 429] on link "Save Changes" at bounding box center [867, 413] width 205 height 32
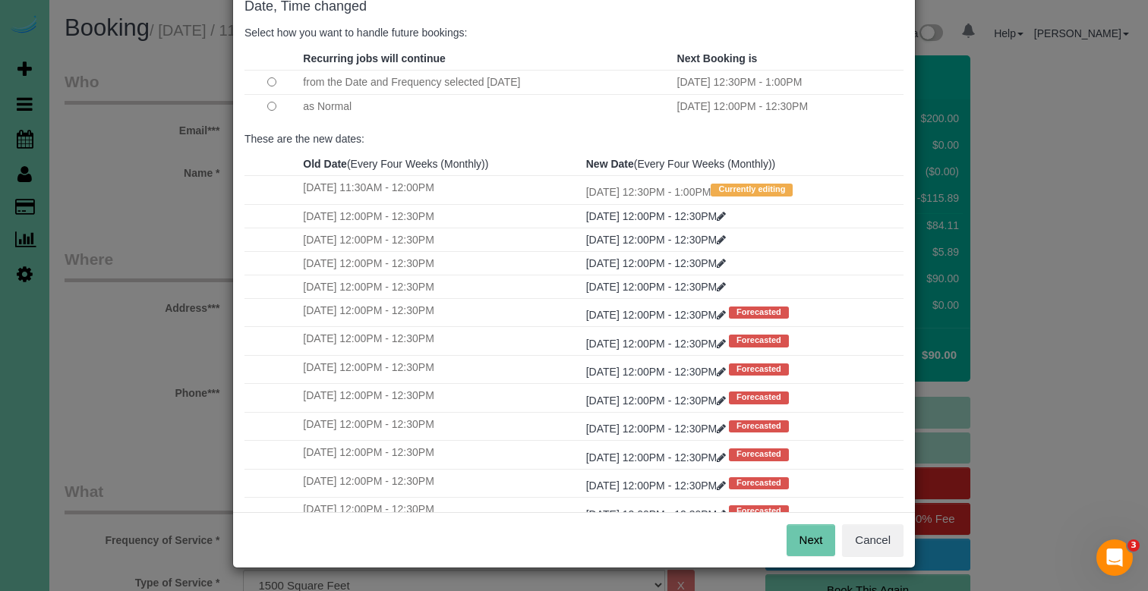
scroll to position [88, 0]
drag, startPoint x: 802, startPoint y: 543, endPoint x: 755, endPoint y: 512, distance: 56.4
click at [802, 543] on button "Next" at bounding box center [810, 541] width 49 height 32
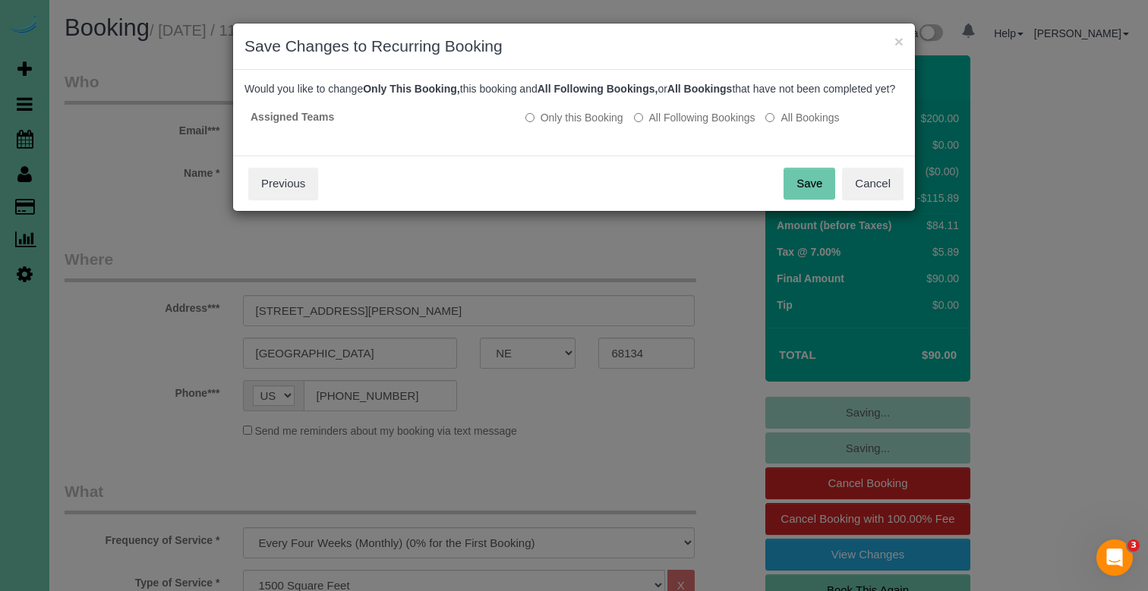
click at [815, 196] on button "Save" at bounding box center [809, 184] width 52 height 32
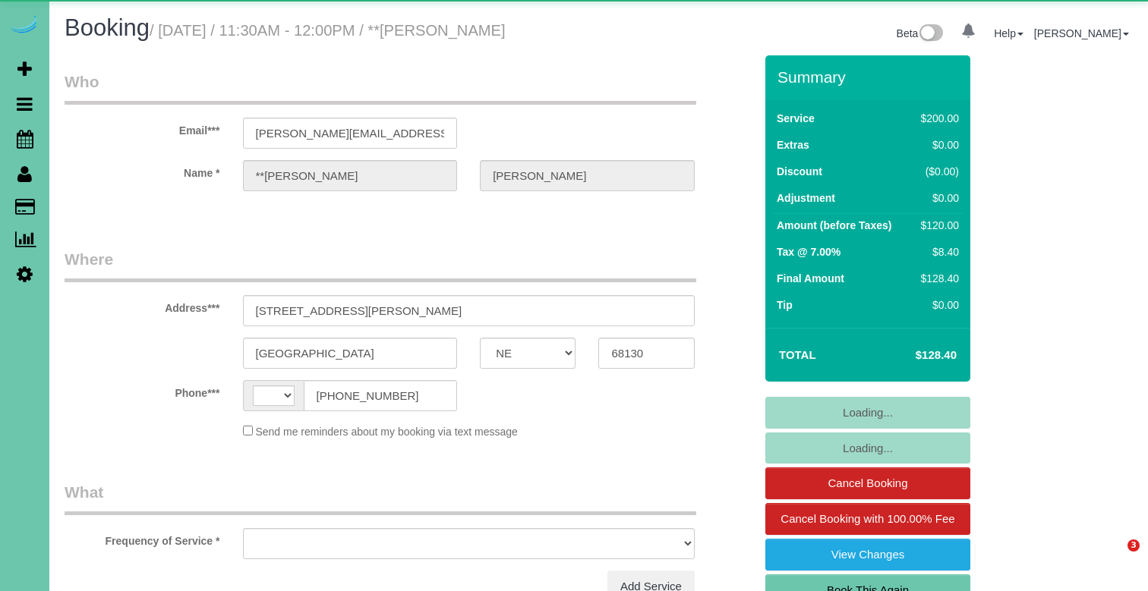
select select "NE"
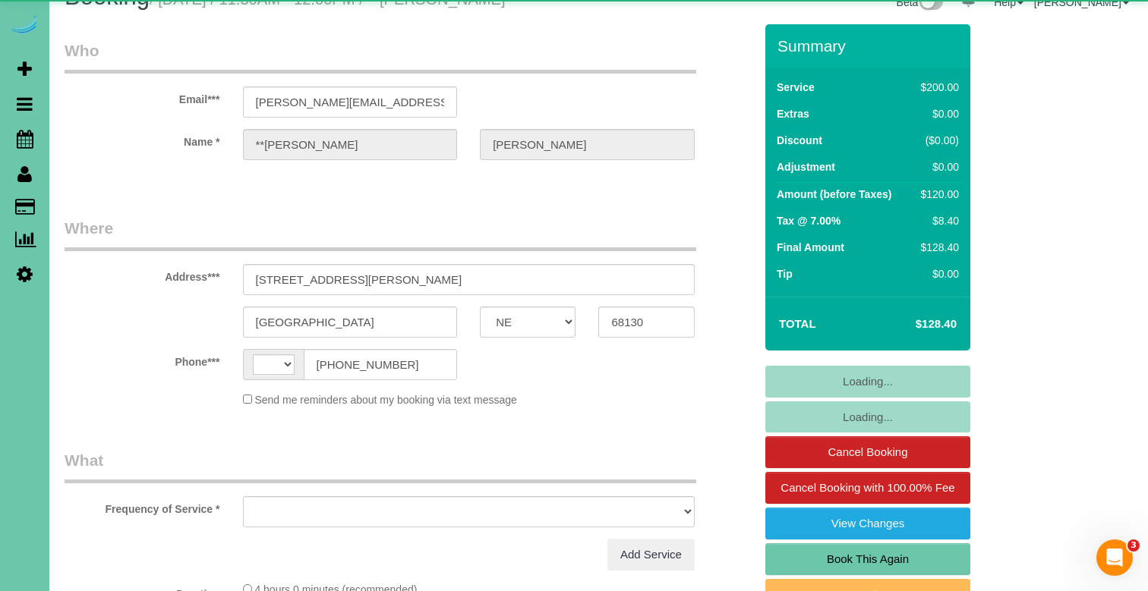
scroll to position [46, 0]
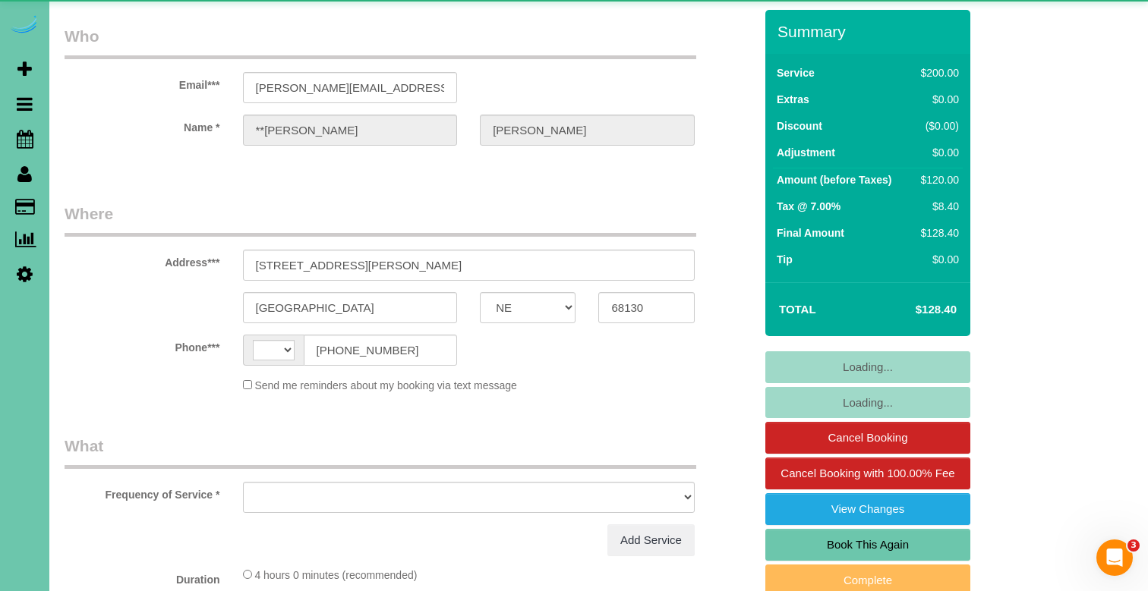
select select "string:US"
select select "object:908"
select select "string:fspay-26255206-05b2-48b7-9cc0-54428d97a24a"
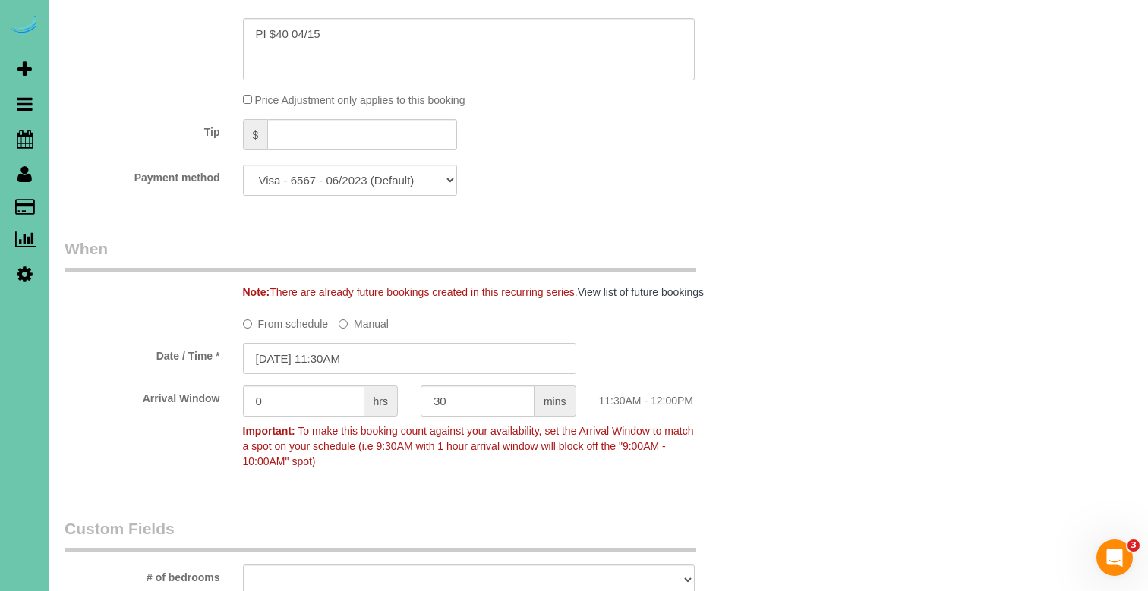
scroll to position [929, 0]
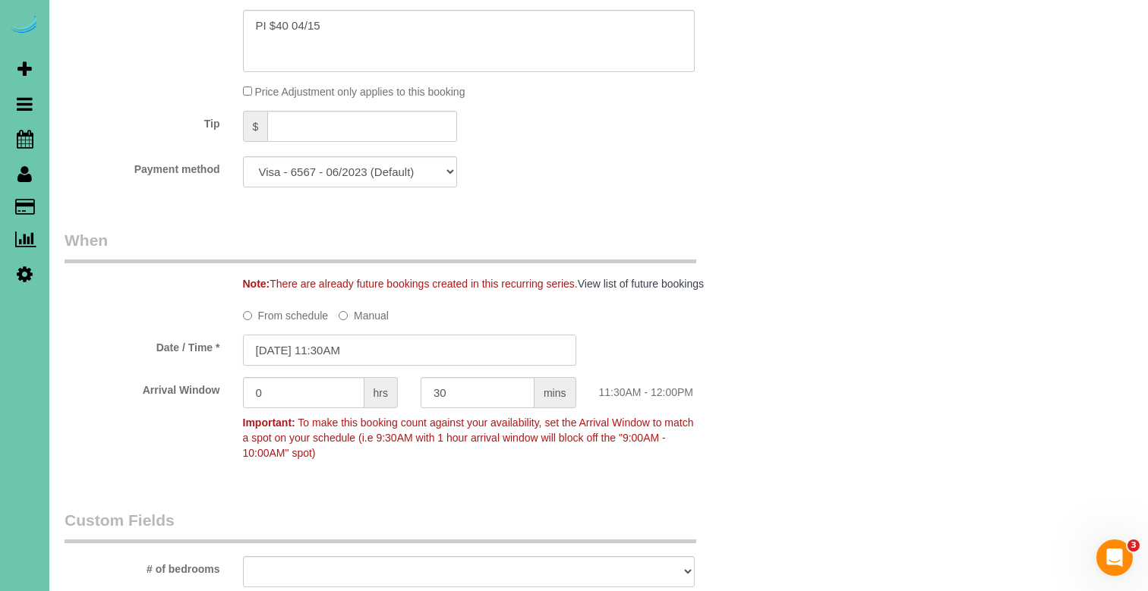
click at [394, 354] on input "09/10/2025 11:30AM" at bounding box center [409, 350] width 333 height 31
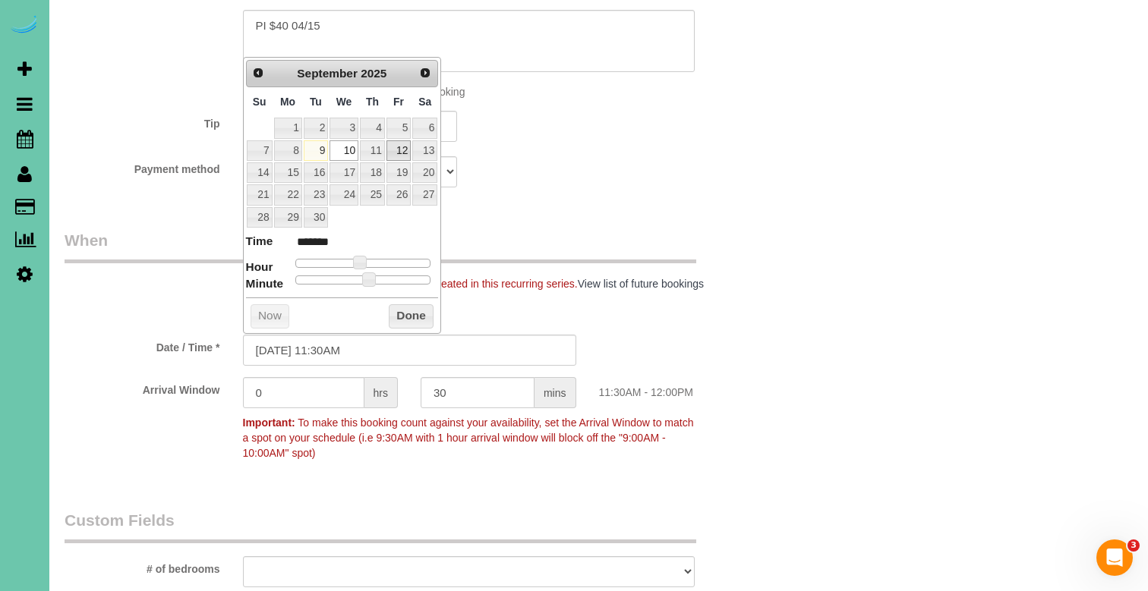
click at [395, 153] on link "12" at bounding box center [398, 150] width 24 height 20
type input "09/12/2025 11:30AM"
click at [410, 307] on button "Done" at bounding box center [411, 316] width 45 height 24
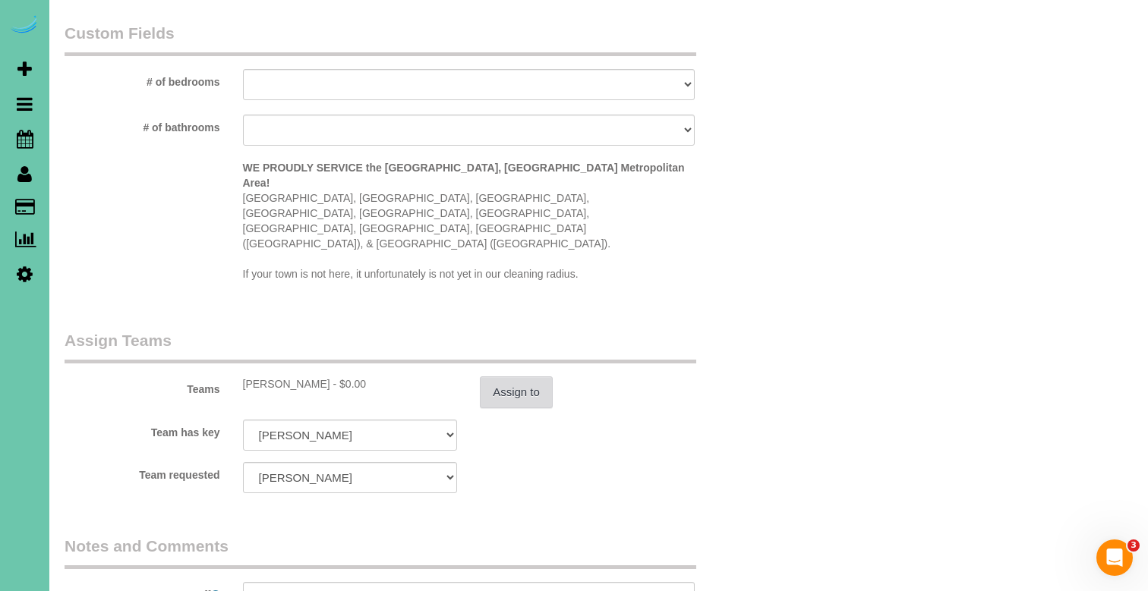
scroll to position [1418, 0]
click at [484, 375] on button "Assign to" at bounding box center [516, 391] width 73 height 32
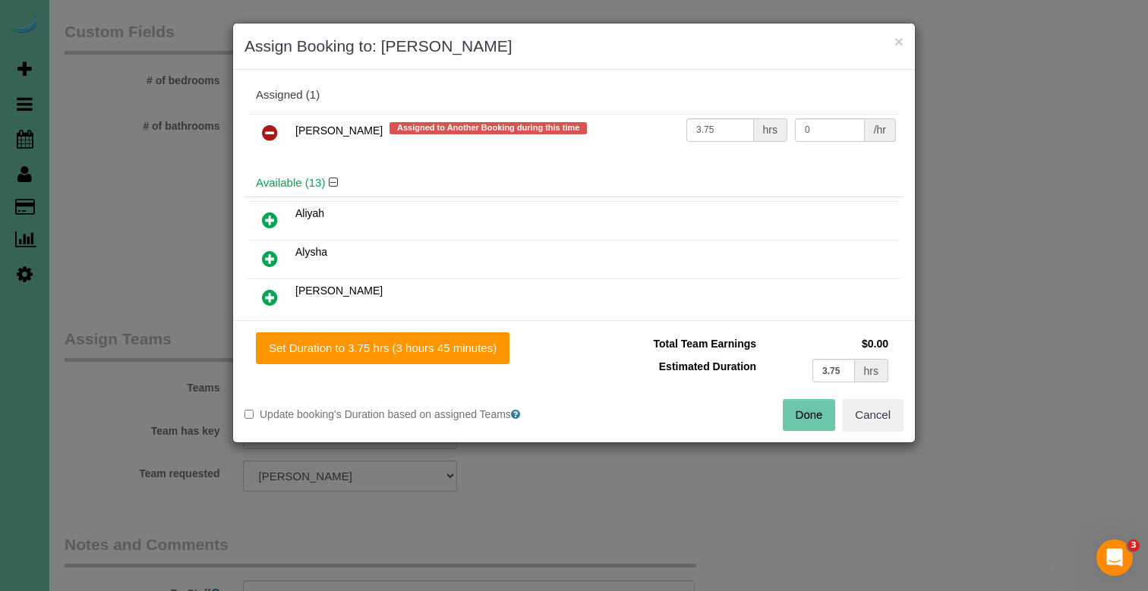
drag, startPoint x: 273, startPoint y: 134, endPoint x: 283, endPoint y: 156, distance: 23.8
click at [274, 135] on icon at bounding box center [270, 133] width 16 height 18
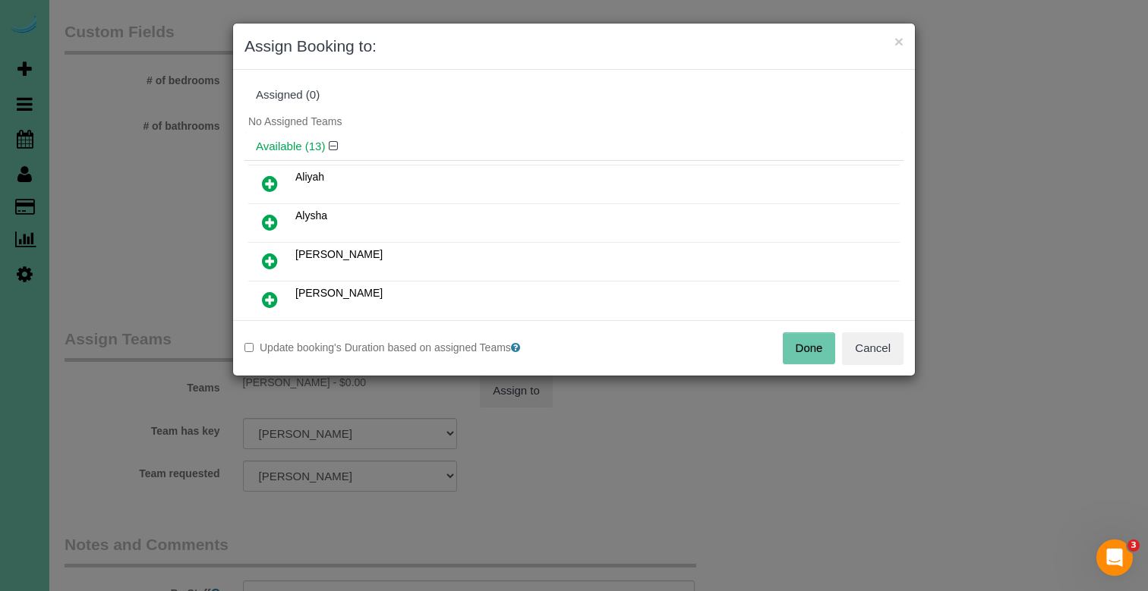
scroll to position [153, 0]
drag, startPoint x: 279, startPoint y: 224, endPoint x: 321, endPoint y: 270, distance: 62.3
click at [279, 224] on link at bounding box center [270, 225] width 36 height 30
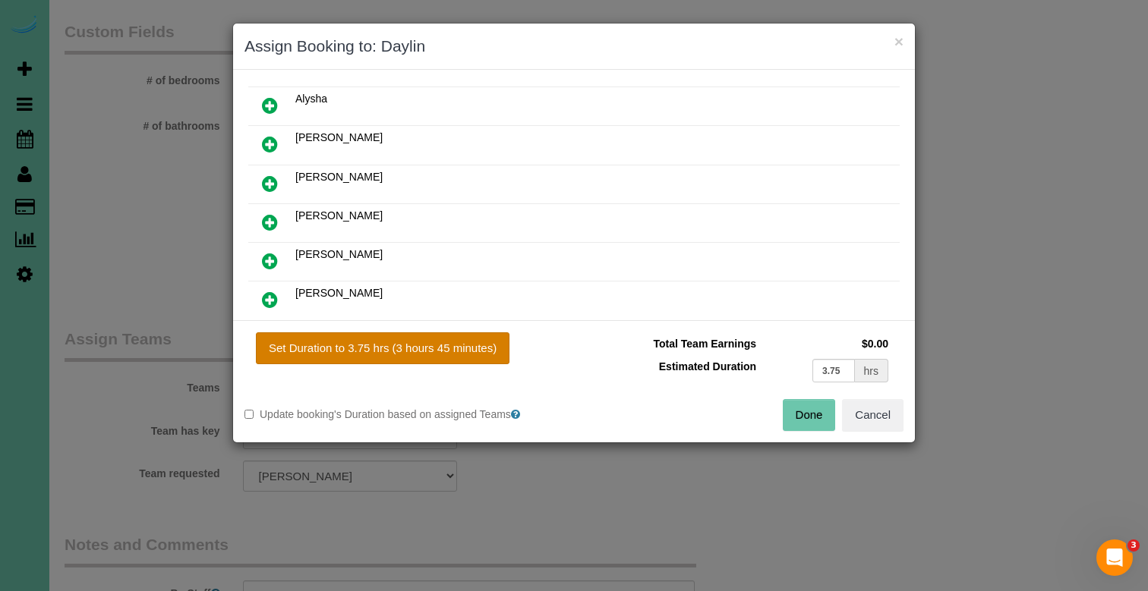
drag, startPoint x: 381, startPoint y: 329, endPoint x: 393, endPoint y: 345, distance: 20.0
click at [383, 330] on div "Set Duration to 3.75 hrs (3 hours 45 minutes) Total Team Earnings $0.00 Estimat…" at bounding box center [574, 381] width 682 height 122
drag, startPoint x: 394, startPoint y: 345, endPoint x: 507, endPoint y: 357, distance: 113.7
click at [396, 345] on button "Set Duration to 3.75 hrs (3 hours 45 minutes)" at bounding box center [383, 348] width 254 height 32
type input "3.75"
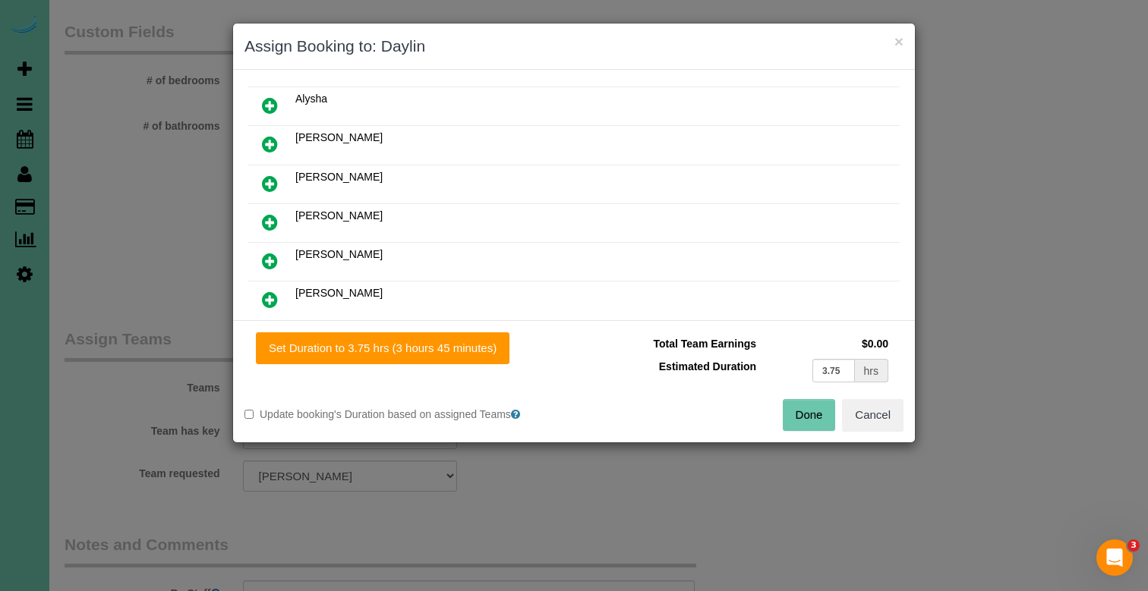
drag, startPoint x: 806, startPoint y: 413, endPoint x: 738, endPoint y: 366, distance: 83.0
click at [806, 413] on button "Done" at bounding box center [809, 415] width 53 height 32
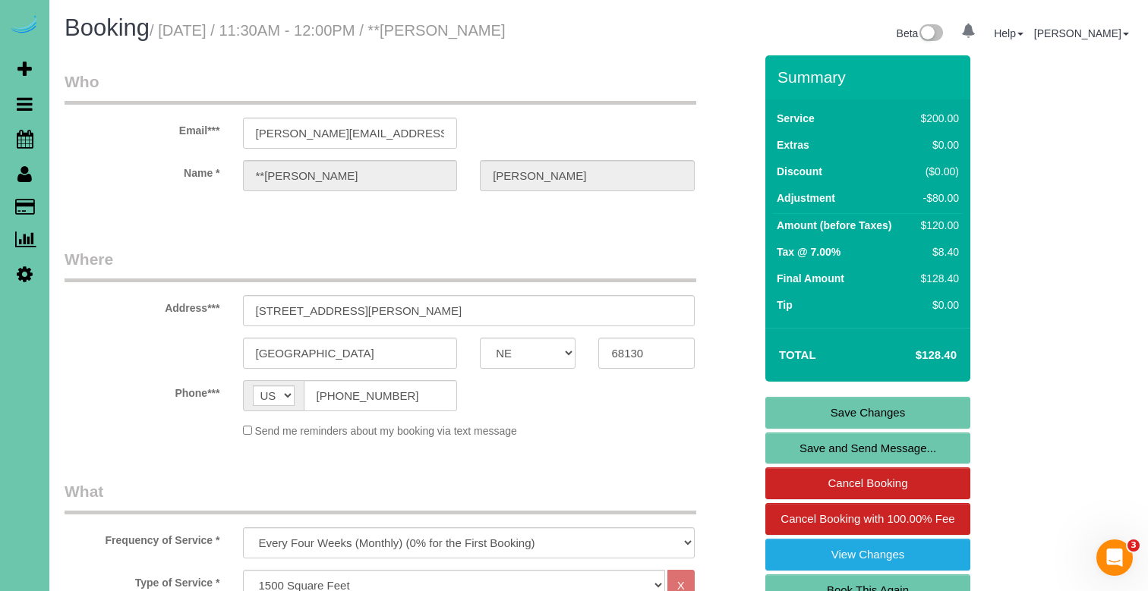
scroll to position [0, 0]
drag, startPoint x: 770, startPoint y: 412, endPoint x: 750, endPoint y: 399, distance: 23.6
click at [770, 412] on link "Save Changes" at bounding box center [867, 413] width 205 height 32
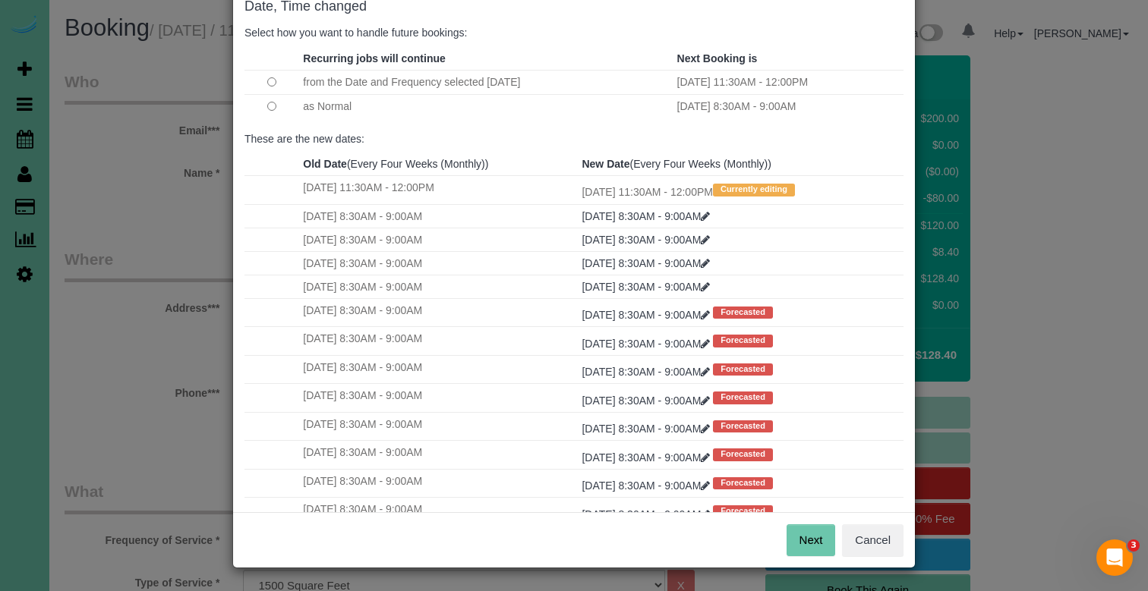
scroll to position [88, 0]
click at [827, 541] on button "Next" at bounding box center [810, 541] width 49 height 32
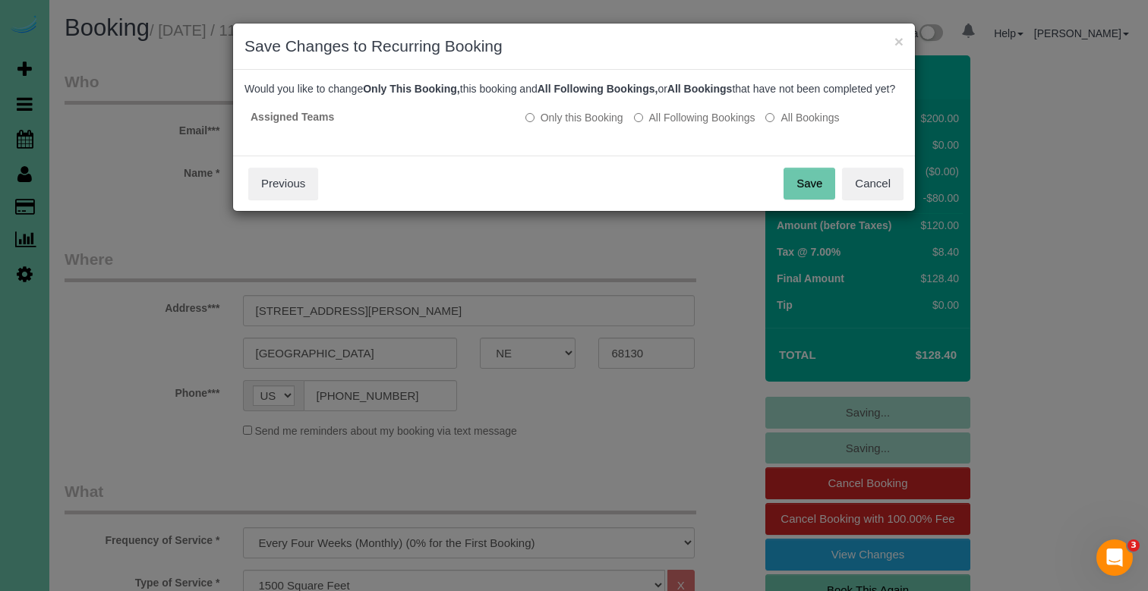
scroll to position [0, 0]
click at [798, 187] on button "Save" at bounding box center [809, 184] width 52 height 32
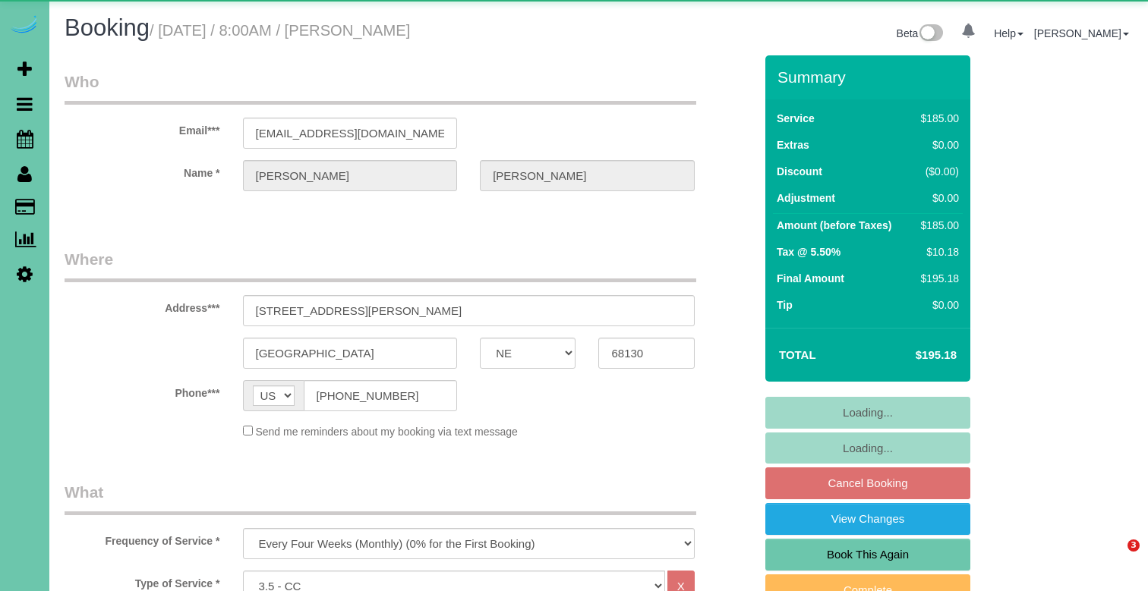
select select "NE"
select select "object:636"
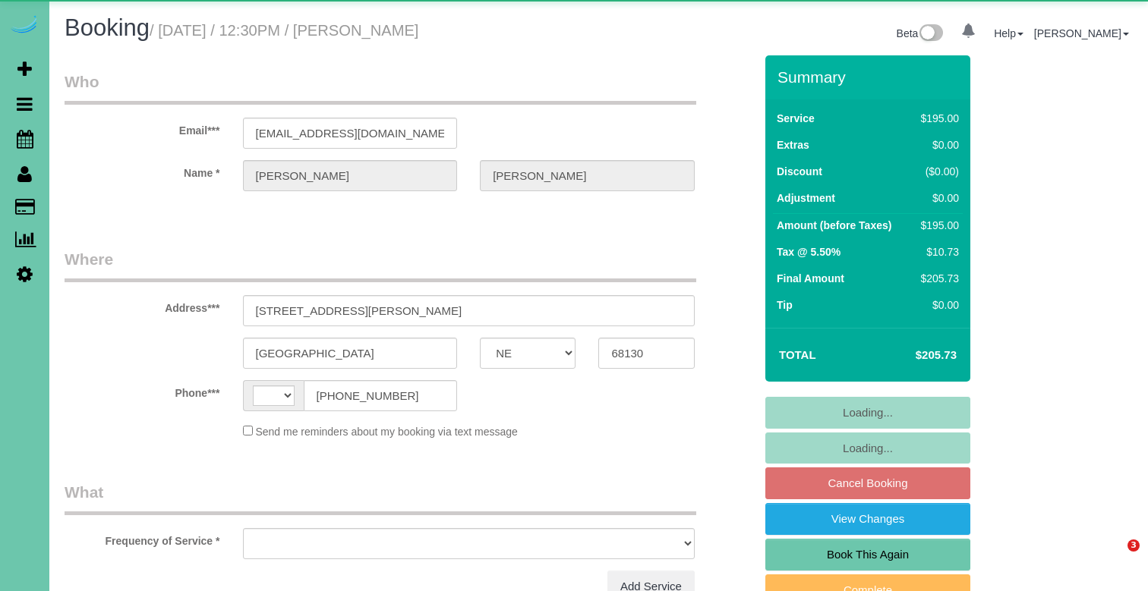
select select "NE"
select select "string:[GEOGRAPHIC_DATA]"
select select "object:636"
select select "string:fspay-3593d724-bb82-4d8d-abfb-914178d4695d"
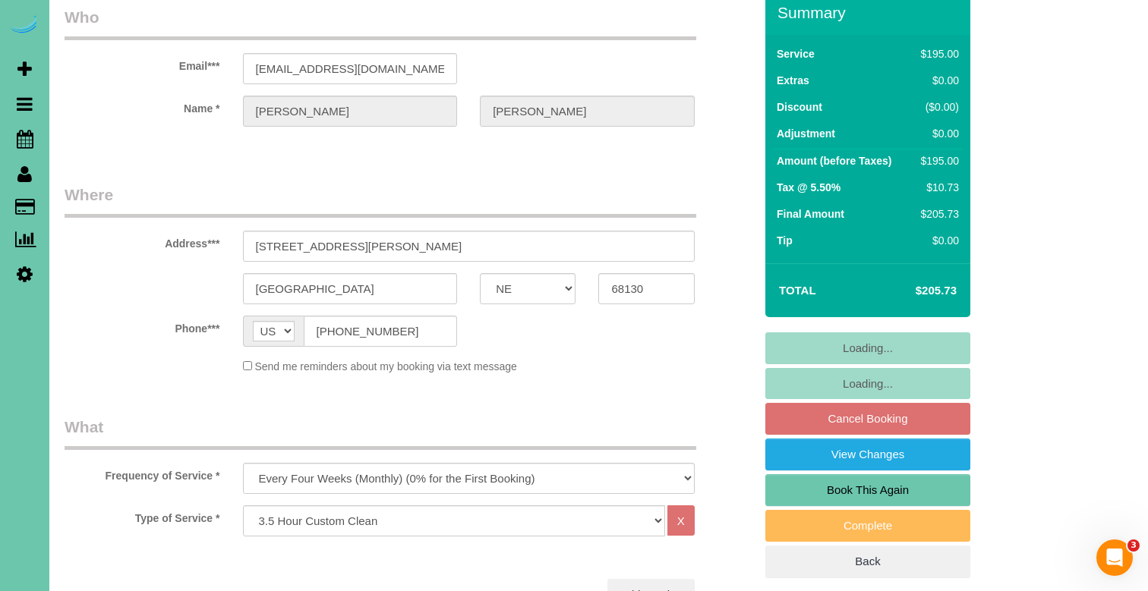
scroll to position [83, 0]
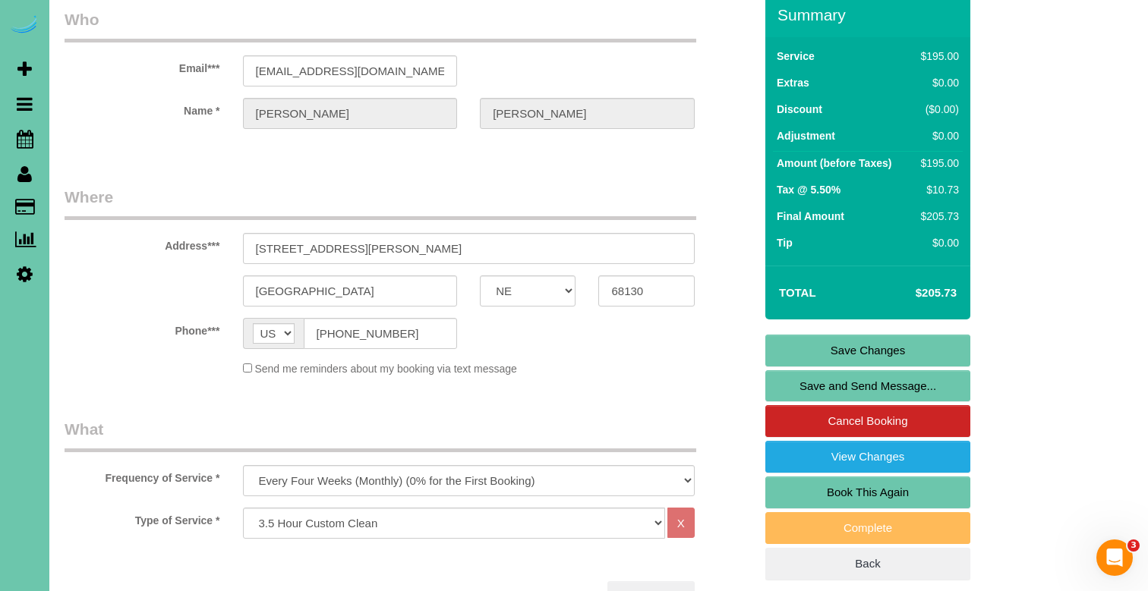
drag, startPoint x: 958, startPoint y: 269, endPoint x: 908, endPoint y: 267, distance: 50.1
click at [908, 266] on div "Total $205.73" at bounding box center [867, 293] width 205 height 54
click at [712, 386] on fieldset "Where Address*** [STREET_ADDRESS][PERSON_NAME] [GEOGRAPHIC_DATA] AK AL AR AZ CA…" at bounding box center [409, 288] width 689 height 202
click at [796, 357] on link "Save Changes" at bounding box center [867, 352] width 205 height 32
